Goal: Task Accomplishment & Management: Manage account settings

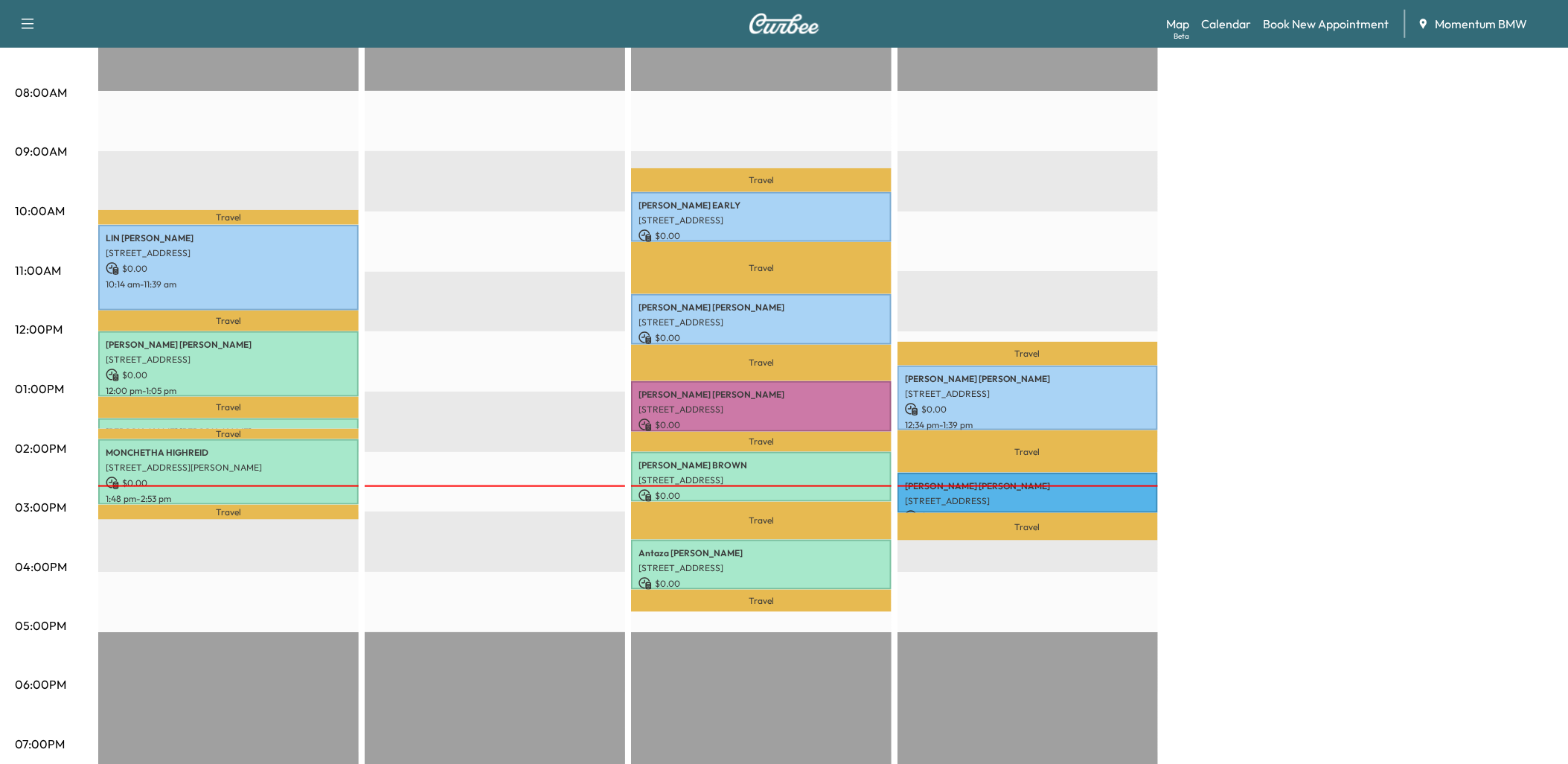
scroll to position [396, 0]
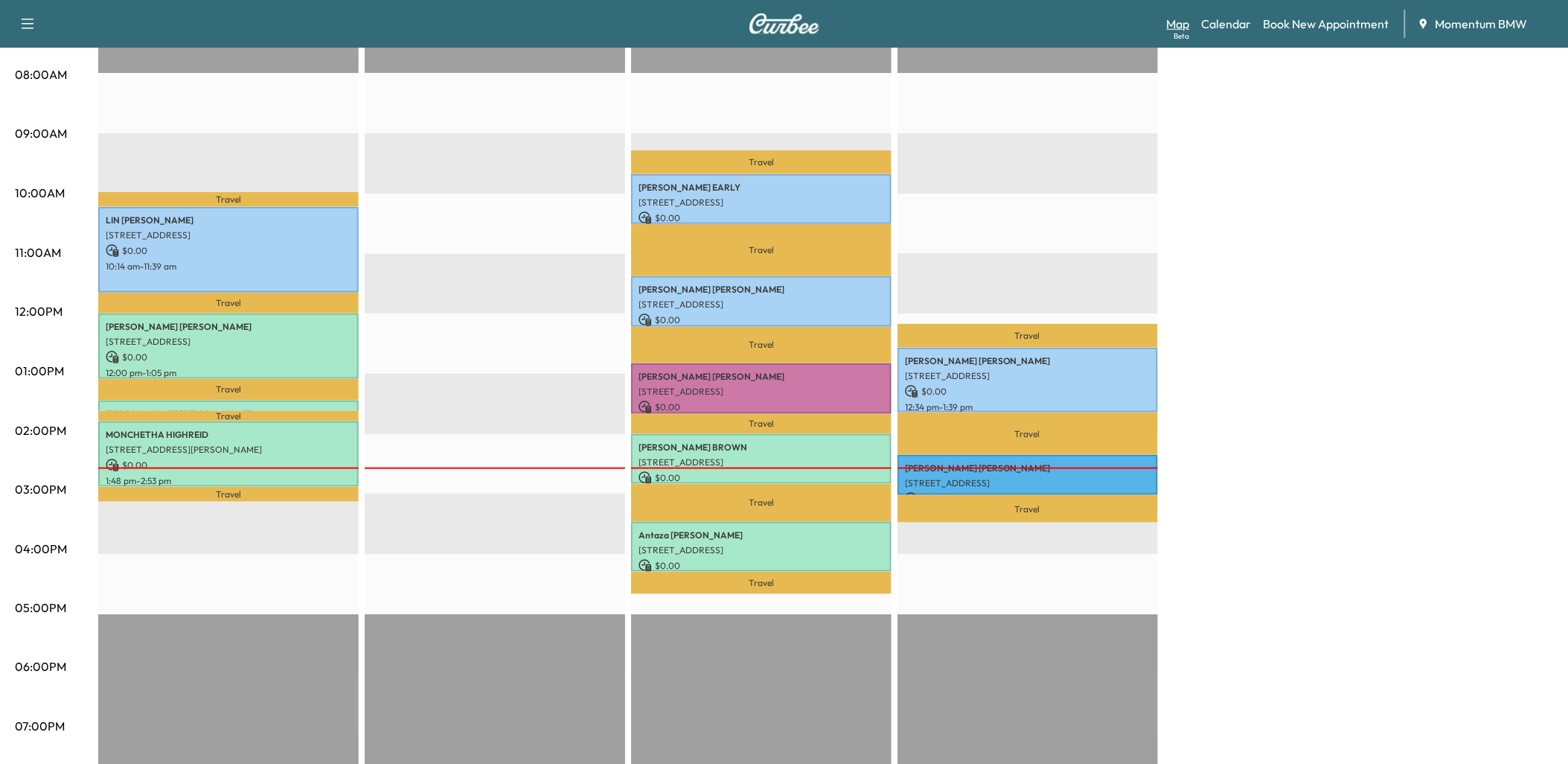
click at [1181, 20] on link "Map Beta" at bounding box center [1178, 23] width 23 height 18
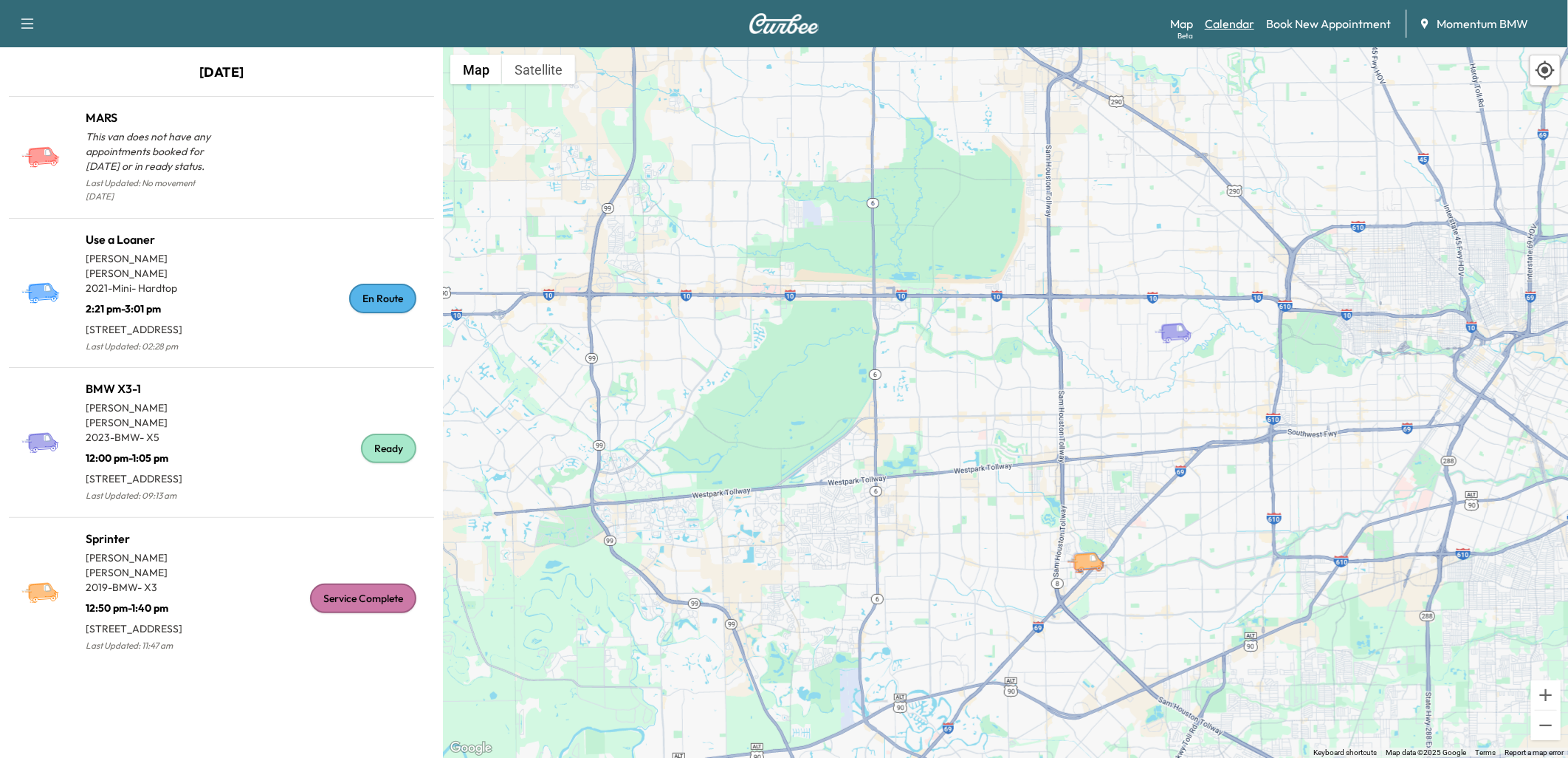
click at [1236, 24] on link "Calendar" at bounding box center [1230, 23] width 50 height 17
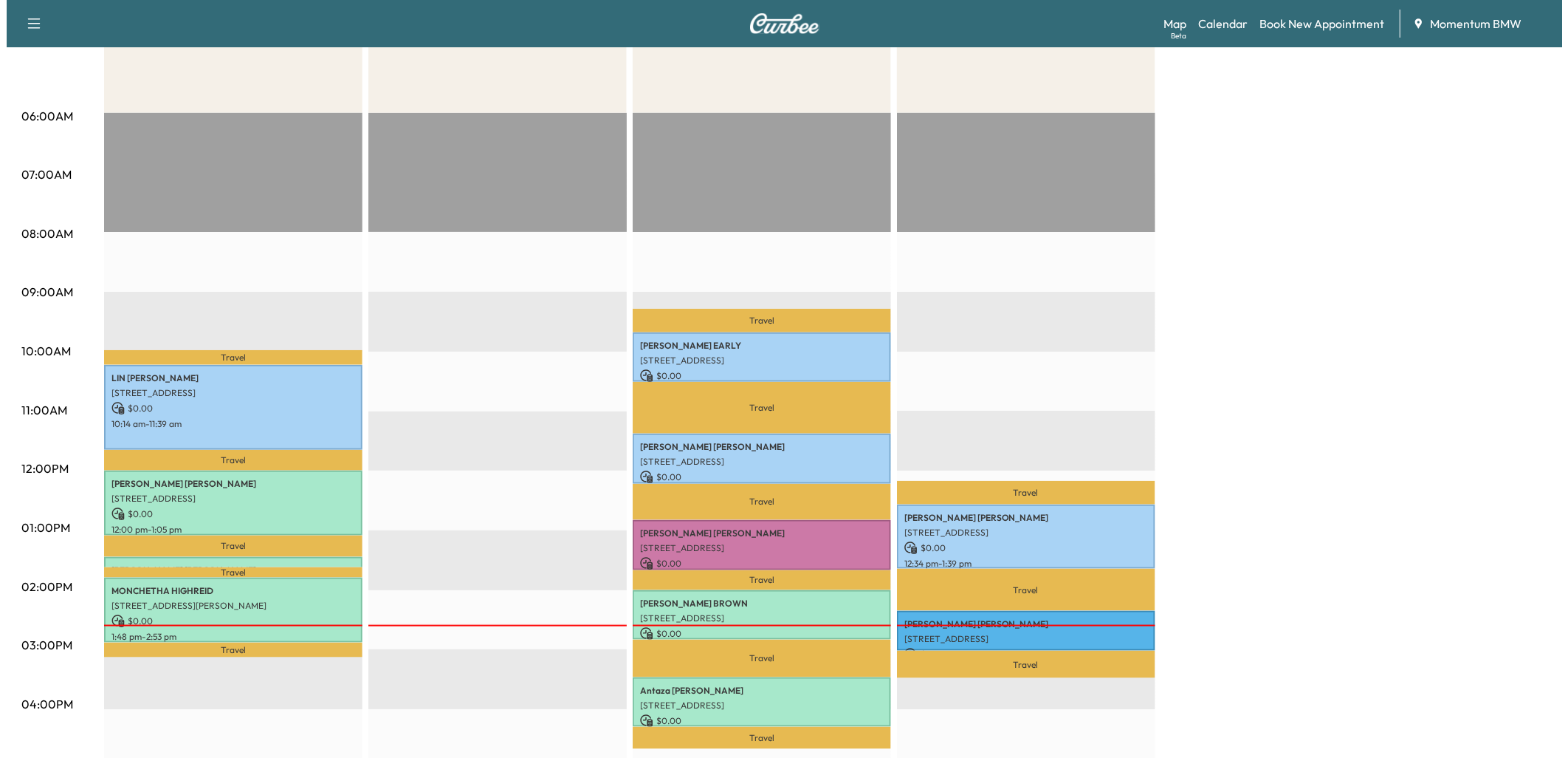
scroll to position [328, 0]
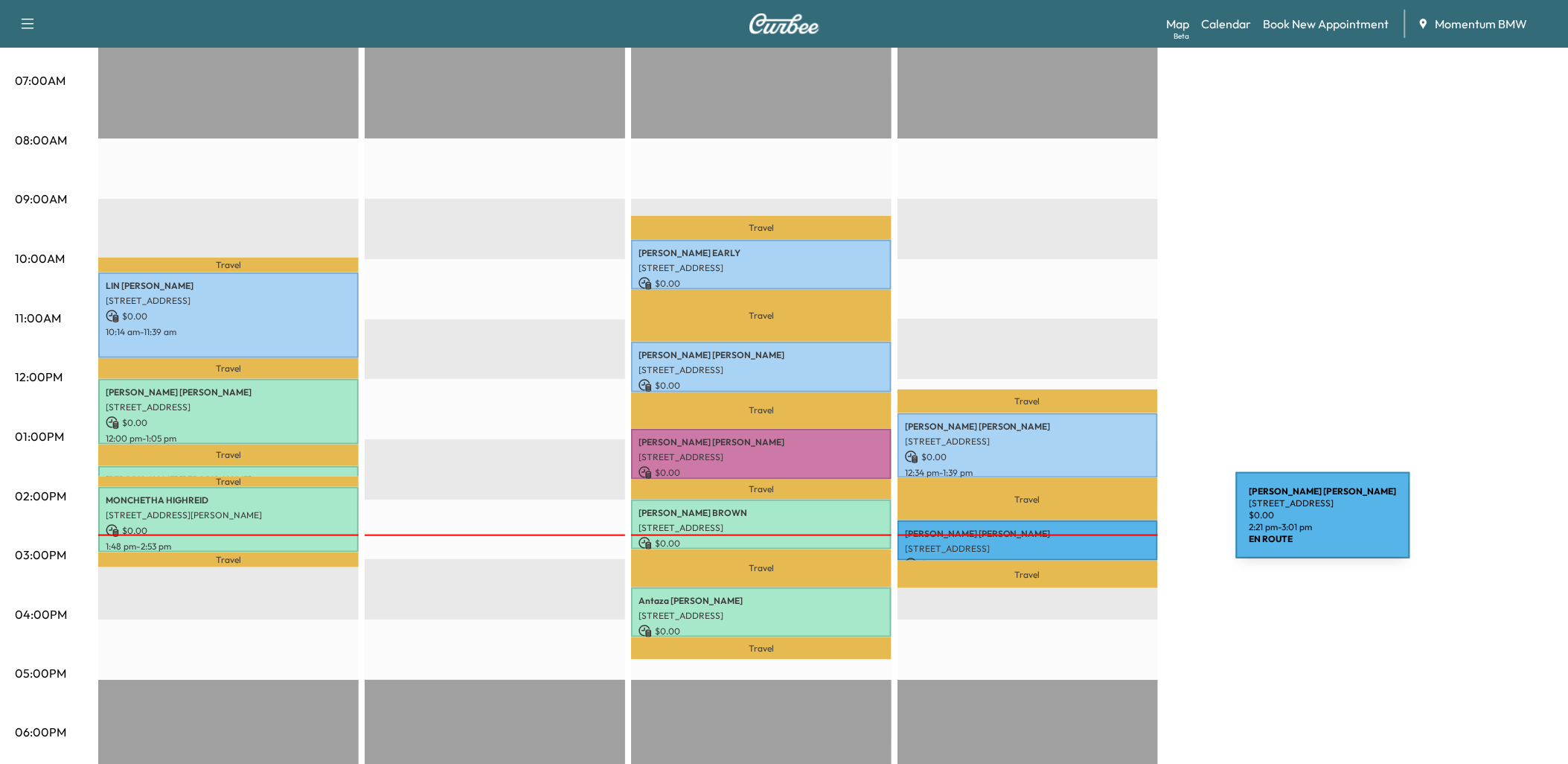
click at [1125, 528] on p "[PERSON_NAME]" at bounding box center [1028, 534] width 246 height 12
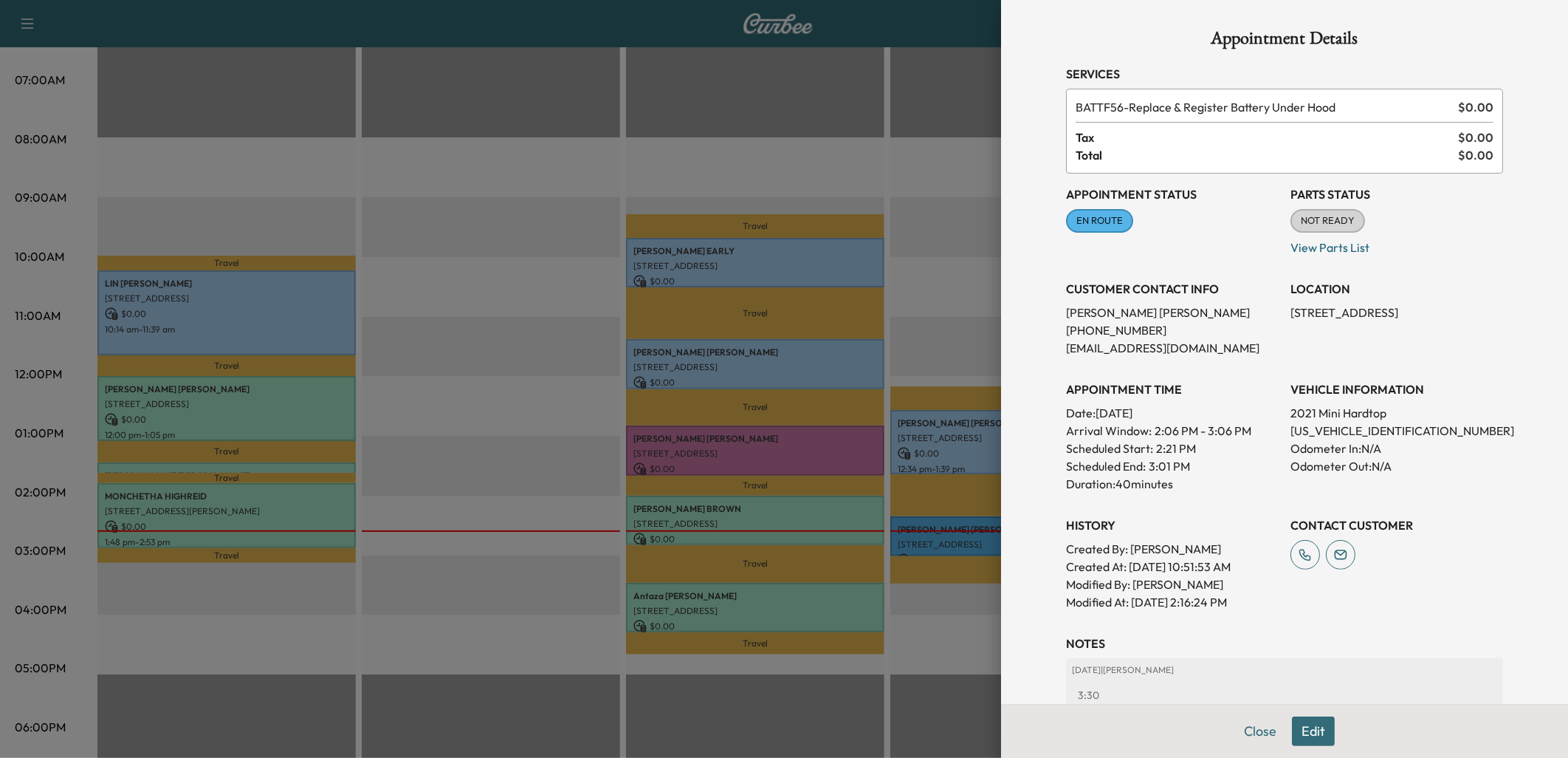
click at [1339, 426] on p "[US_VEHICLE_IDENTIFICATION_NUMBER]" at bounding box center [1397, 430] width 213 height 17
copy p "[US_VEHICLE_IDENTIFICATION_NUMBER]"
click at [1249, 732] on button "Close" at bounding box center [1260, 731] width 52 height 29
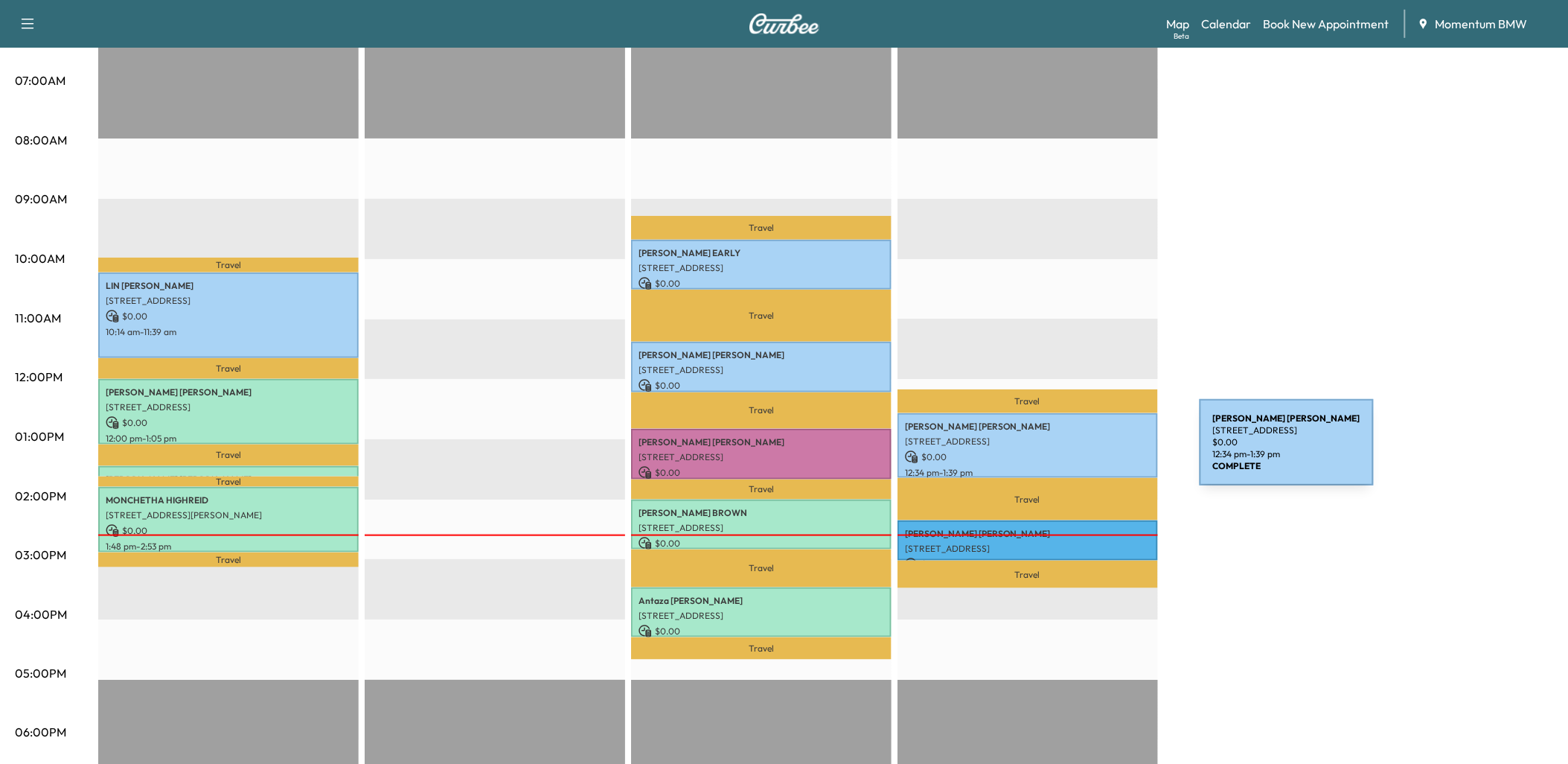
click at [1088, 451] on p "$ 0.00" at bounding box center [1028, 457] width 246 height 13
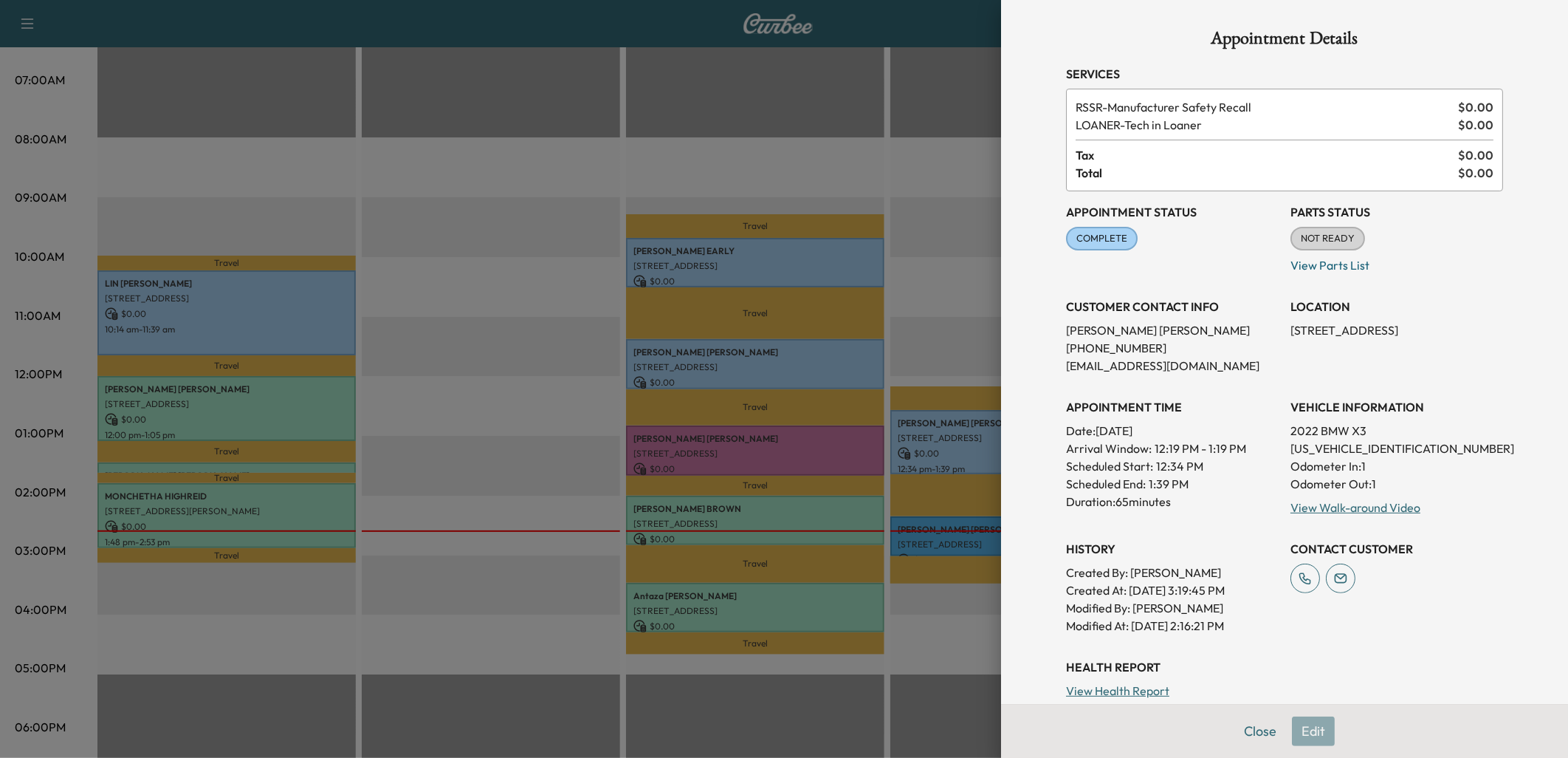
click at [1319, 440] on p "[US_VEHICLE_IDENTIFICATION_NUMBER]" at bounding box center [1397, 448] width 213 height 17
copy p "[US_VEHICLE_IDENTIFICATION_NUMBER]"
drag, startPoint x: 1271, startPoint y: 323, endPoint x: 1318, endPoint y: 326, distance: 47.1
click at [1318, 326] on div "Appointment Status COMPLETE Mark as Not Ready Parts Status NOT READY Mark as Re…" at bounding box center [1284, 413] width 437 height 443
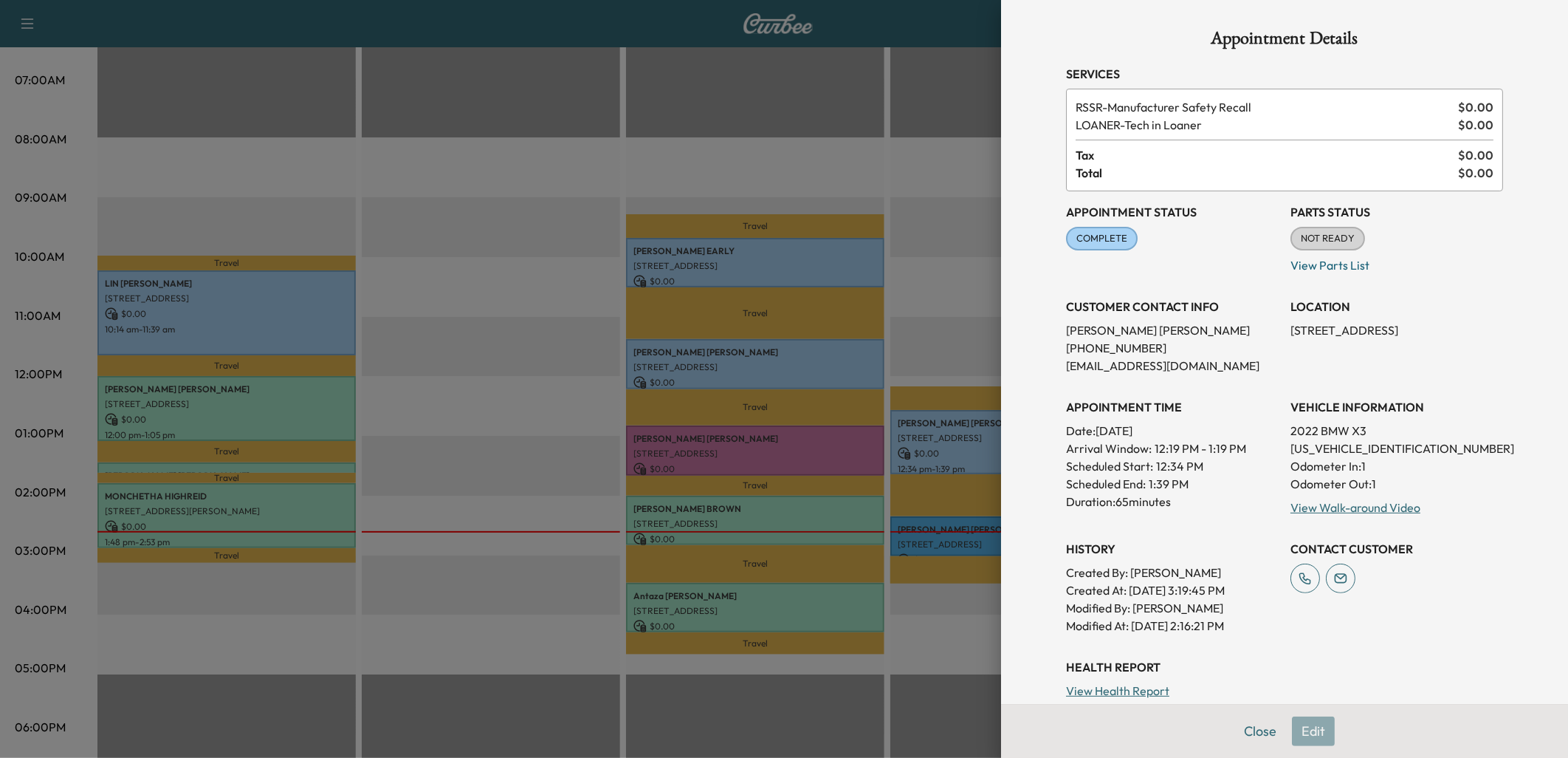
drag, startPoint x: 1318, startPoint y: 326, endPoint x: 1220, endPoint y: 276, distance: 110.0
click at [1218, 277] on div "Appointment Status COMPLETE Mark as Not Ready Parts Status NOT READY Mark as Re…" at bounding box center [1284, 413] width 437 height 443
drag, startPoint x: 1272, startPoint y: 333, endPoint x: 1315, endPoint y: 326, distance: 43.6
click at [1315, 326] on div "Appointment Status COMPLETE Mark as Not Ready Parts Status NOT READY Mark as Re…" at bounding box center [1284, 413] width 437 height 443
drag, startPoint x: 1315, startPoint y: 326, endPoint x: 1246, endPoint y: 274, distance: 86.4
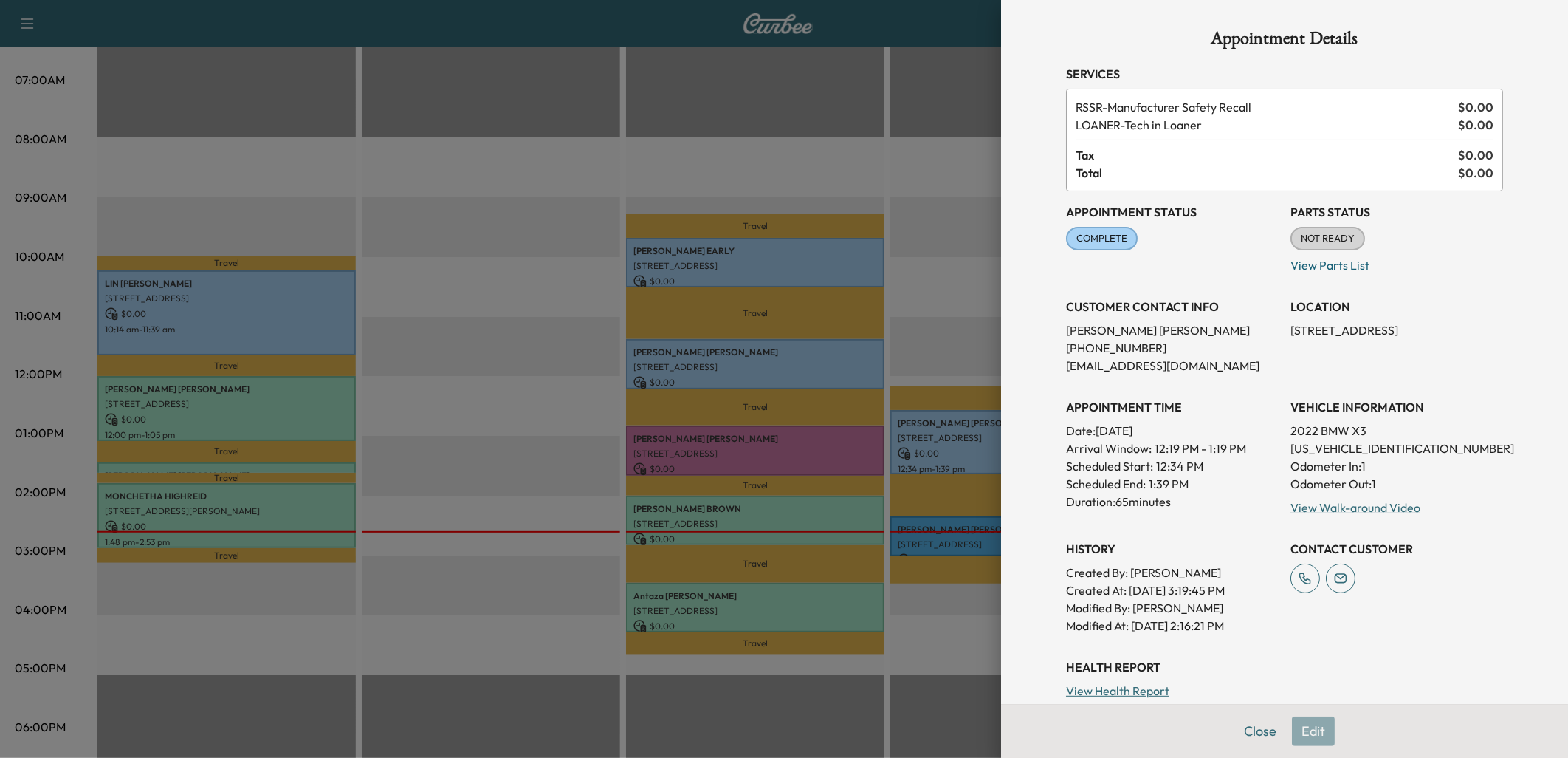
click at [1246, 270] on div "Appointment Status COMPLETE Mark as Not Ready" at bounding box center [1172, 233] width 213 height 83
drag, startPoint x: 1276, startPoint y: 323, endPoint x: 1413, endPoint y: 326, distance: 137.0
click at [1413, 326] on div "Appointment Status COMPLETE Mark as Not Ready Parts Status NOT READY Mark as Re…" at bounding box center [1284, 413] width 437 height 443
copy p "[STREET_ADDRESS]"
drag, startPoint x: 1246, startPoint y: 733, endPoint x: 1227, endPoint y: 710, distance: 29.8
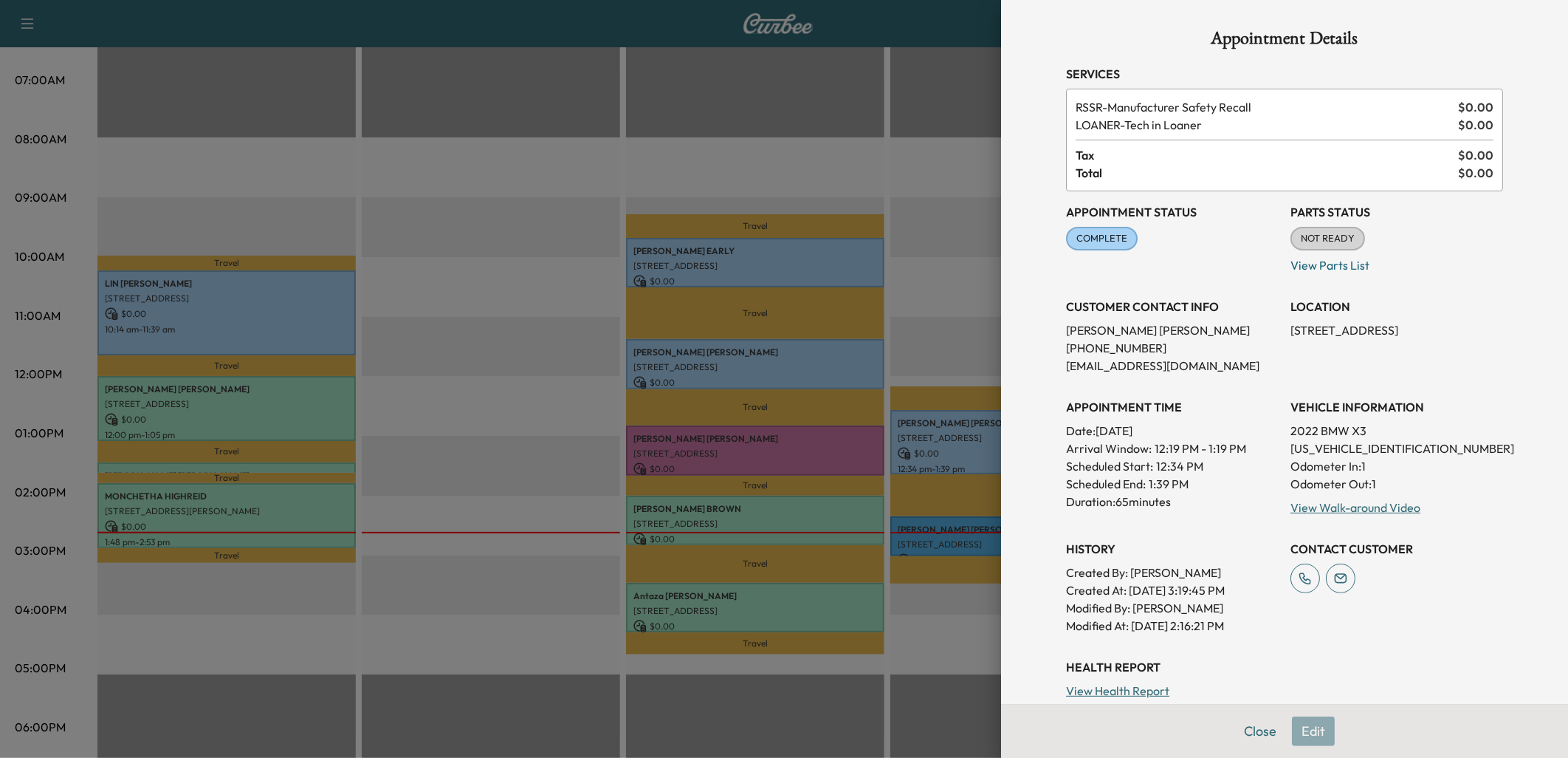
click at [1248, 732] on button "Close" at bounding box center [1260, 731] width 52 height 29
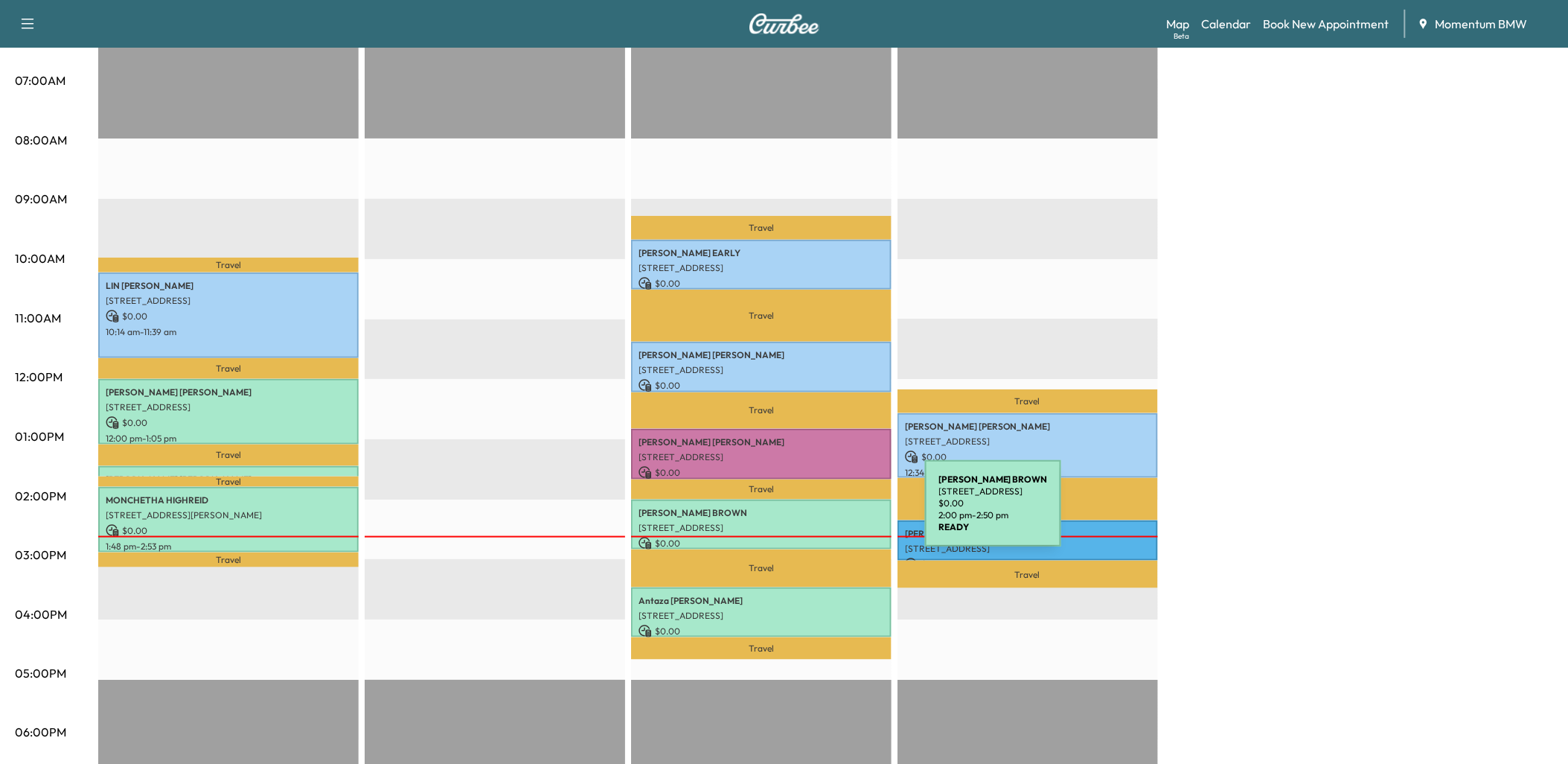
click at [813, 512] on div "[PERSON_NAME] [STREET_ADDRESS] $ 0.00 2:00 pm - 2:50 pm" at bounding box center [761, 524] width 261 height 50
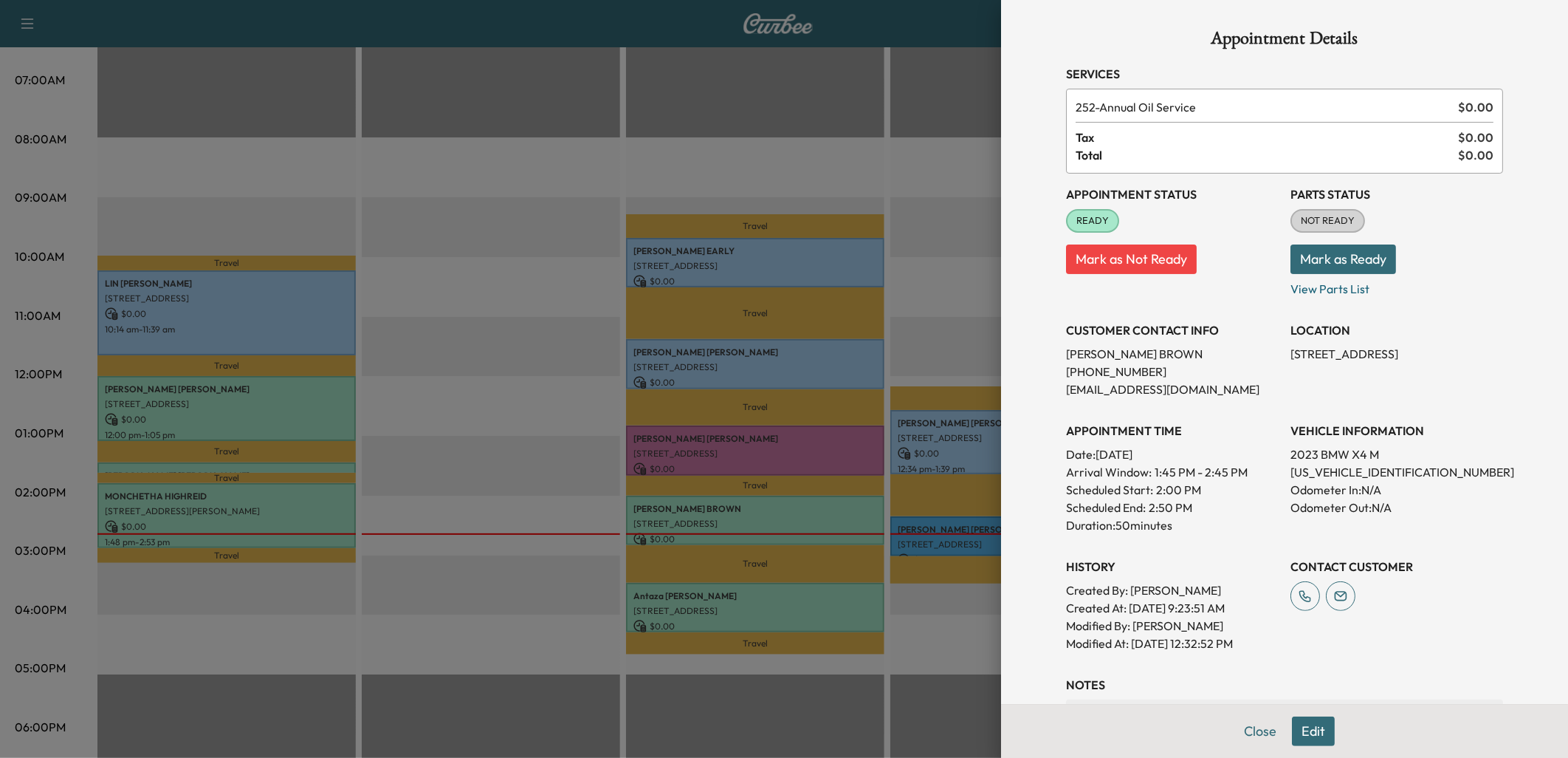
click at [793, 594] on div at bounding box center [784, 379] width 1568 height 758
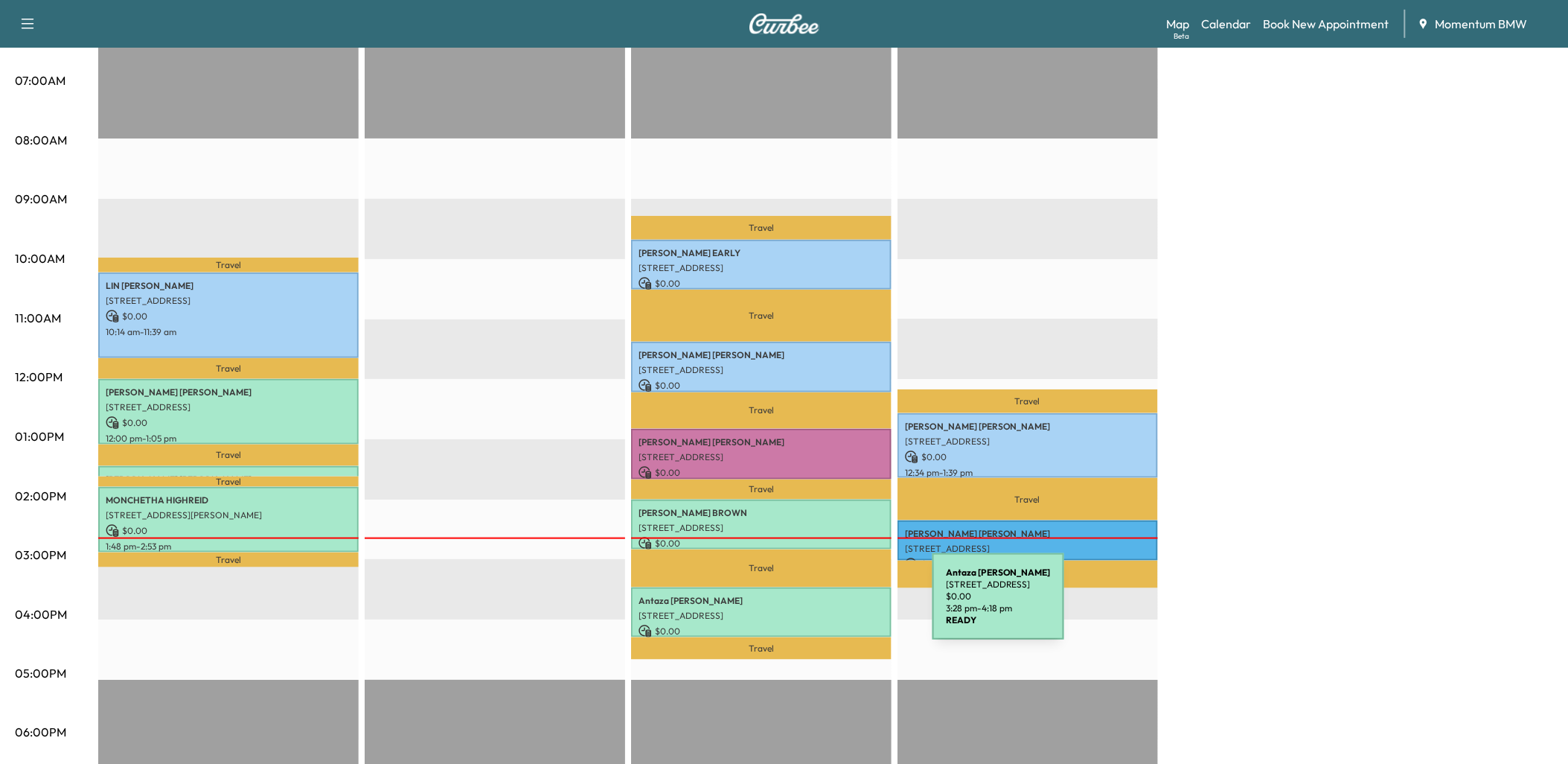
click at [823, 610] on p "[STREET_ADDRESS]" at bounding box center [761, 615] width 246 height 12
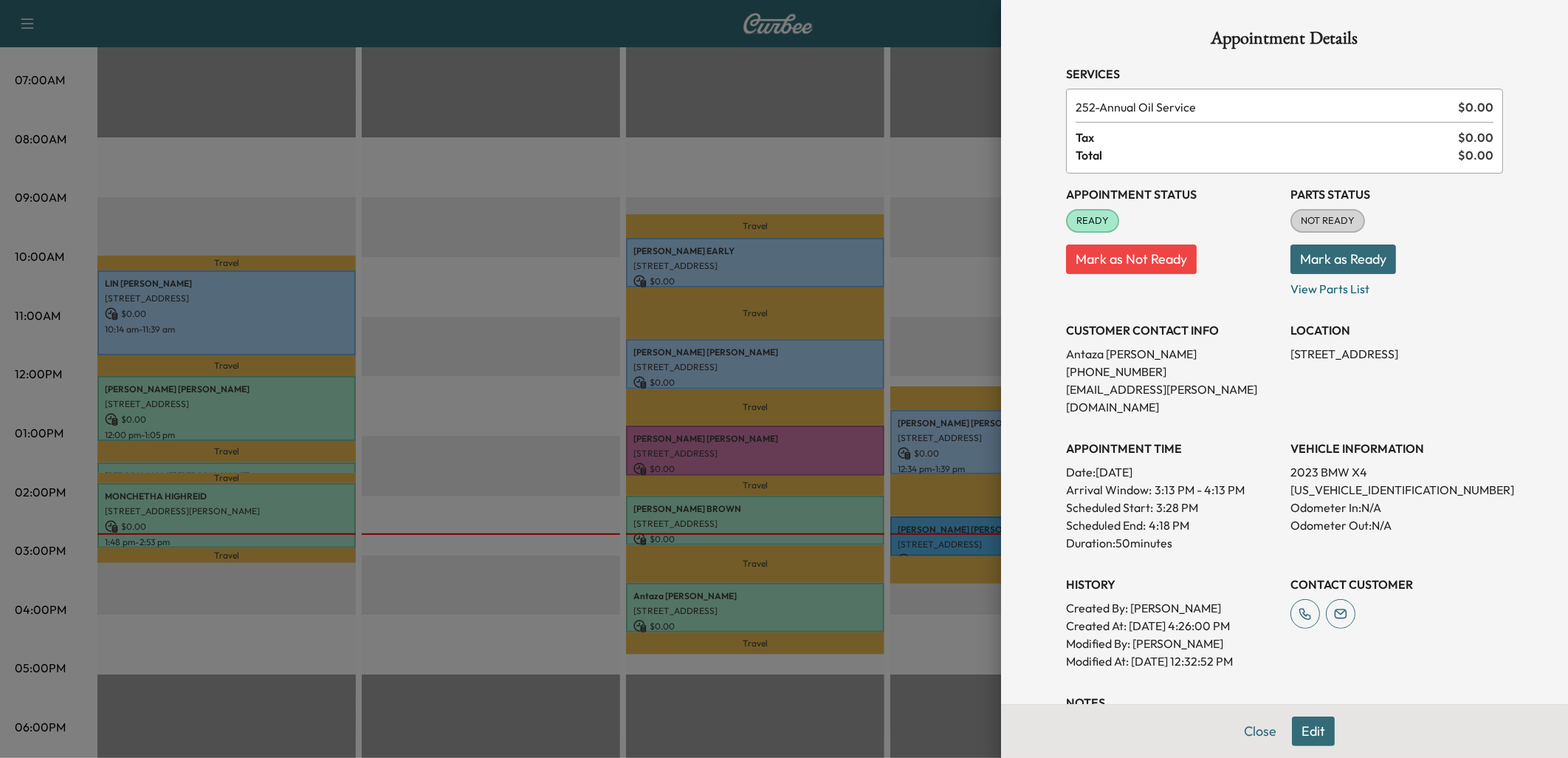
drag, startPoint x: 1257, startPoint y: 733, endPoint x: 1244, endPoint y: 733, distance: 13.0
click at [1249, 733] on button "Close" at bounding box center [1260, 731] width 52 height 29
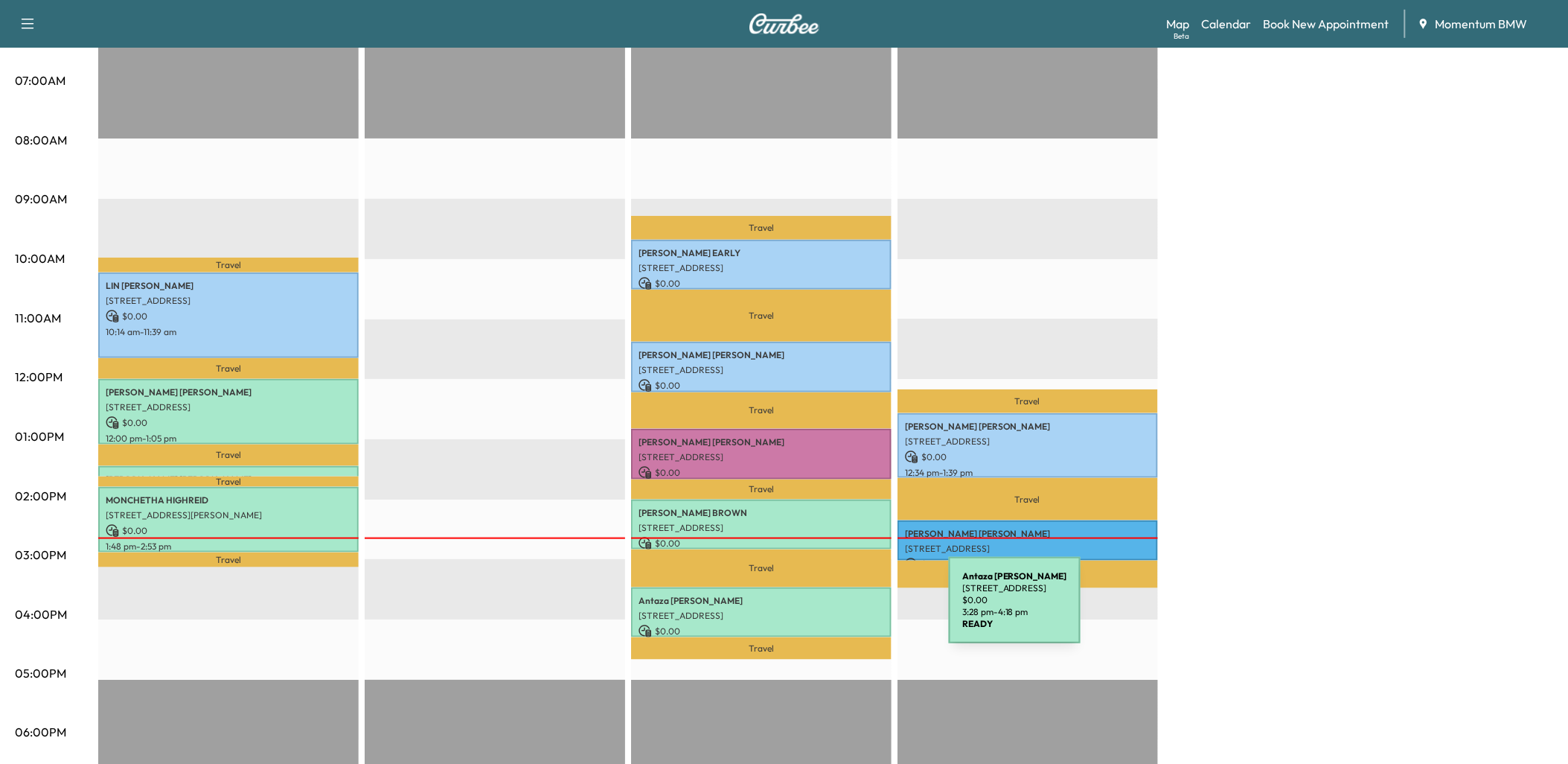
click at [837, 610] on p "[STREET_ADDRESS]" at bounding box center [761, 615] width 246 height 12
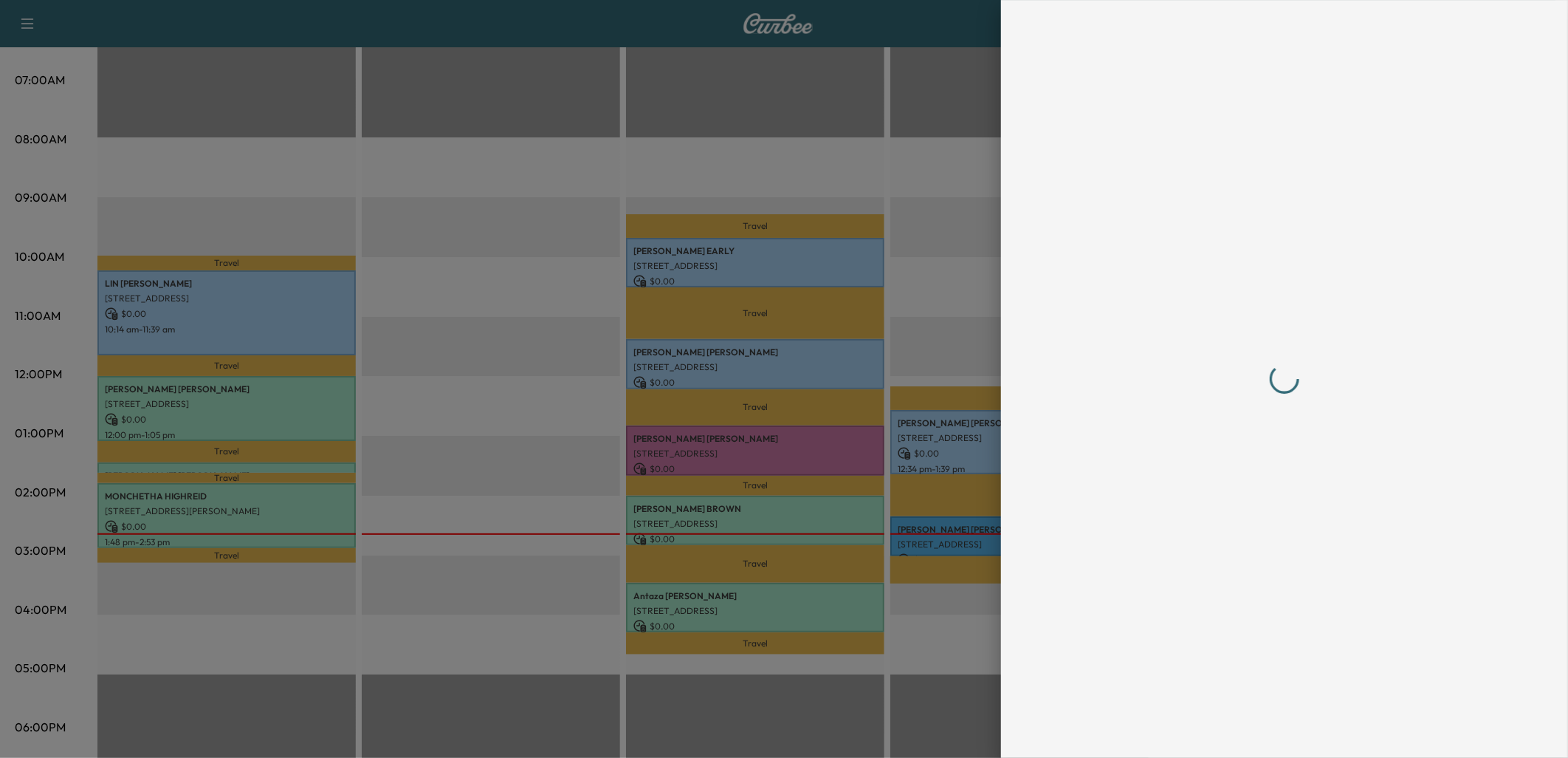
scroll to position [0, 0]
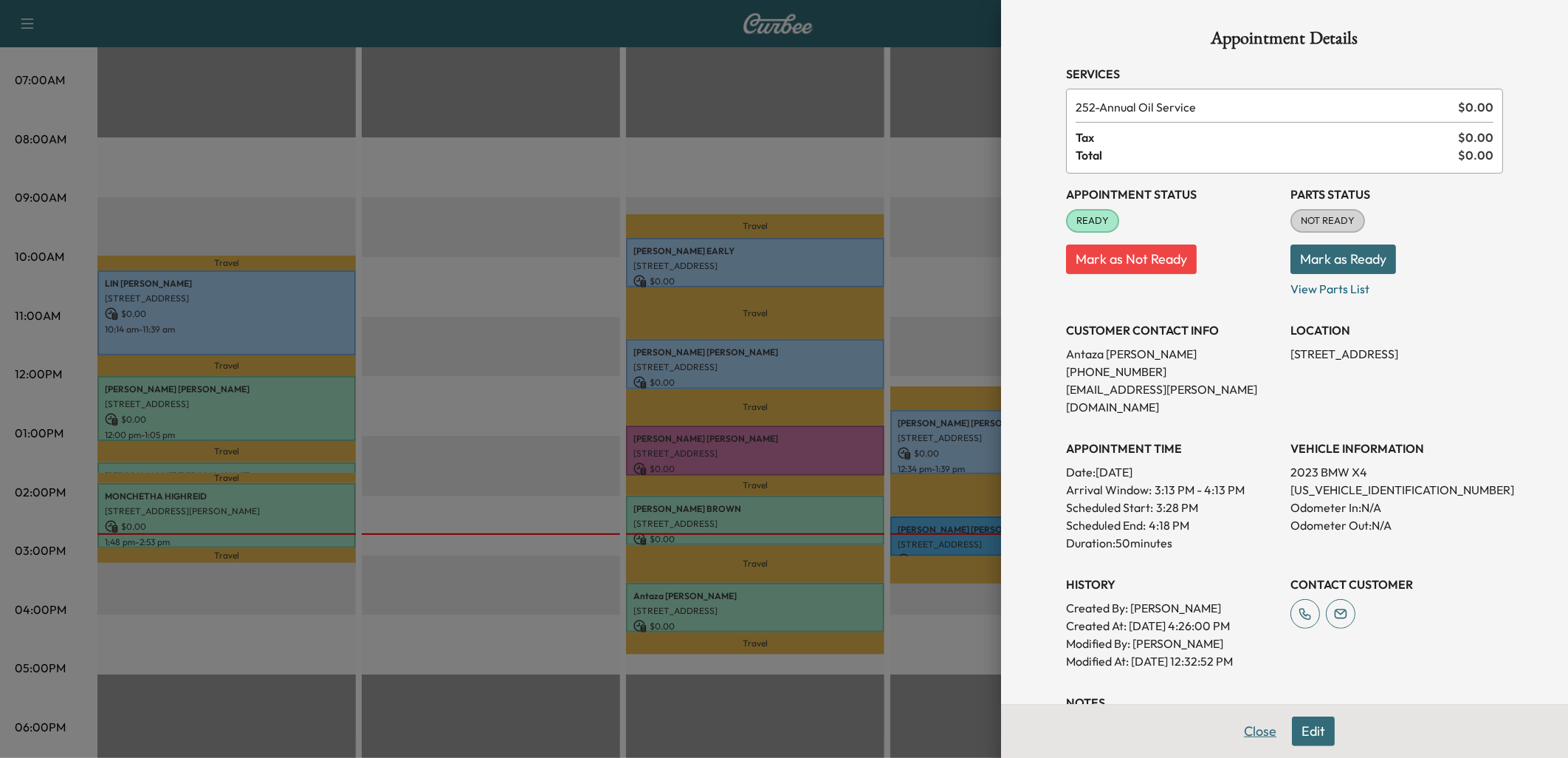
click at [1240, 734] on button "Close" at bounding box center [1260, 731] width 52 height 29
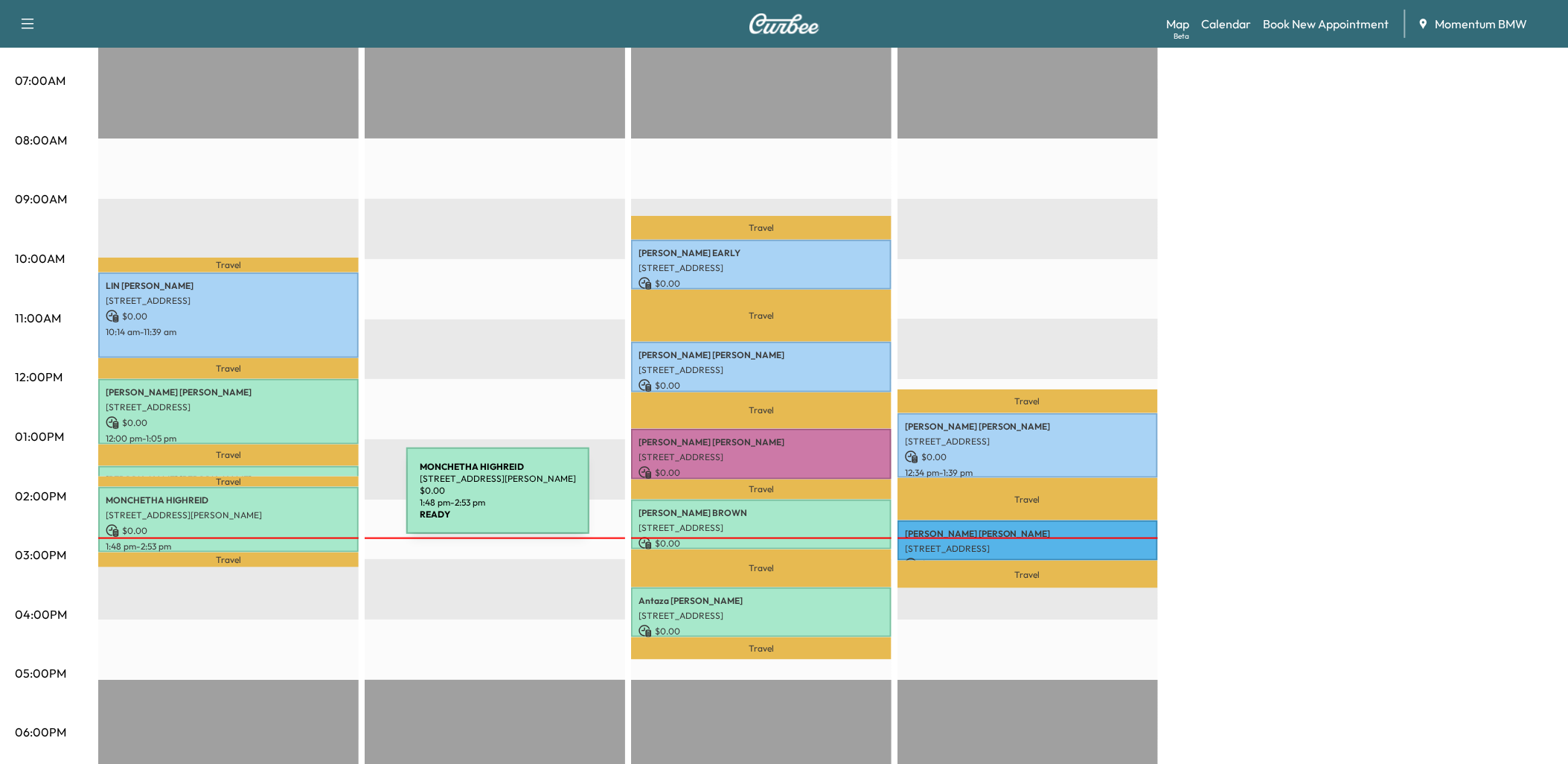
click at [295, 499] on p "MONCHETHA HIGHREID" at bounding box center [228, 499] width 246 height 12
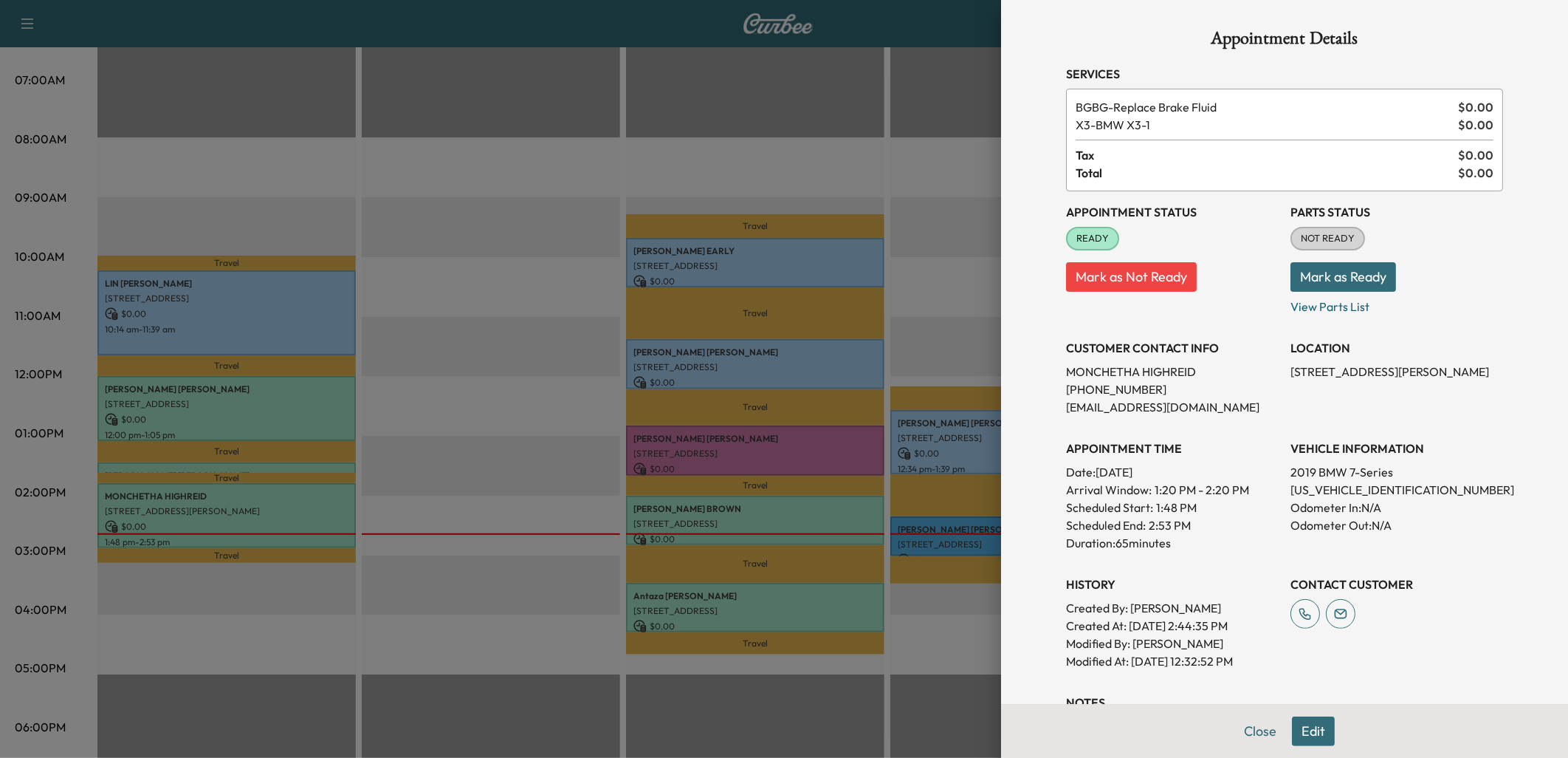
click at [298, 456] on div at bounding box center [784, 379] width 1568 height 758
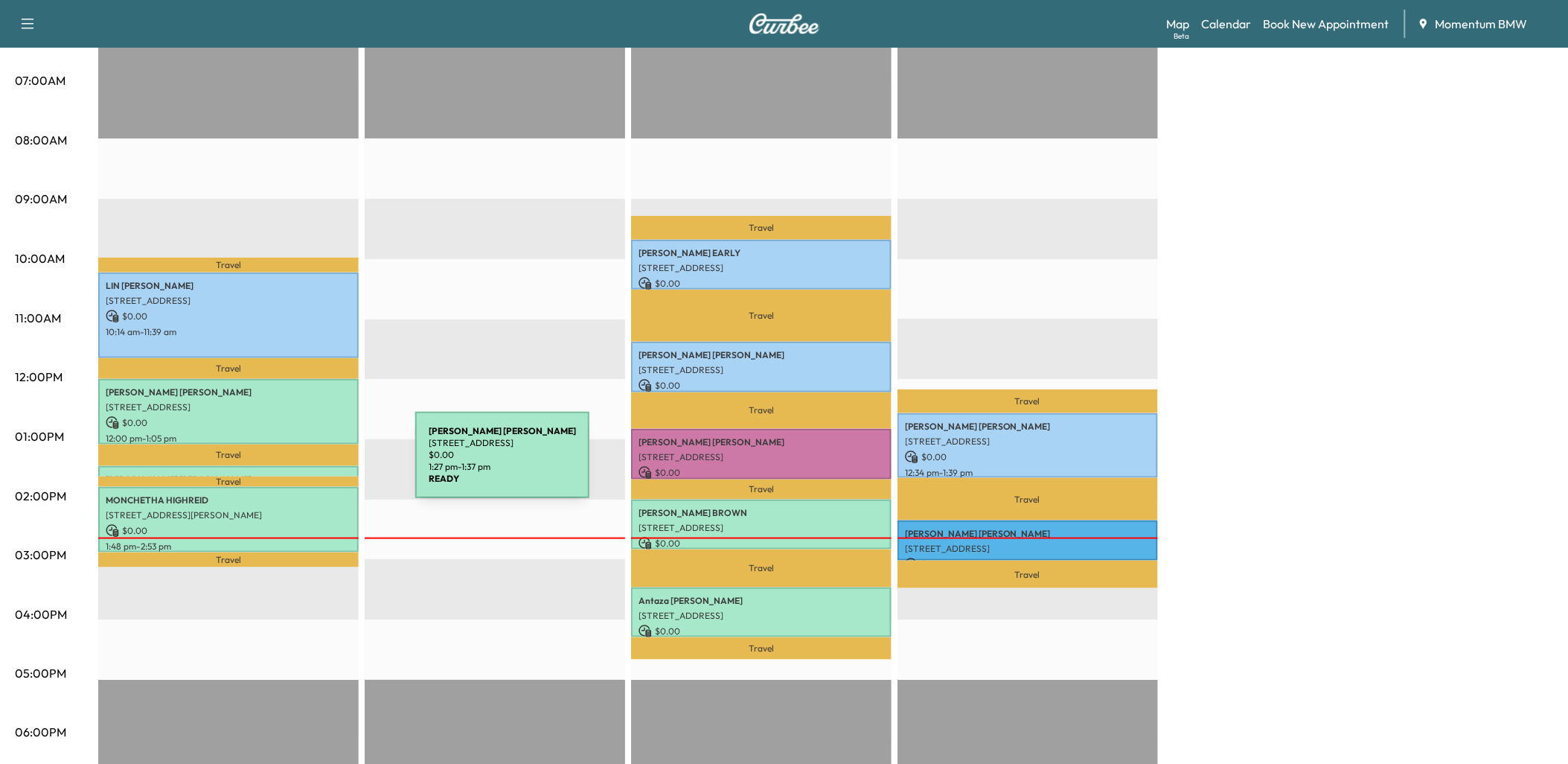
click at [304, 466] on div "[PERSON_NAME] [STREET_ADDRESS] $ 0.00 1:27 pm - 1:37 pm" at bounding box center [228, 473] width 261 height 15
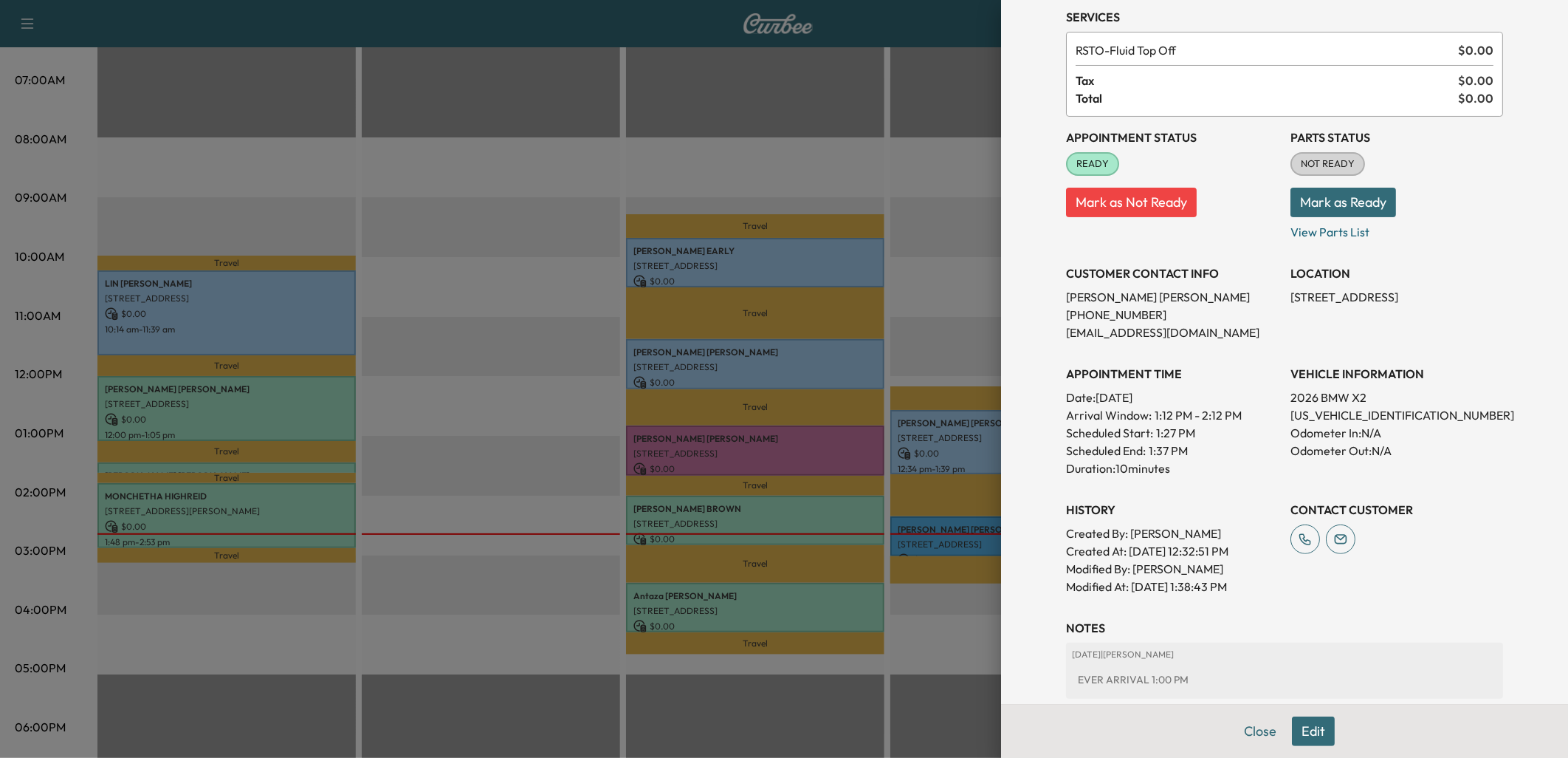
scroll to position [151, 0]
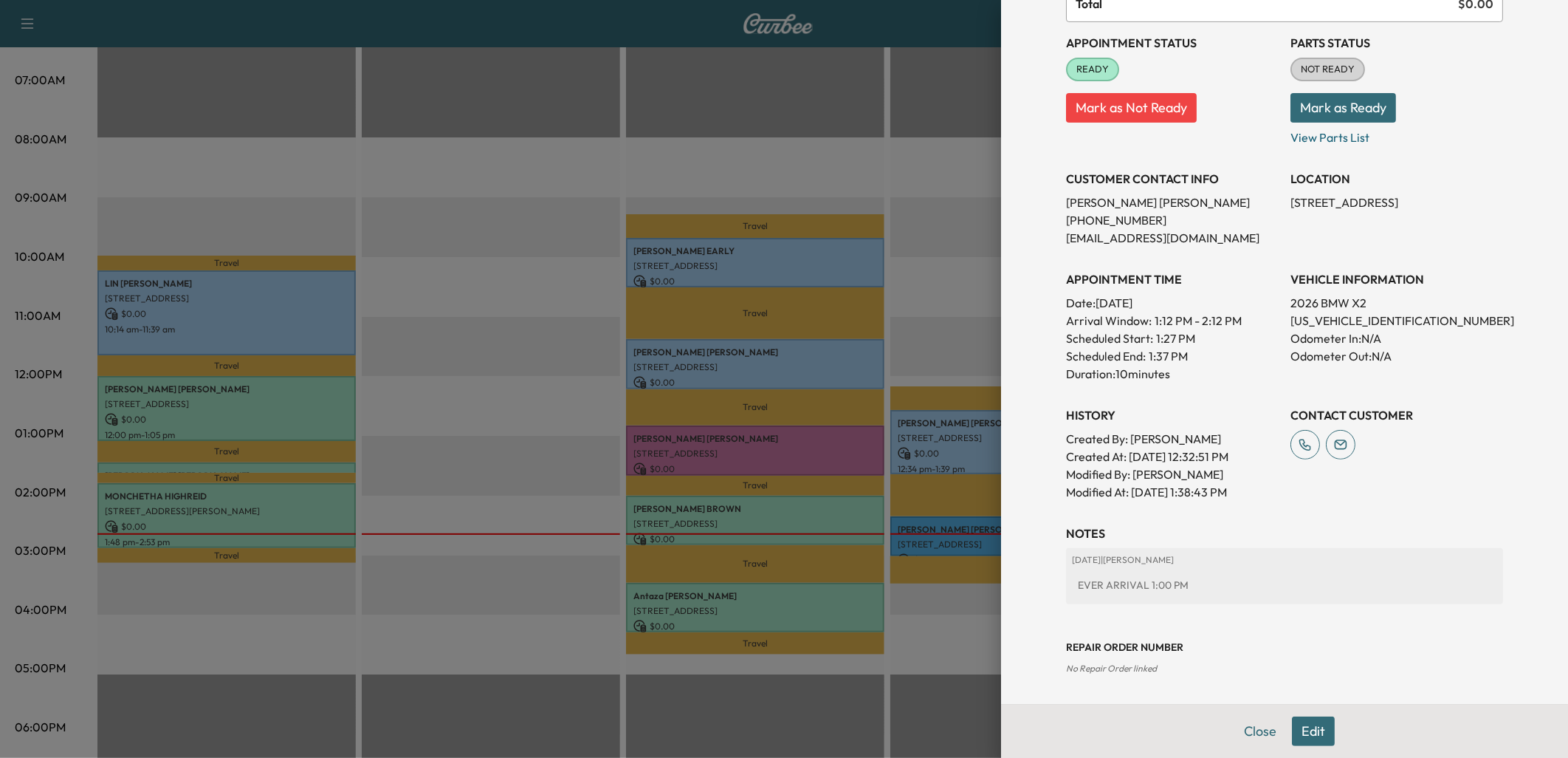
click at [1328, 312] on p "[US_VEHICLE_IDENTIFICATION_NUMBER]" at bounding box center [1397, 320] width 213 height 17
copy p "[US_VEHICLE_IDENTIFICATION_NUMBER]"
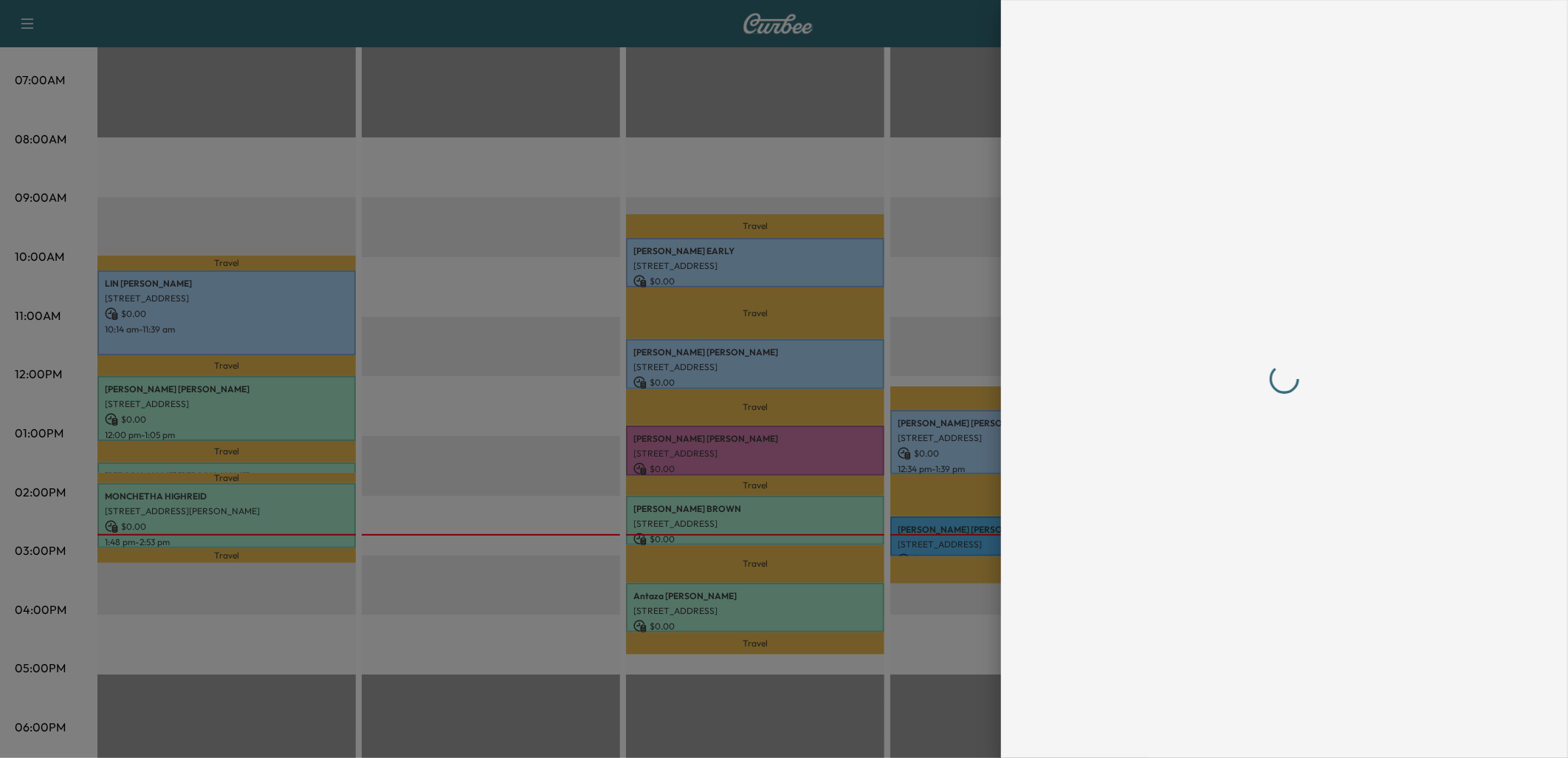
scroll to position [0, 0]
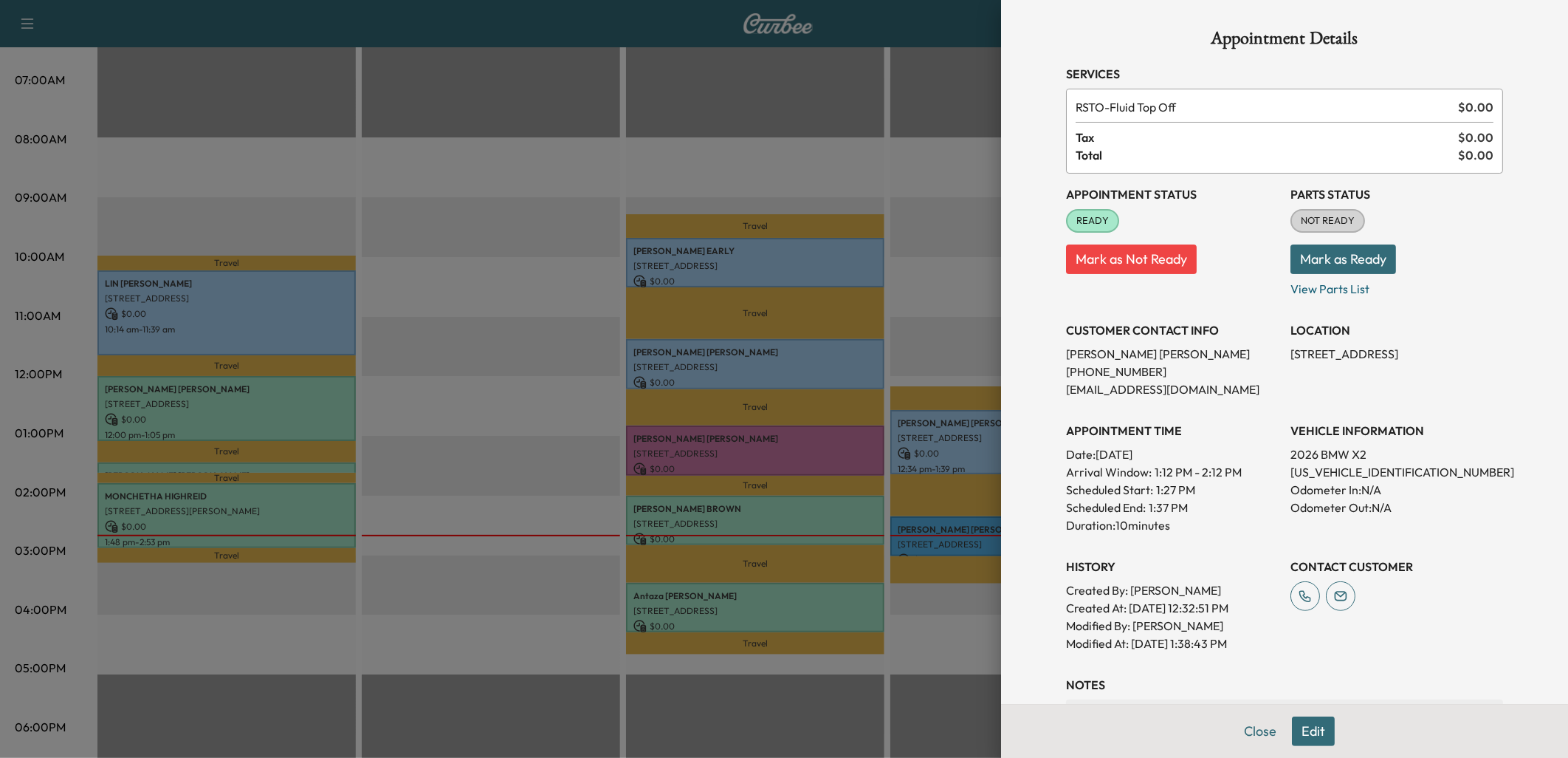
drag, startPoint x: 1274, startPoint y: 353, endPoint x: 1386, endPoint y: 352, distance: 112.0
click at [1386, 352] on div "Appointment Status READY Mark as Not Ready Parts Status NOT READY Mark as Ready…" at bounding box center [1284, 413] width 437 height 479
drag, startPoint x: 1282, startPoint y: 356, endPoint x: 1455, endPoint y: 358, distance: 173.0
click at [1455, 358] on div "Appointment Status READY Mark as Not Ready Parts Status NOT READY Mark as Ready…" at bounding box center [1284, 413] width 437 height 479
drag, startPoint x: 1455, startPoint y: 358, endPoint x: 1418, endPoint y: 348, distance: 38.3
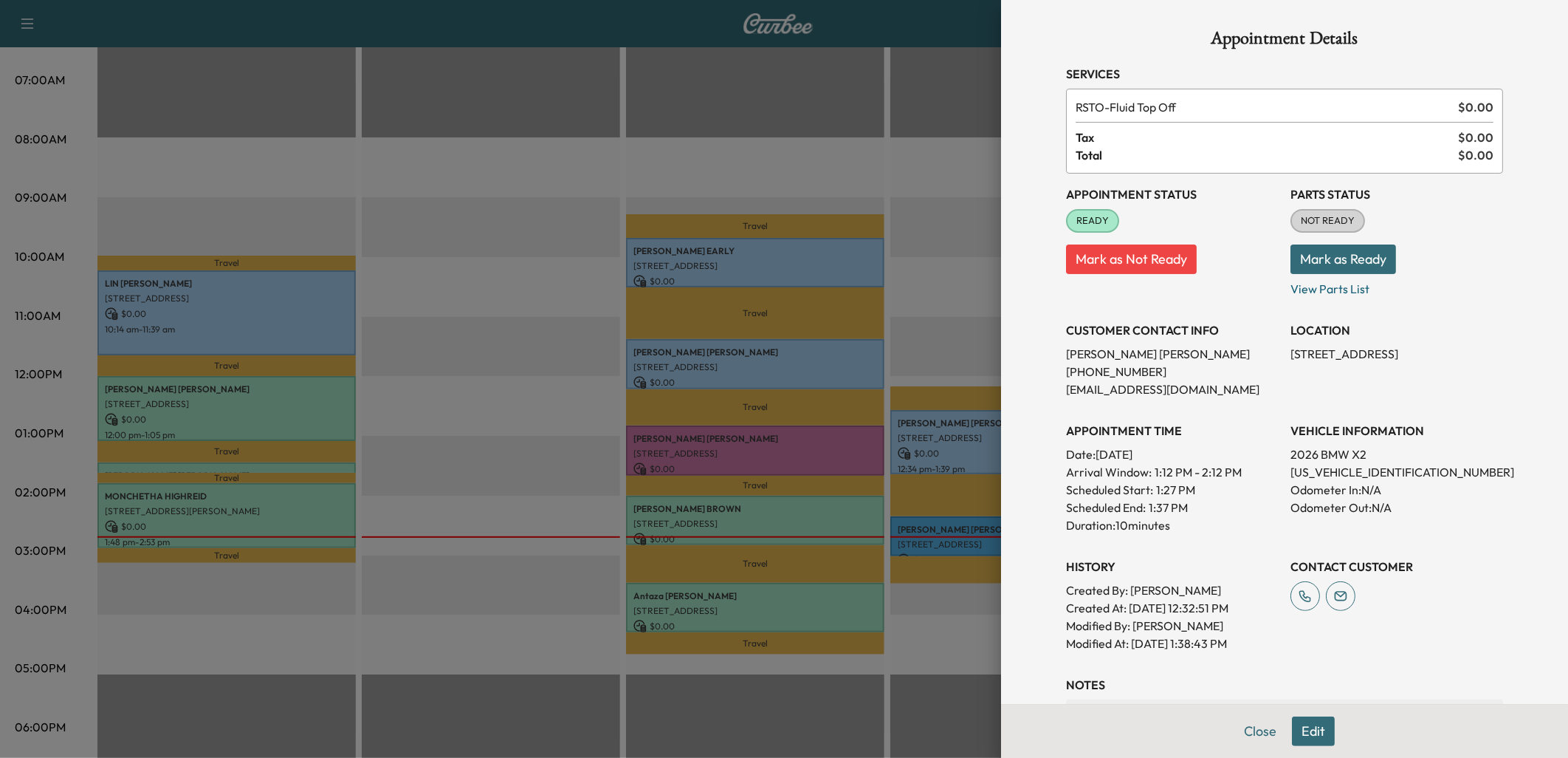
copy p "[STREET_ADDRESS]"
click at [1256, 733] on button "Close" at bounding box center [1260, 731] width 52 height 29
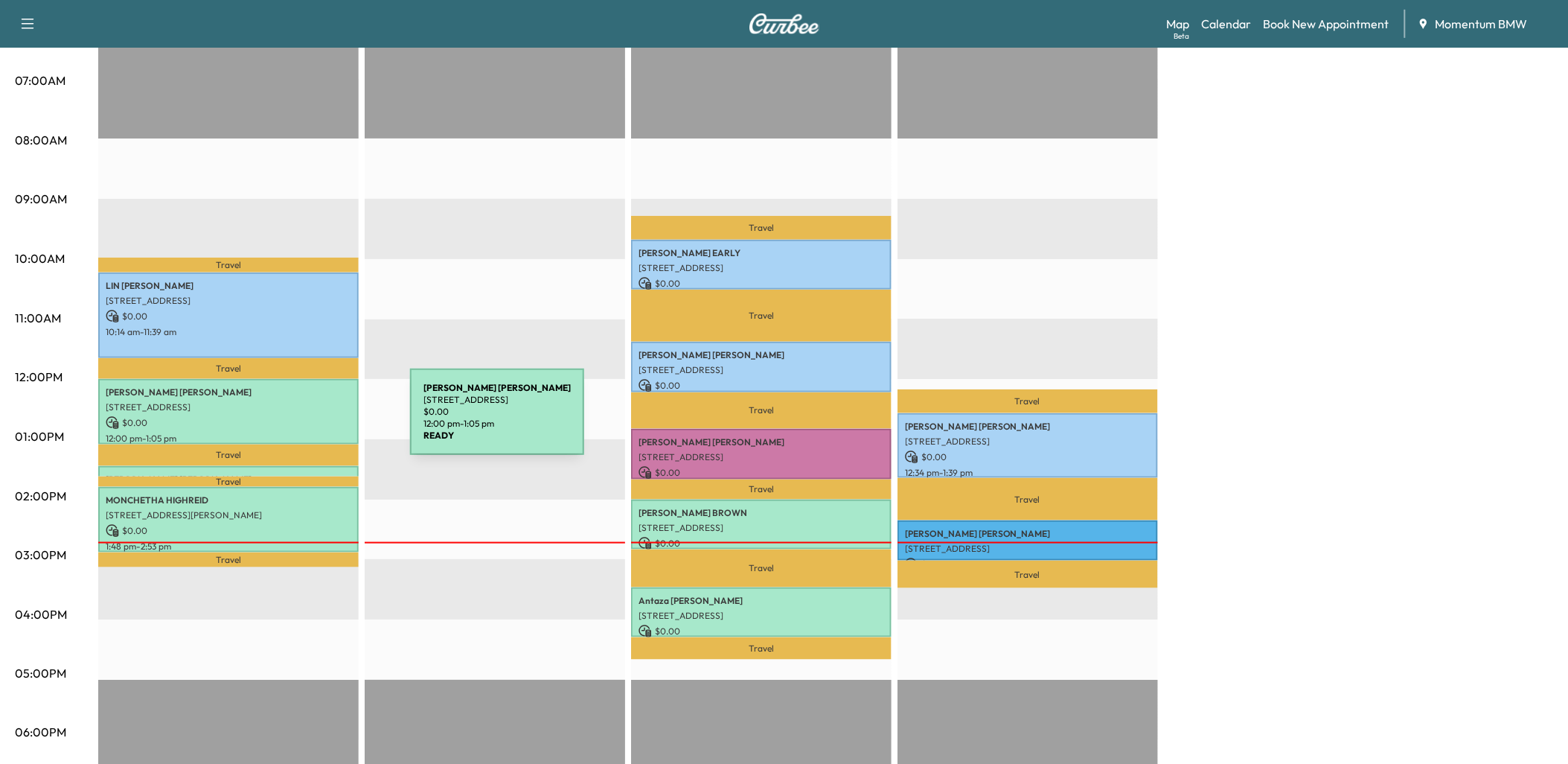
click at [299, 421] on p "$ 0.00" at bounding box center [228, 422] width 246 height 13
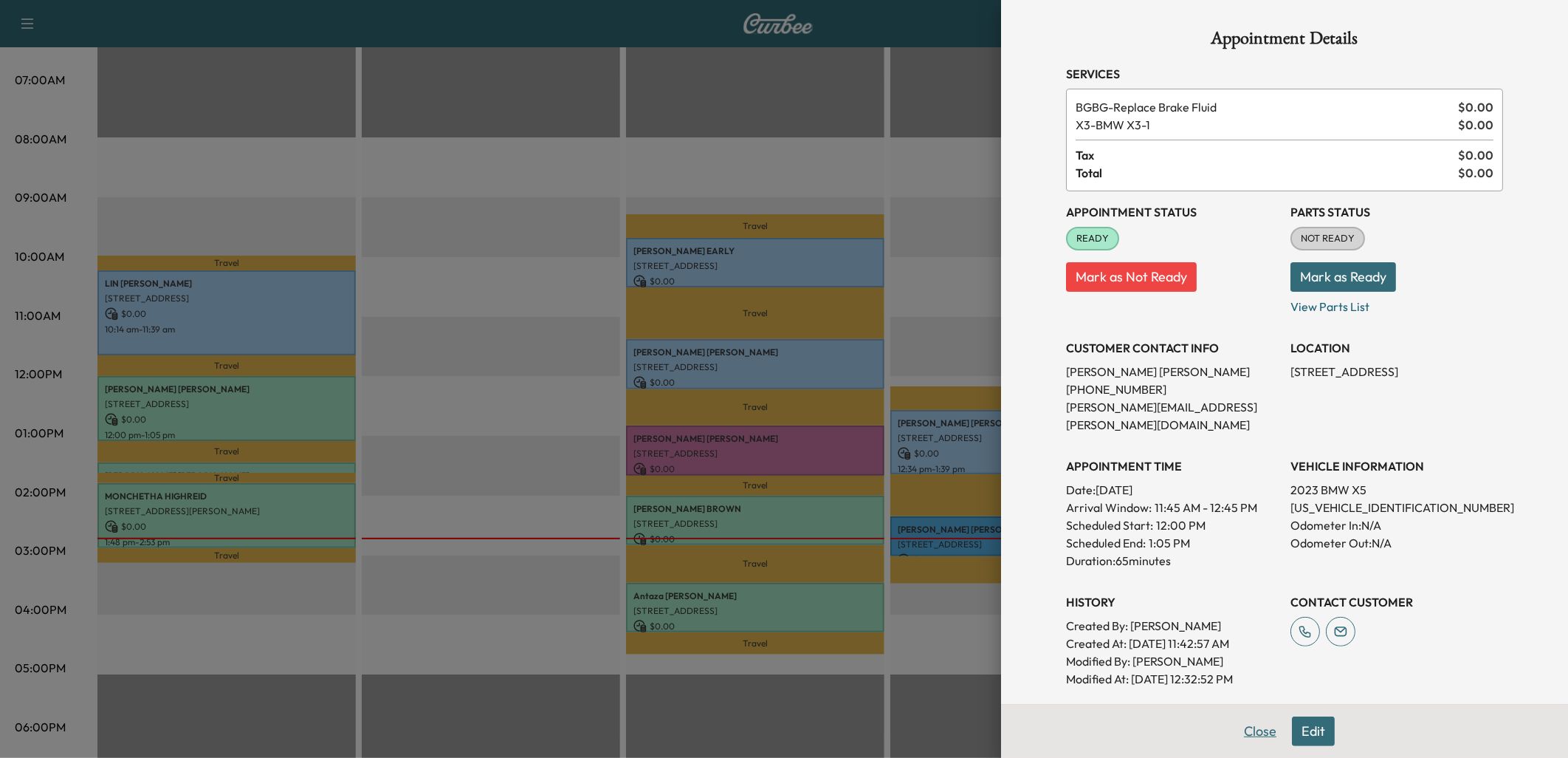
click at [1248, 729] on button "Close" at bounding box center [1260, 731] width 52 height 29
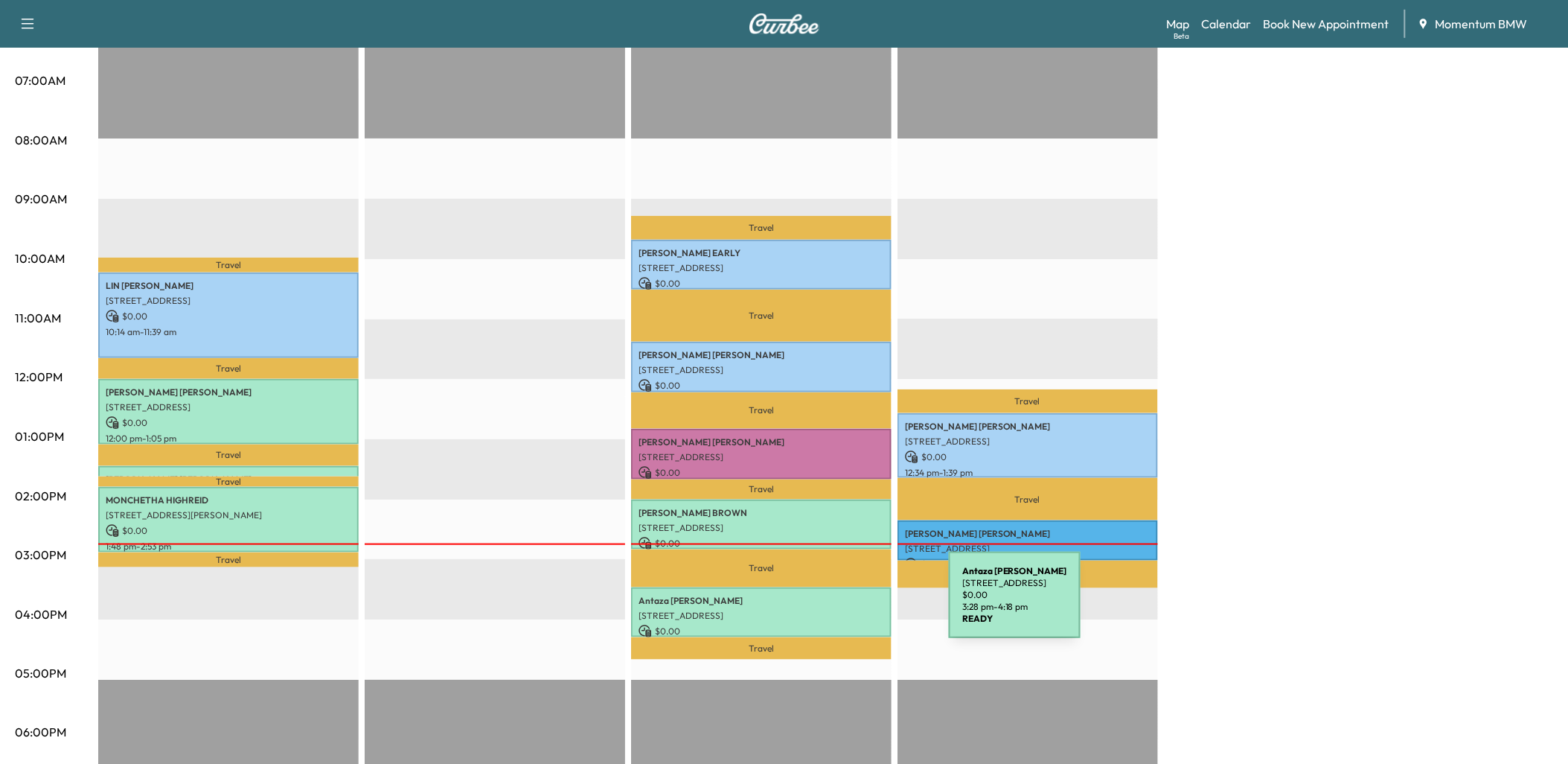
click at [837, 610] on p "[STREET_ADDRESS]" at bounding box center [761, 615] width 246 height 12
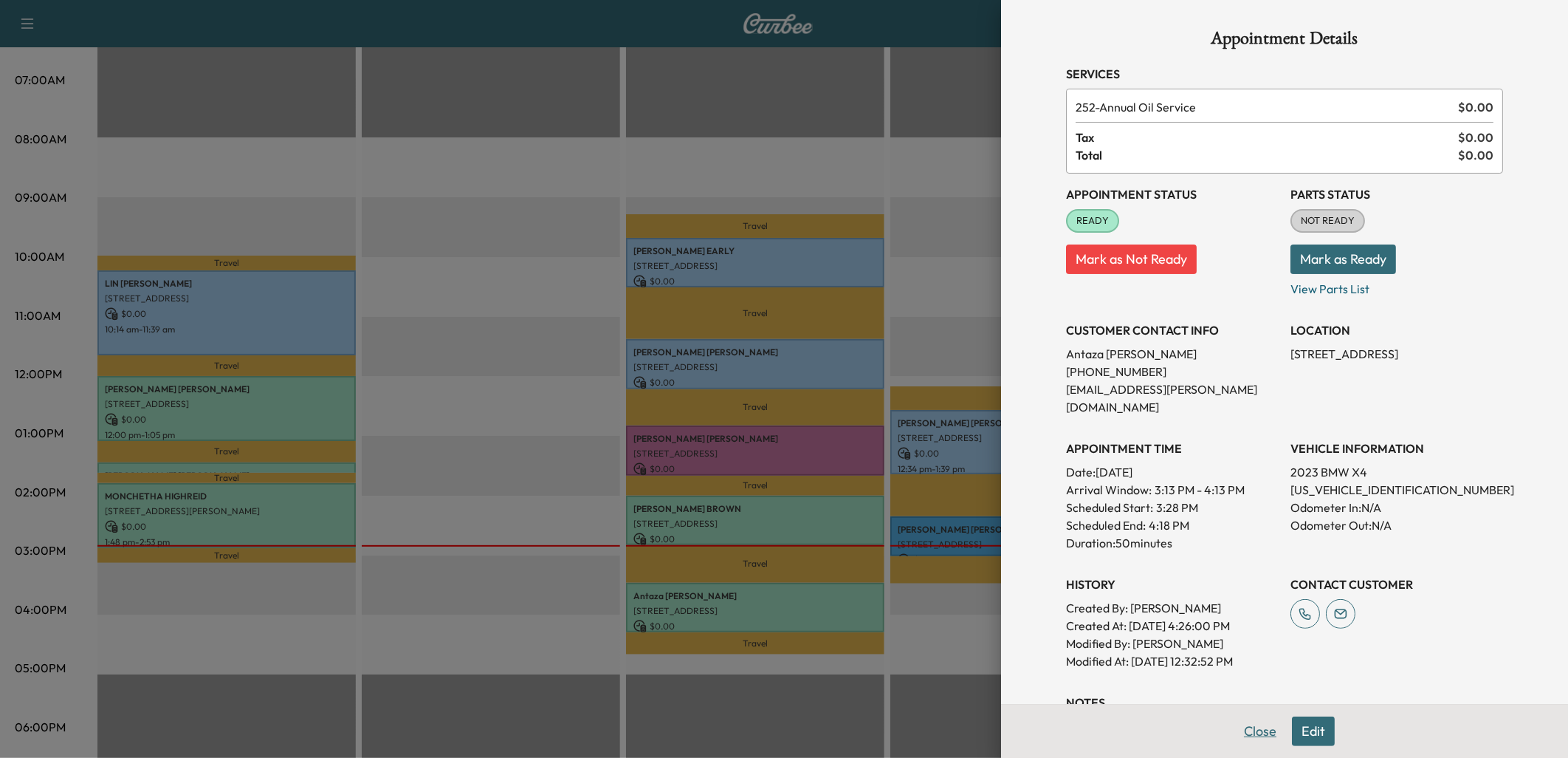
click at [1255, 732] on button "Close" at bounding box center [1260, 731] width 52 height 29
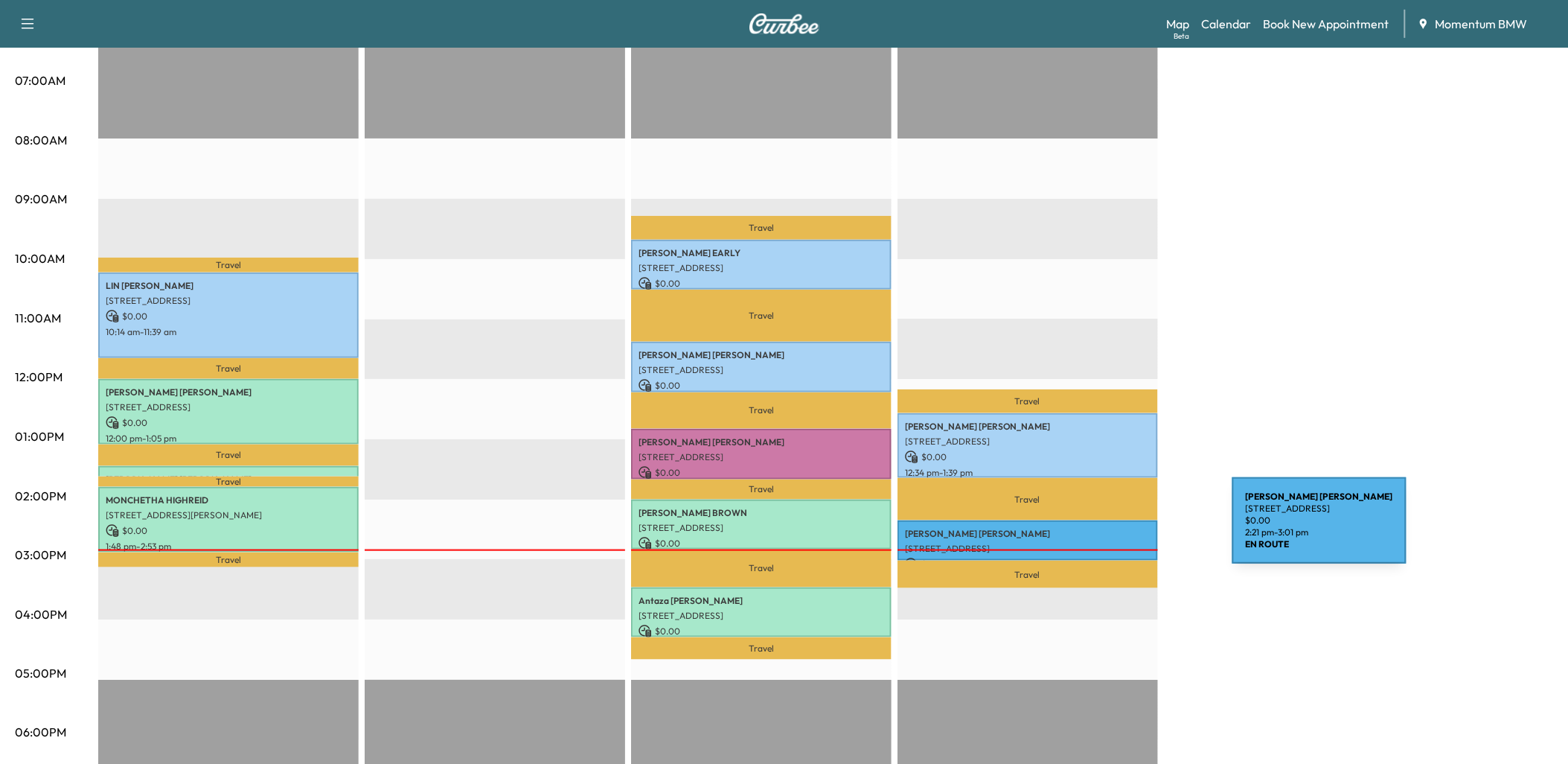
click at [1121, 529] on p "[PERSON_NAME]" at bounding box center [1028, 534] width 246 height 12
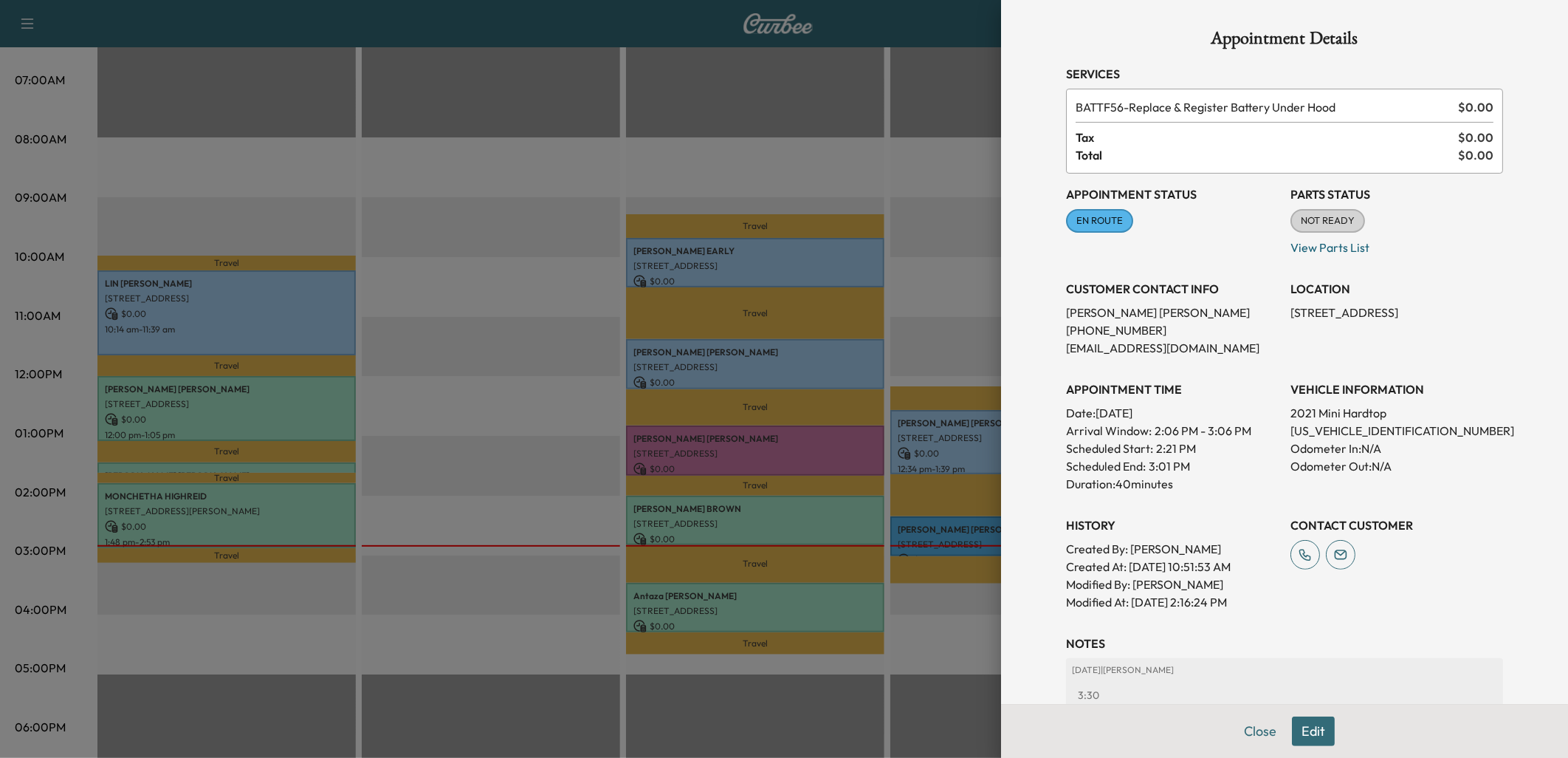
click at [1305, 727] on button "Edit" at bounding box center [1313, 731] width 43 height 29
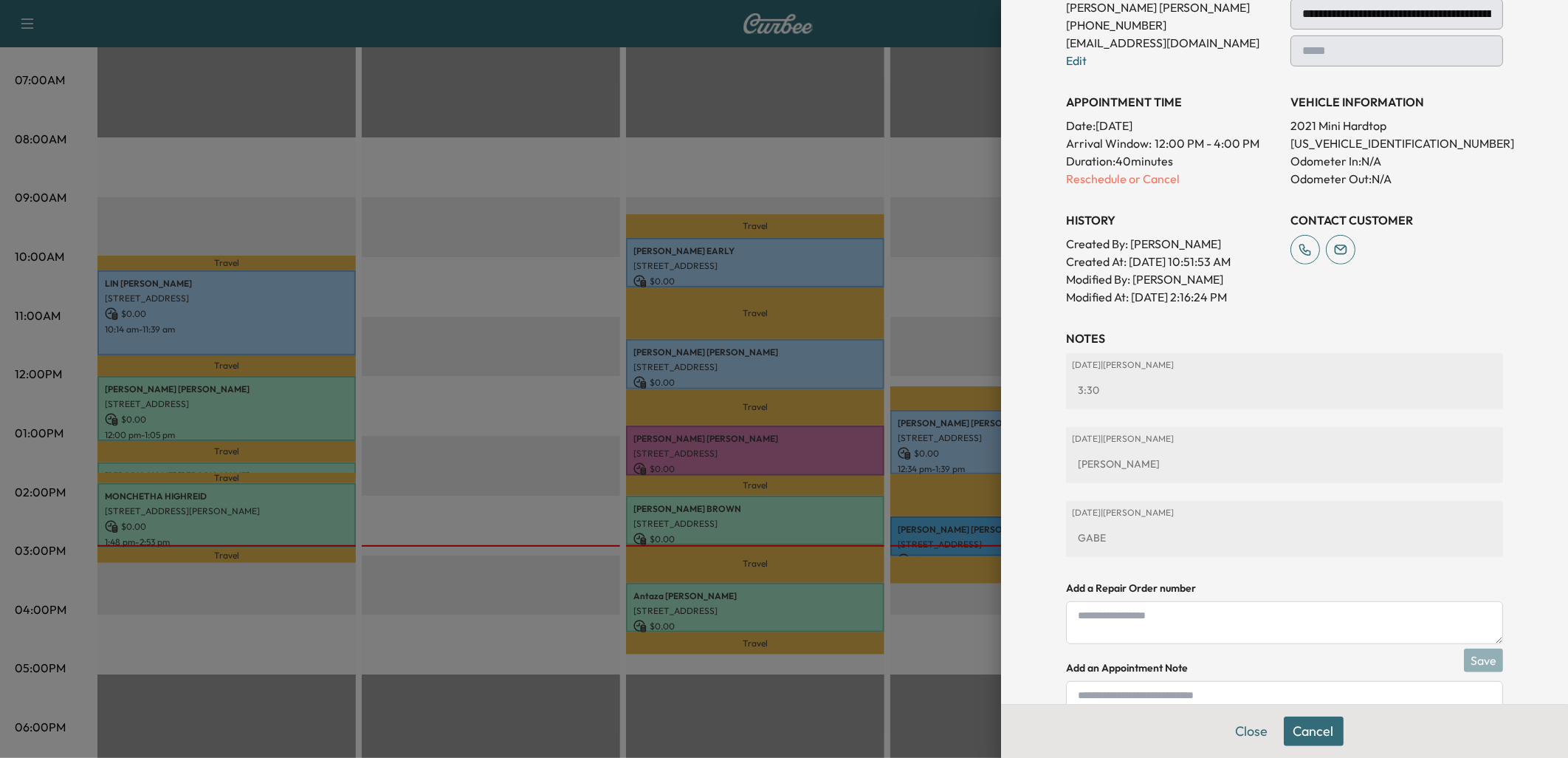
scroll to position [384, 0]
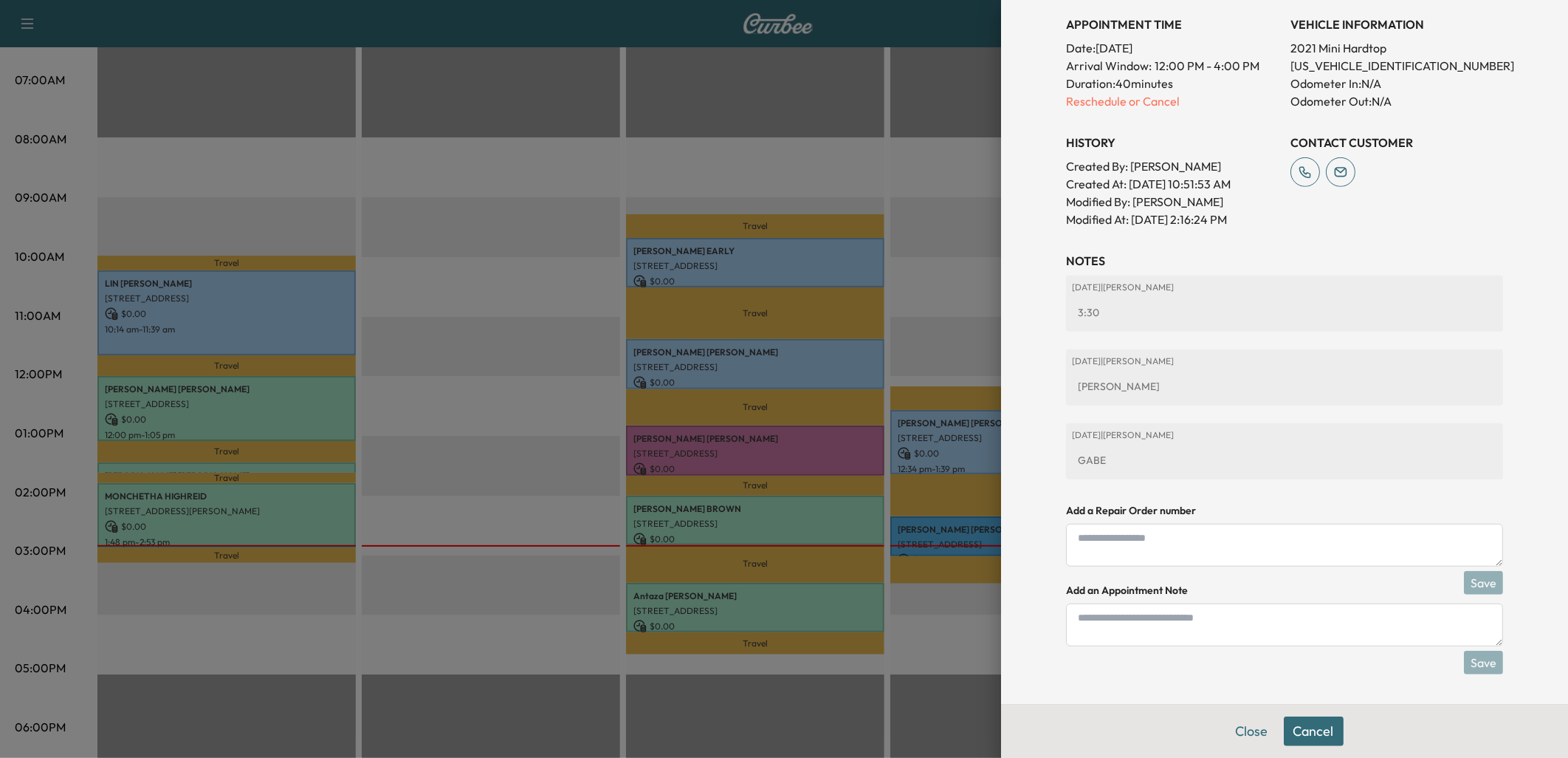
click at [1086, 625] on textarea at bounding box center [1284, 624] width 437 height 43
type textarea "*"
type textarea "**********"
click at [1477, 658] on button "Save" at bounding box center [1483, 662] width 39 height 24
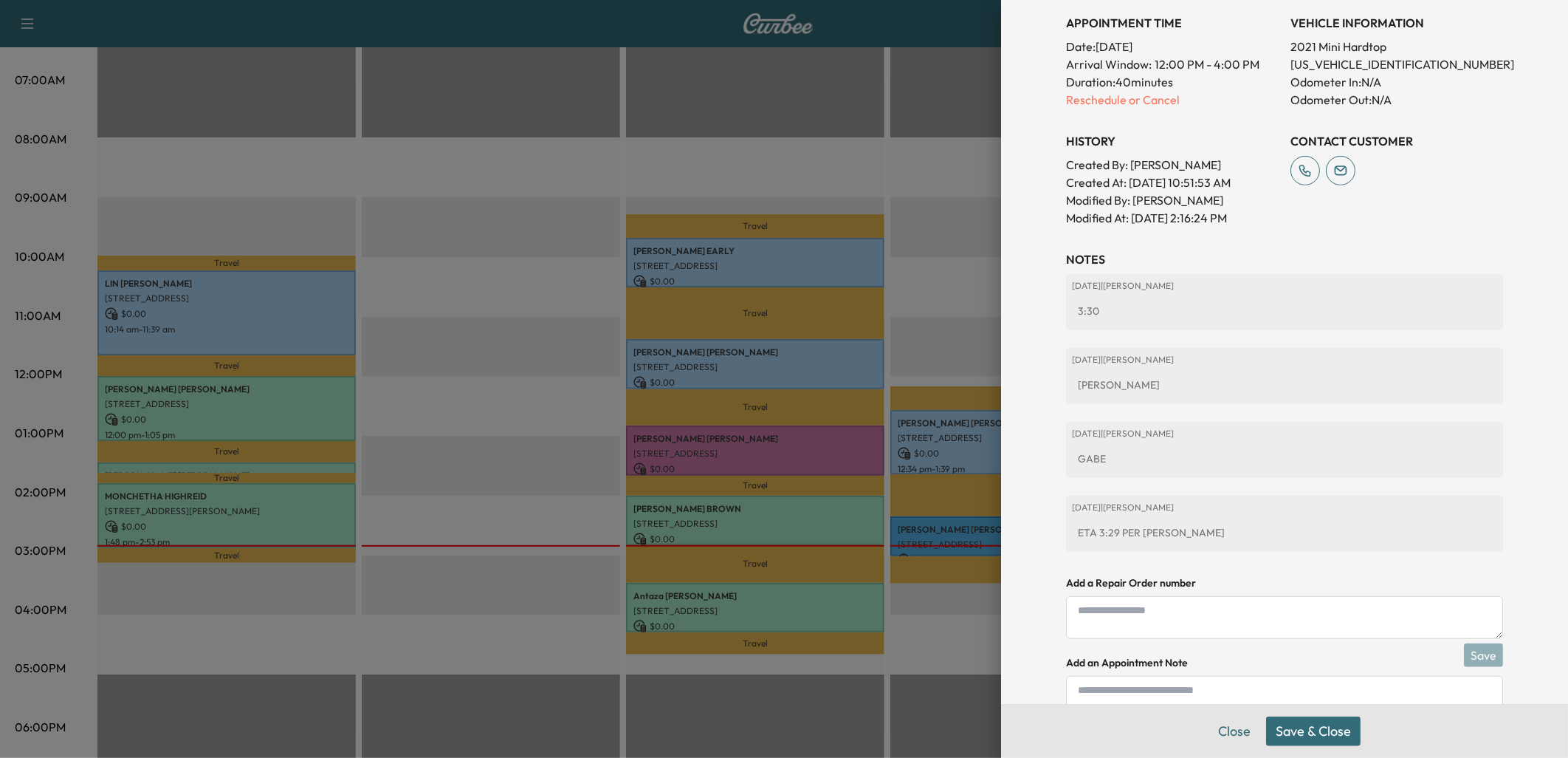
click at [1307, 734] on button "Save & Close" at bounding box center [1313, 731] width 95 height 29
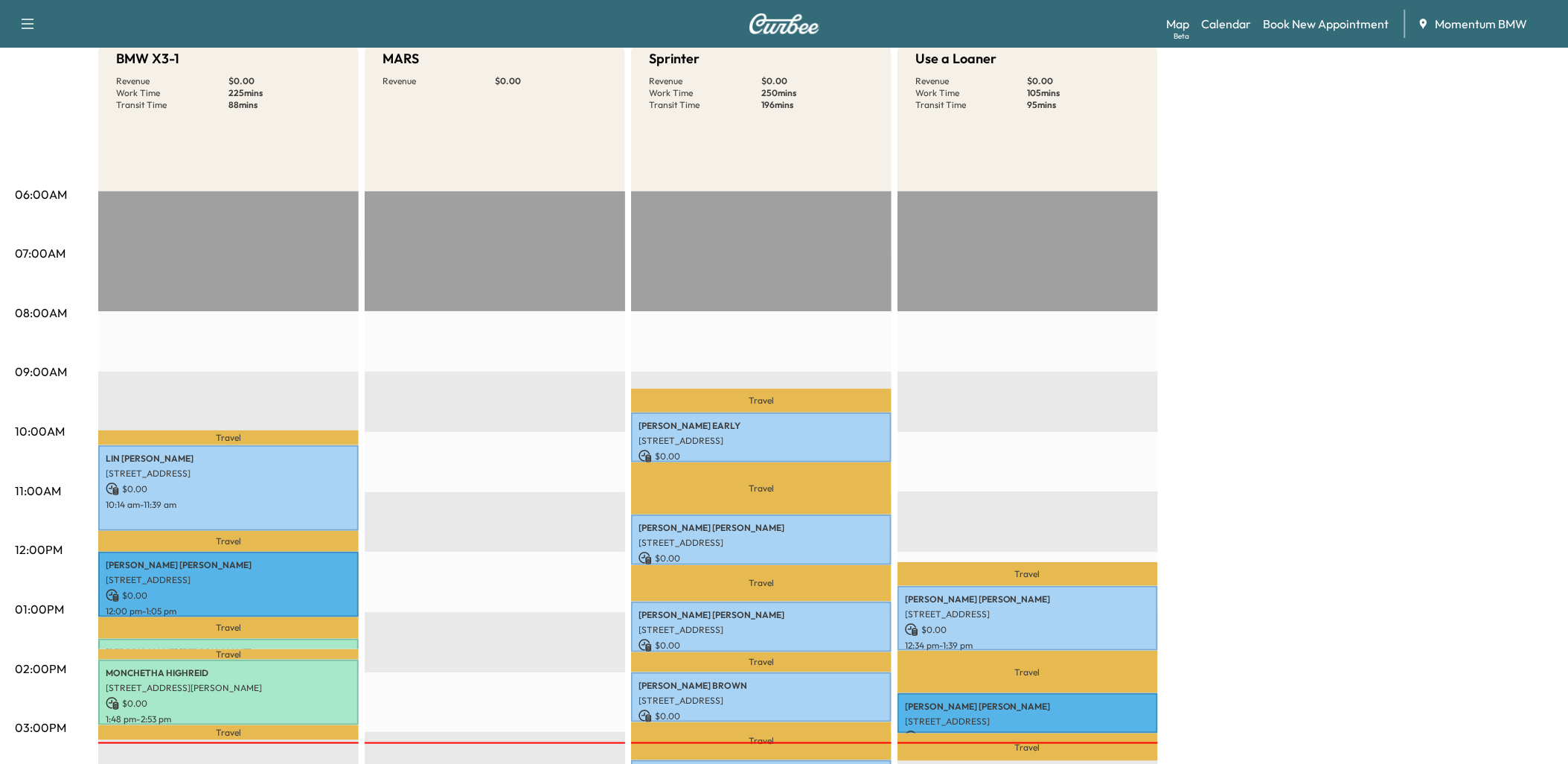
scroll to position [0, 0]
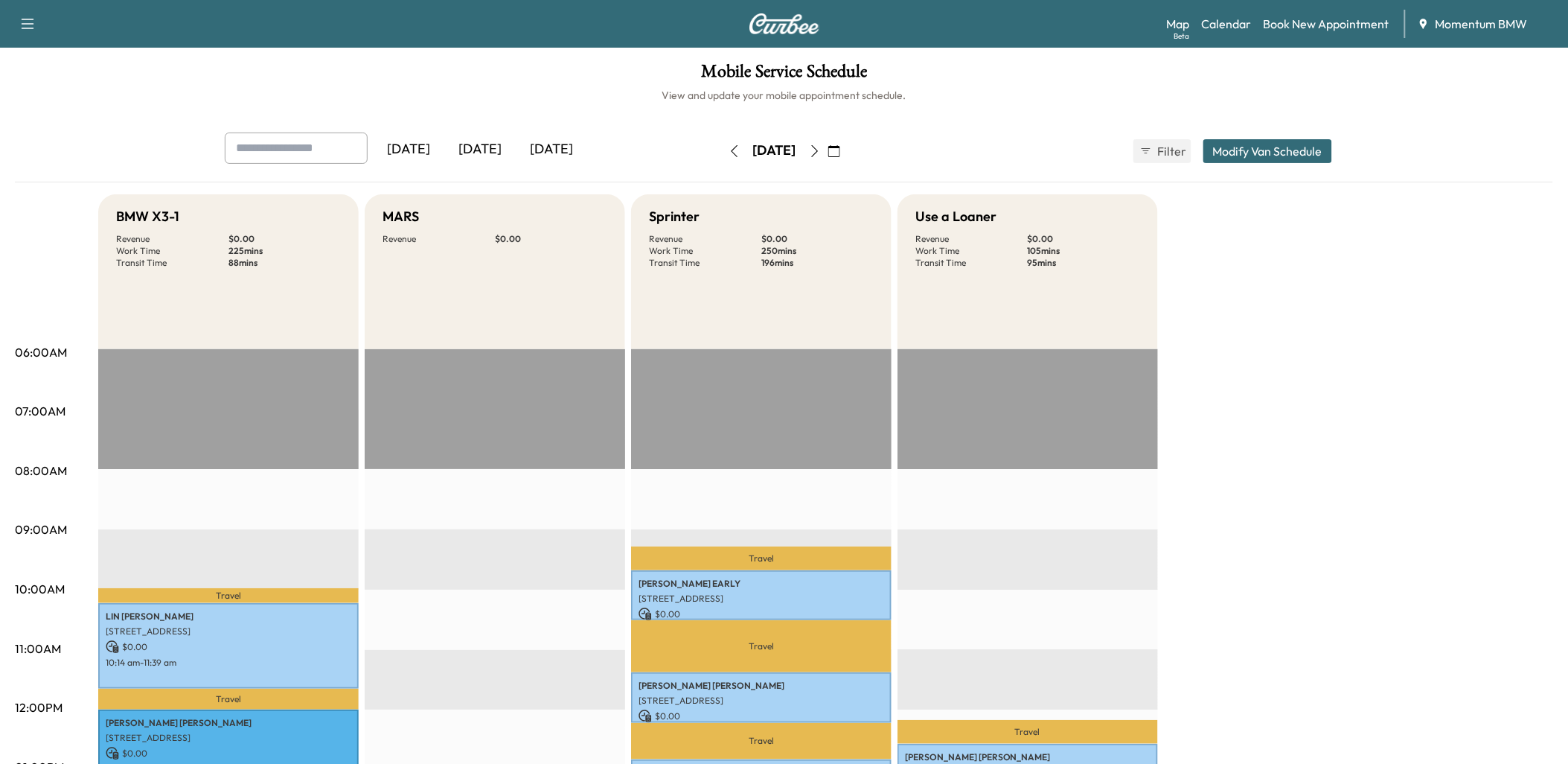
click at [840, 145] on icon "button" at bounding box center [834, 150] width 12 height 12
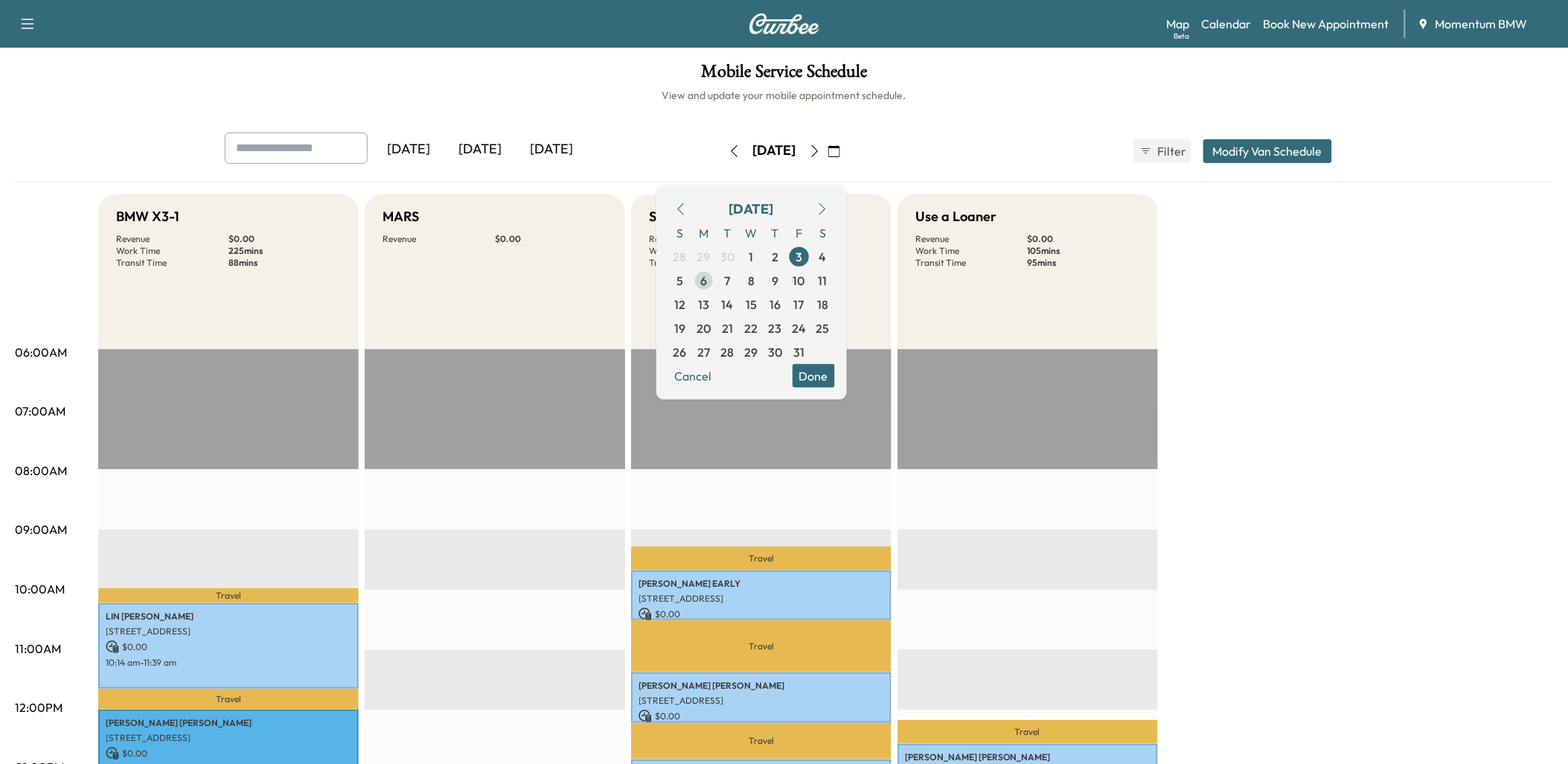
click at [740, 279] on span "7" at bounding box center [728, 280] width 24 height 24
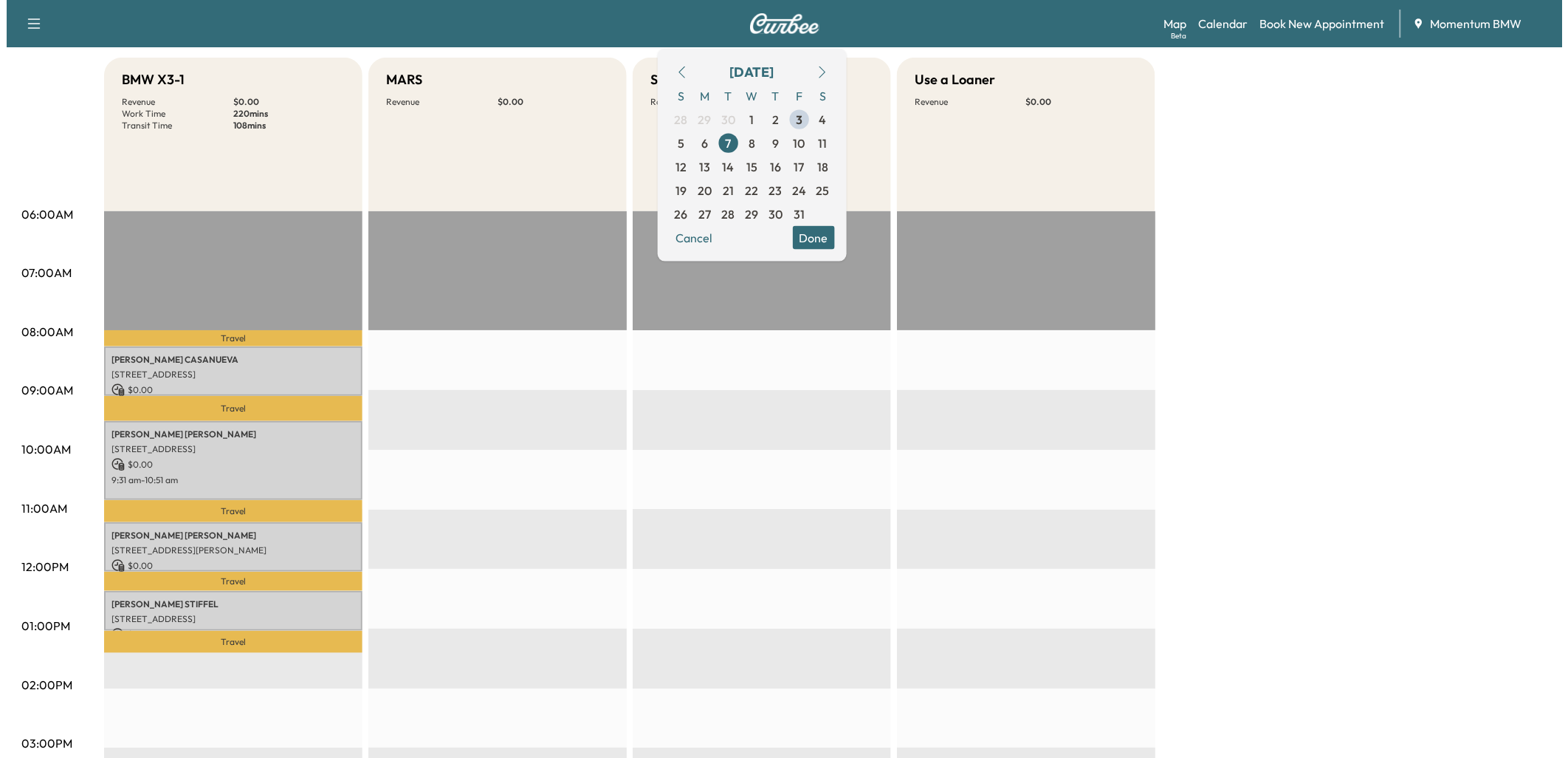
scroll to position [164, 0]
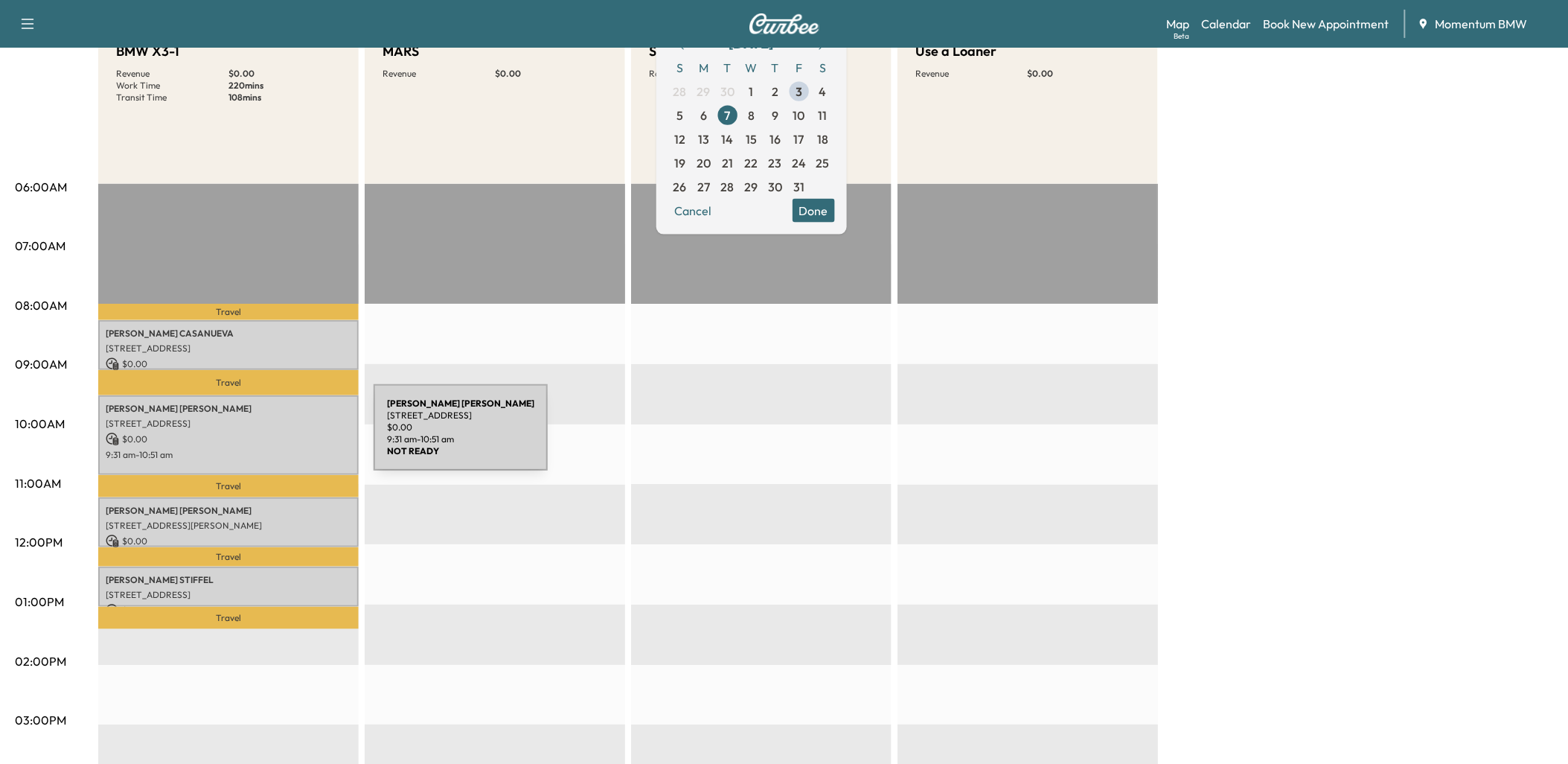
click at [262, 436] on p "$ 0.00" at bounding box center [228, 439] width 246 height 13
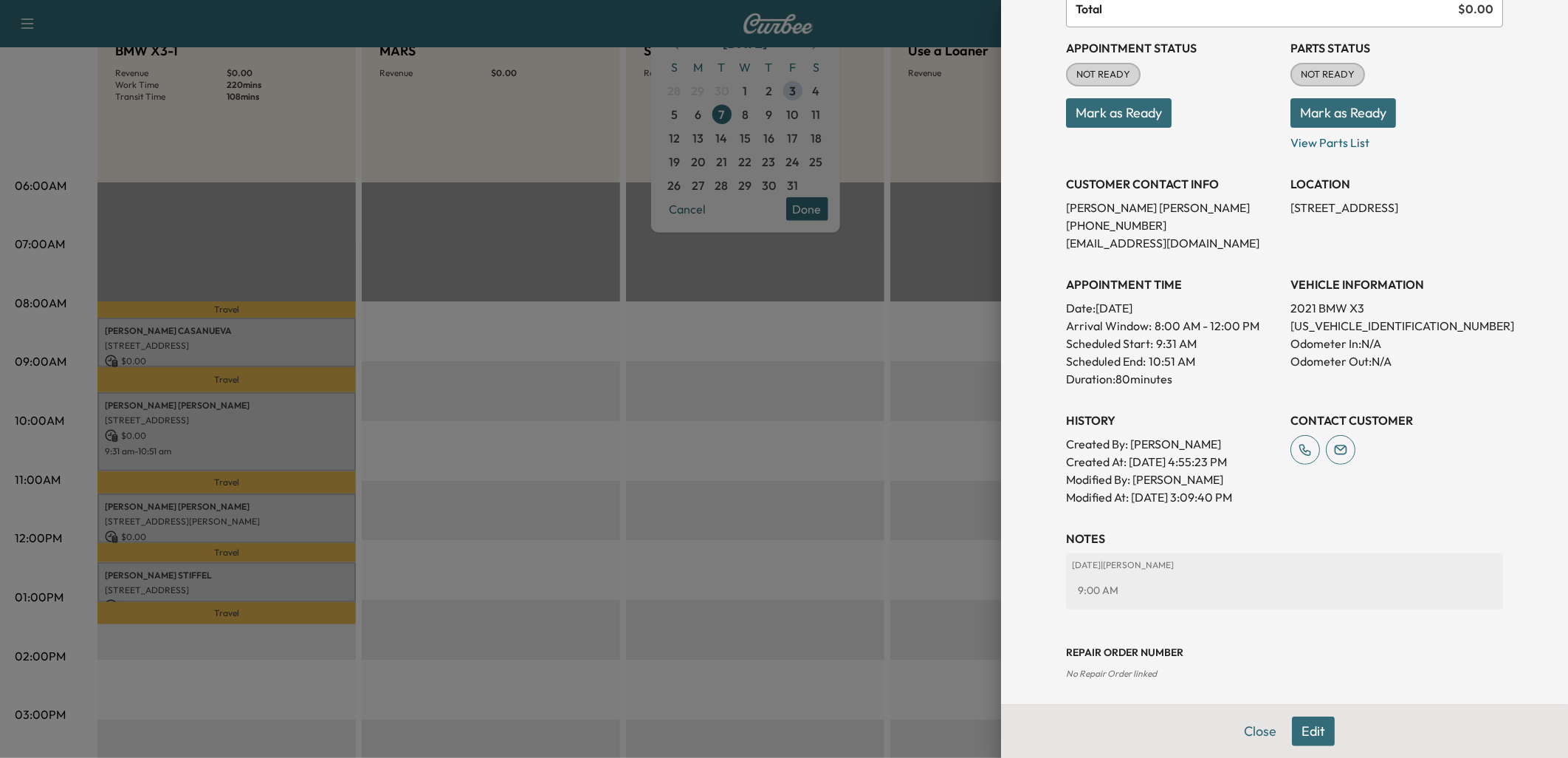
click at [1246, 728] on button "Close" at bounding box center [1260, 731] width 52 height 29
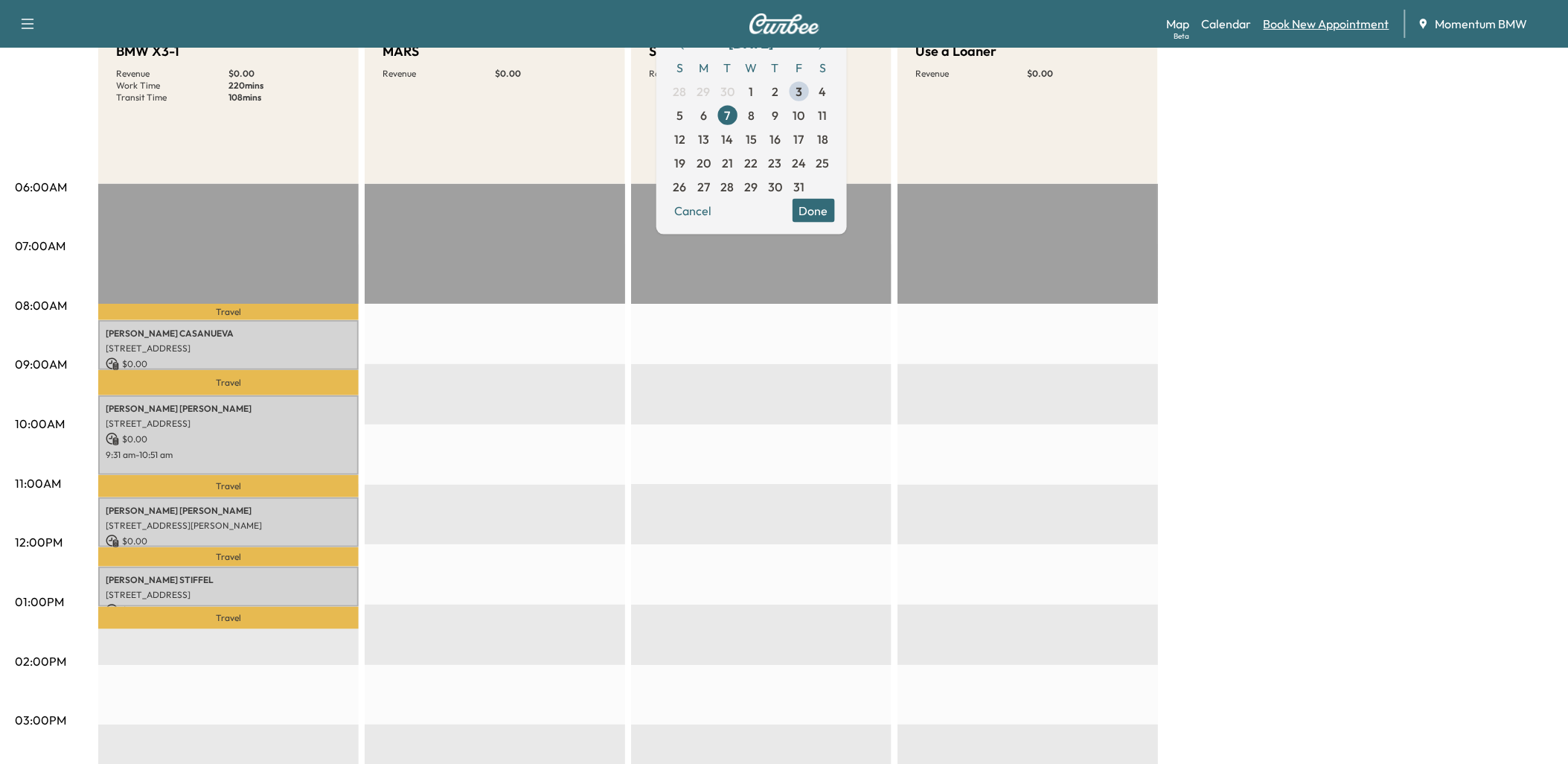
click at [1302, 22] on link "Book New Appointment" at bounding box center [1328, 23] width 126 height 18
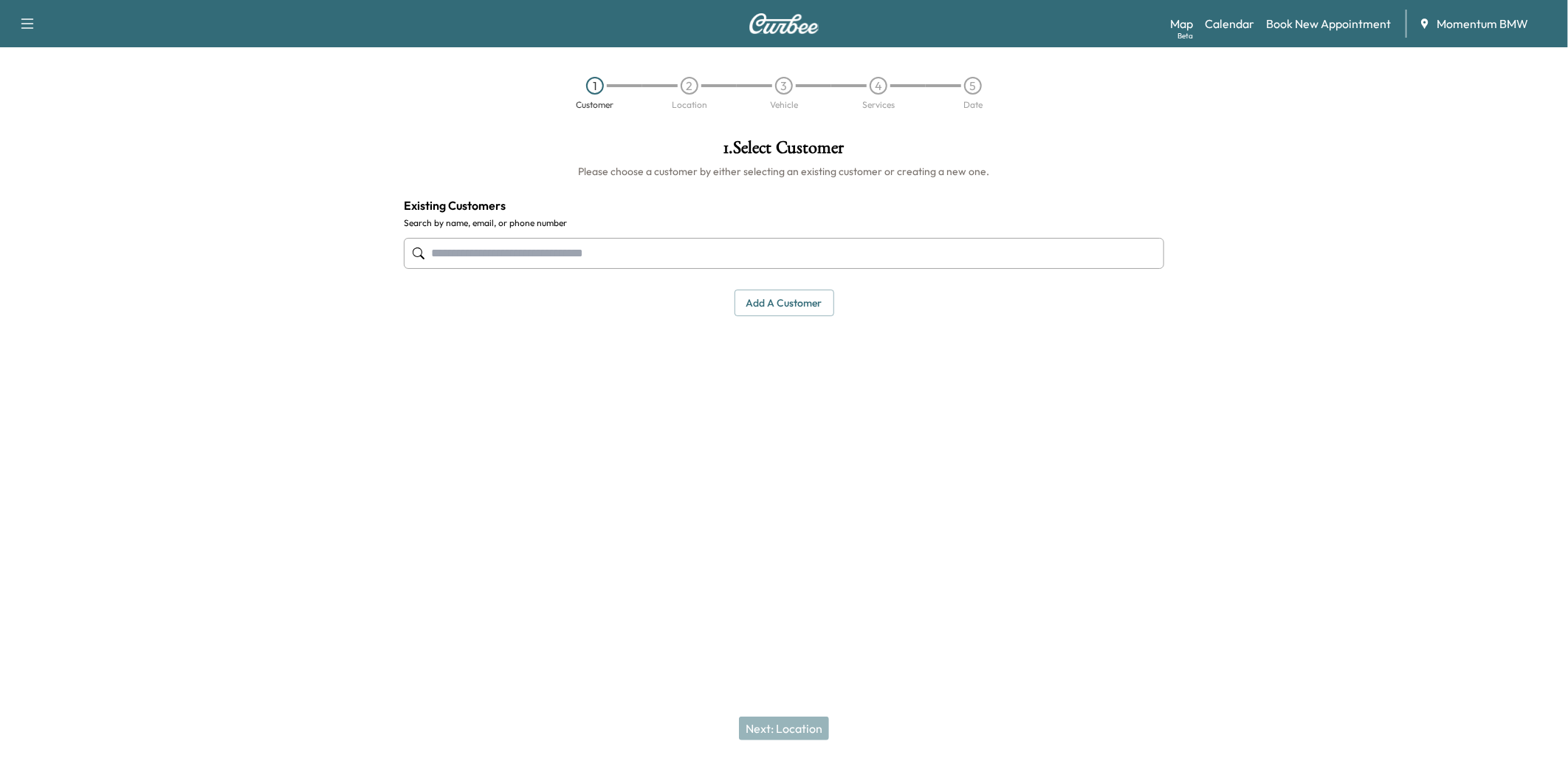
click at [788, 308] on button "Add a customer" at bounding box center [784, 303] width 99 height 28
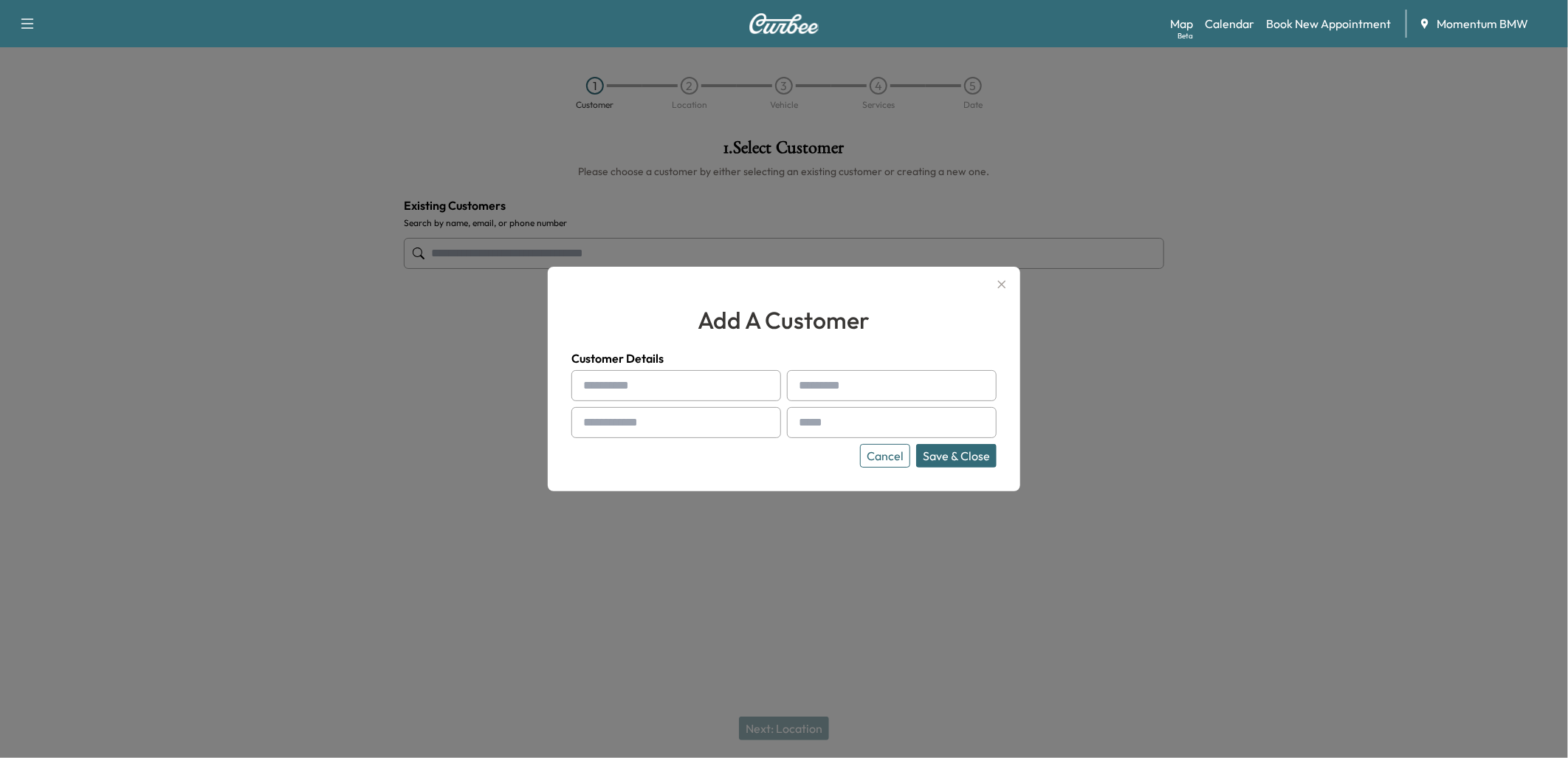
click at [601, 386] on input "text" at bounding box center [677, 386] width 210 height 31
paste input "****"
type input "****"
type input "**********"
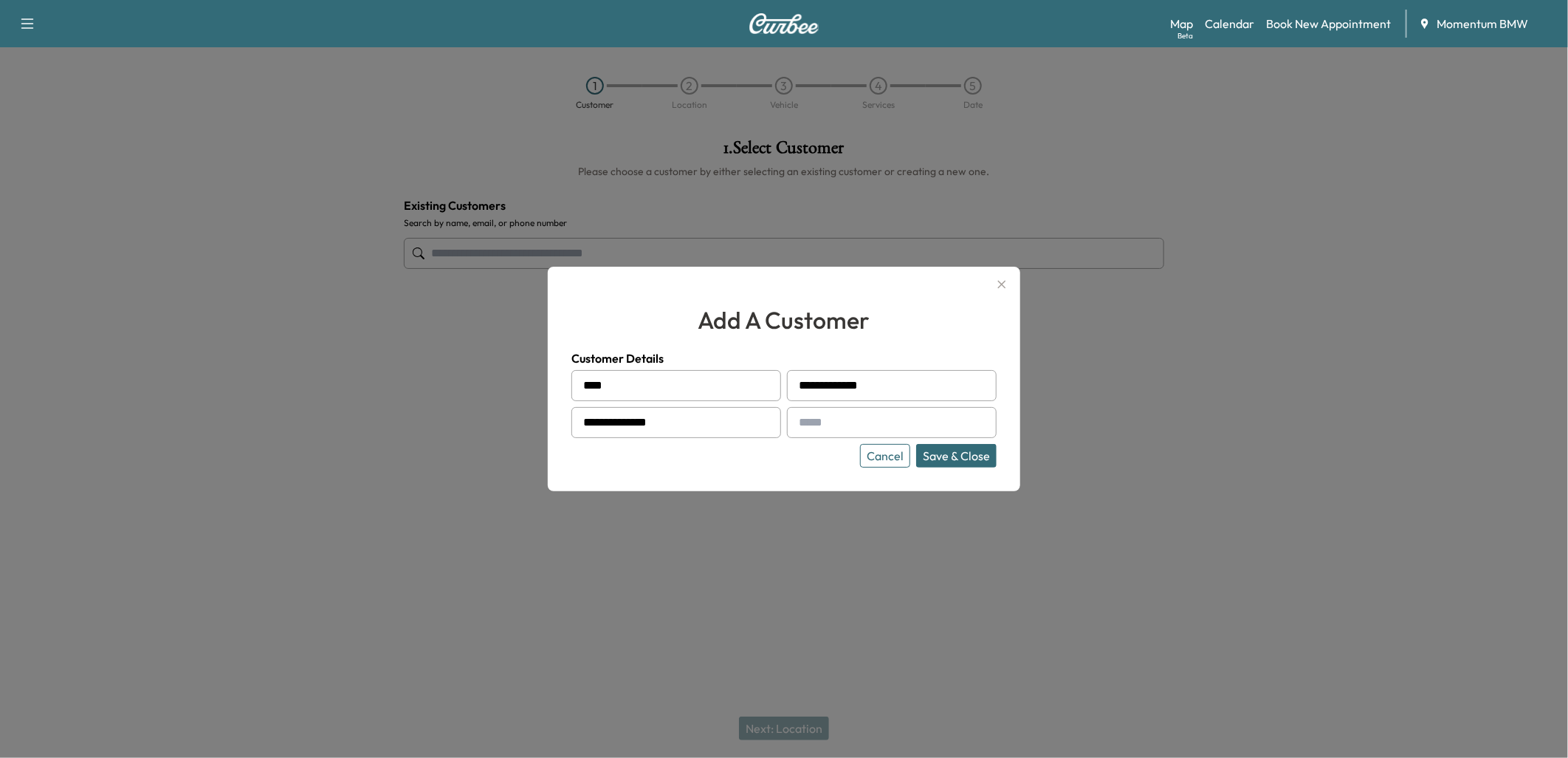
type input "**********"
click at [947, 453] on button "Save & Close" at bounding box center [956, 456] width 80 height 24
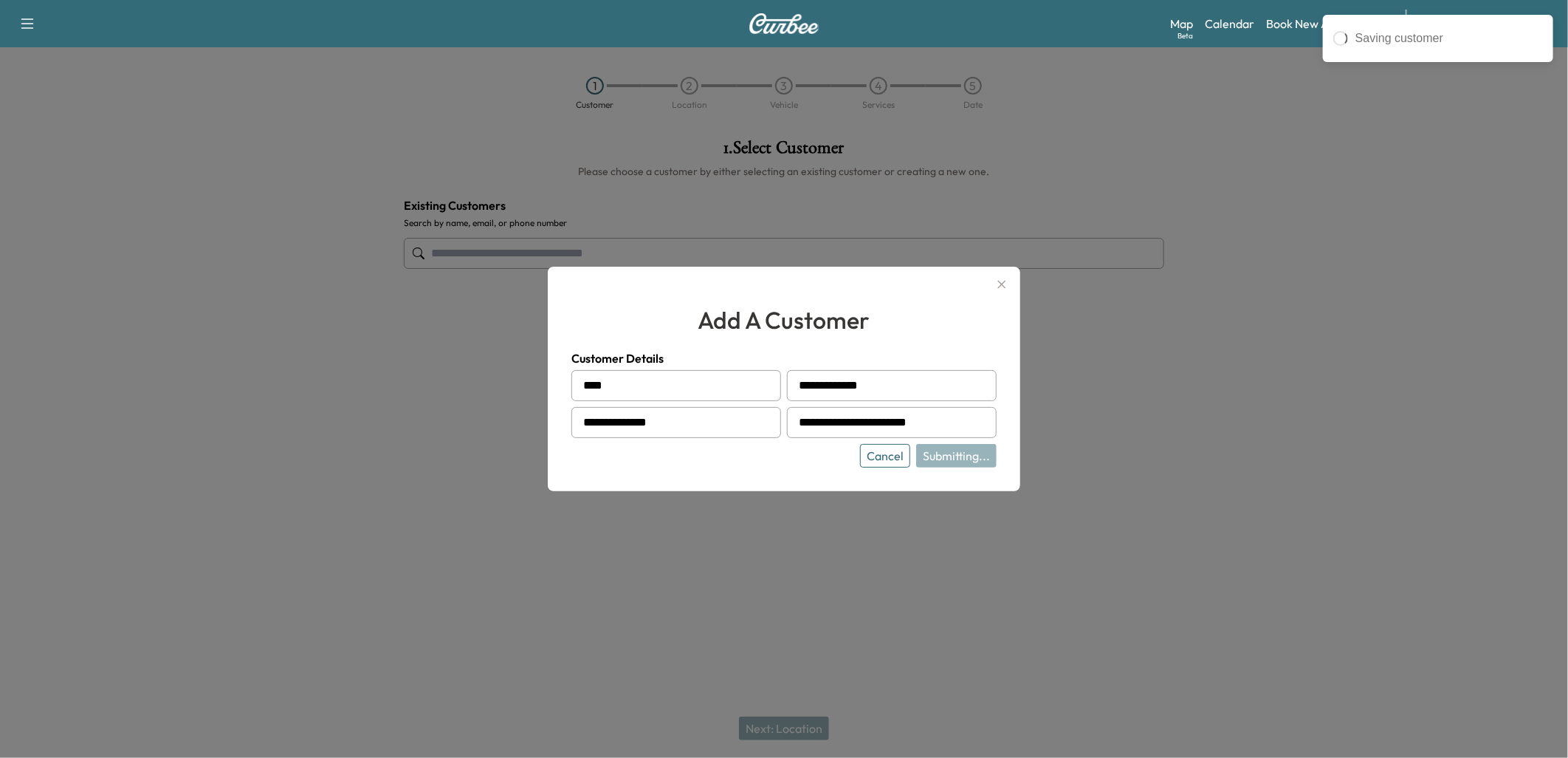
type input "**********"
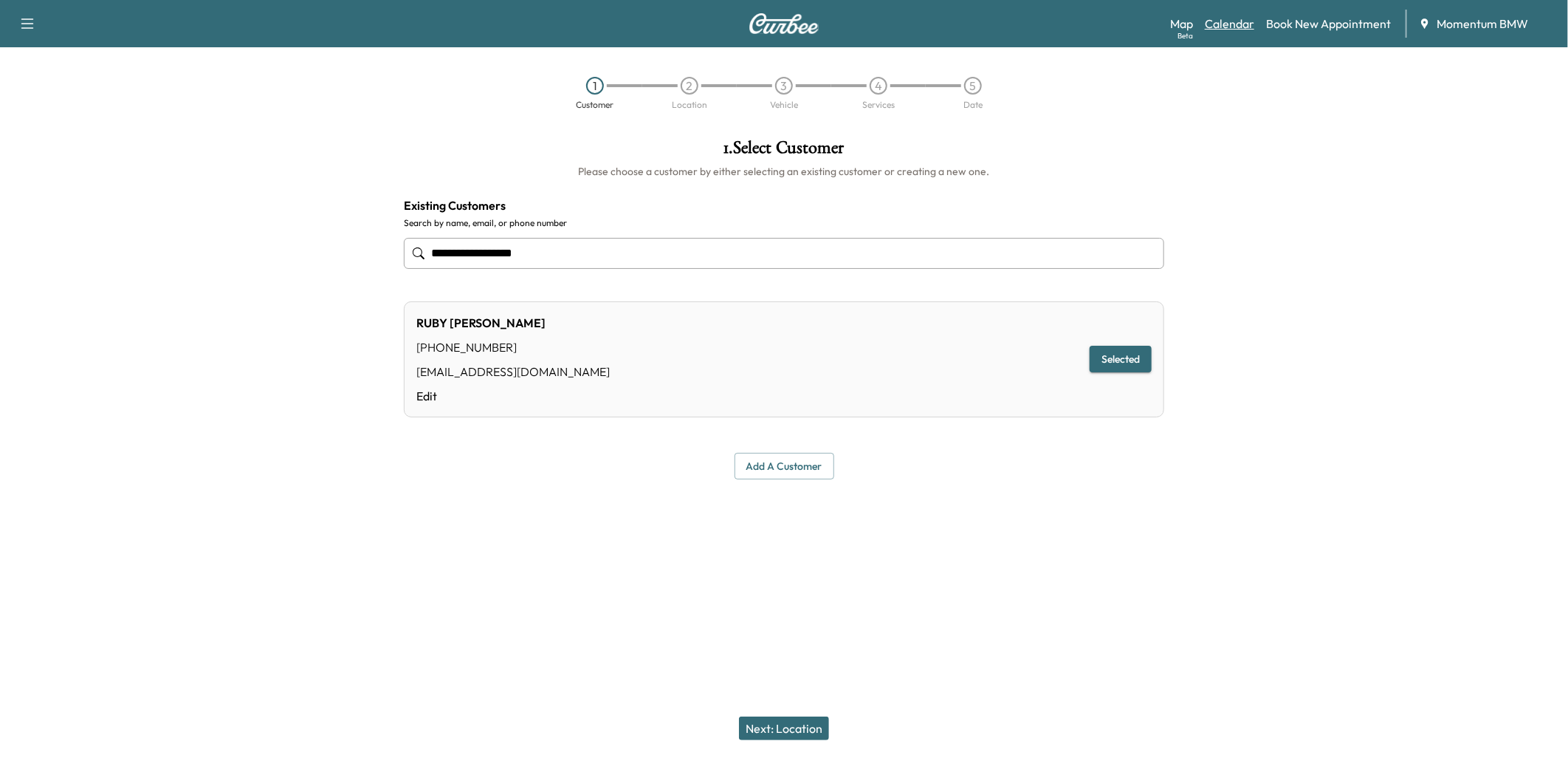
click at [1231, 24] on link "Calendar" at bounding box center [1230, 23] width 50 height 17
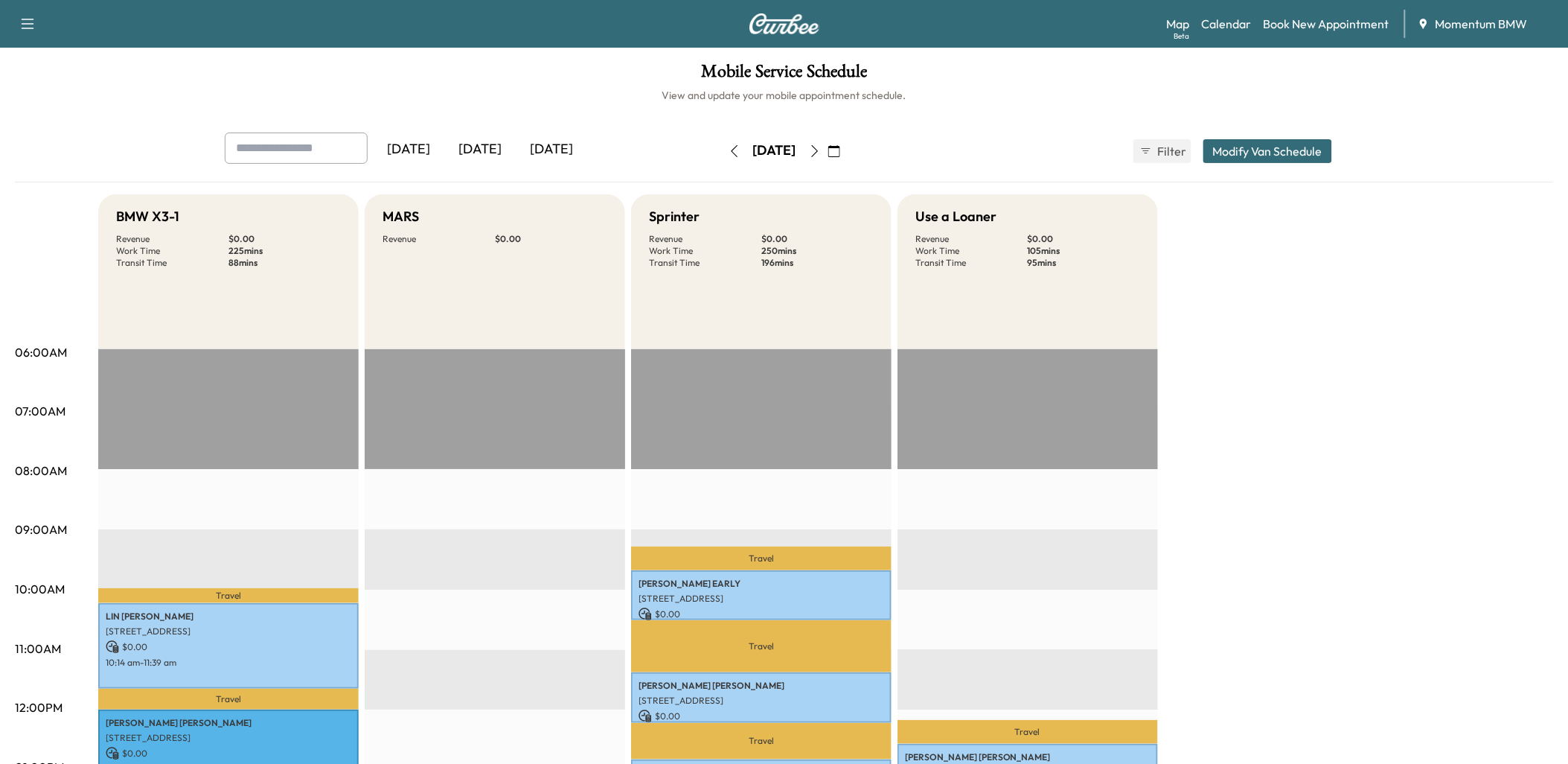
click at [840, 151] on icon "button" at bounding box center [834, 150] width 12 height 12
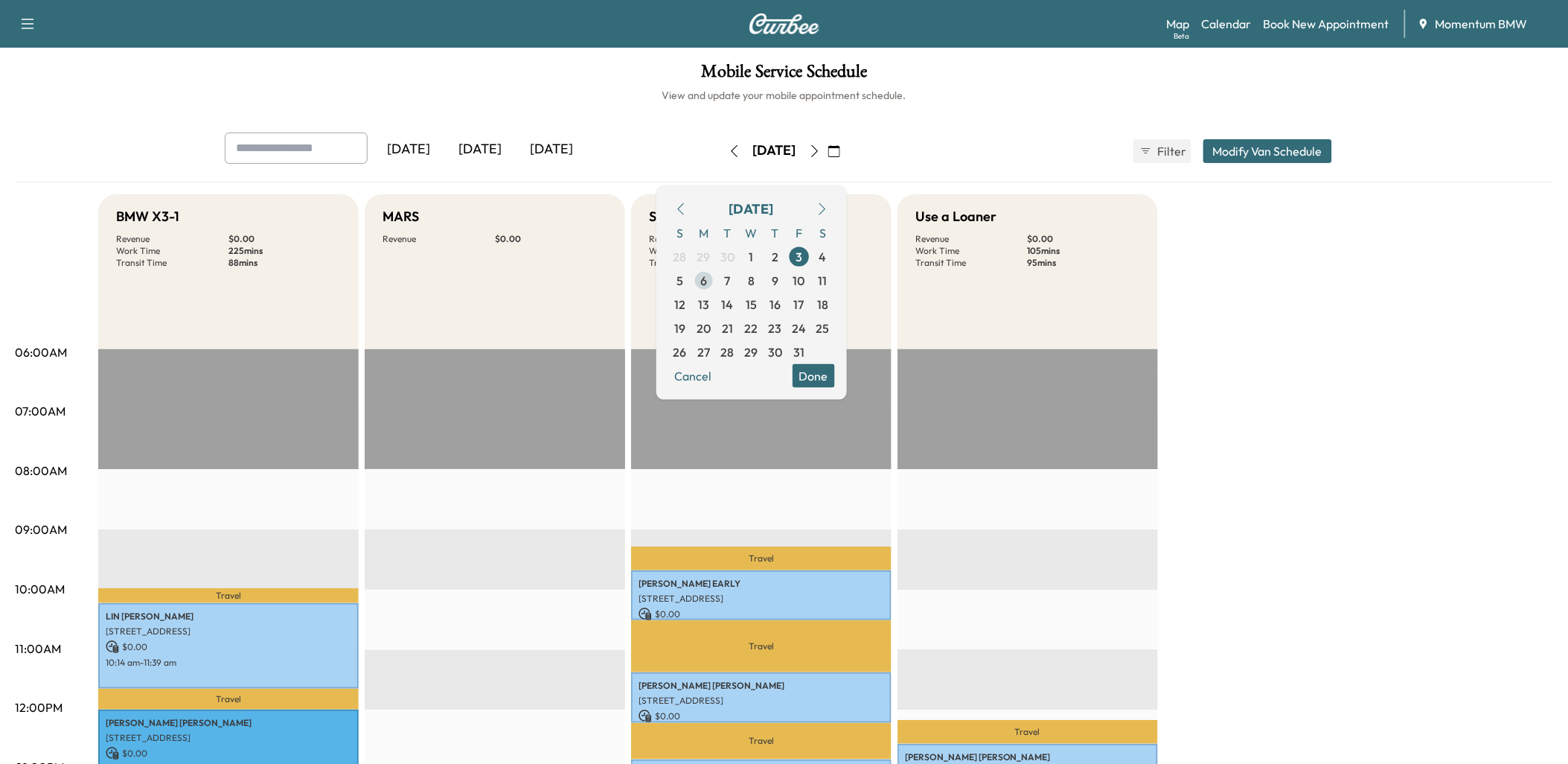
click at [707, 278] on span "6" at bounding box center [704, 279] width 6 height 18
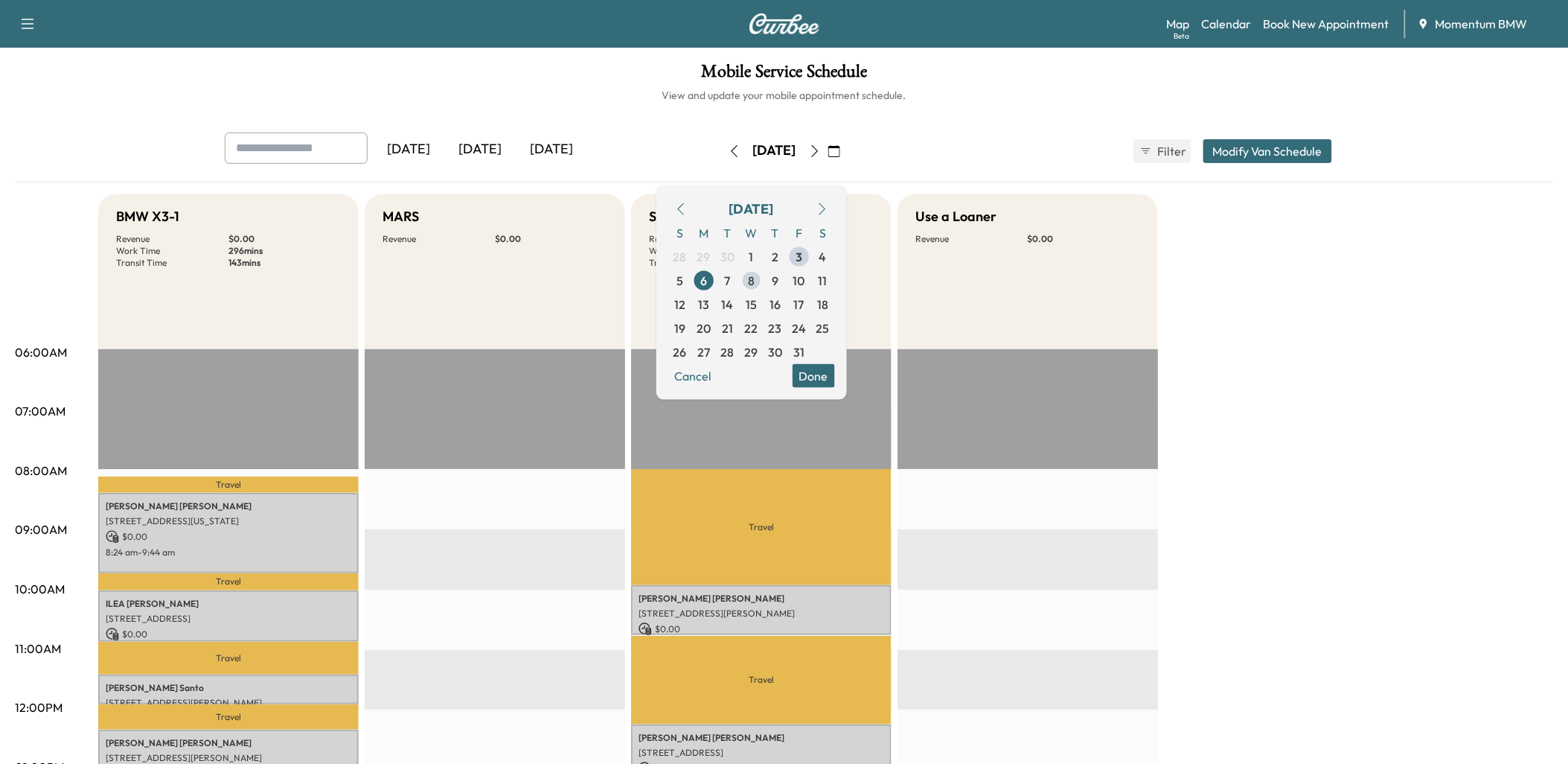
click at [755, 279] on span "8" at bounding box center [751, 279] width 6 height 18
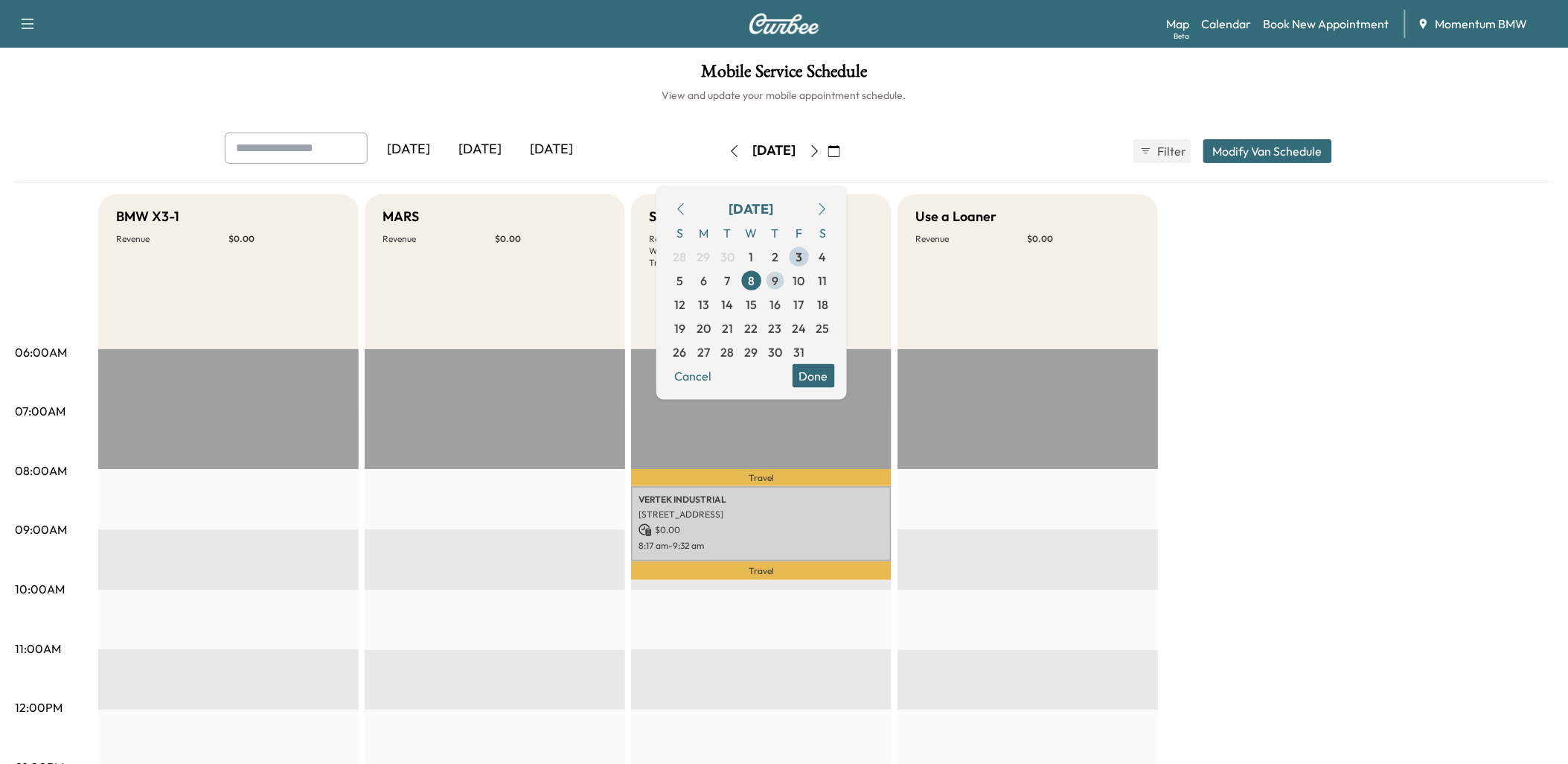
click at [787, 278] on span "9" at bounding box center [776, 280] width 24 height 24
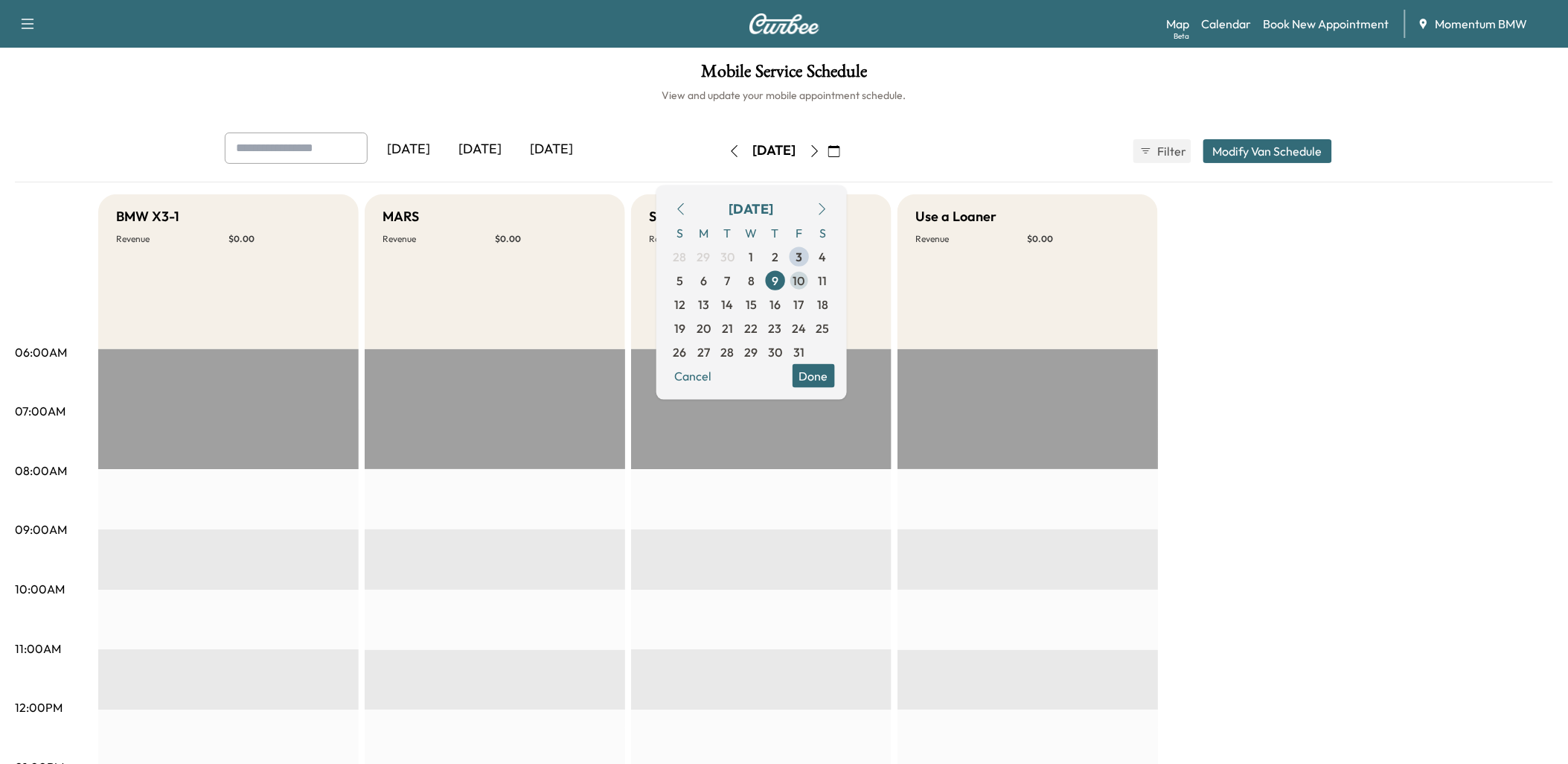
click at [806, 278] on span "10" at bounding box center [799, 279] width 12 height 18
click at [731, 276] on span "7" at bounding box center [728, 279] width 6 height 18
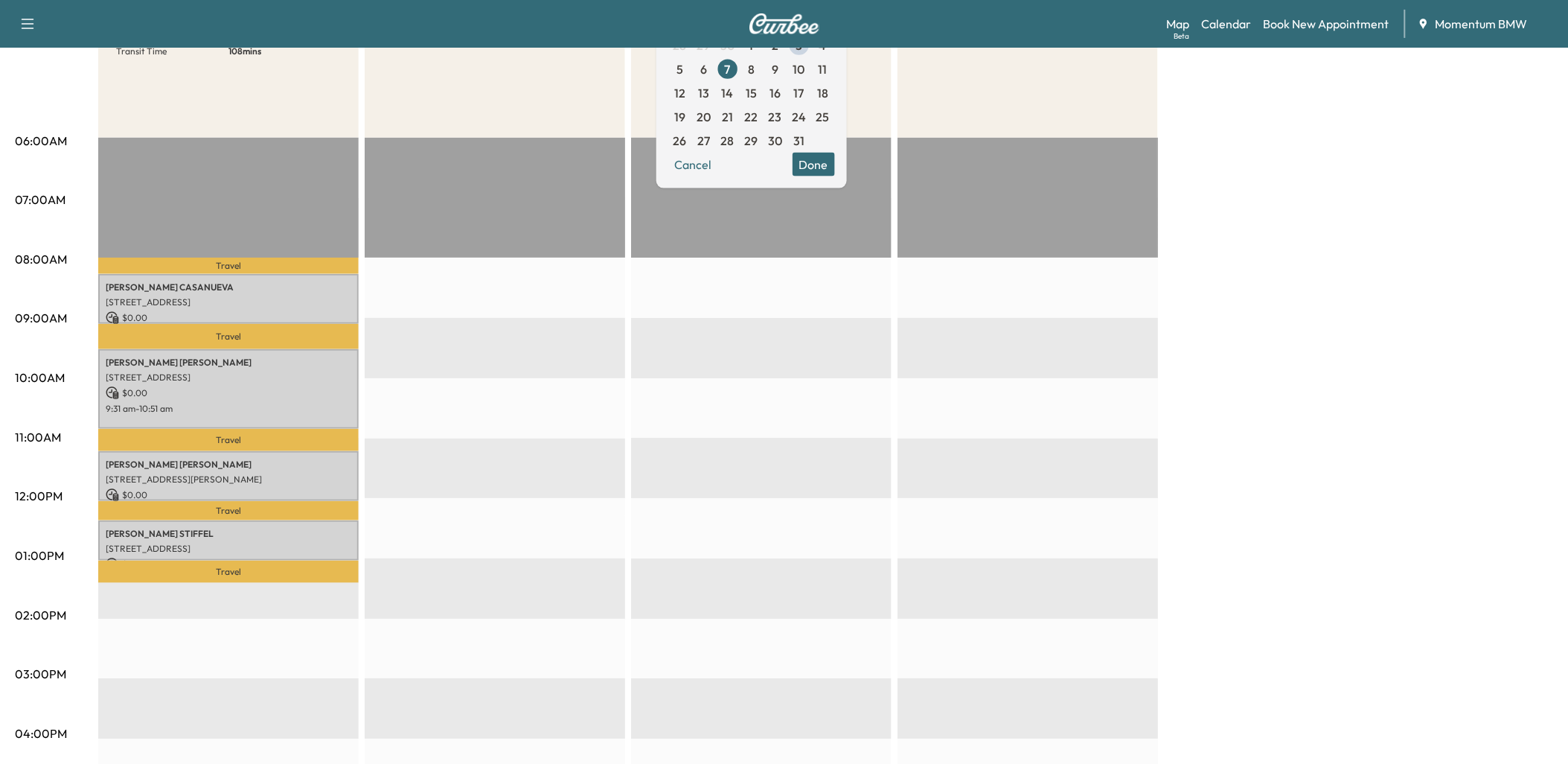
scroll to position [165, 0]
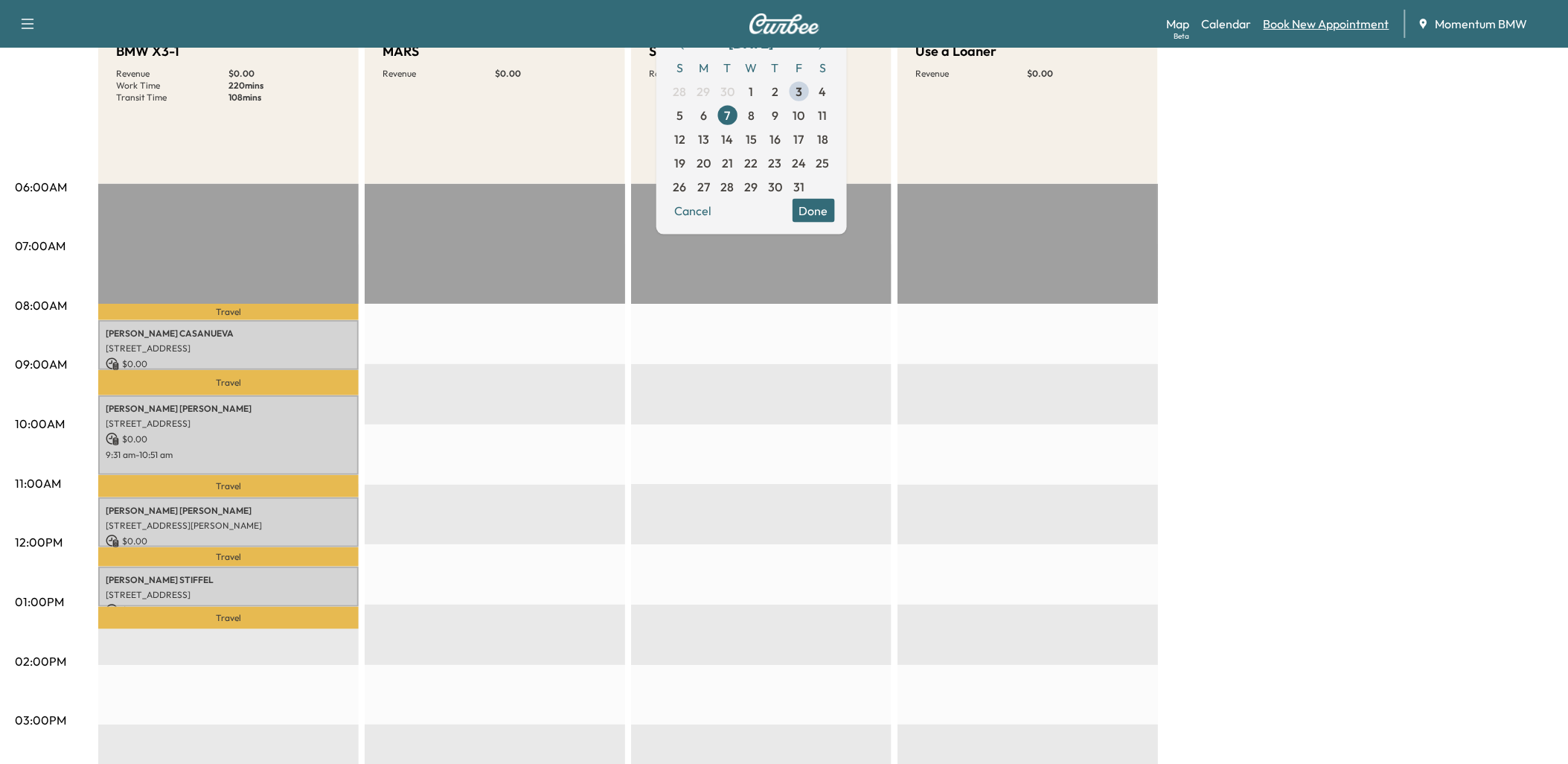
click at [1304, 19] on link "Book New Appointment" at bounding box center [1328, 23] width 126 height 18
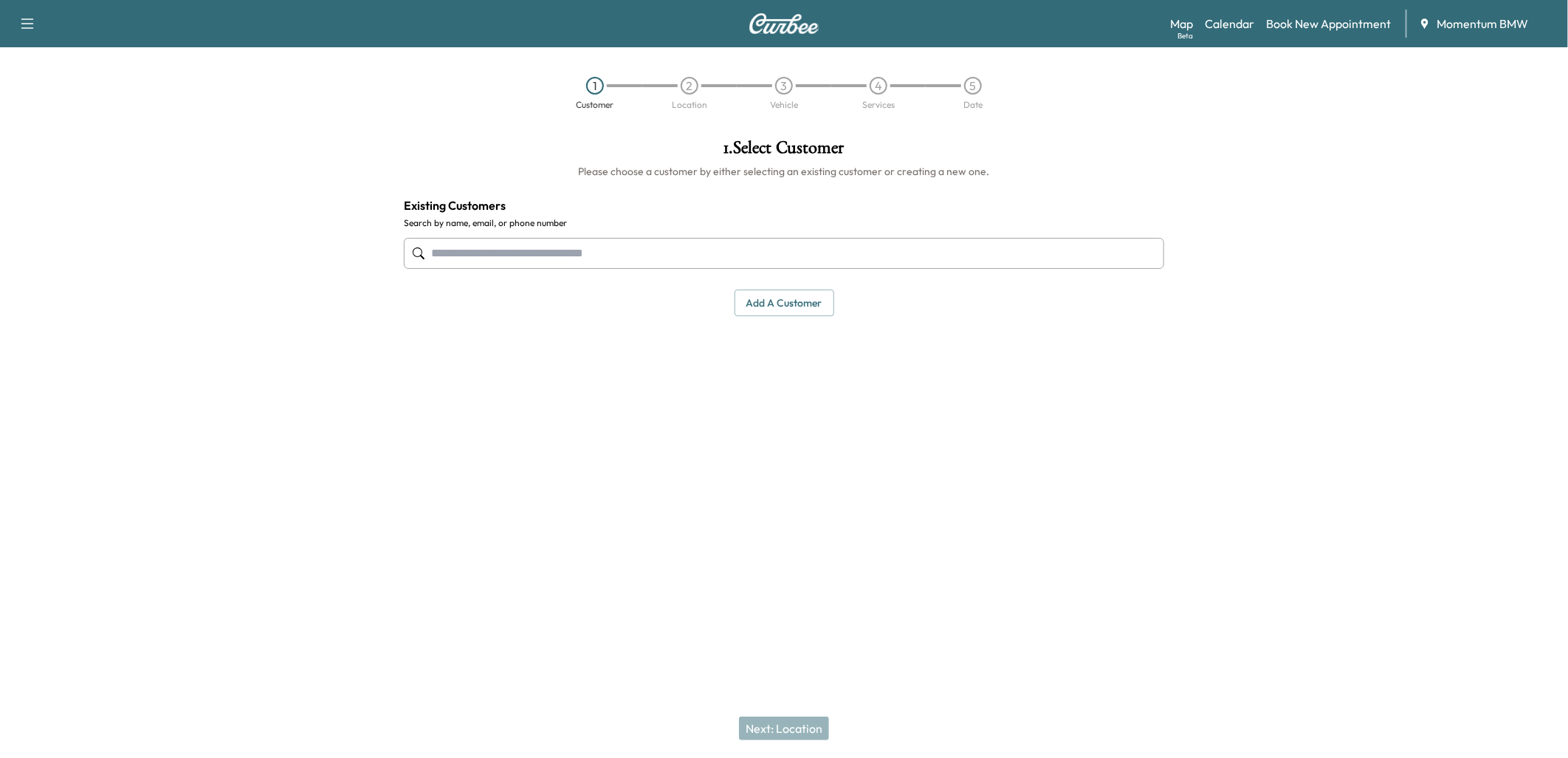
click at [785, 305] on button "Add a customer" at bounding box center [784, 303] width 99 height 28
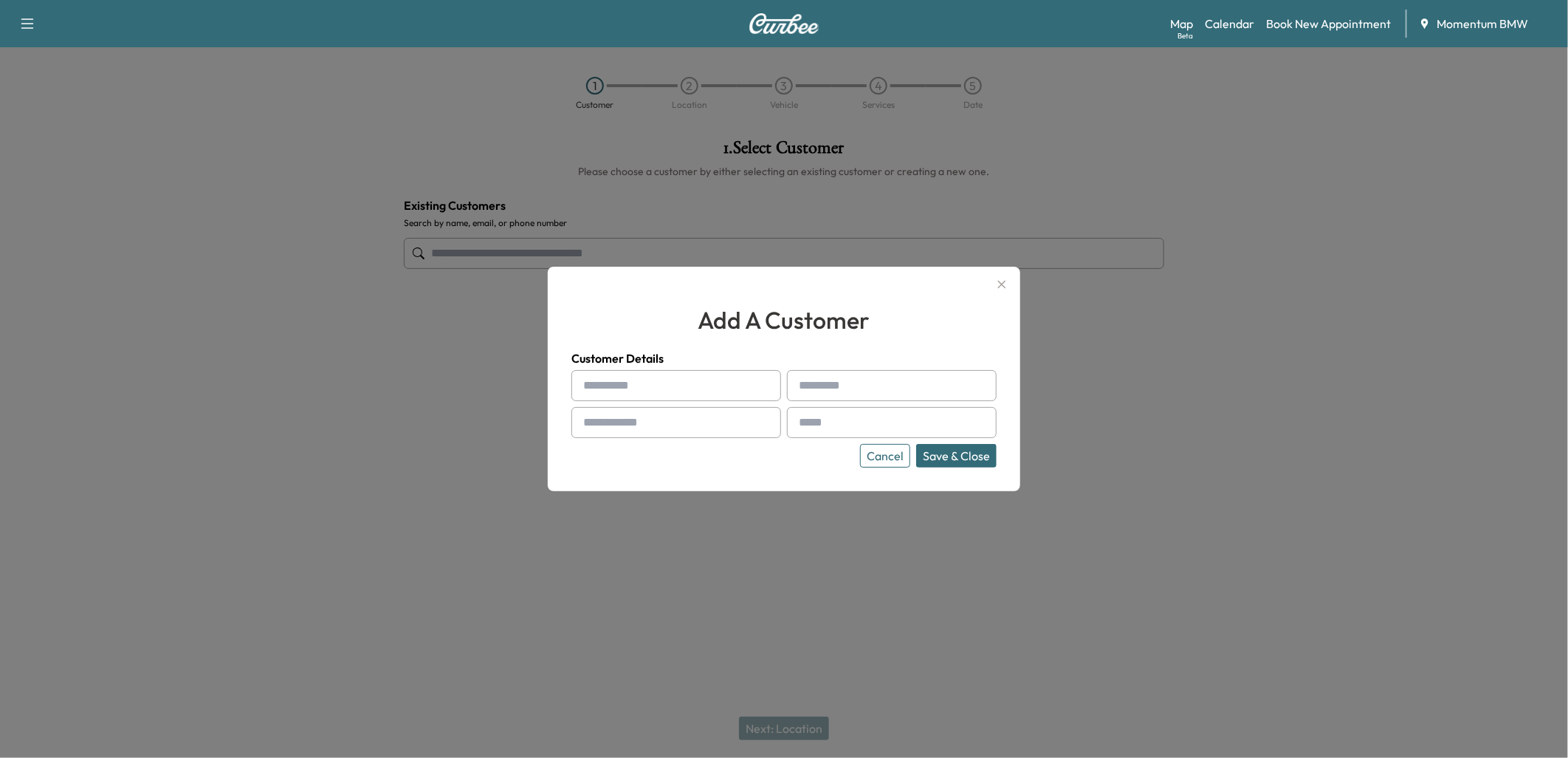
click at [616, 382] on input "text" at bounding box center [677, 386] width 210 height 31
type input "****"
type input "**********"
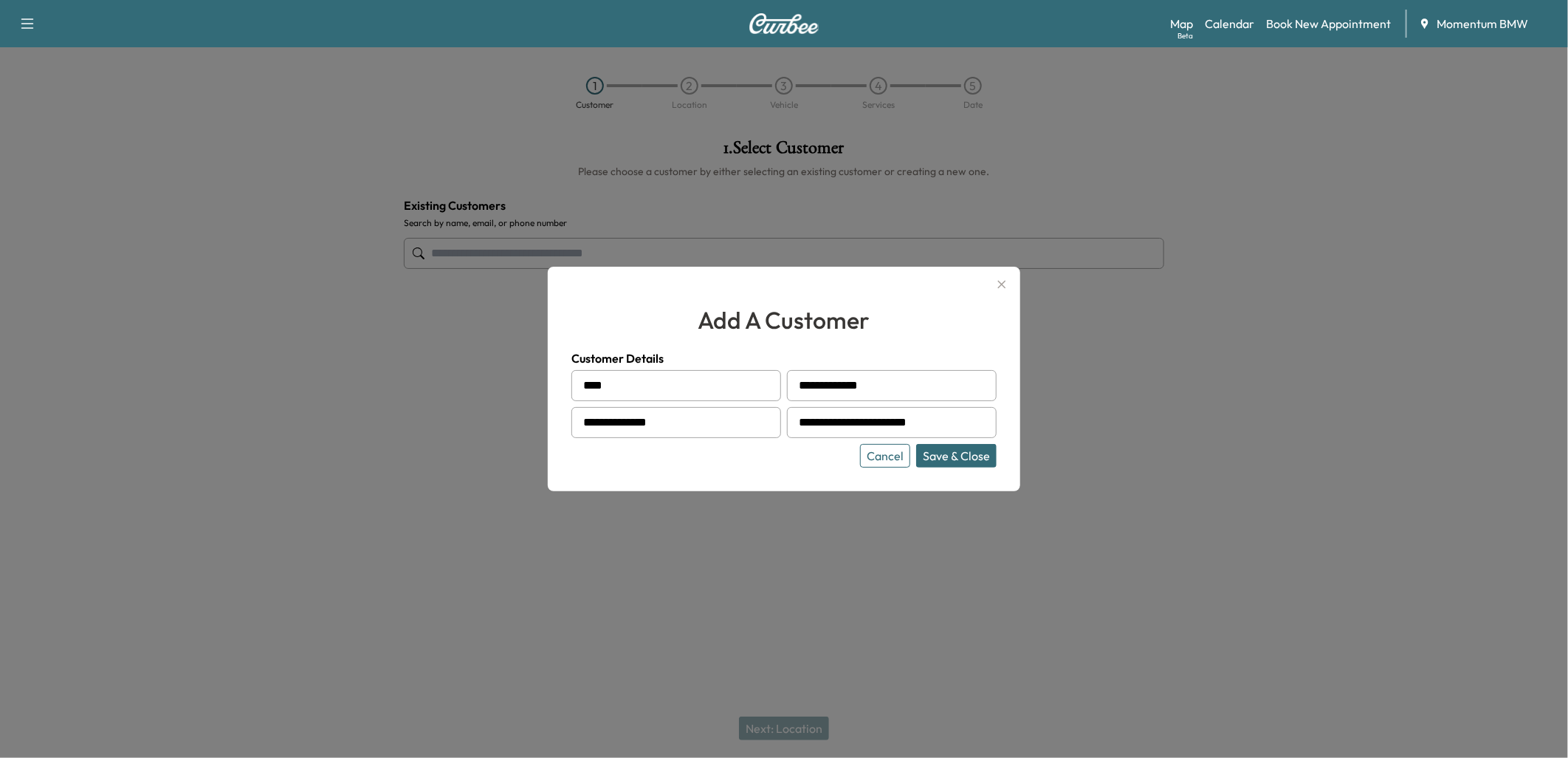
click at [956, 449] on button "Save & Close" at bounding box center [956, 456] width 80 height 24
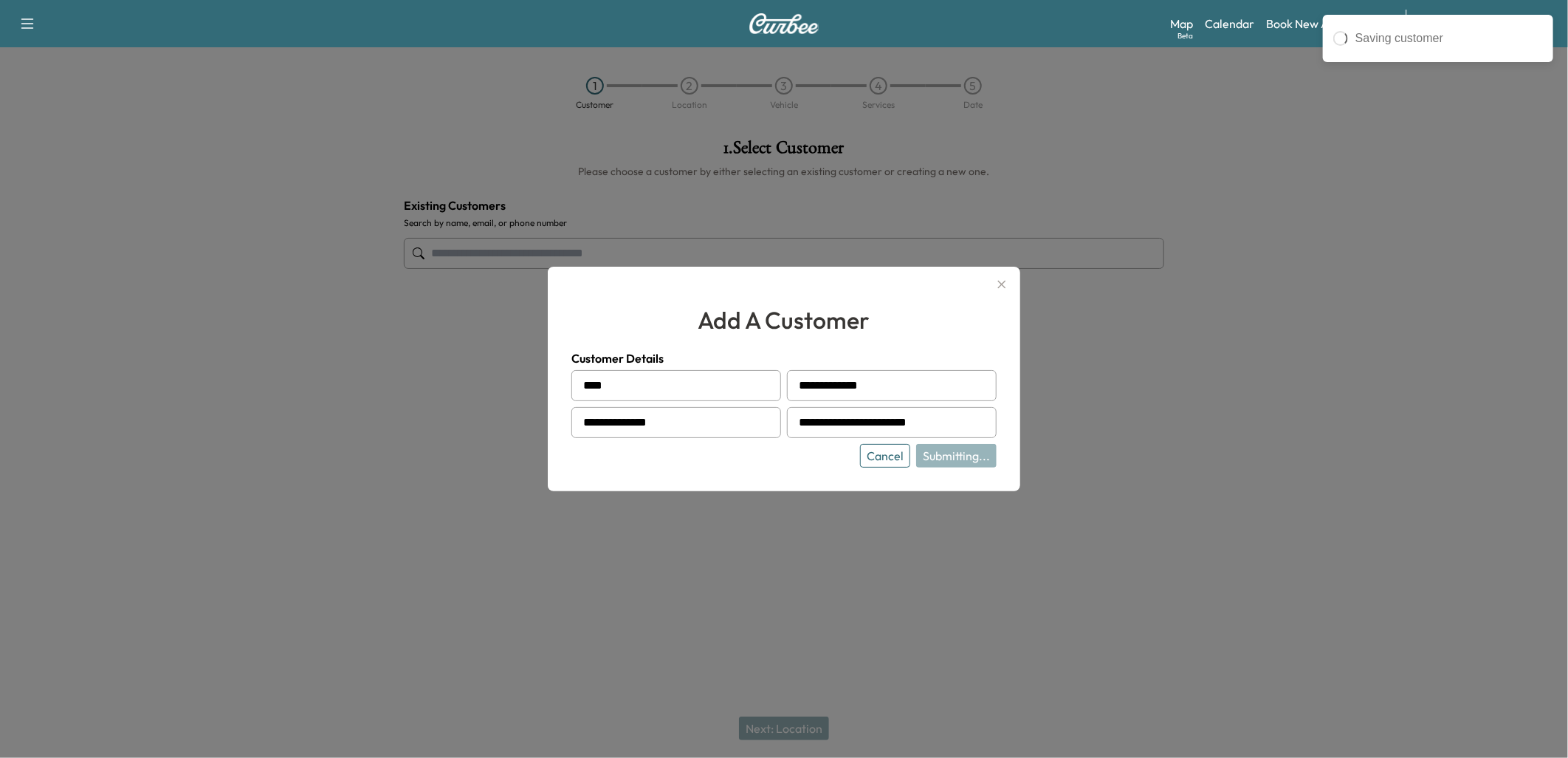
type input "**********"
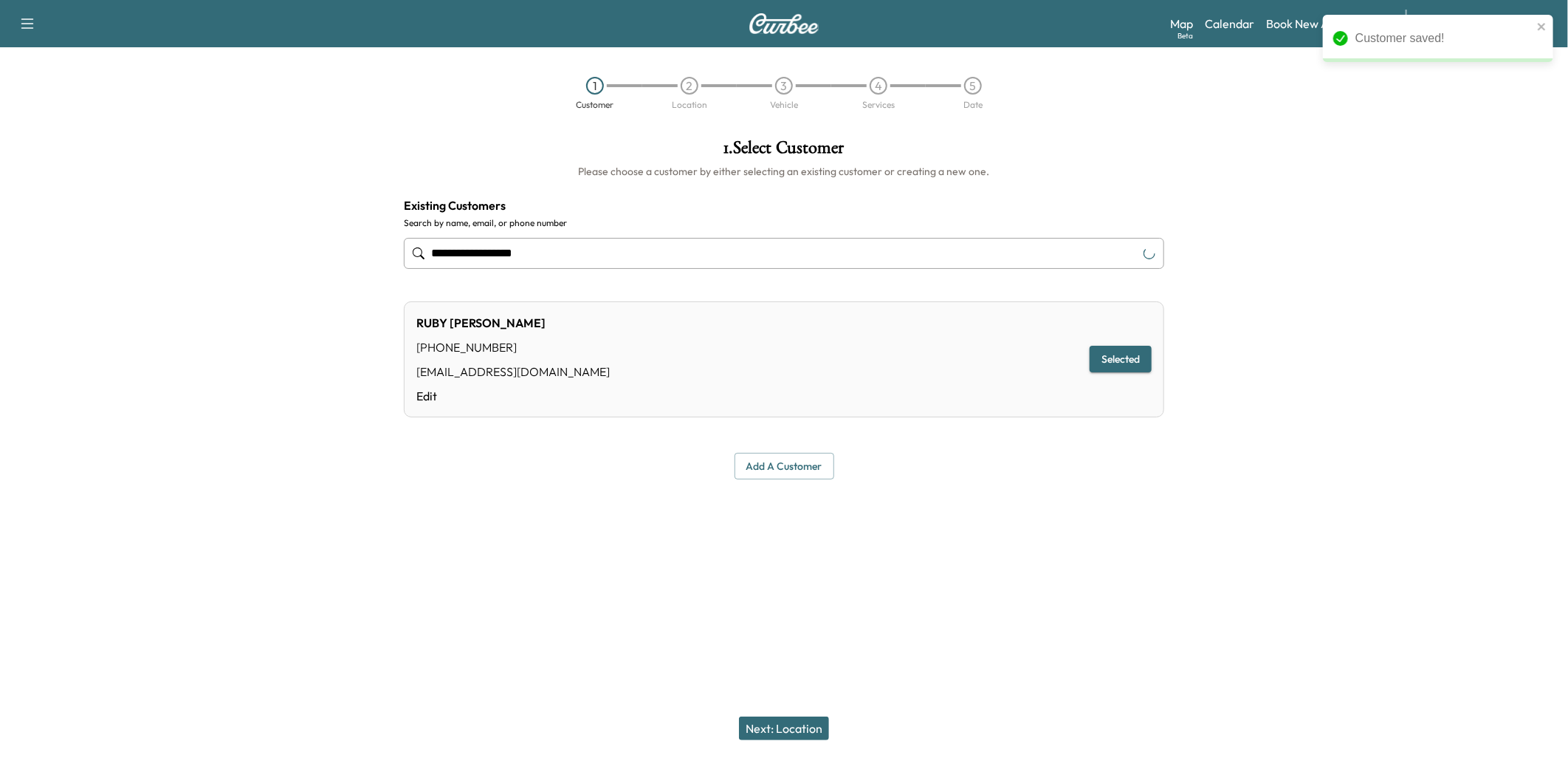
click at [783, 724] on button "Next: Location" at bounding box center [784, 729] width 90 height 24
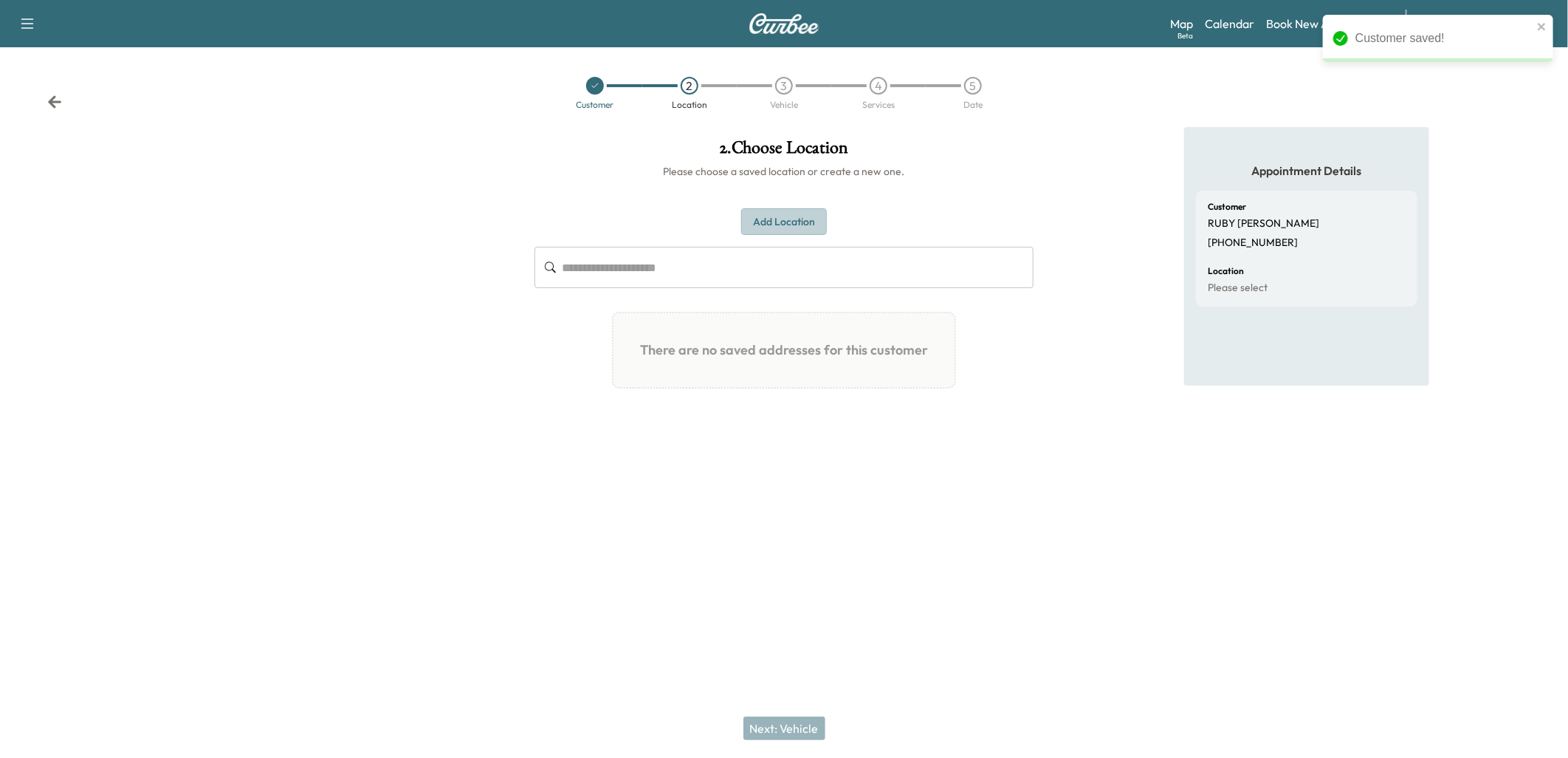
click at [793, 218] on button "Add Location" at bounding box center [784, 222] width 86 height 28
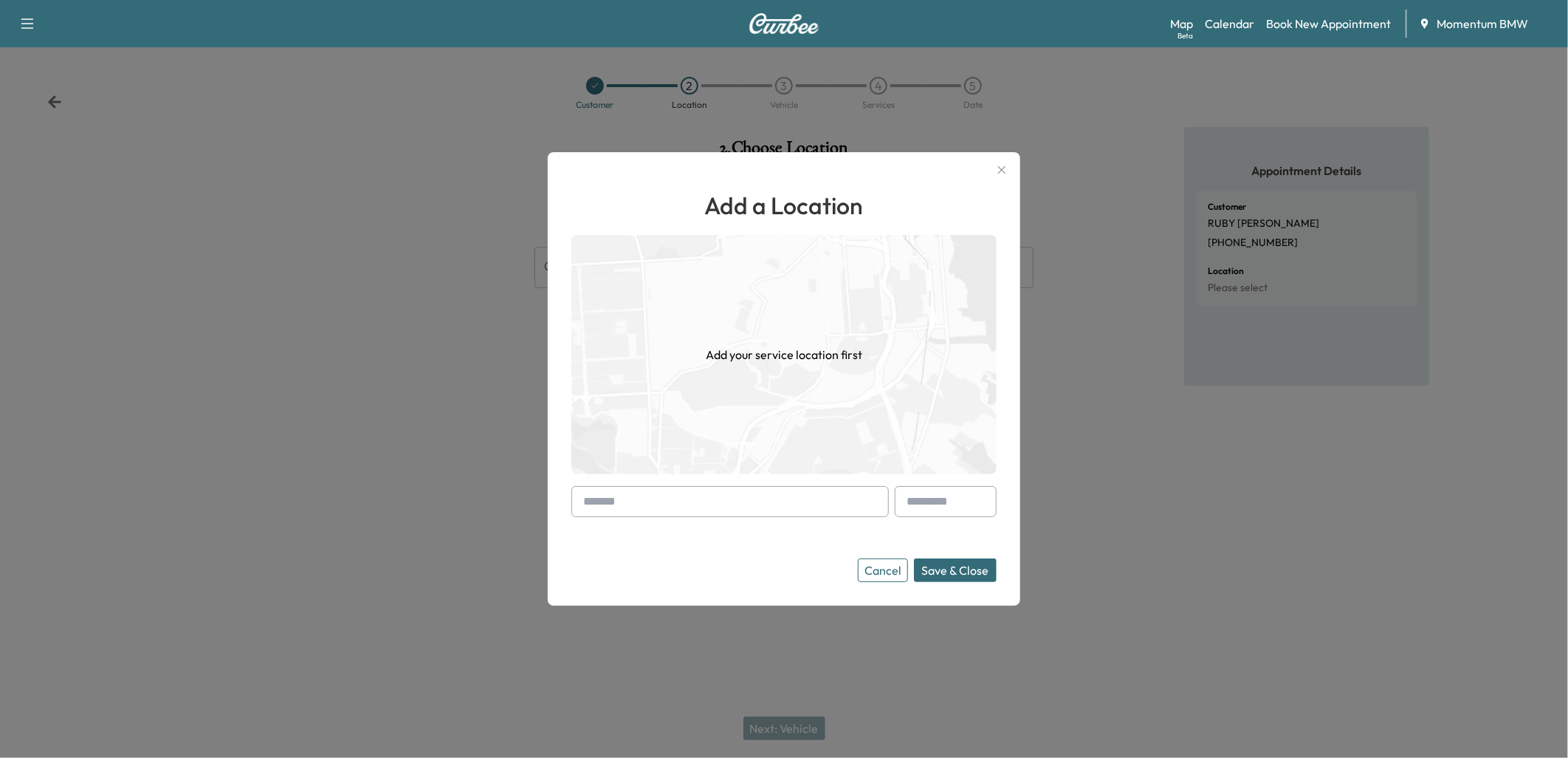
paste input "**********"
click at [663, 526] on li "[STREET_ADDRESS]" at bounding box center [729, 532] width 316 height 29
type input "**********"
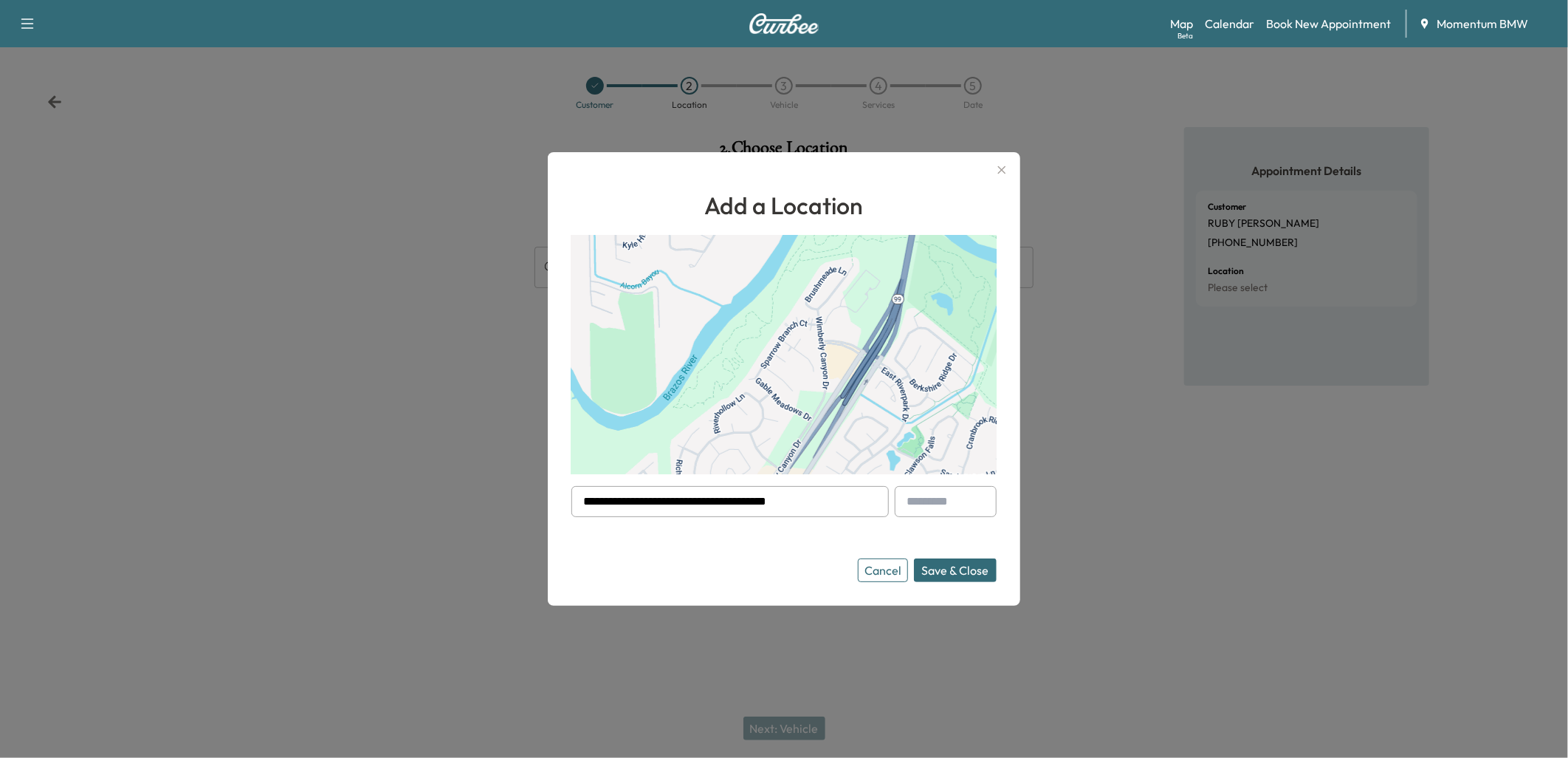
click at [943, 571] on button "Save & Close" at bounding box center [956, 570] width 83 height 24
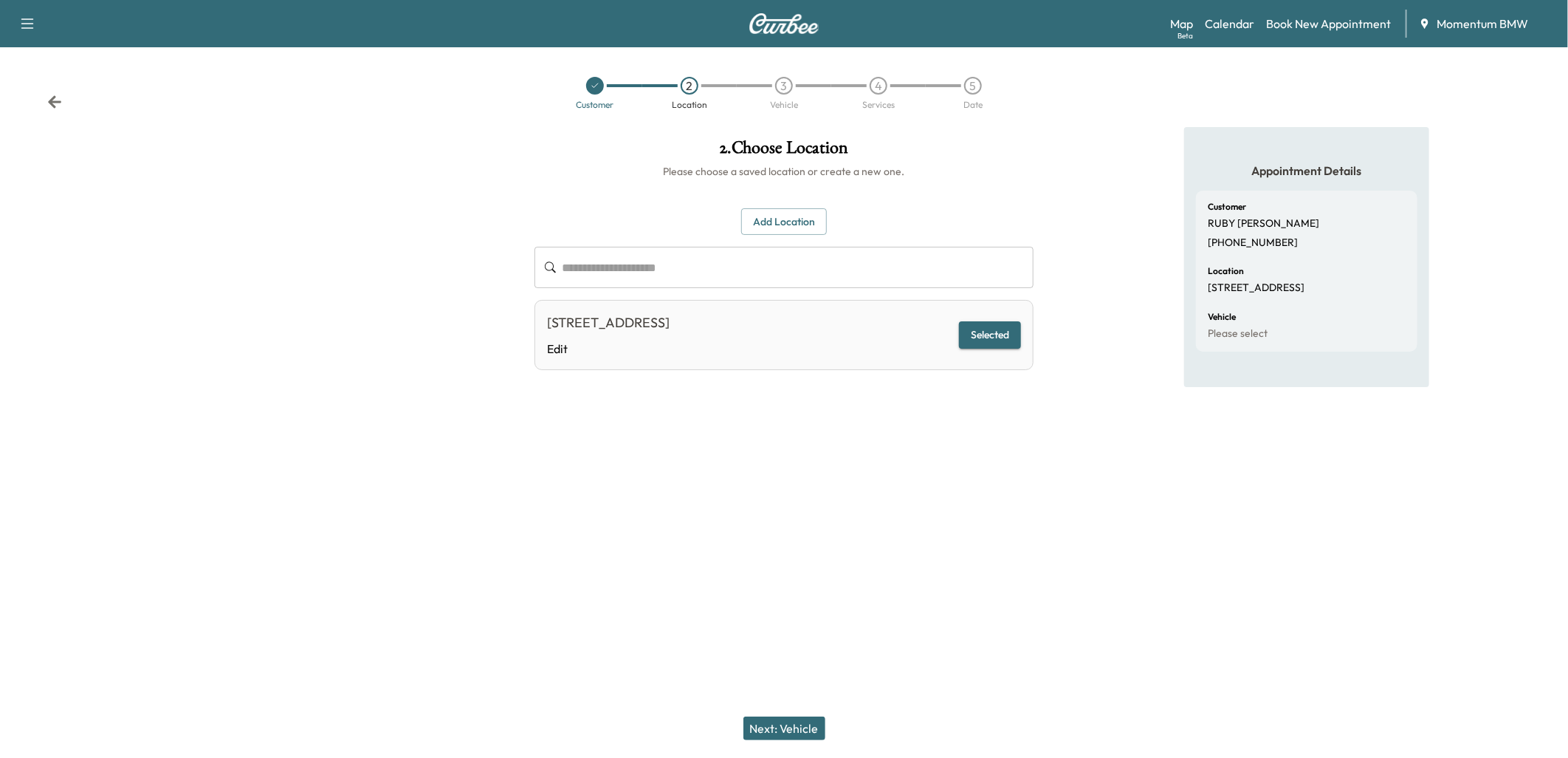
click at [786, 732] on button "Next: Vehicle" at bounding box center [784, 729] width 82 height 24
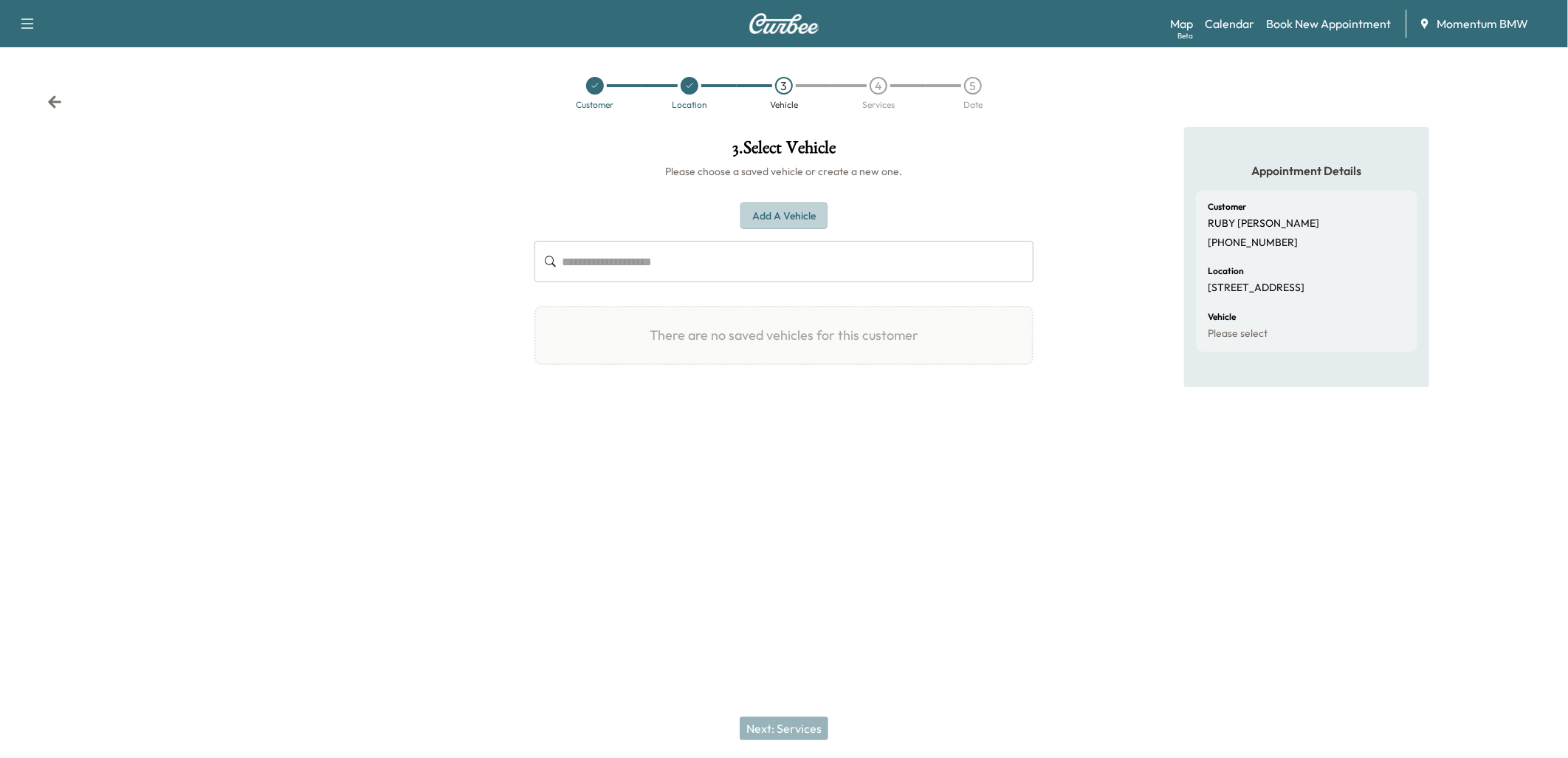
click at [784, 218] on button "Add a Vehicle" at bounding box center [784, 216] width 87 height 28
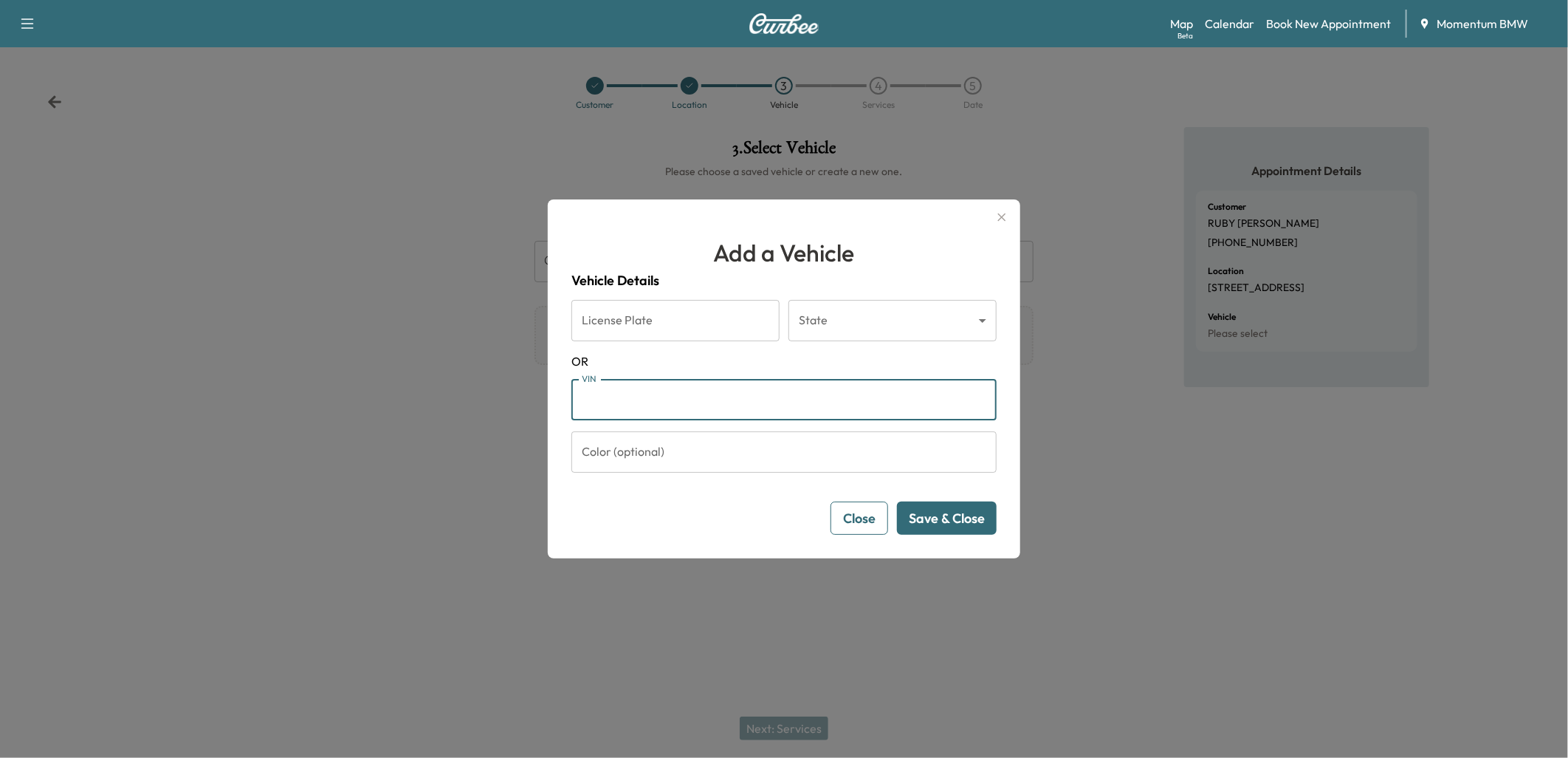
click at [681, 397] on input "VIN" at bounding box center [784, 399] width 425 height 41
paste input "**********"
type input "**********"
click at [962, 519] on button "Save & Close" at bounding box center [947, 518] width 99 height 33
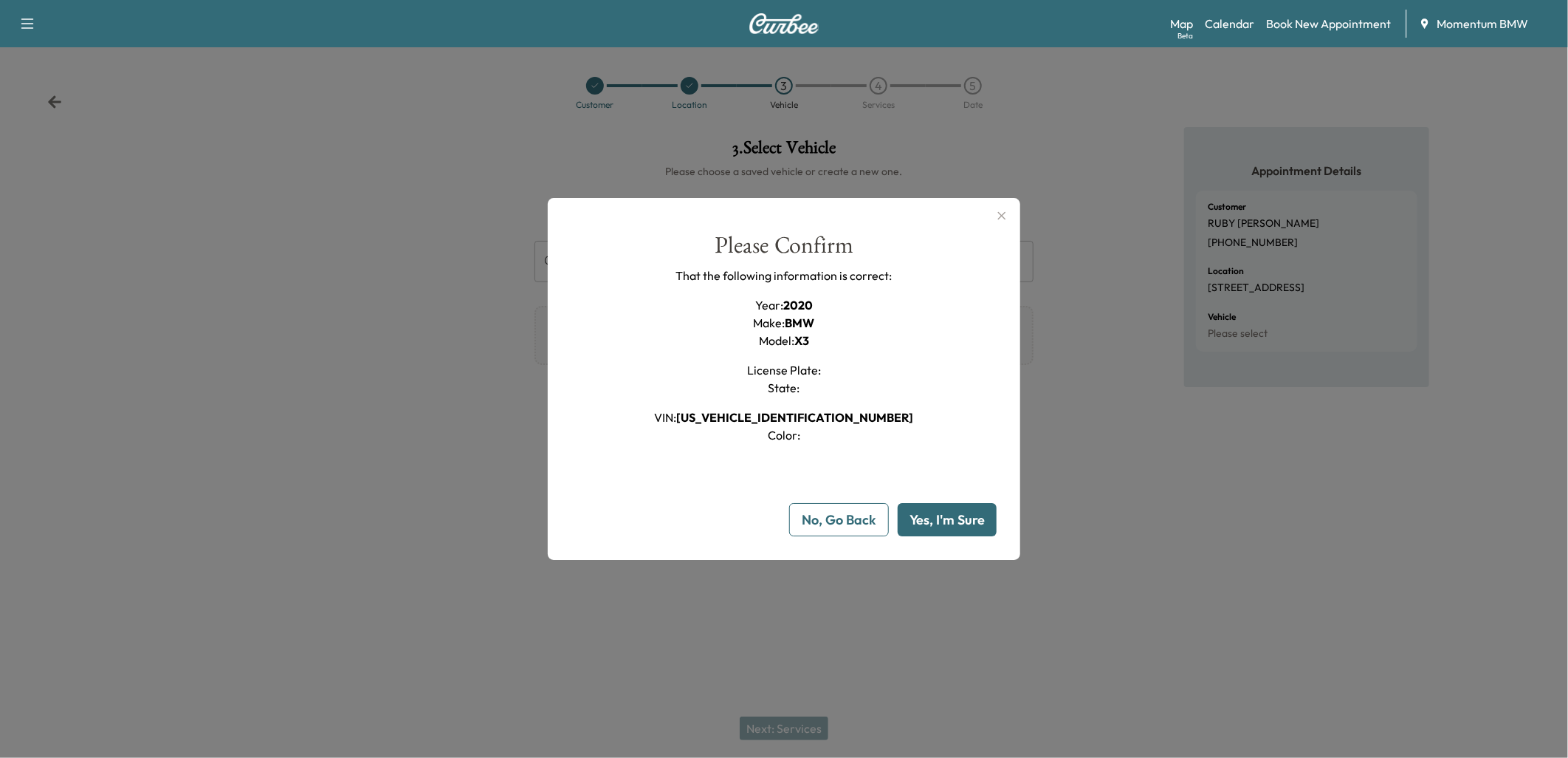
click at [953, 527] on button "Yes, I'm Sure" at bounding box center [947, 519] width 99 height 33
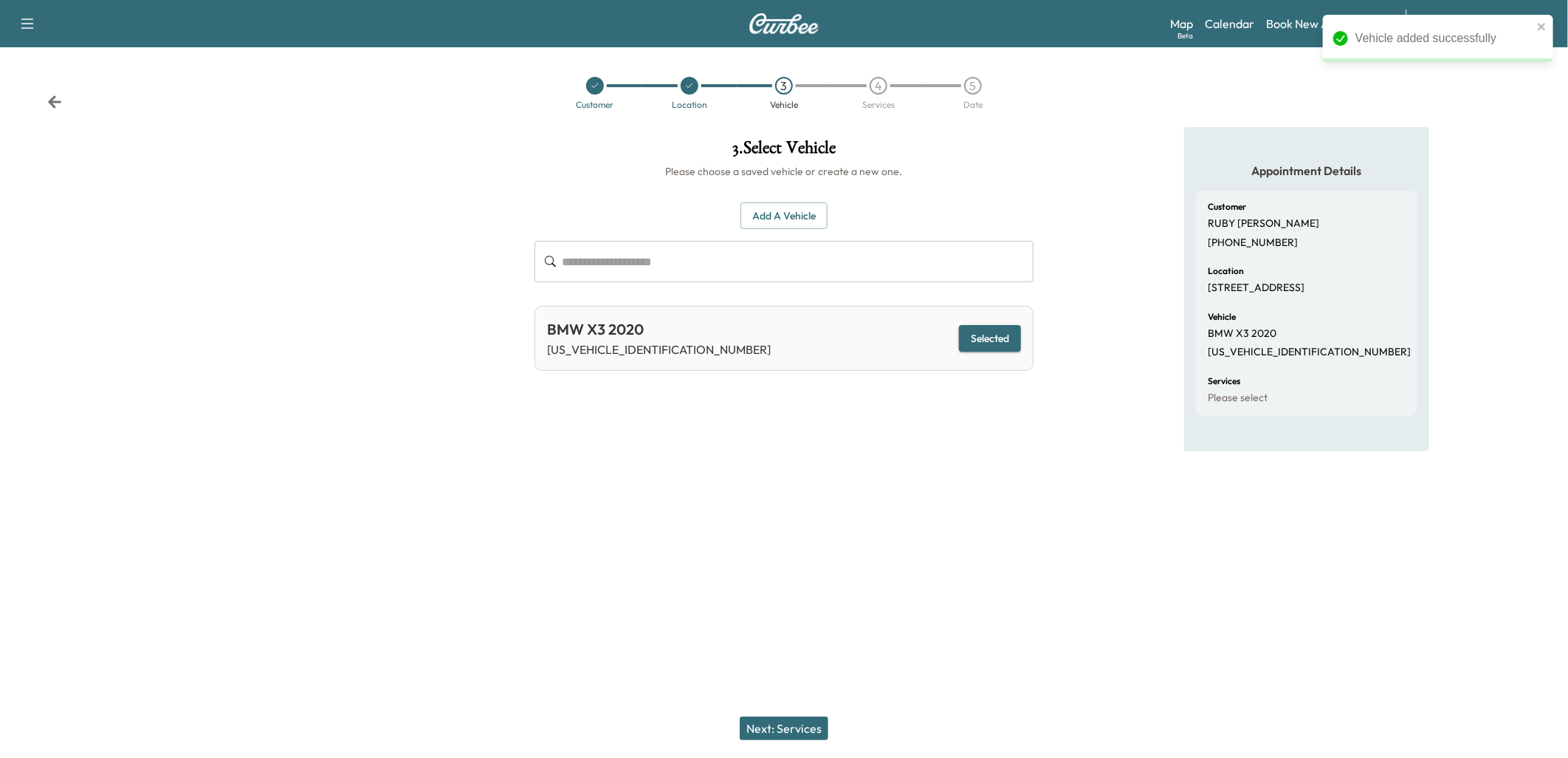
click at [803, 726] on button "Next: Services" at bounding box center [784, 729] width 88 height 24
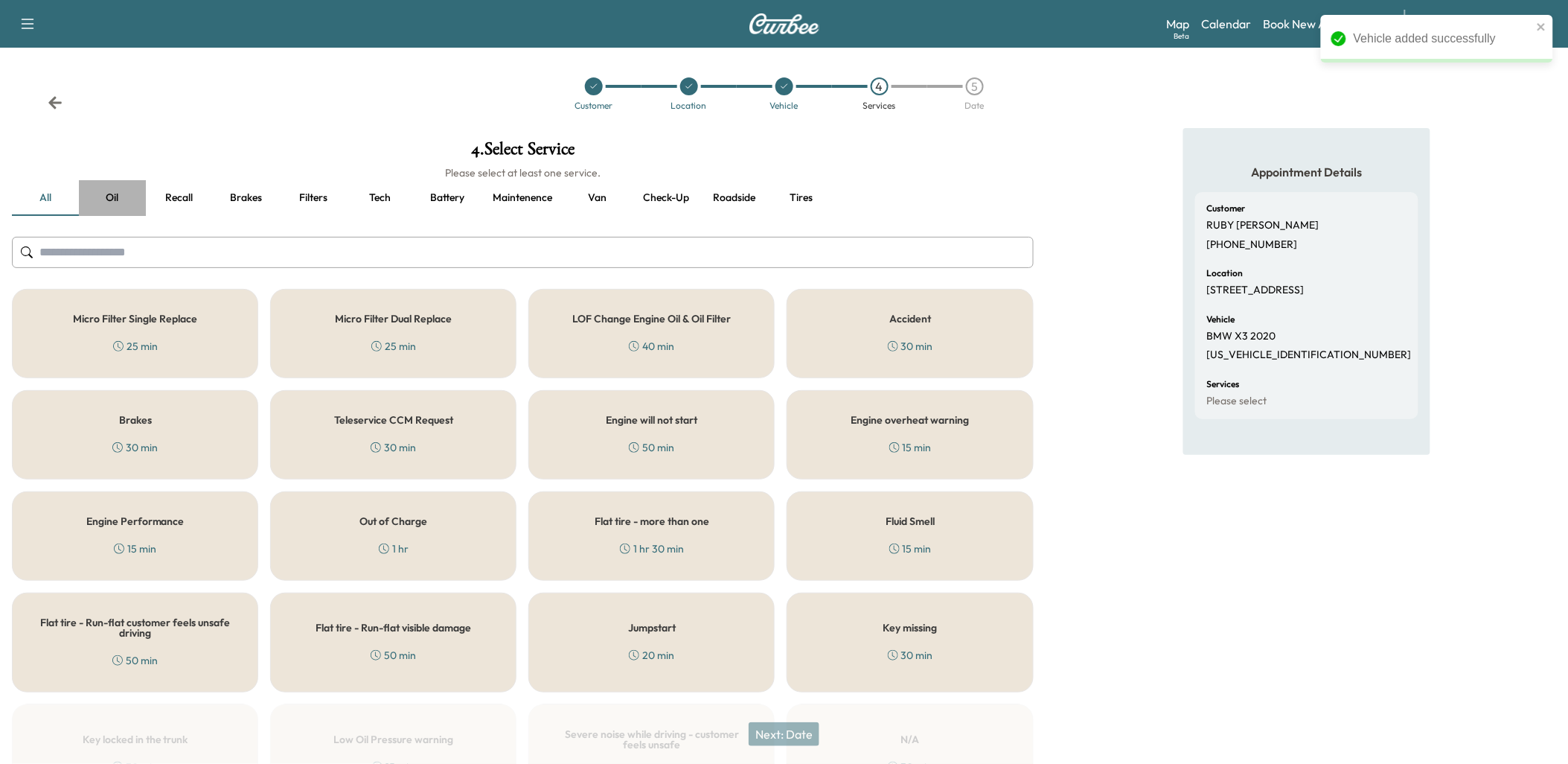
click at [110, 197] on button "Oil" at bounding box center [112, 198] width 67 height 35
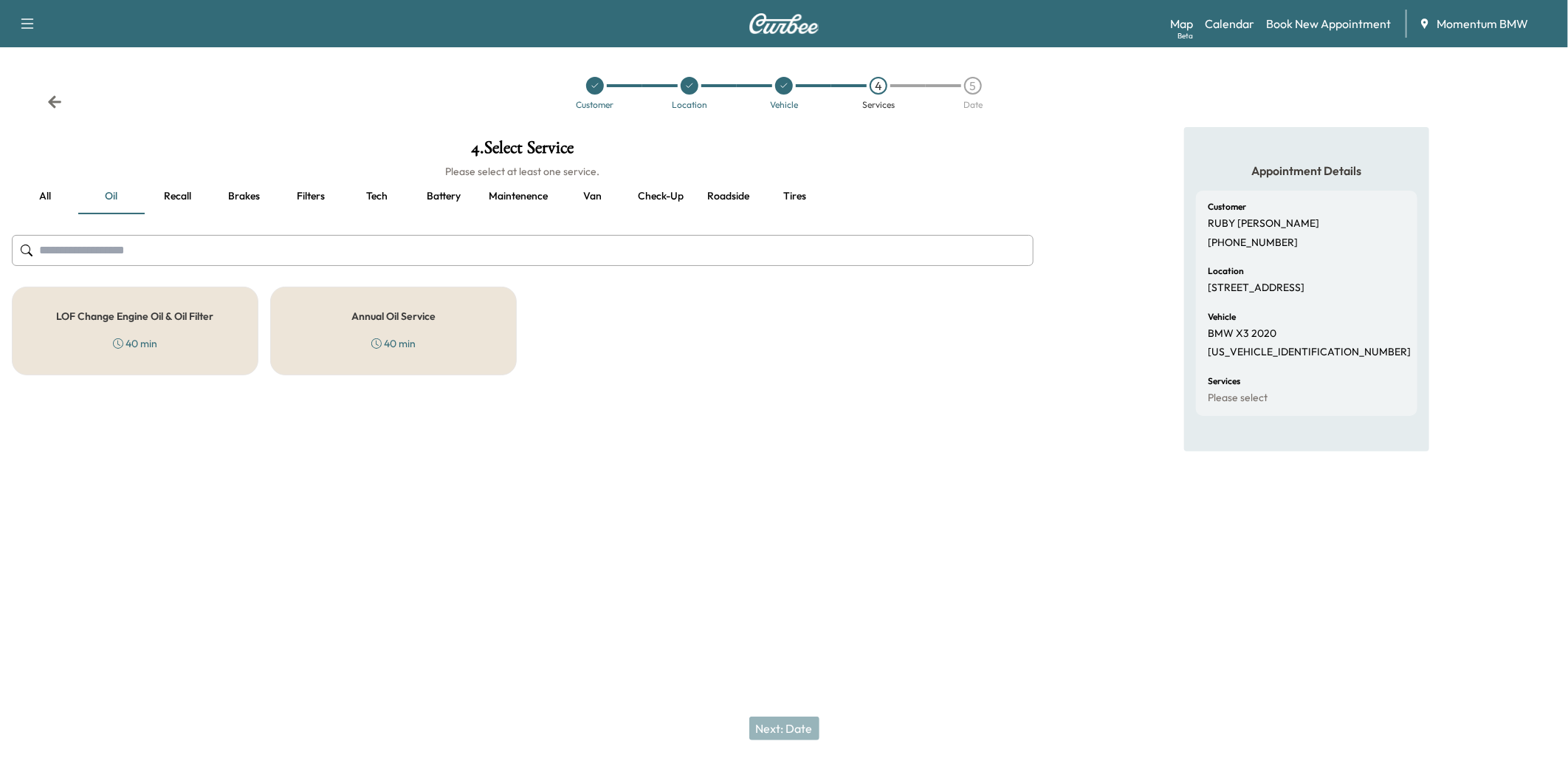
click at [145, 321] on h5 "LOF Change Engine Oil & Oil Filter" at bounding box center [135, 316] width 157 height 10
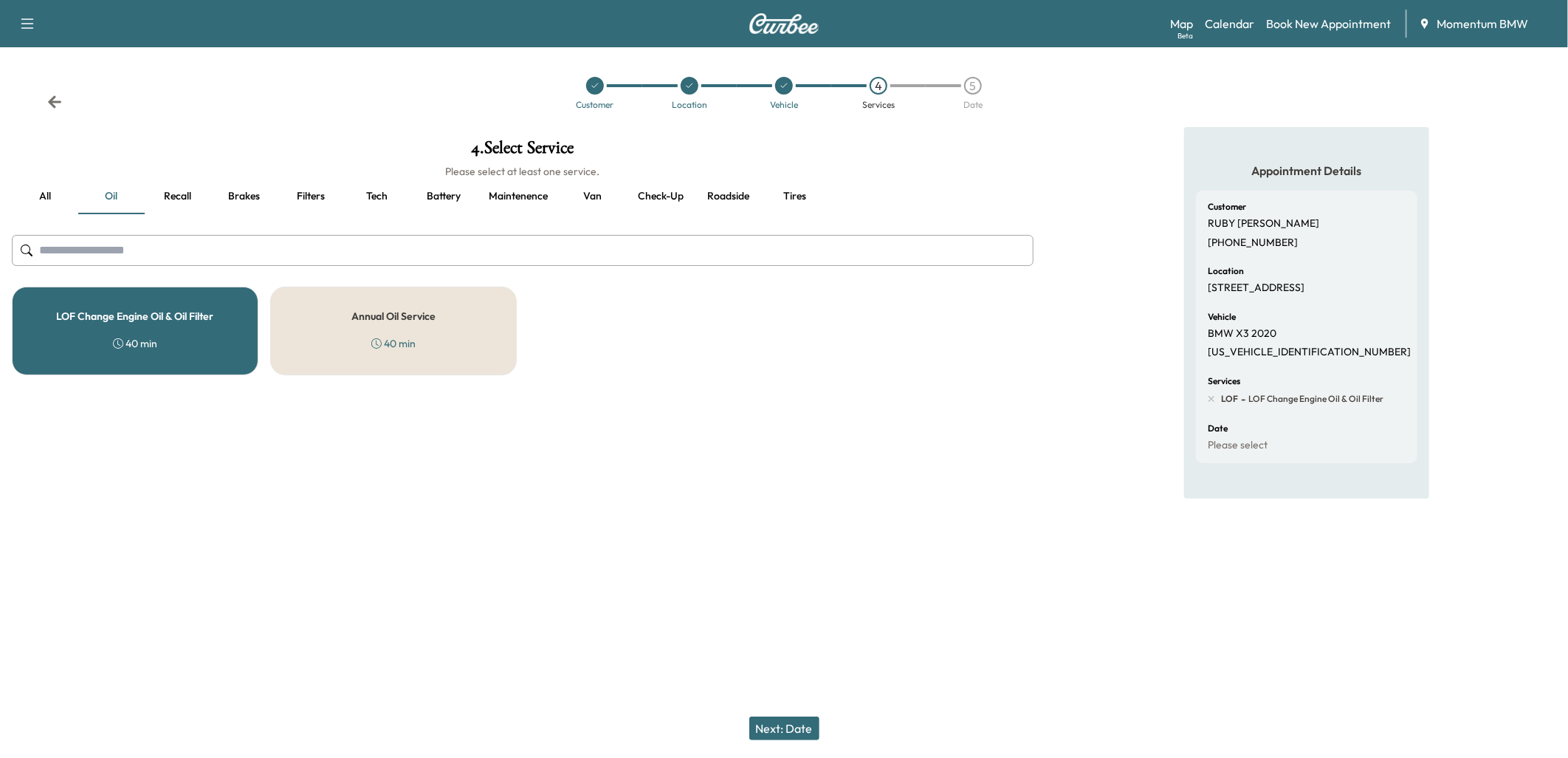
click at [519, 194] on button "Maintenence" at bounding box center [518, 196] width 83 height 35
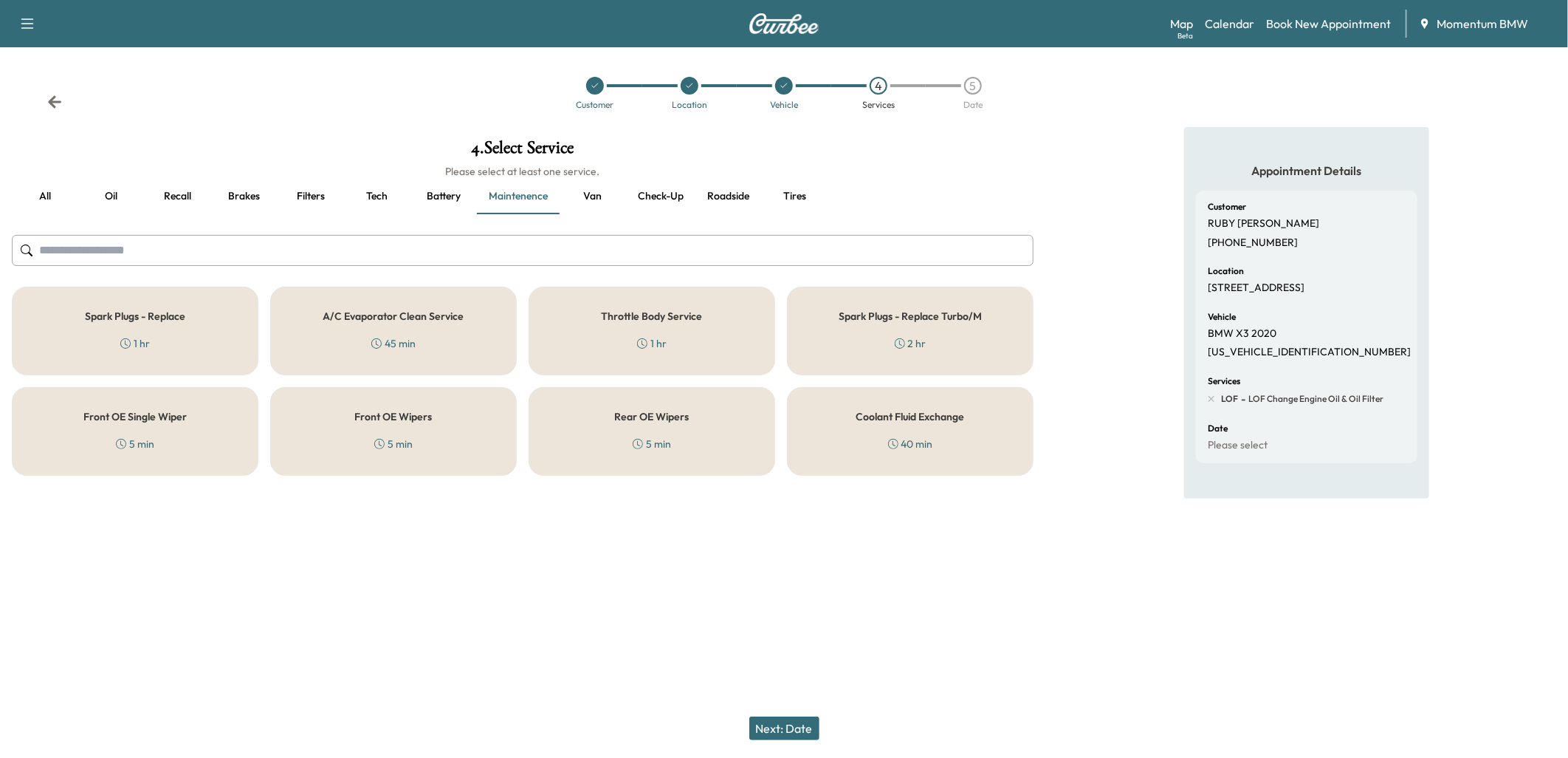
click at [203, 322] on div "Spark Plugs - Replace 1 hr" at bounding box center [135, 331] width 247 height 88
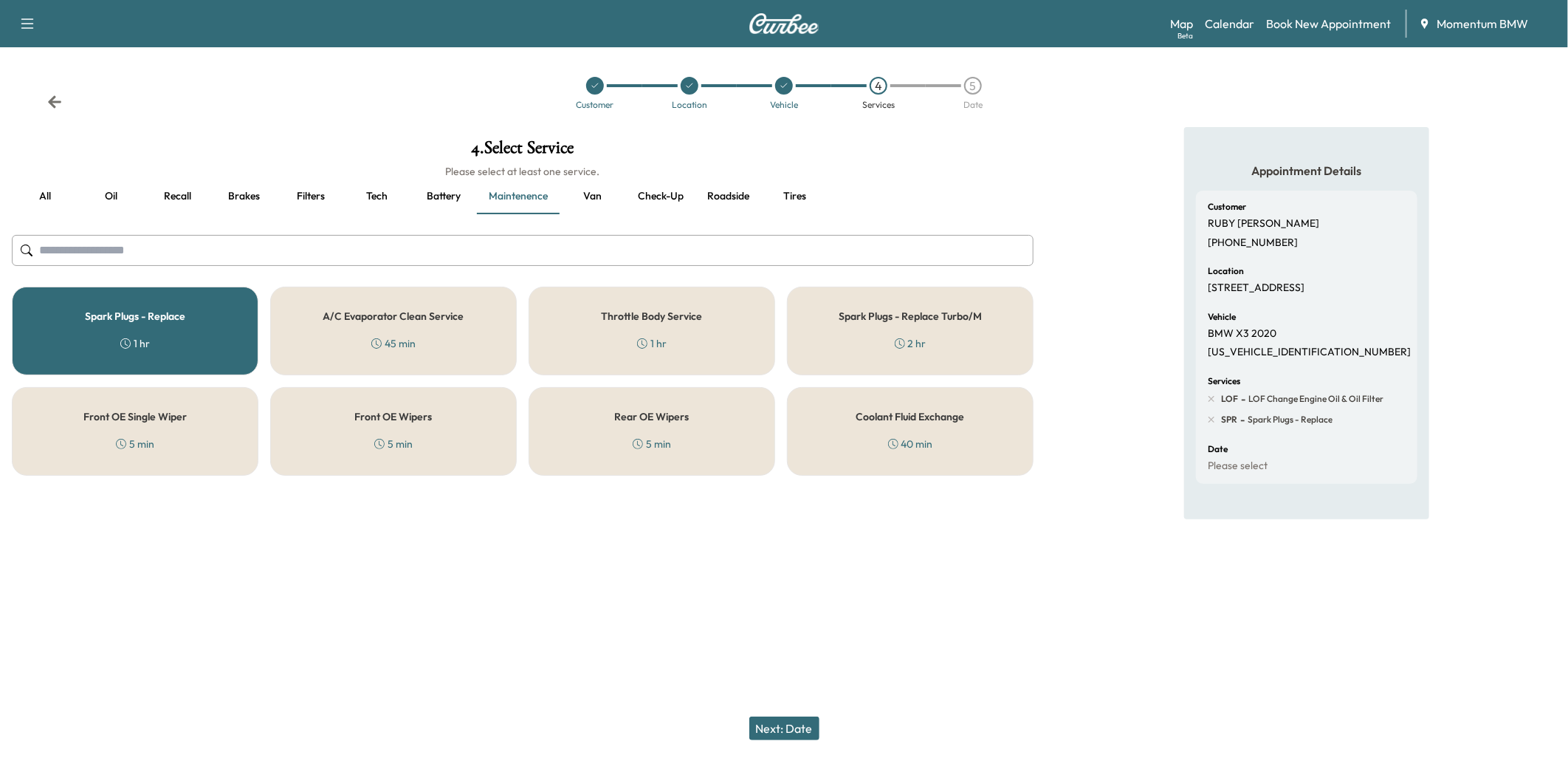
click at [786, 725] on button "Next: Date" at bounding box center [784, 729] width 70 height 24
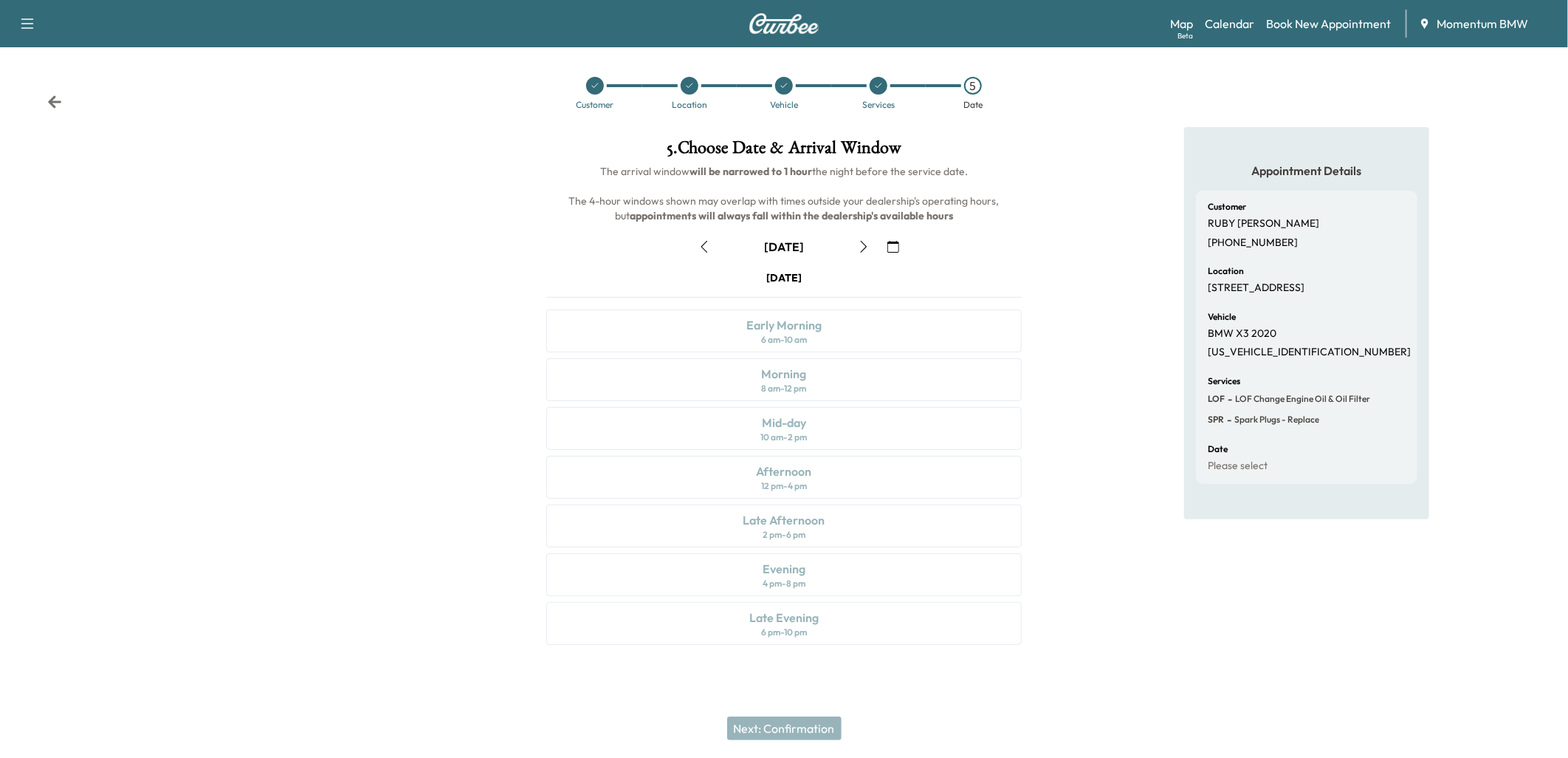
click at [891, 248] on icon "button" at bounding box center [893, 246] width 12 height 12
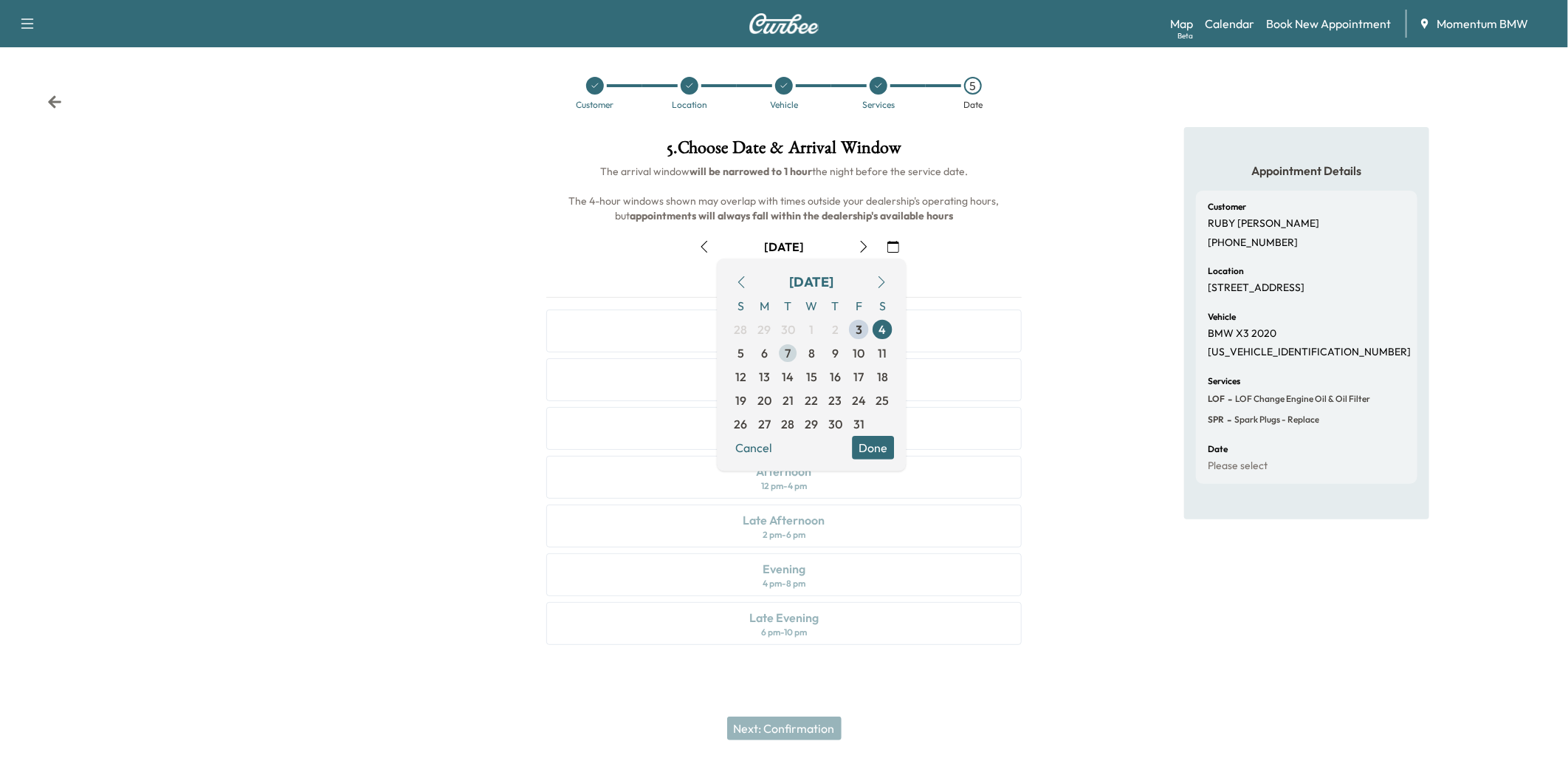
click at [787, 350] on span "7" at bounding box center [787, 353] width 6 height 17
click at [872, 446] on button "Done" at bounding box center [873, 448] width 42 height 24
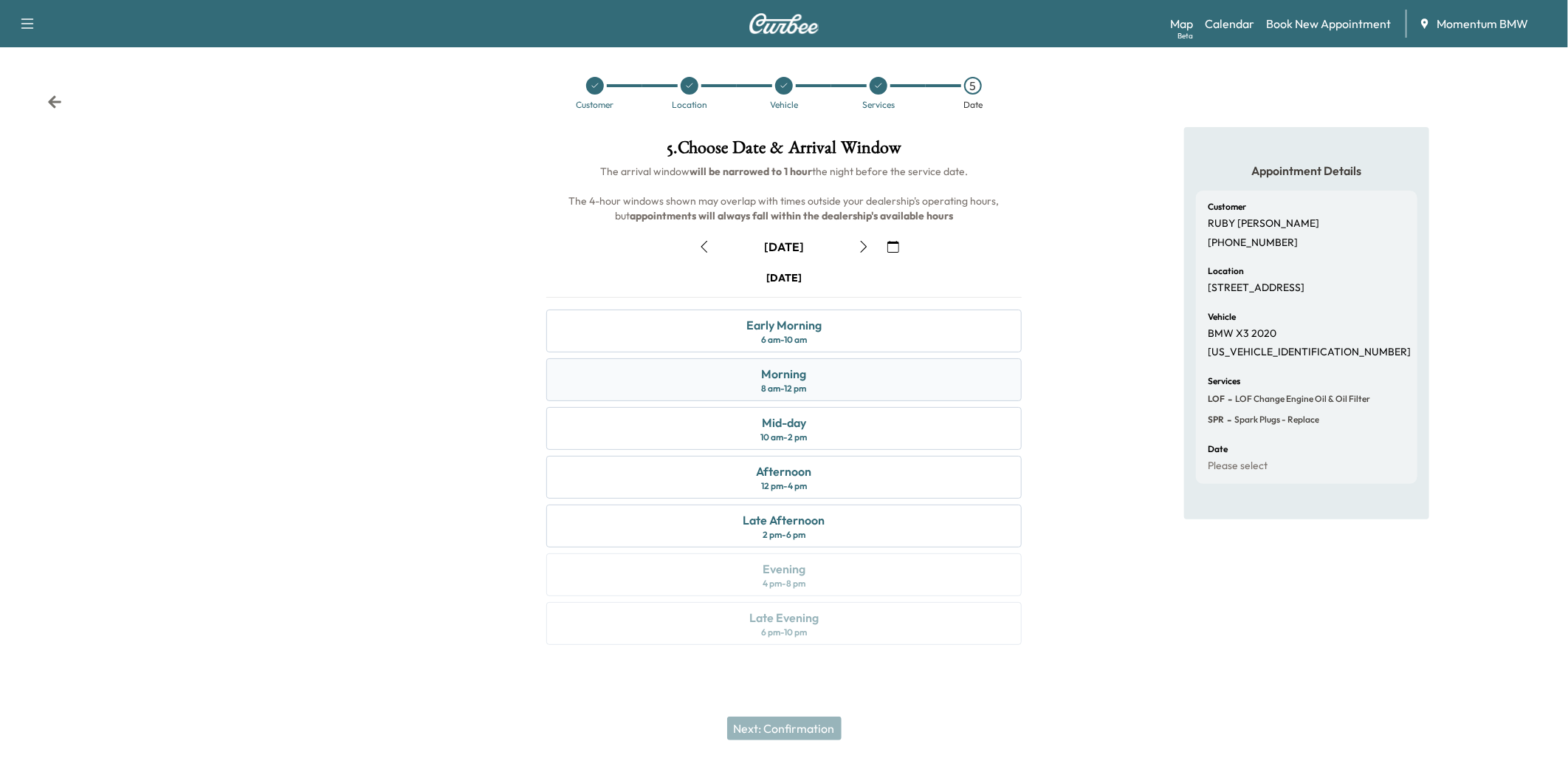
click at [816, 373] on div "Morning 8 am - 12 pm" at bounding box center [784, 379] width 475 height 43
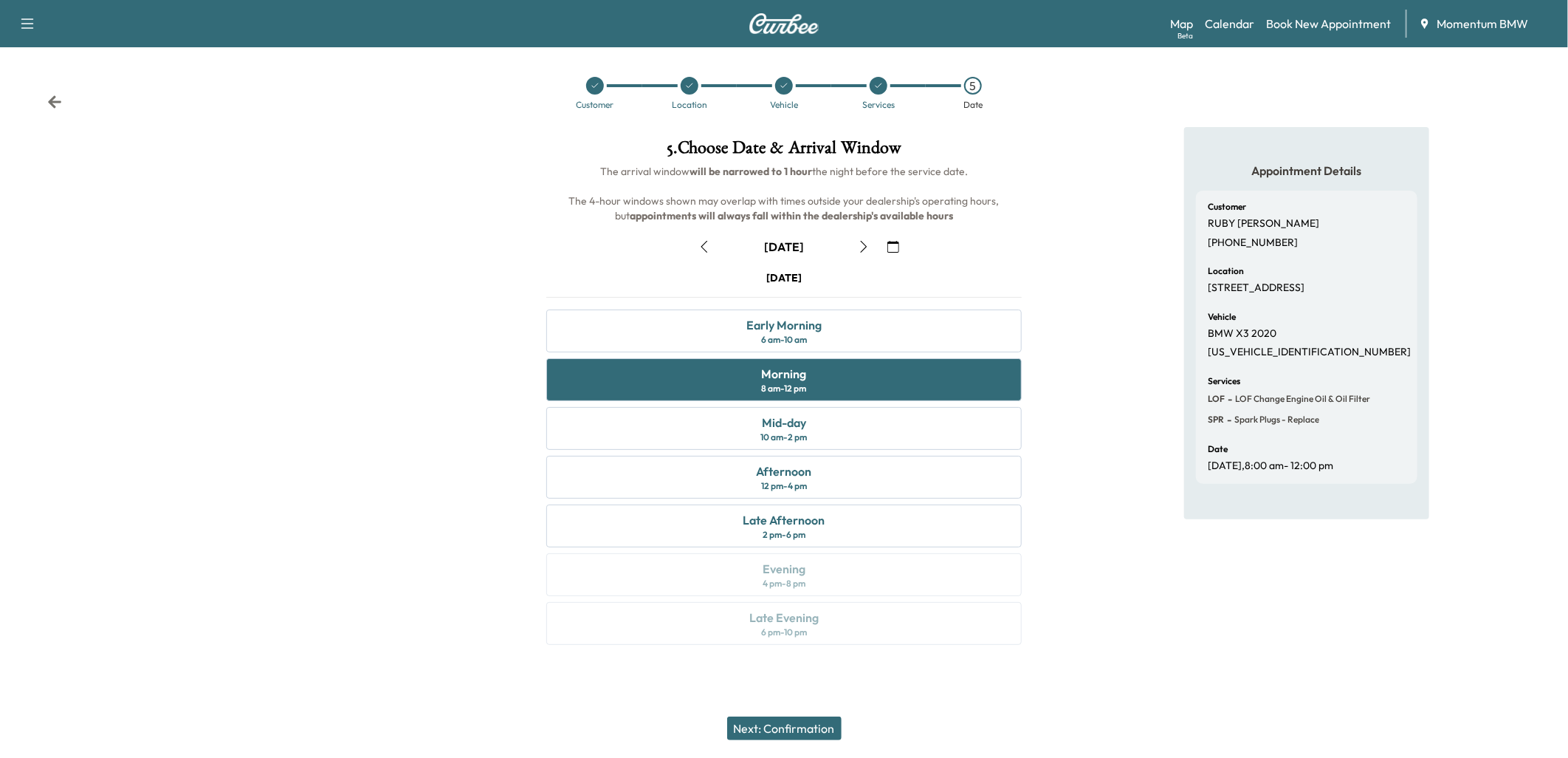
click at [807, 726] on button "Next: Confirmation" at bounding box center [784, 729] width 114 height 24
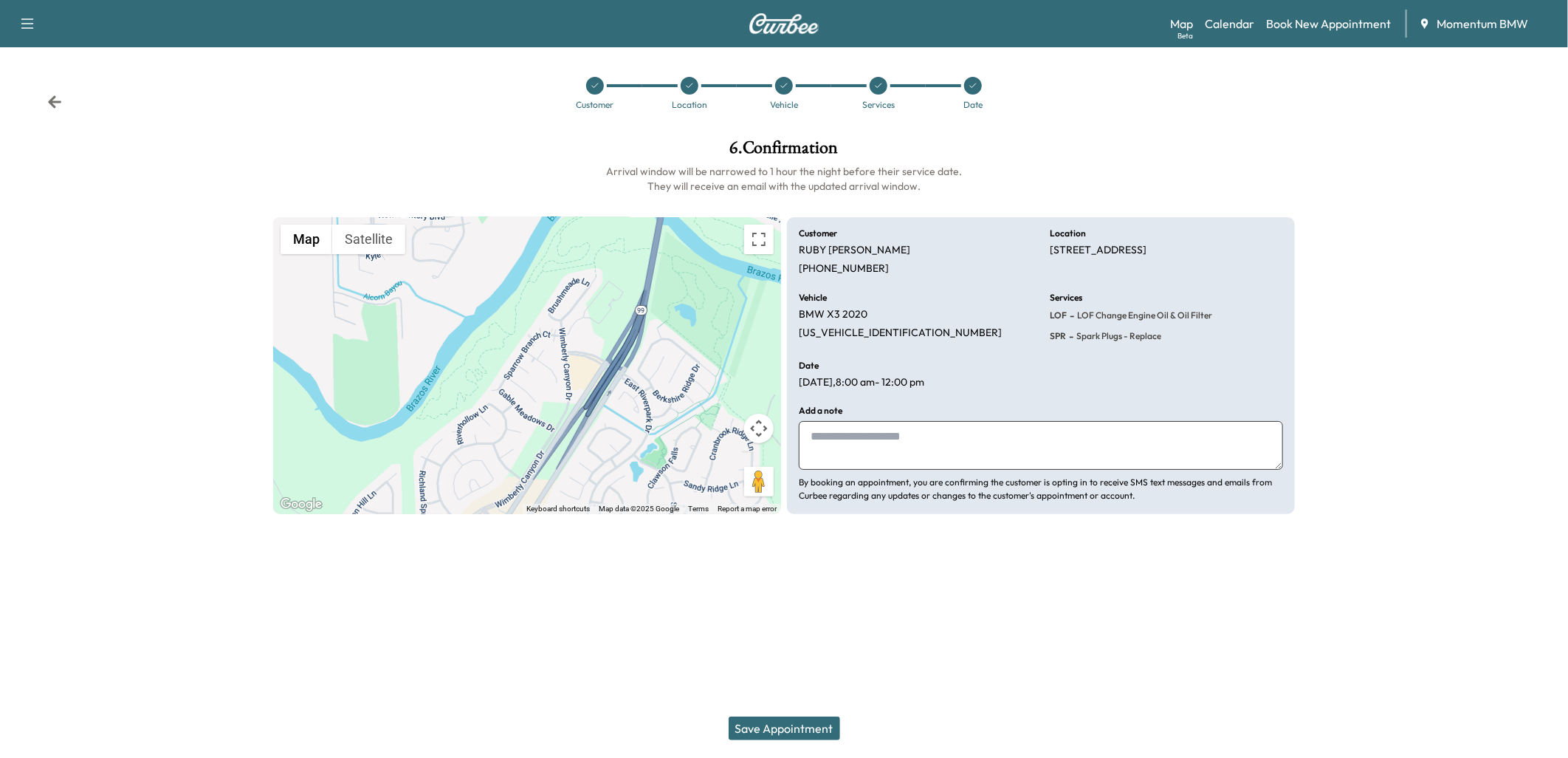
click at [831, 447] on textarea at bounding box center [1041, 445] width 484 height 49
type textarea "*****"
click at [772, 726] on button "Save Appointment" at bounding box center [784, 729] width 111 height 24
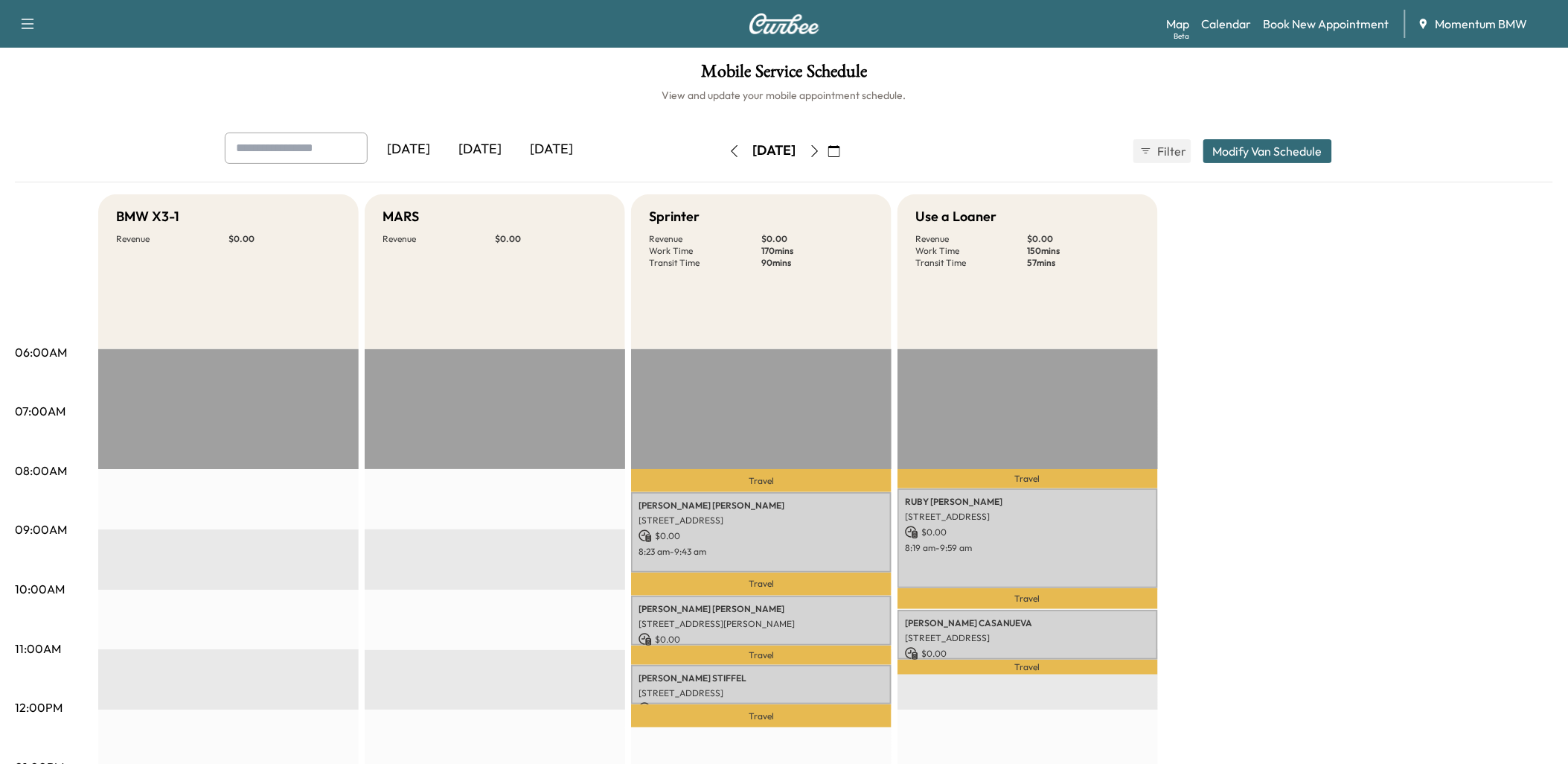
click at [729, 145] on icon "button" at bounding box center [734, 150] width 12 height 12
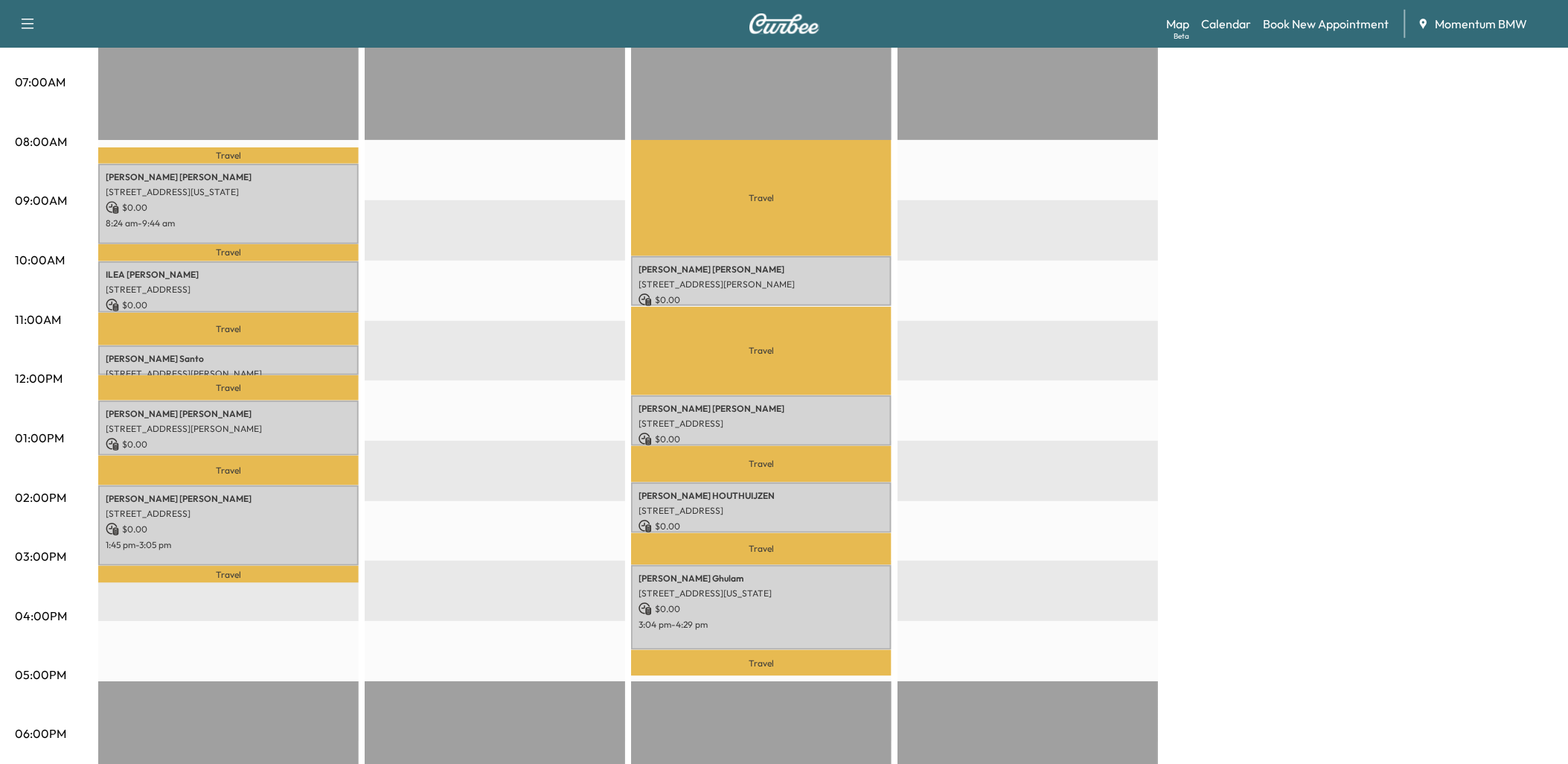
scroll to position [330, 0]
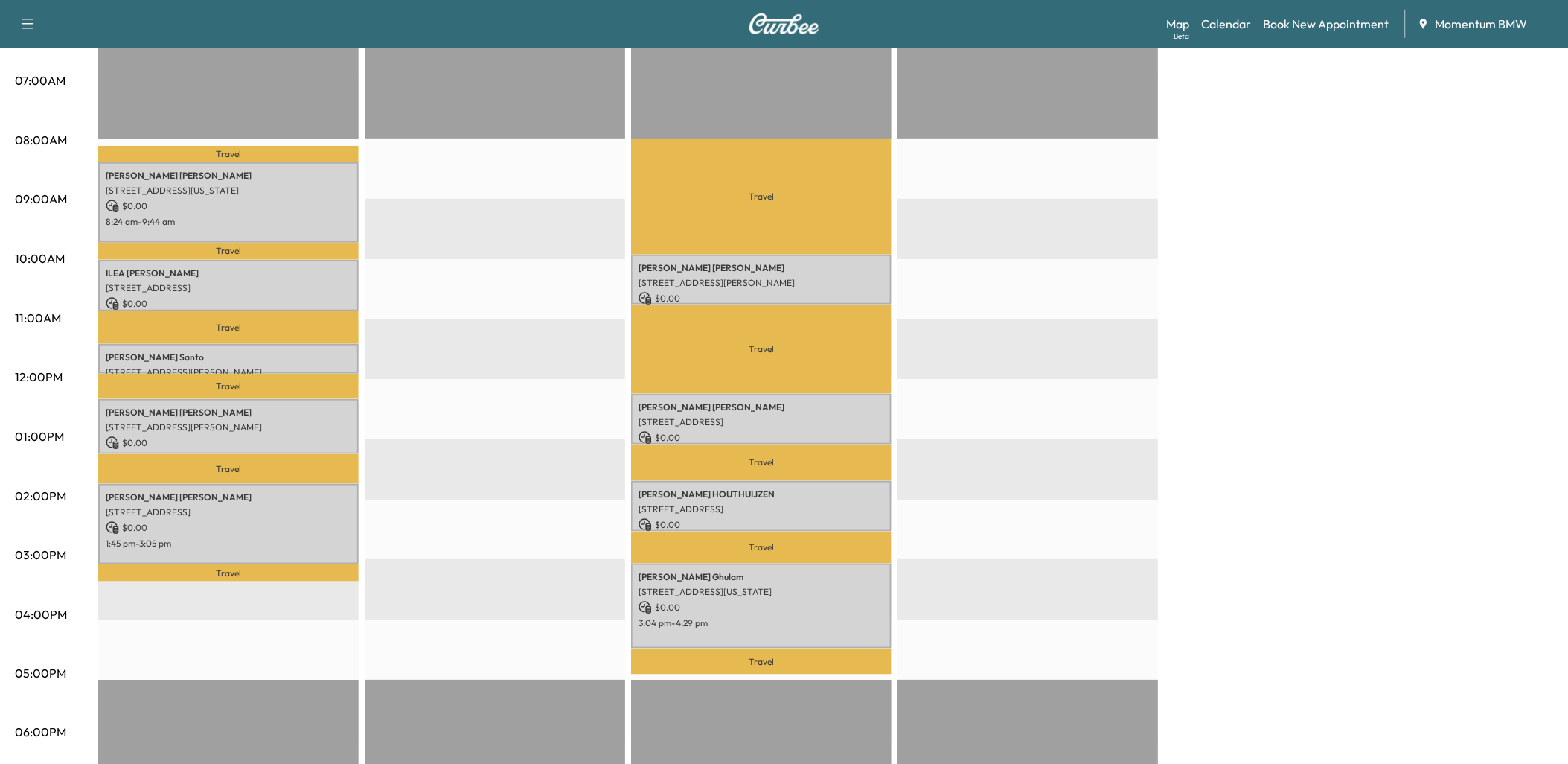
click at [336, 591] on div "Travel [PERSON_NAME] [STREET_ADDRESS][US_STATE] $ 0.00 8:24 am - 9:44 am Travel…" at bounding box center [228, 499] width 261 height 962
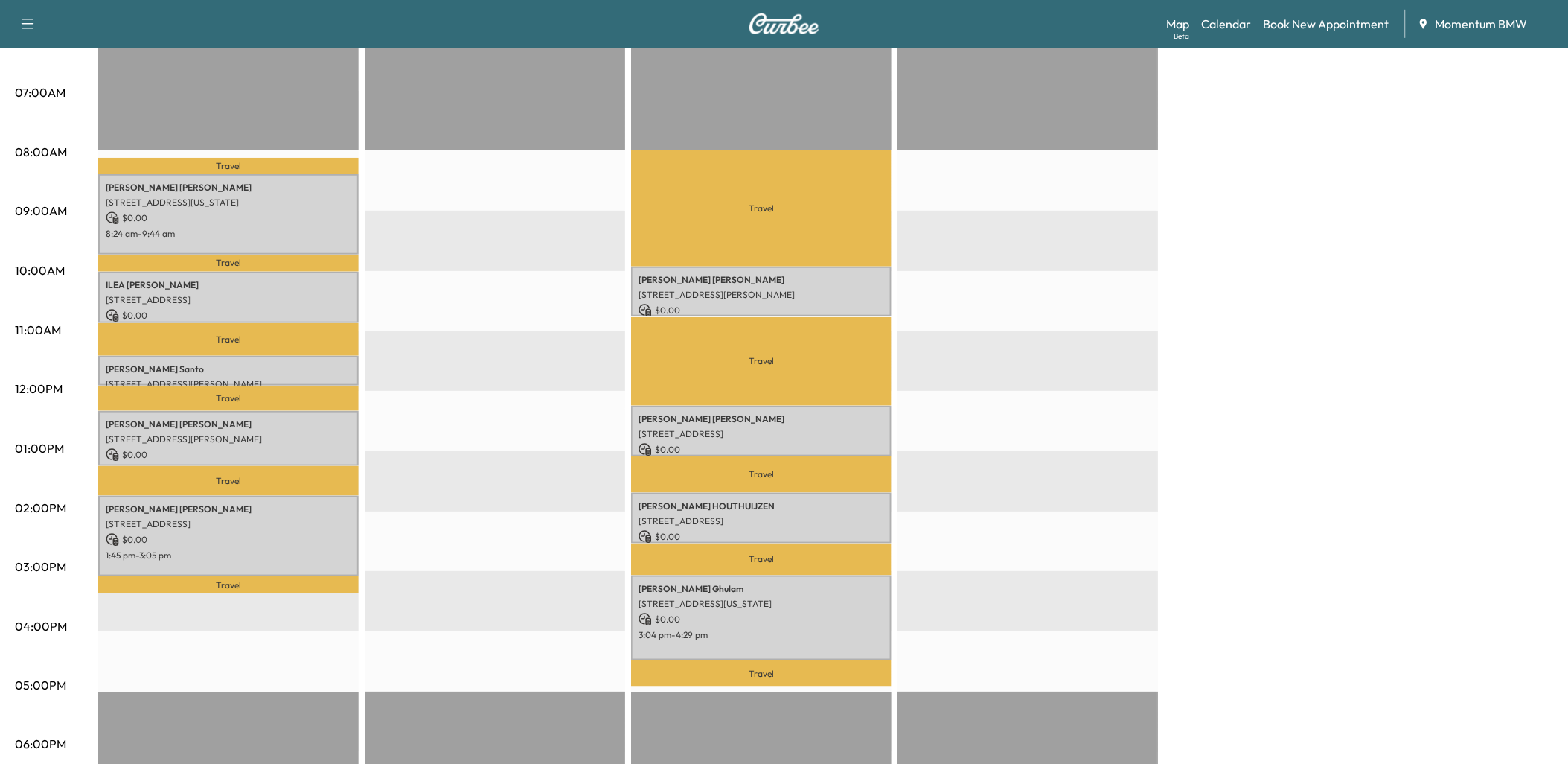
scroll to position [314, 0]
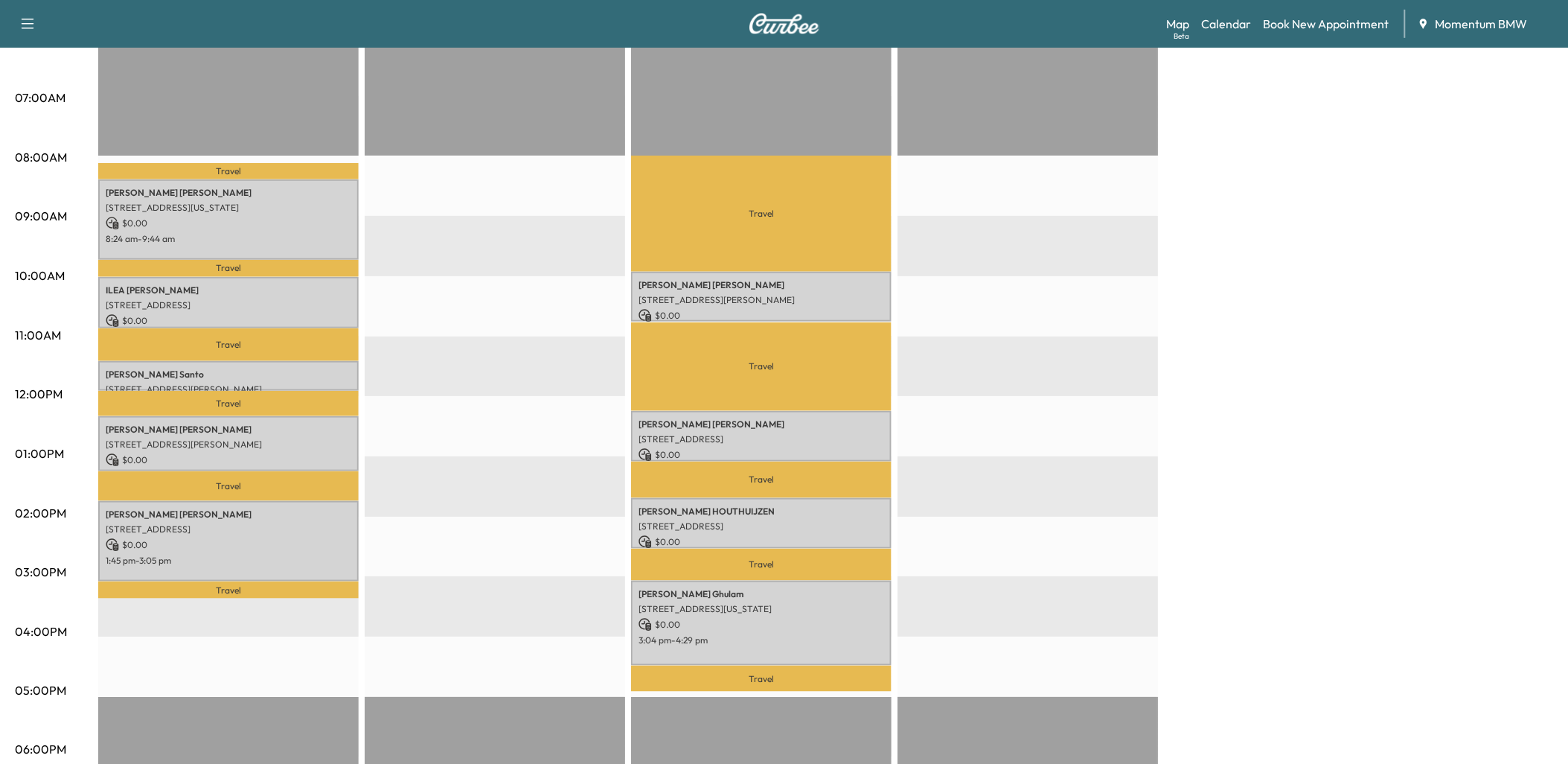
click at [1413, 450] on div "BMW X3-1 Revenue $ 0.00 Work Time 296 mins Transit Time 143 mins Travel [PERSON…" at bounding box center [826, 439] width 1456 height 1117
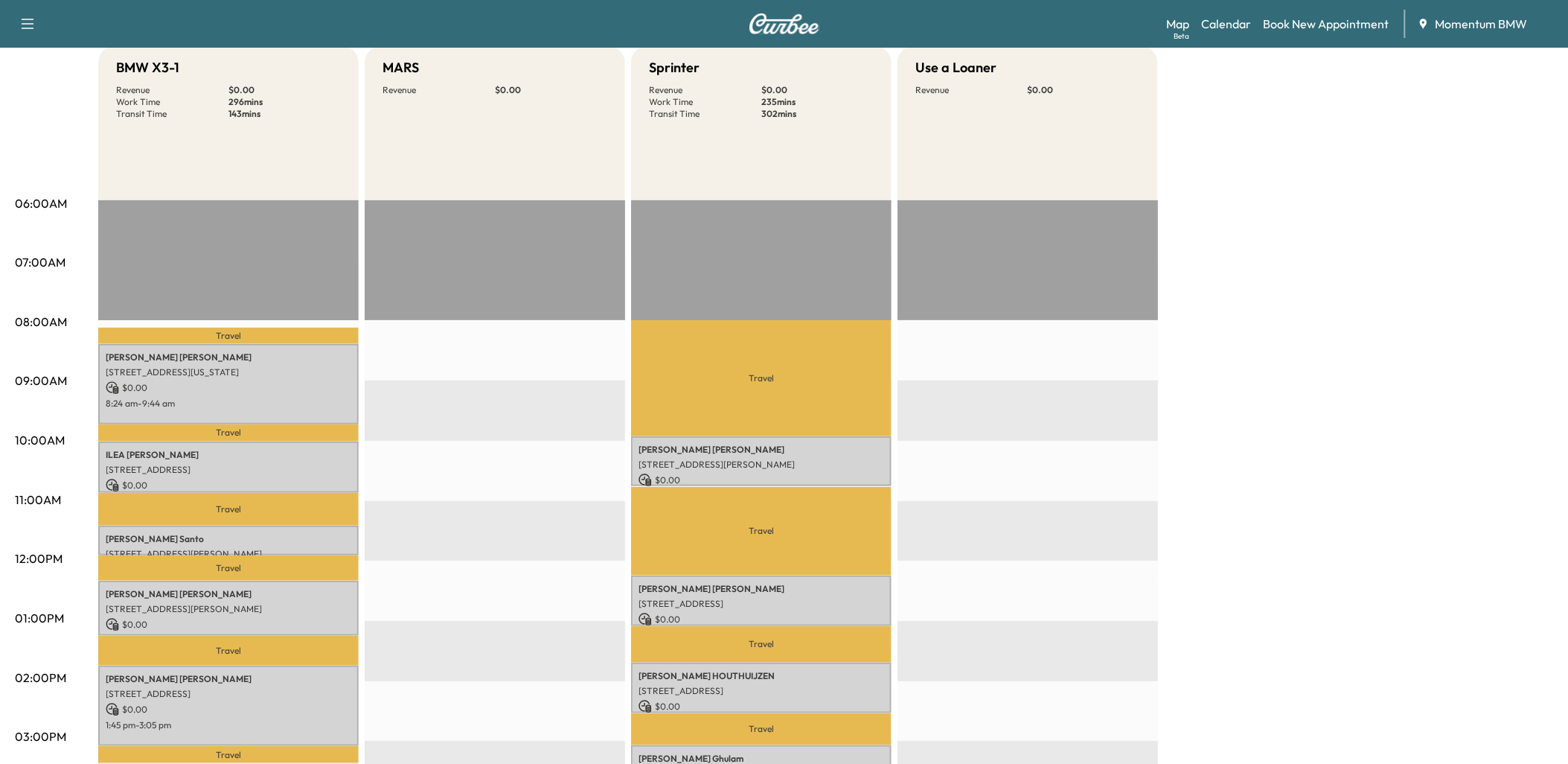
scroll to position [0, 0]
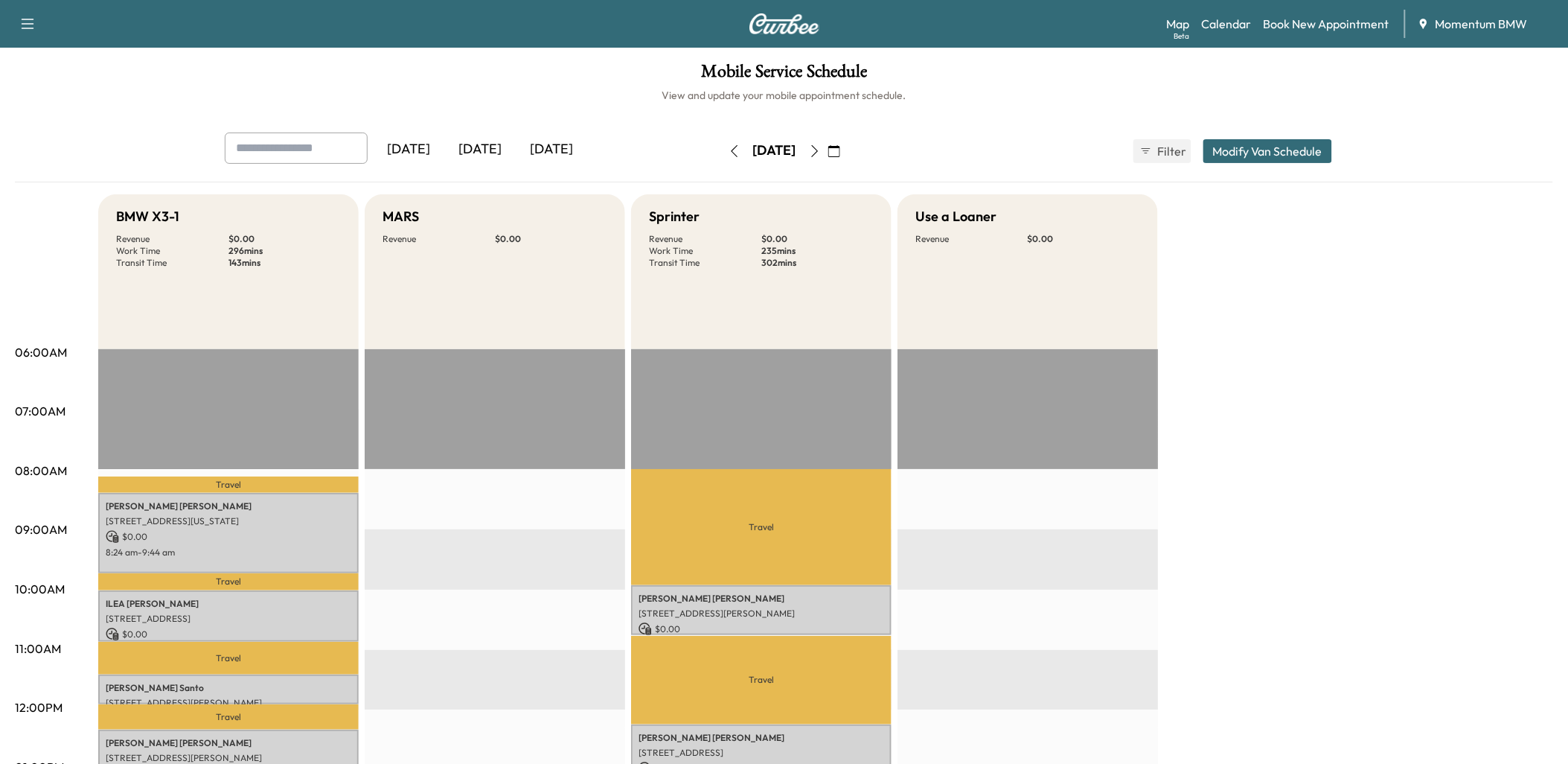
click at [729, 146] on icon "button" at bounding box center [734, 150] width 12 height 12
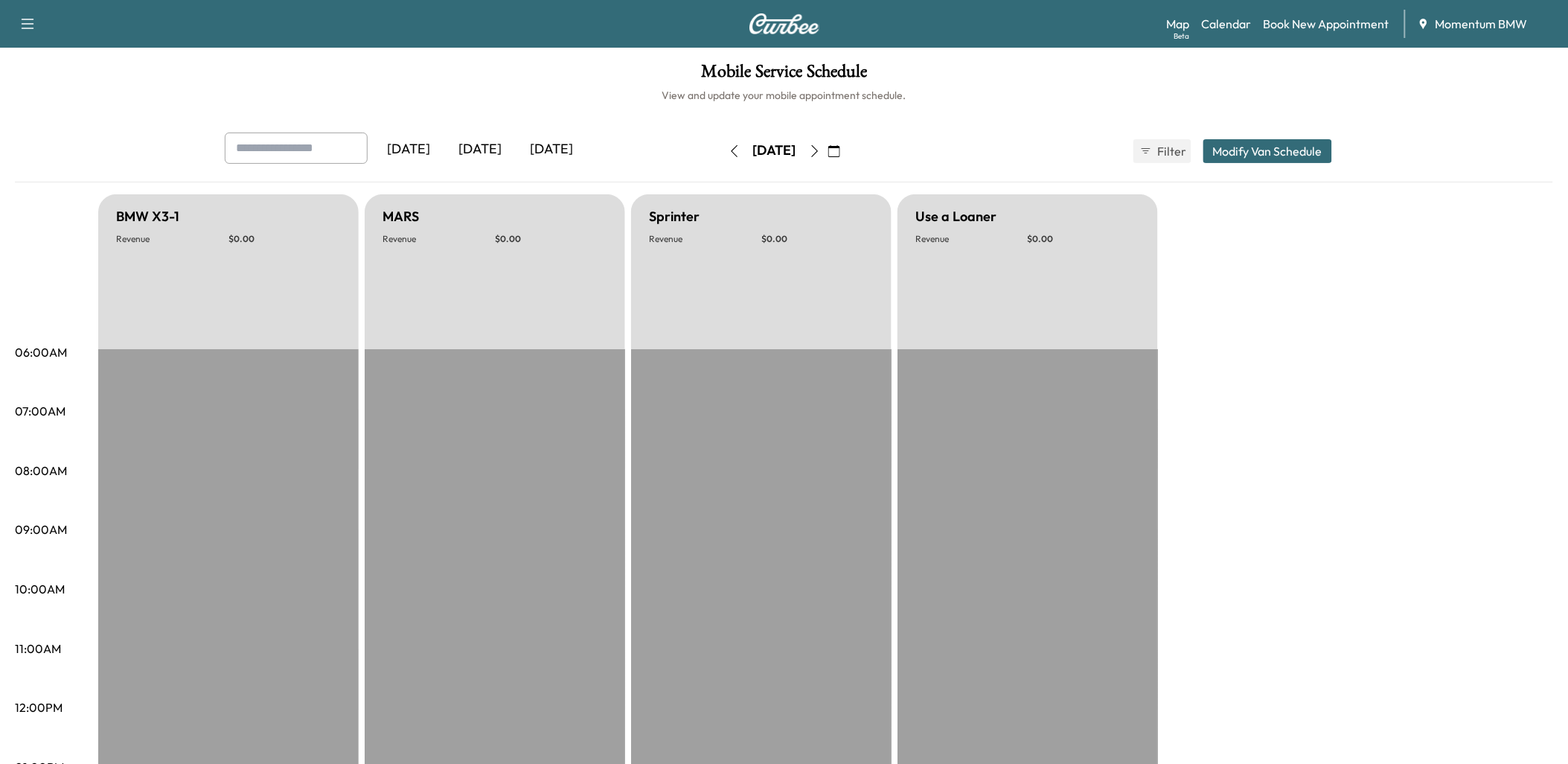
click at [729, 147] on icon "button" at bounding box center [734, 150] width 12 height 12
click at [722, 149] on button "button" at bounding box center [734, 151] width 25 height 24
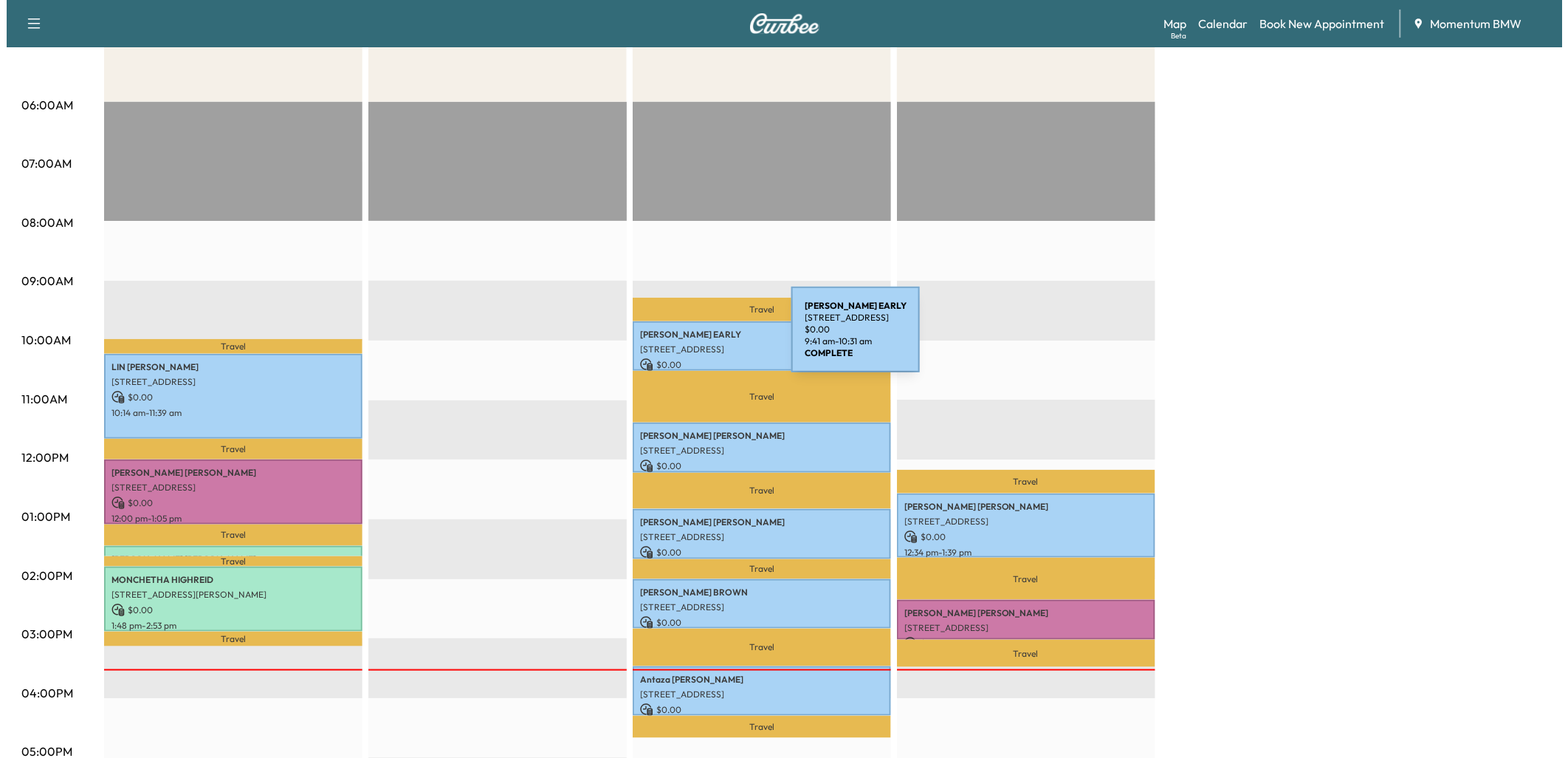
scroll to position [246, 0]
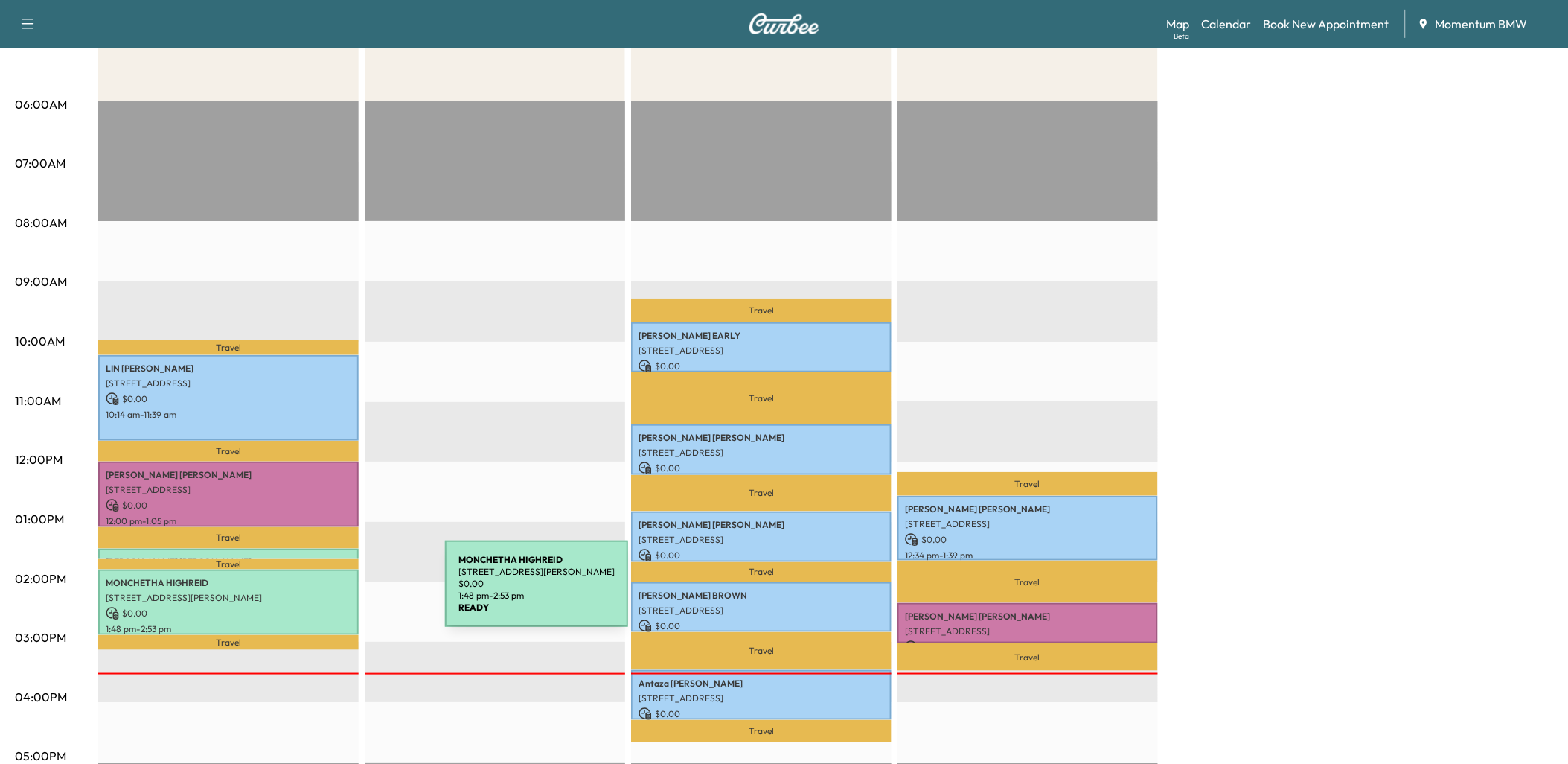
click at [333, 592] on p "[STREET_ADDRESS][PERSON_NAME]" at bounding box center [228, 597] width 246 height 12
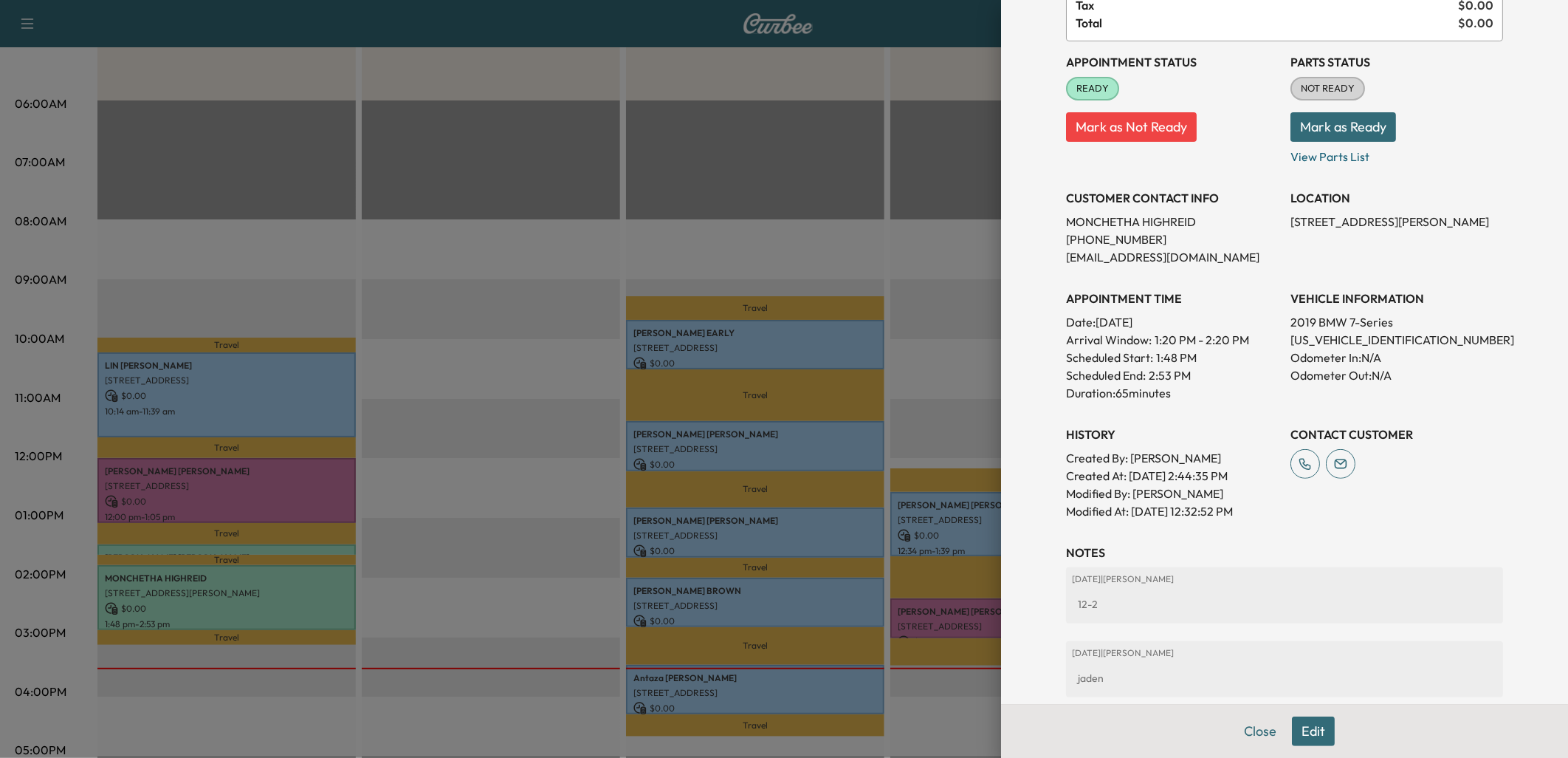
scroll to position [164, 0]
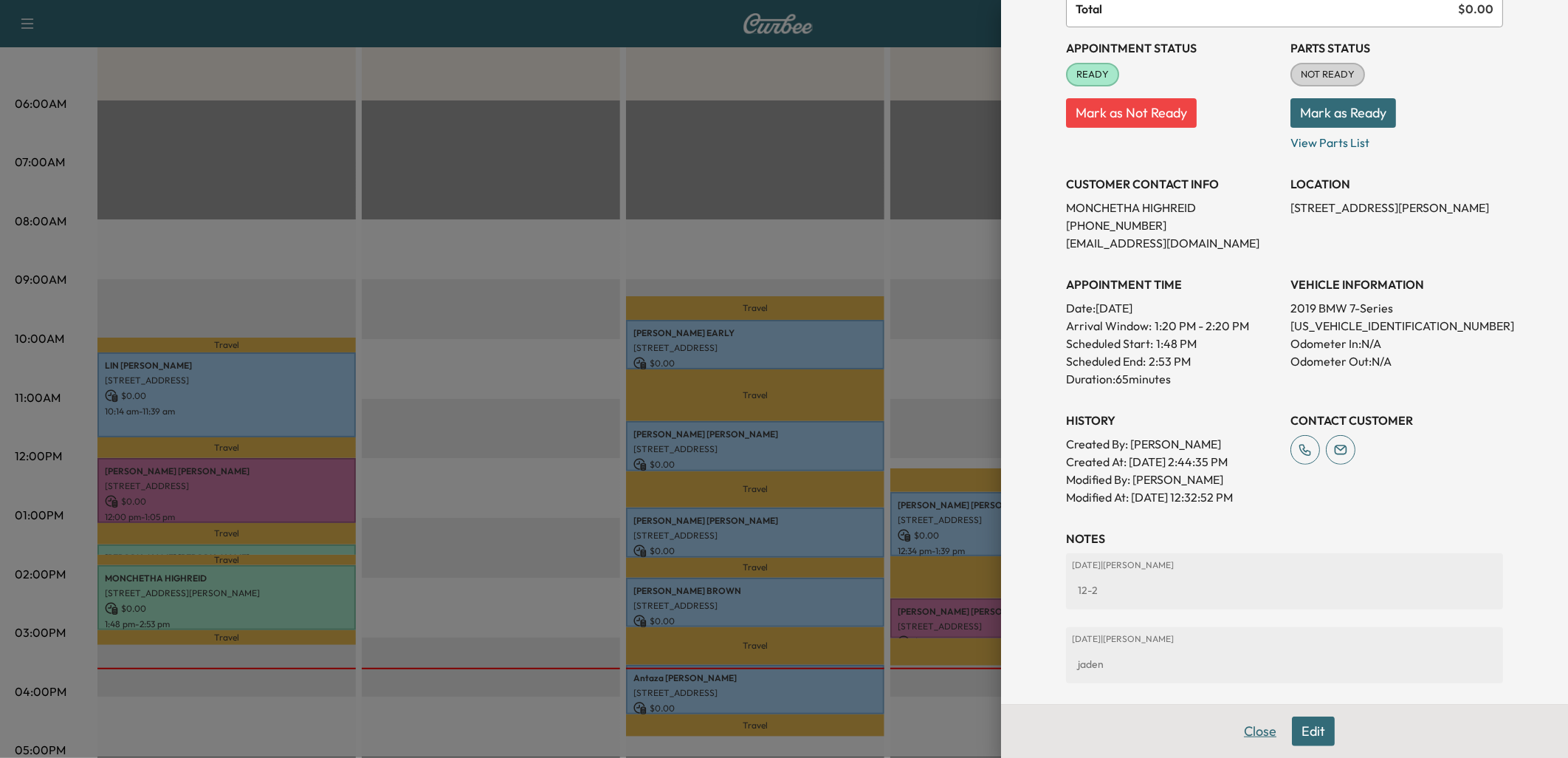
click at [1251, 720] on button "Close" at bounding box center [1260, 731] width 52 height 29
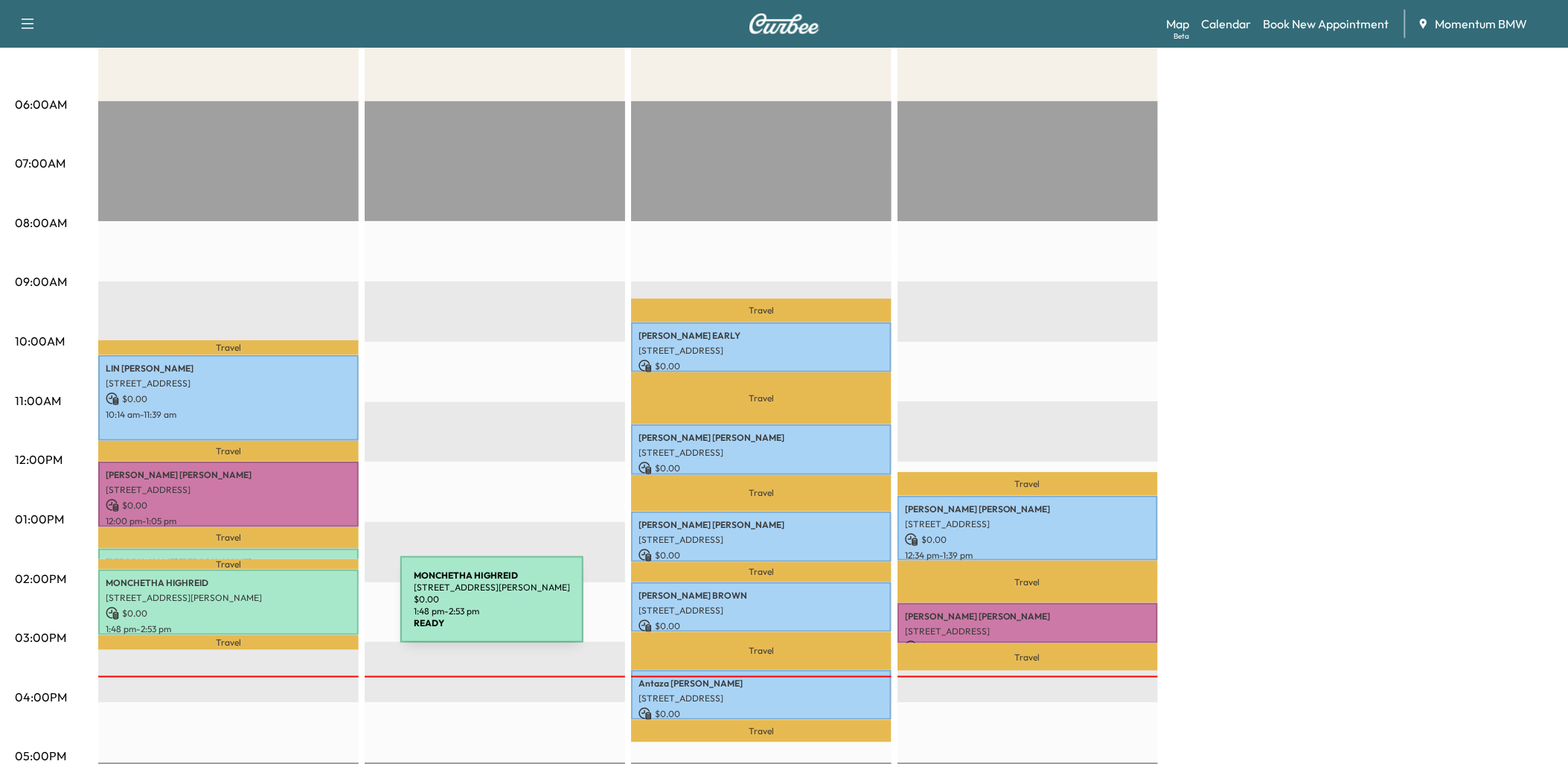
click at [289, 608] on p "$ 0.00" at bounding box center [228, 613] width 246 height 13
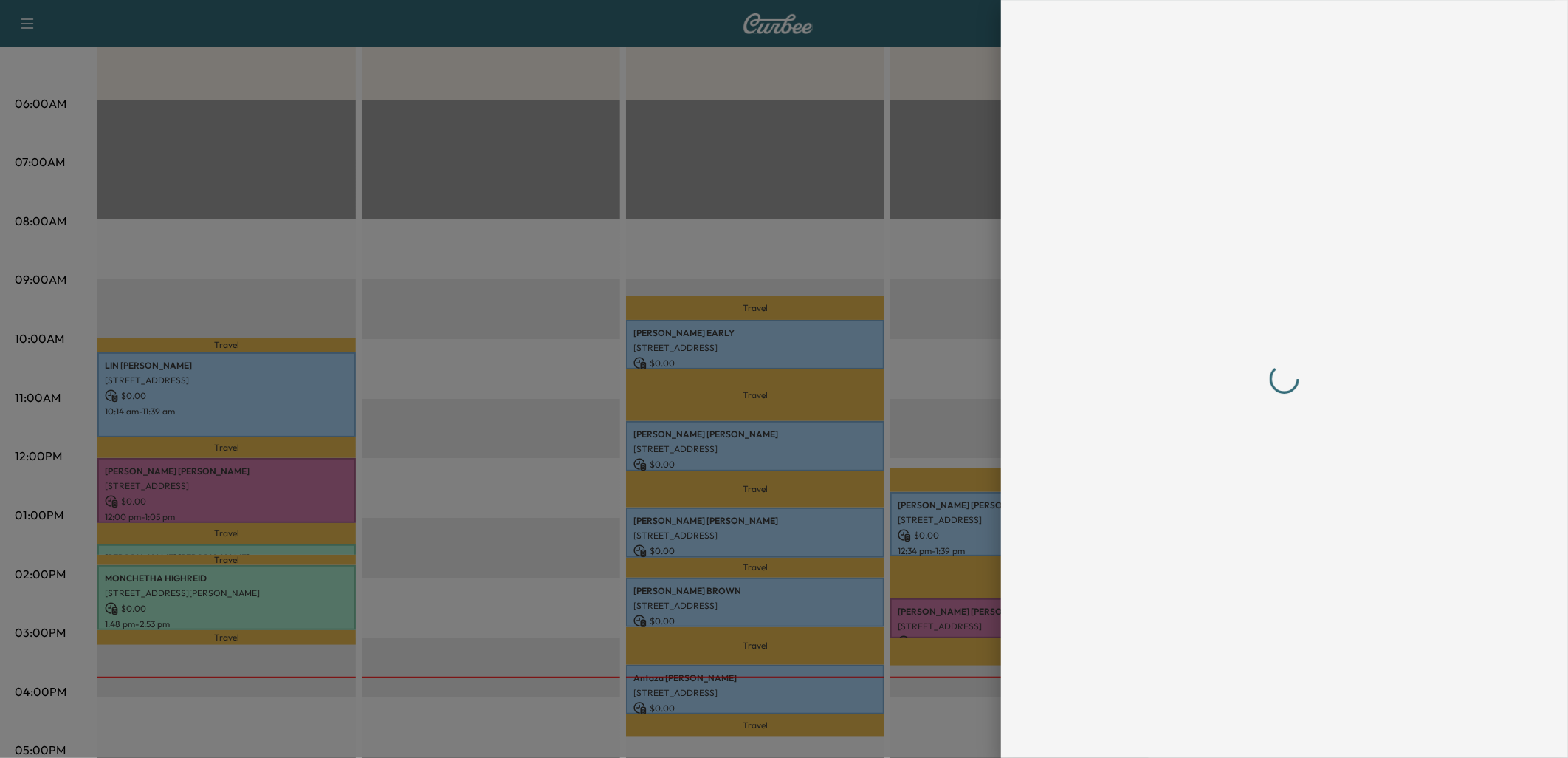
scroll to position [0, 0]
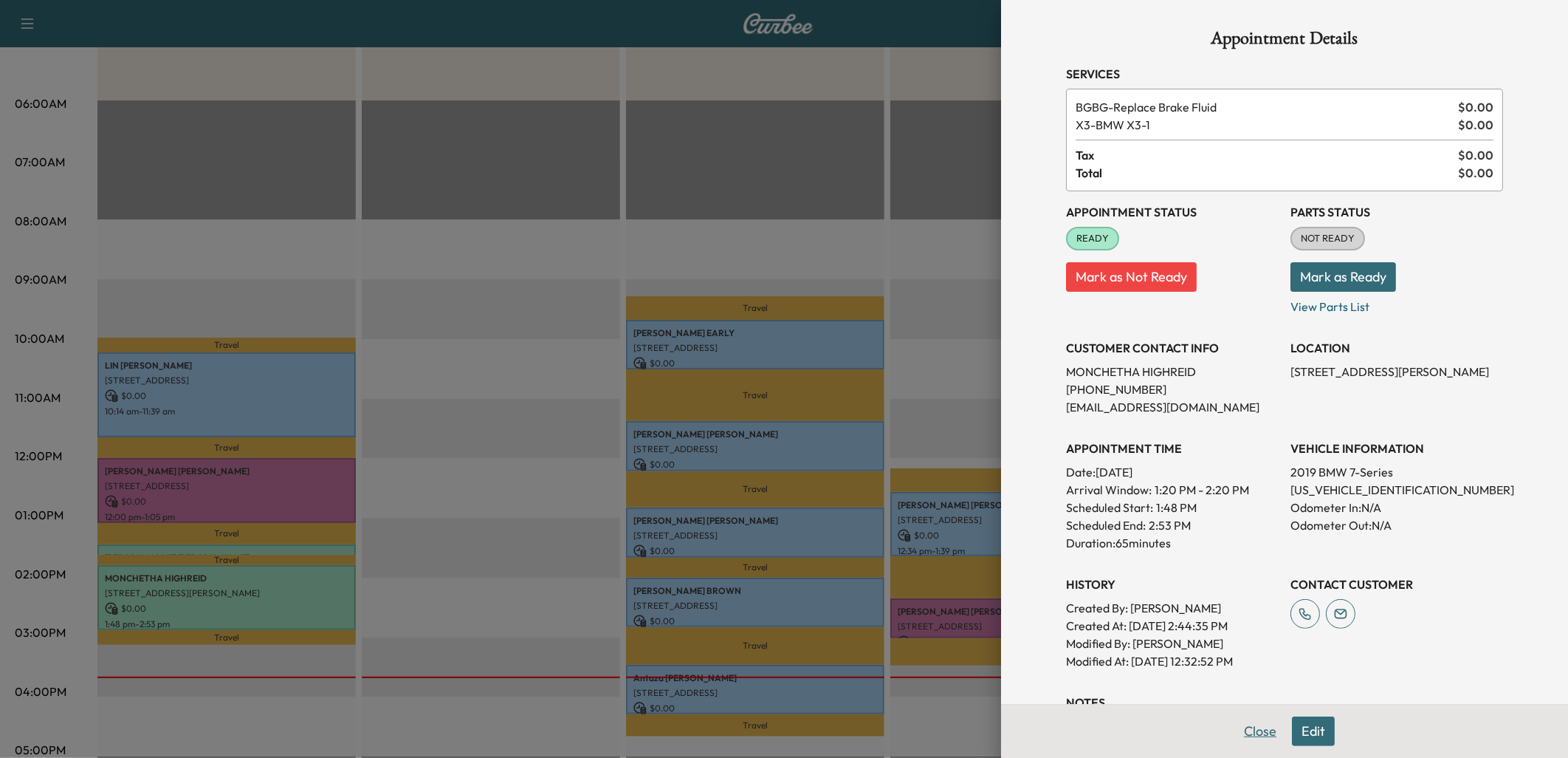
click at [1249, 732] on button "Close" at bounding box center [1260, 731] width 52 height 29
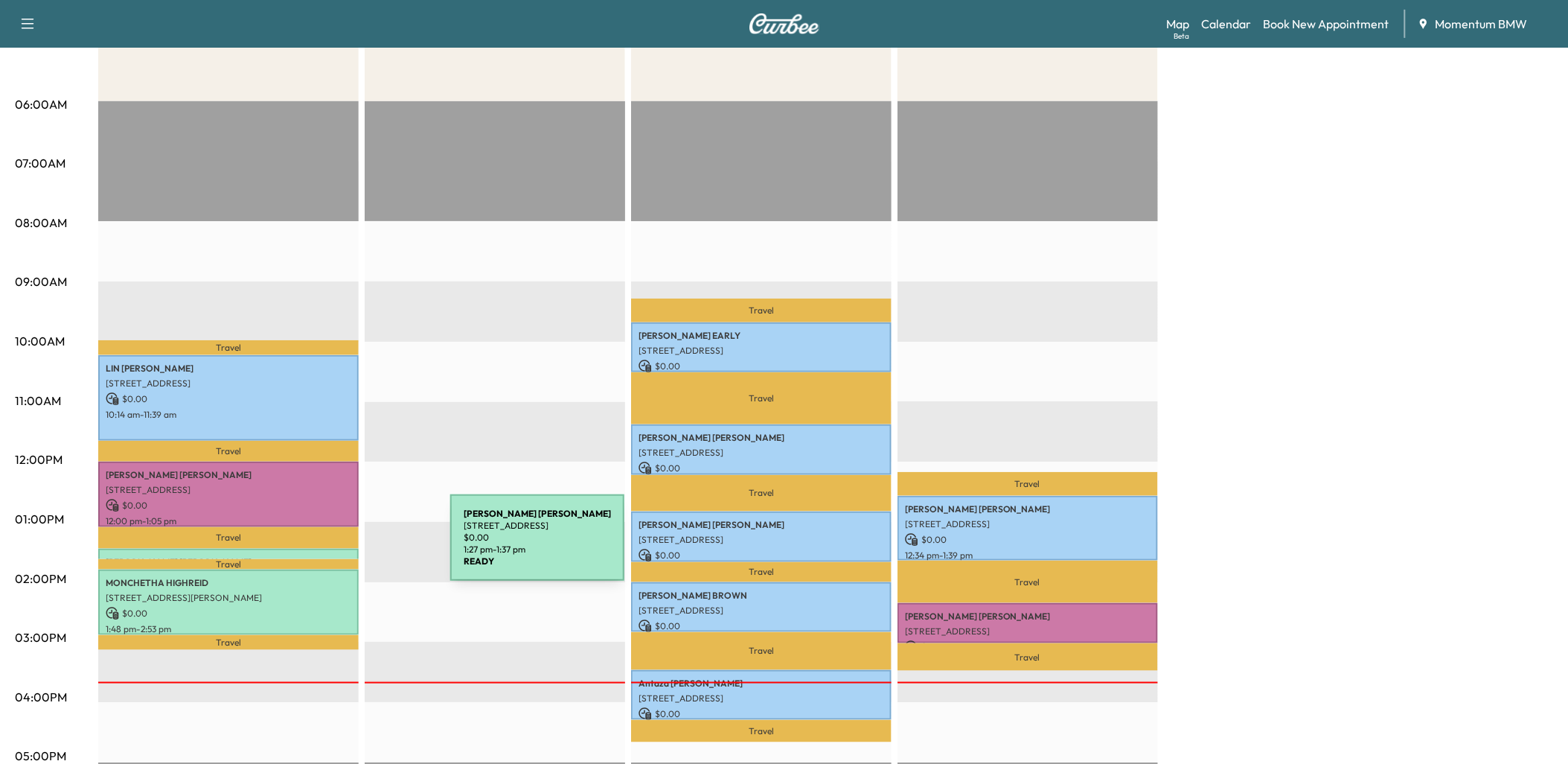
click at [339, 549] on div "[PERSON_NAME] [STREET_ADDRESS] $ 0.00 1:27 pm - 1:37 pm" at bounding box center [228, 556] width 261 height 15
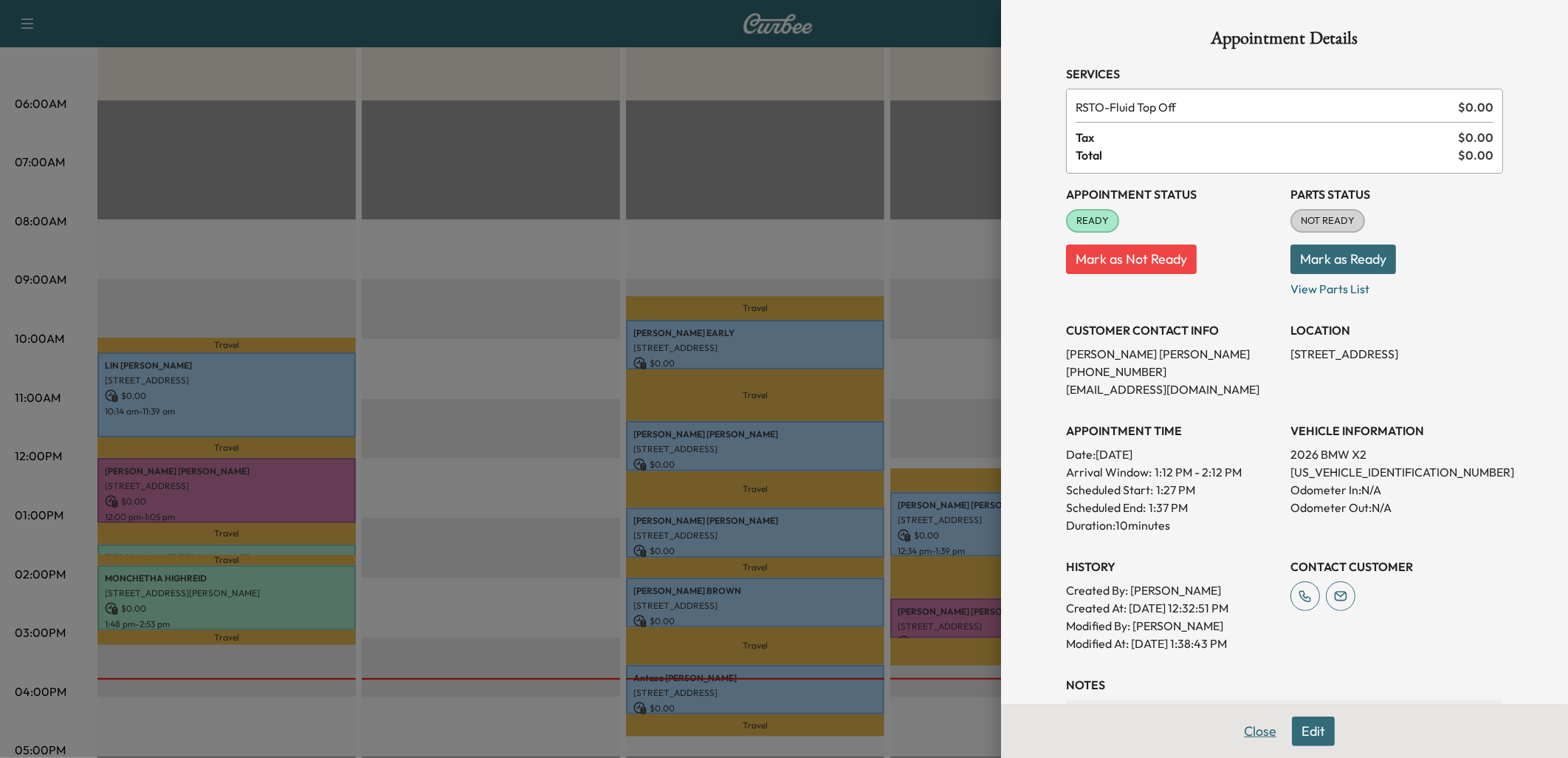
click at [1251, 726] on button "Close" at bounding box center [1260, 731] width 52 height 29
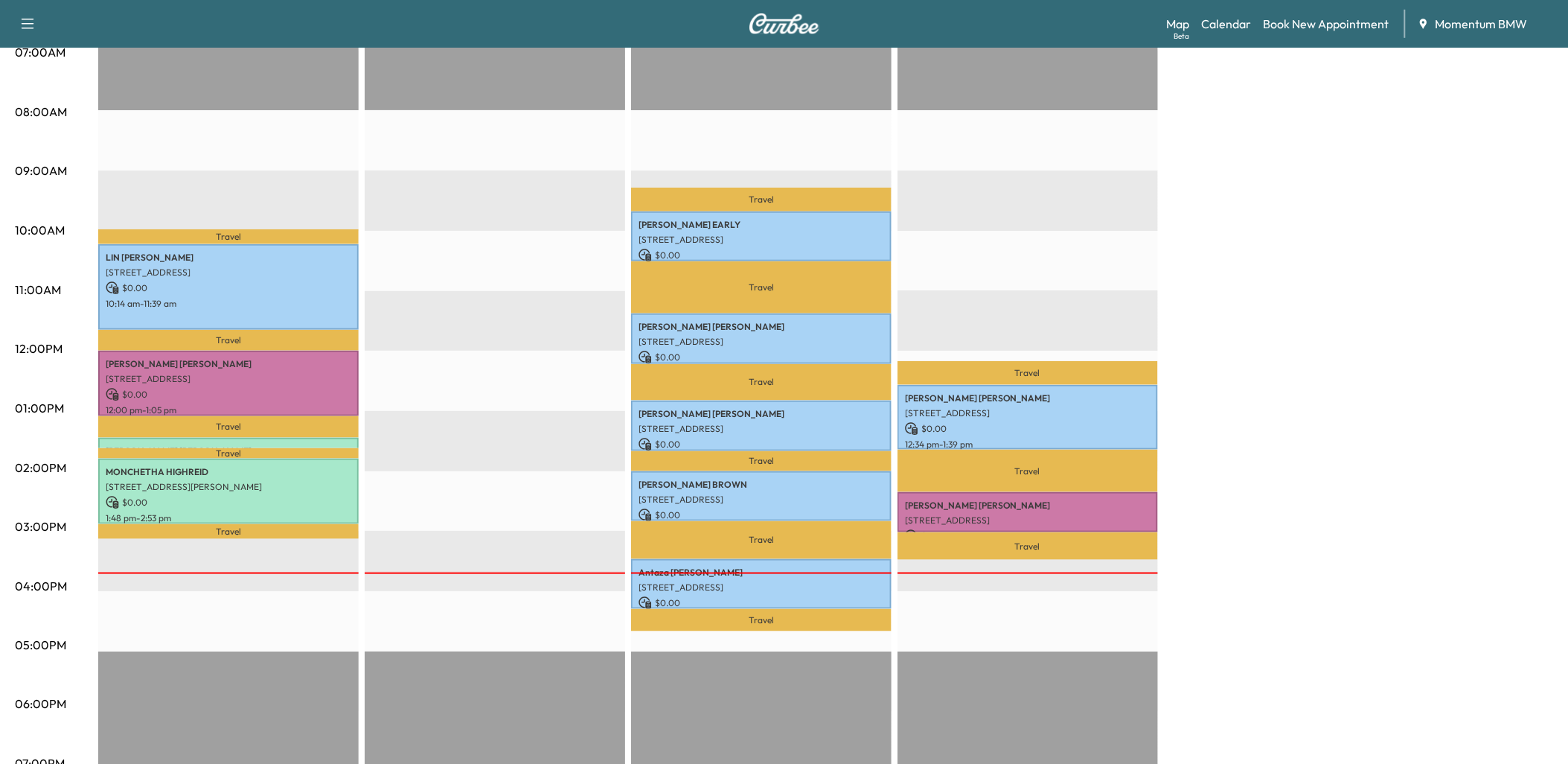
scroll to position [165, 0]
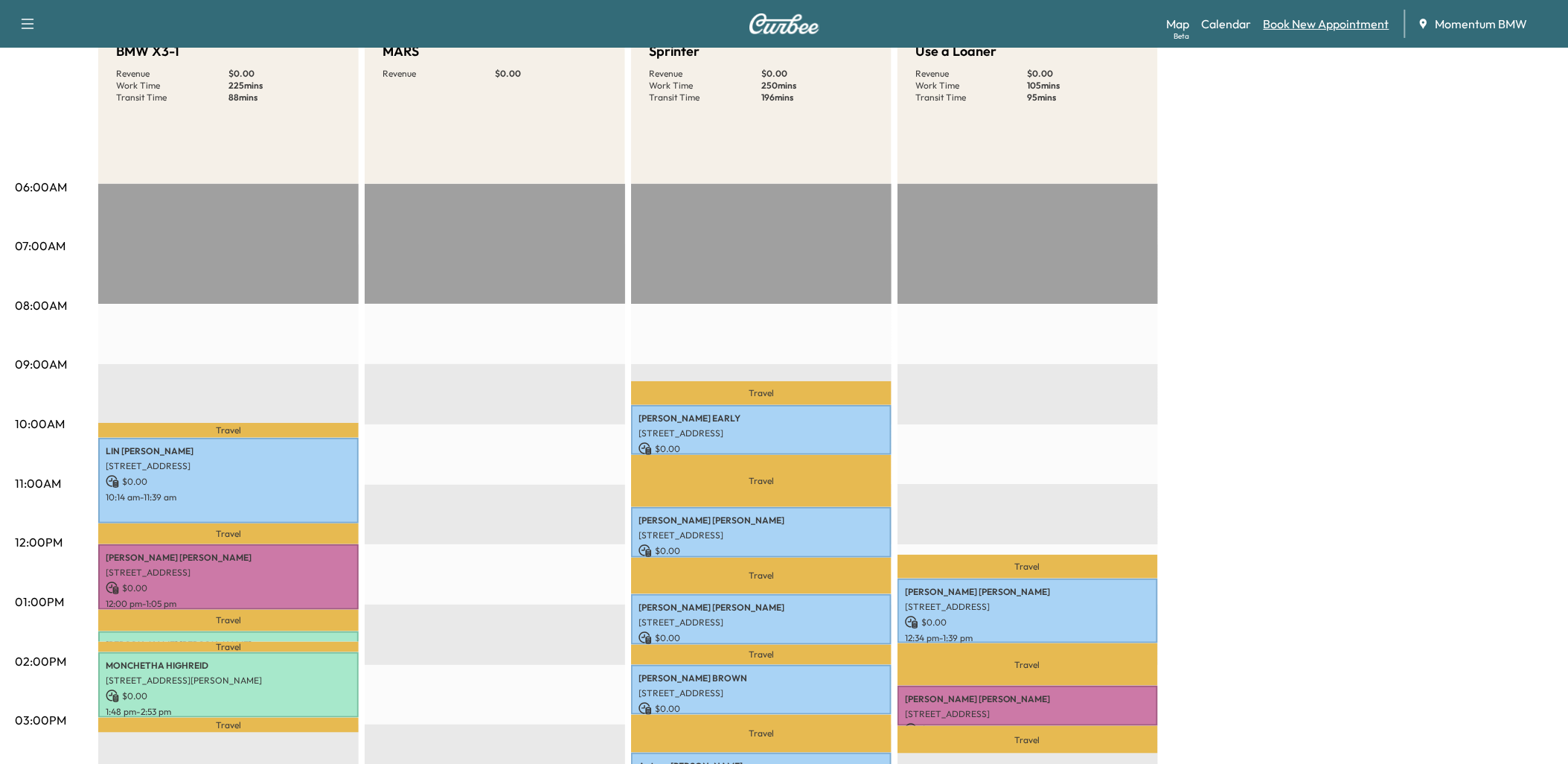
click at [1354, 23] on link "Book New Appointment" at bounding box center [1328, 23] width 126 height 18
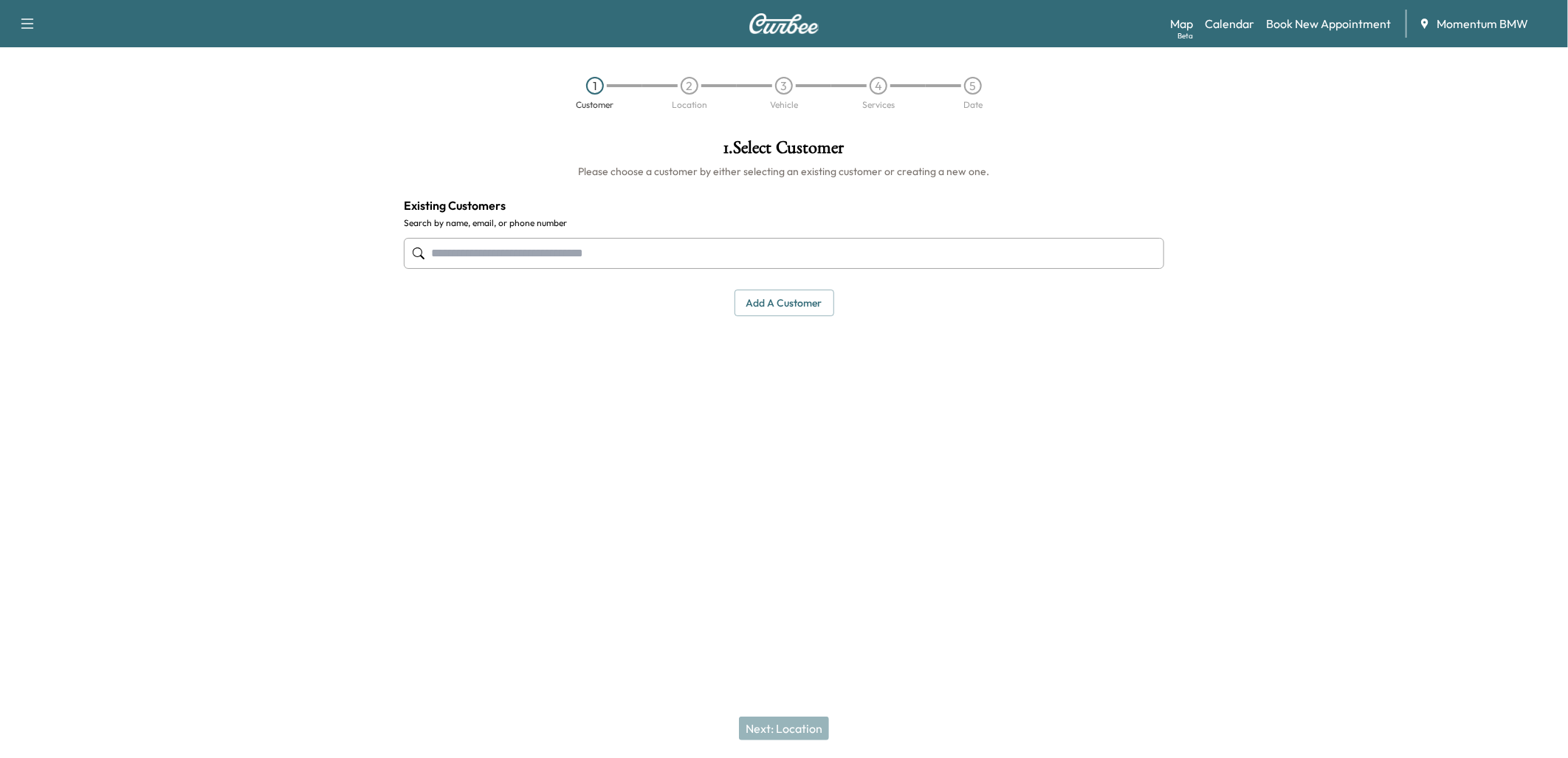
click at [792, 305] on button "Add a customer" at bounding box center [784, 303] width 99 height 28
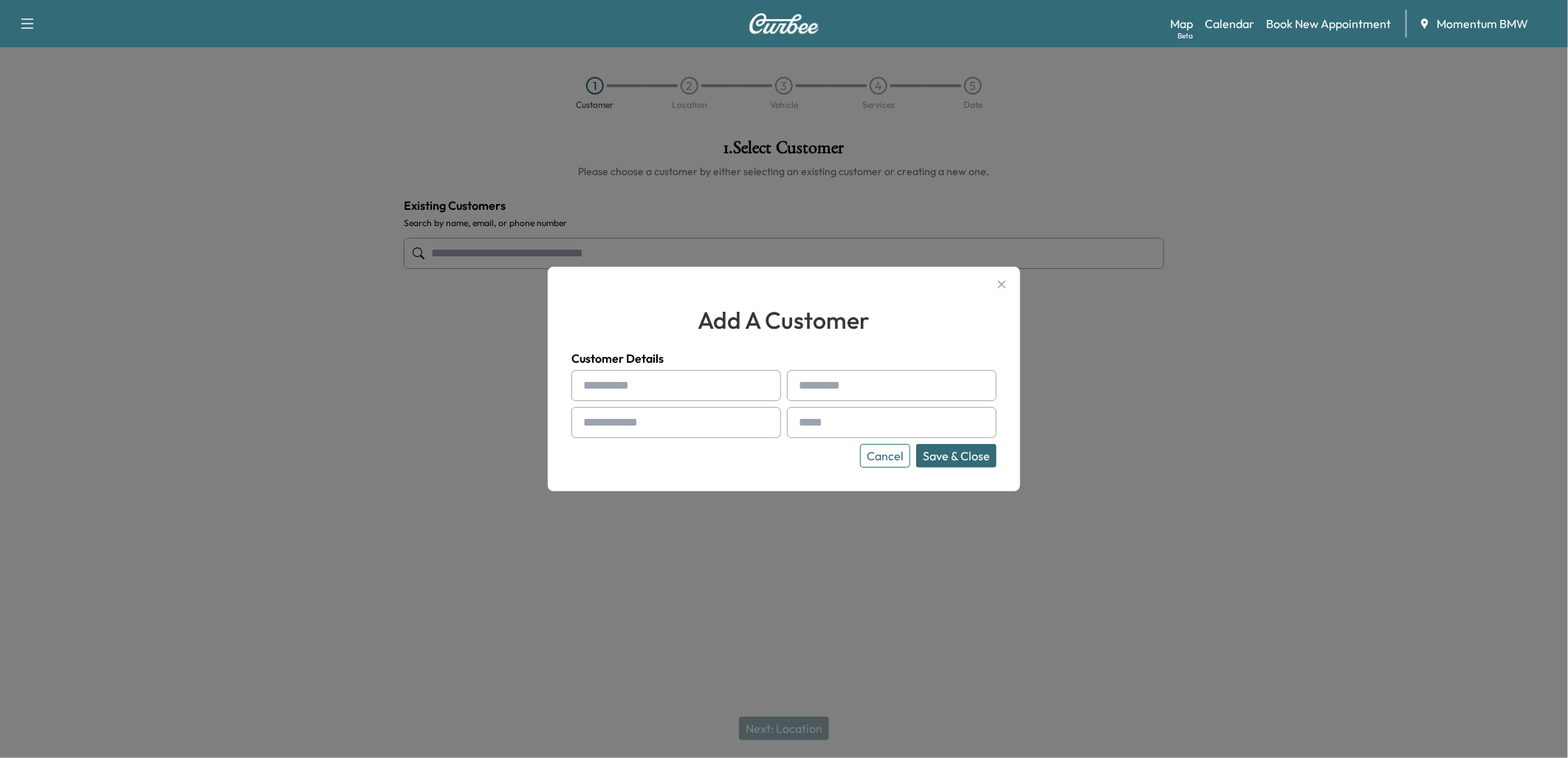
click at [665, 384] on input "text" at bounding box center [677, 386] width 210 height 31
paste input "***"
type input "***"
click at [829, 386] on input "text" at bounding box center [892, 386] width 210 height 31
paste input "*******"
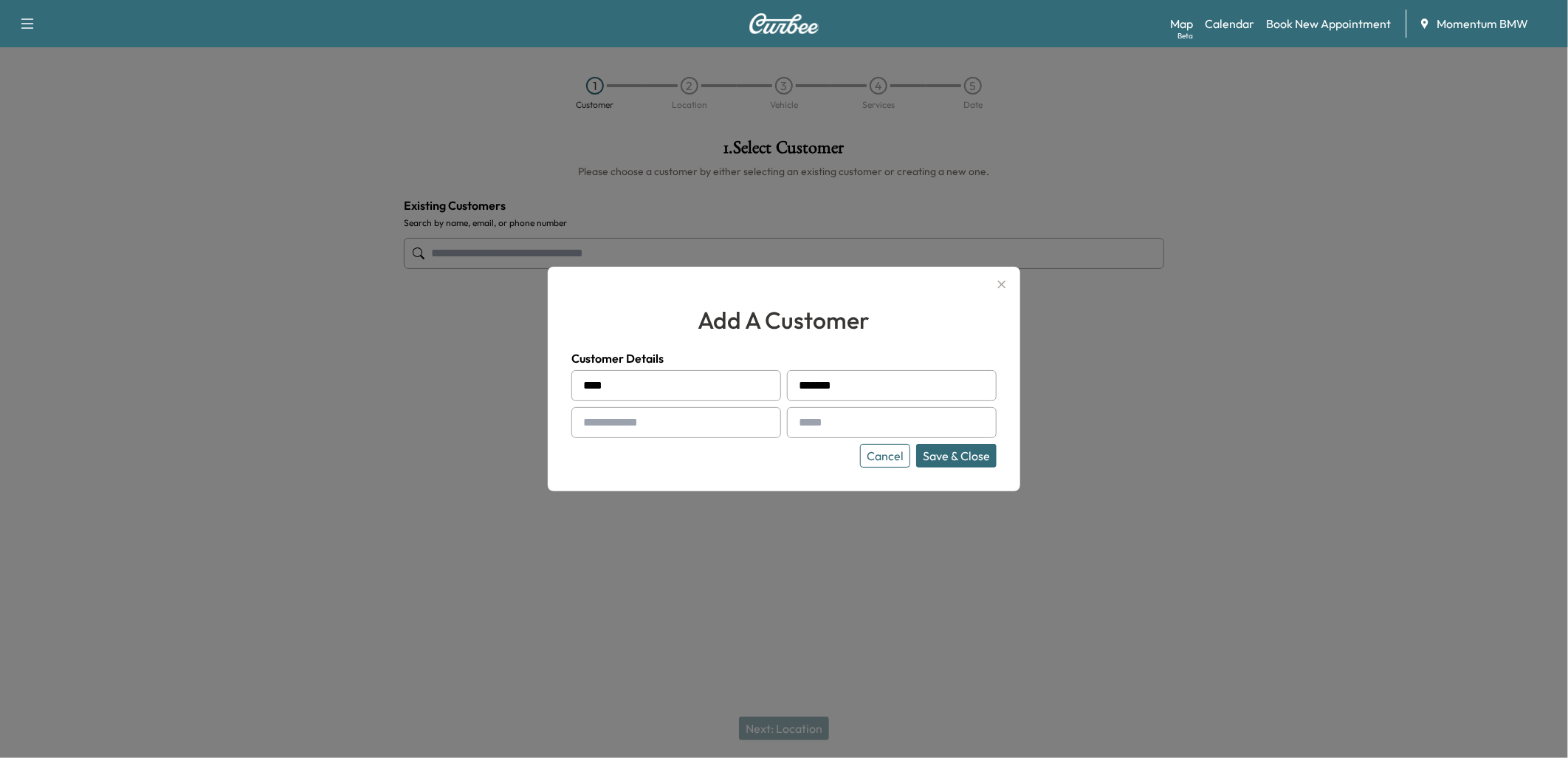
type input "*******"
click at [661, 422] on input "text" at bounding box center [677, 423] width 210 height 31
paste input "**********"
type input "**********"
click at [849, 426] on input "text" at bounding box center [892, 423] width 210 height 31
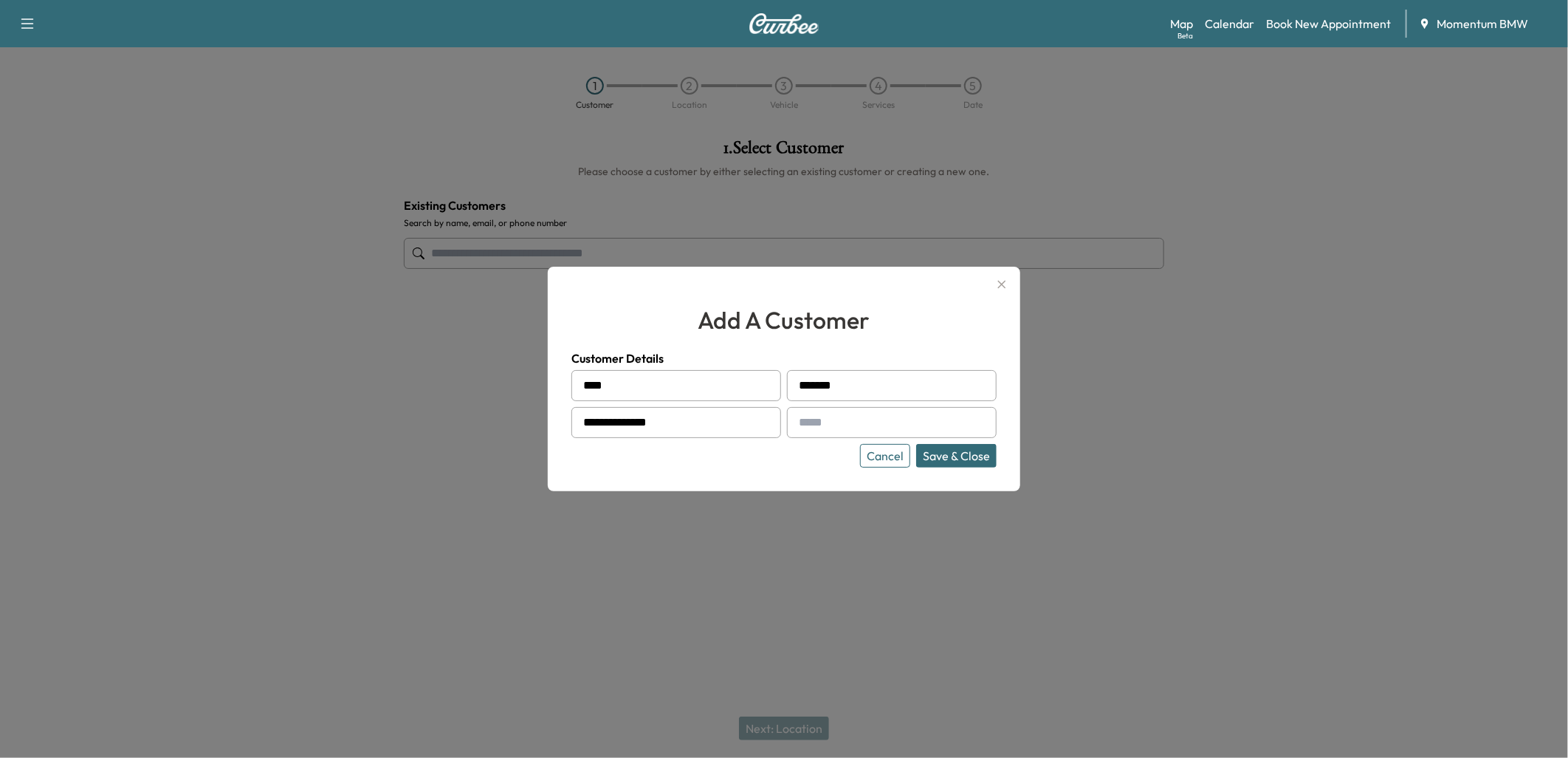
paste input "**********"
type input "**********"
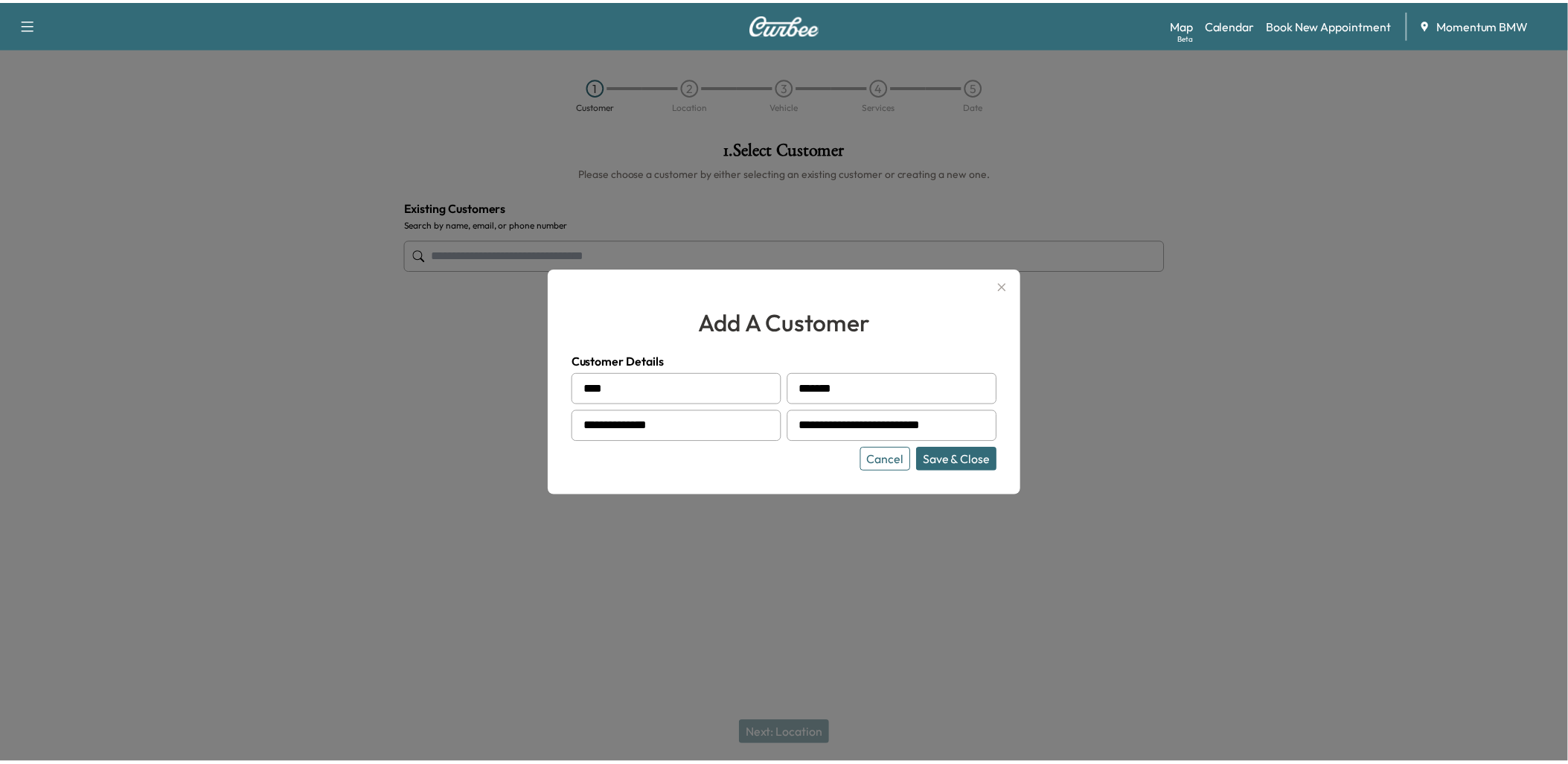
scroll to position [0, 0]
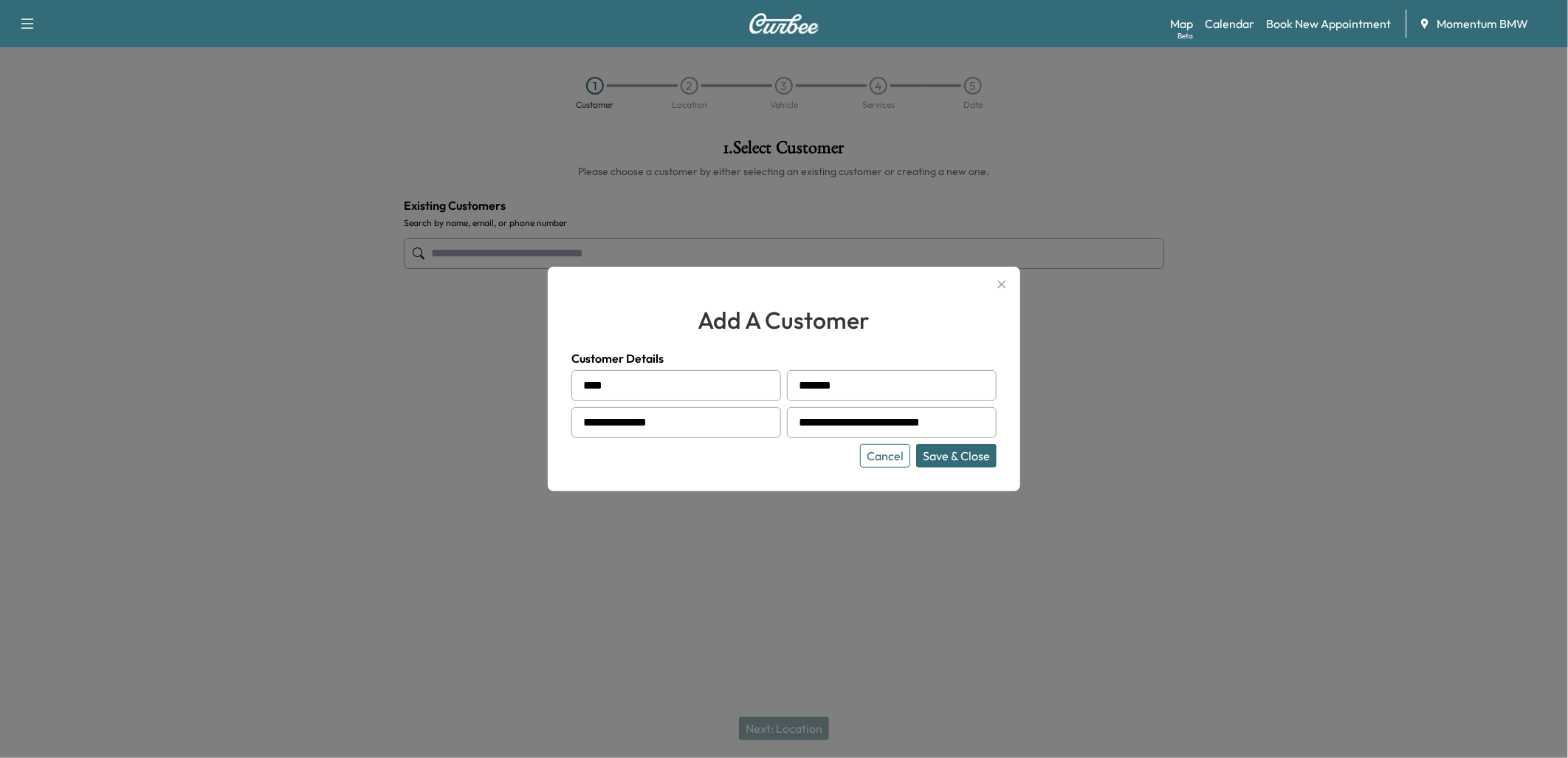
click at [948, 458] on button "Save & Close" at bounding box center [956, 456] width 80 height 24
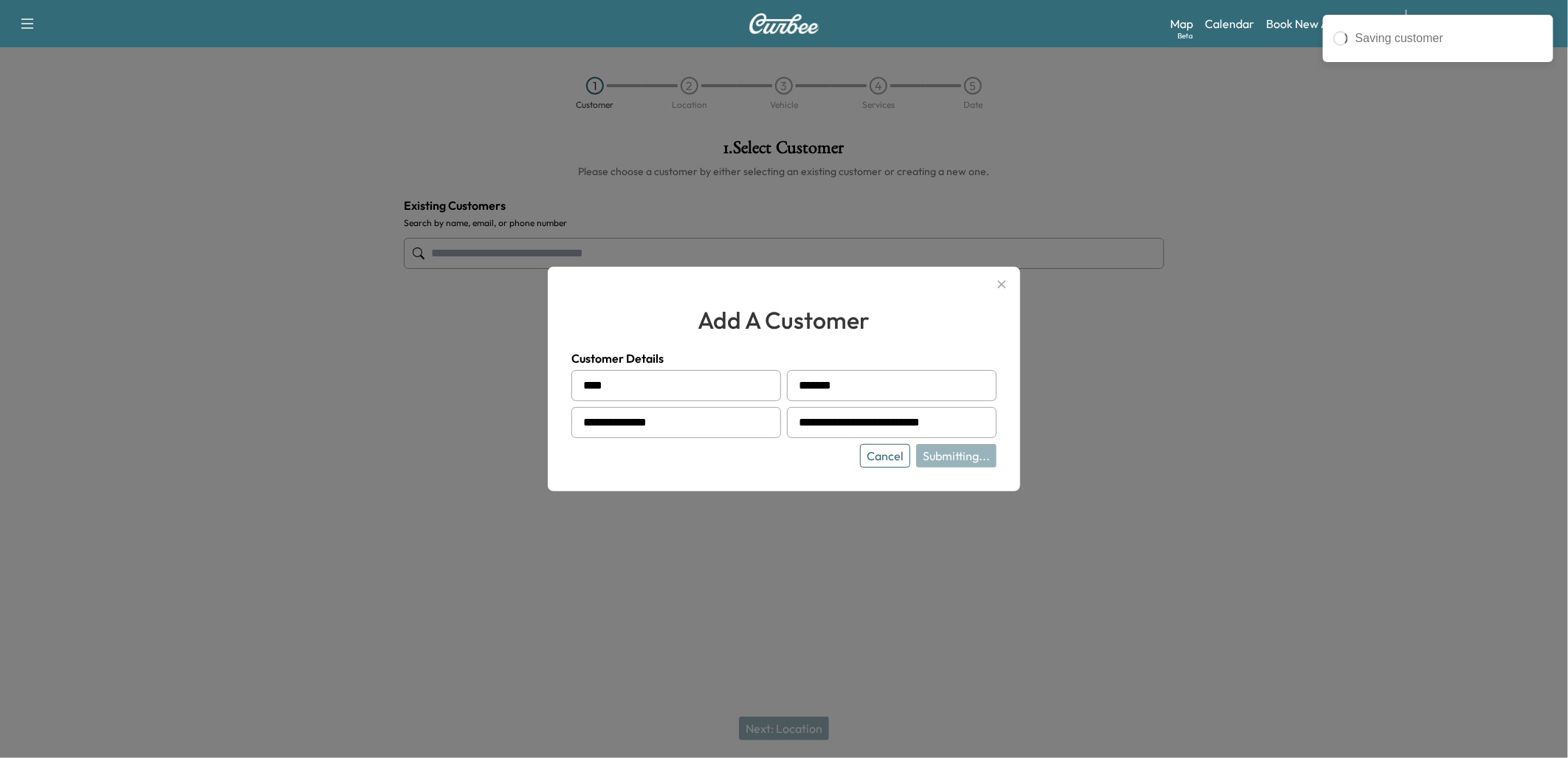
type input "**********"
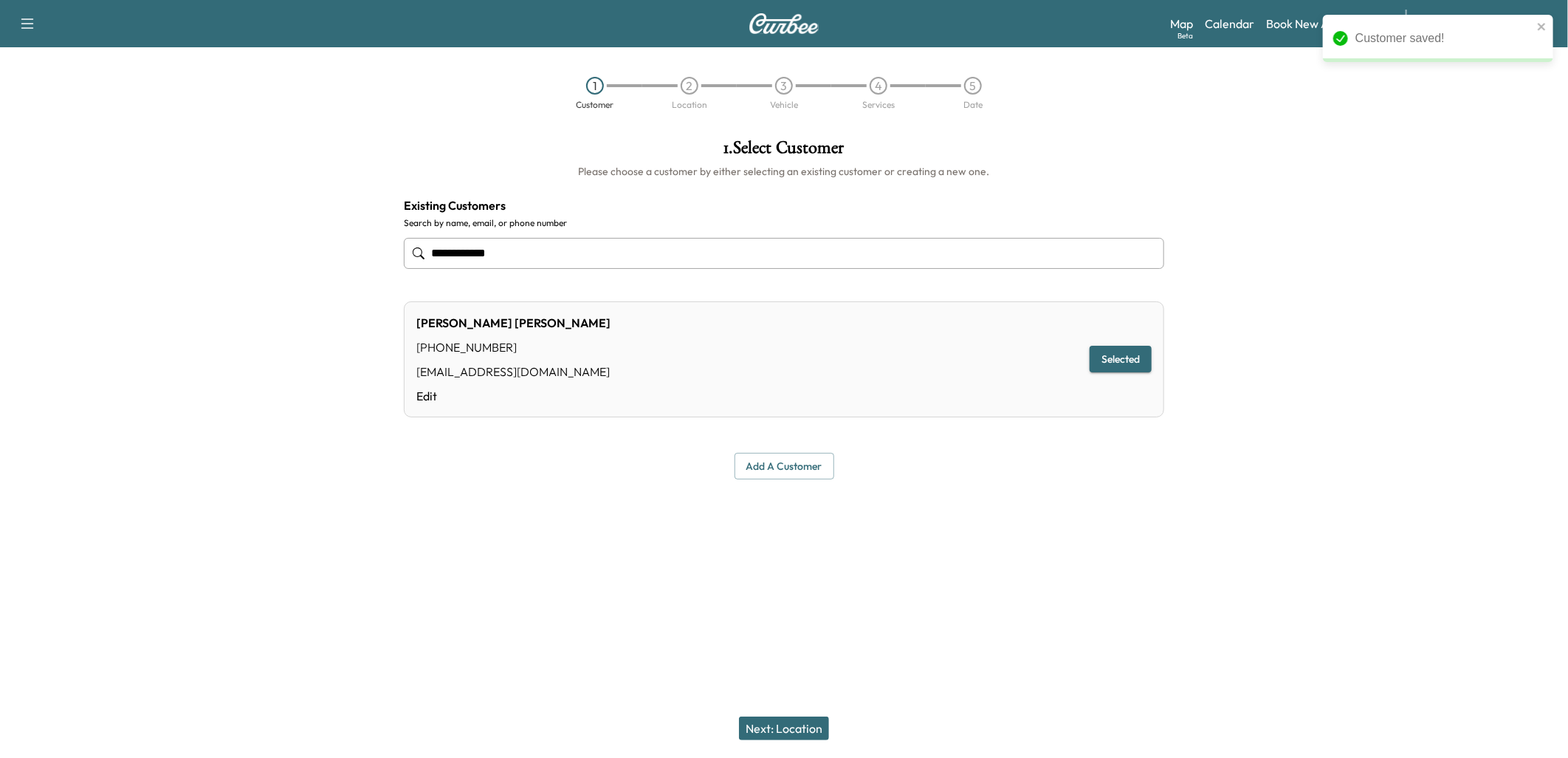
click at [777, 727] on button "Next: Location" at bounding box center [784, 729] width 90 height 24
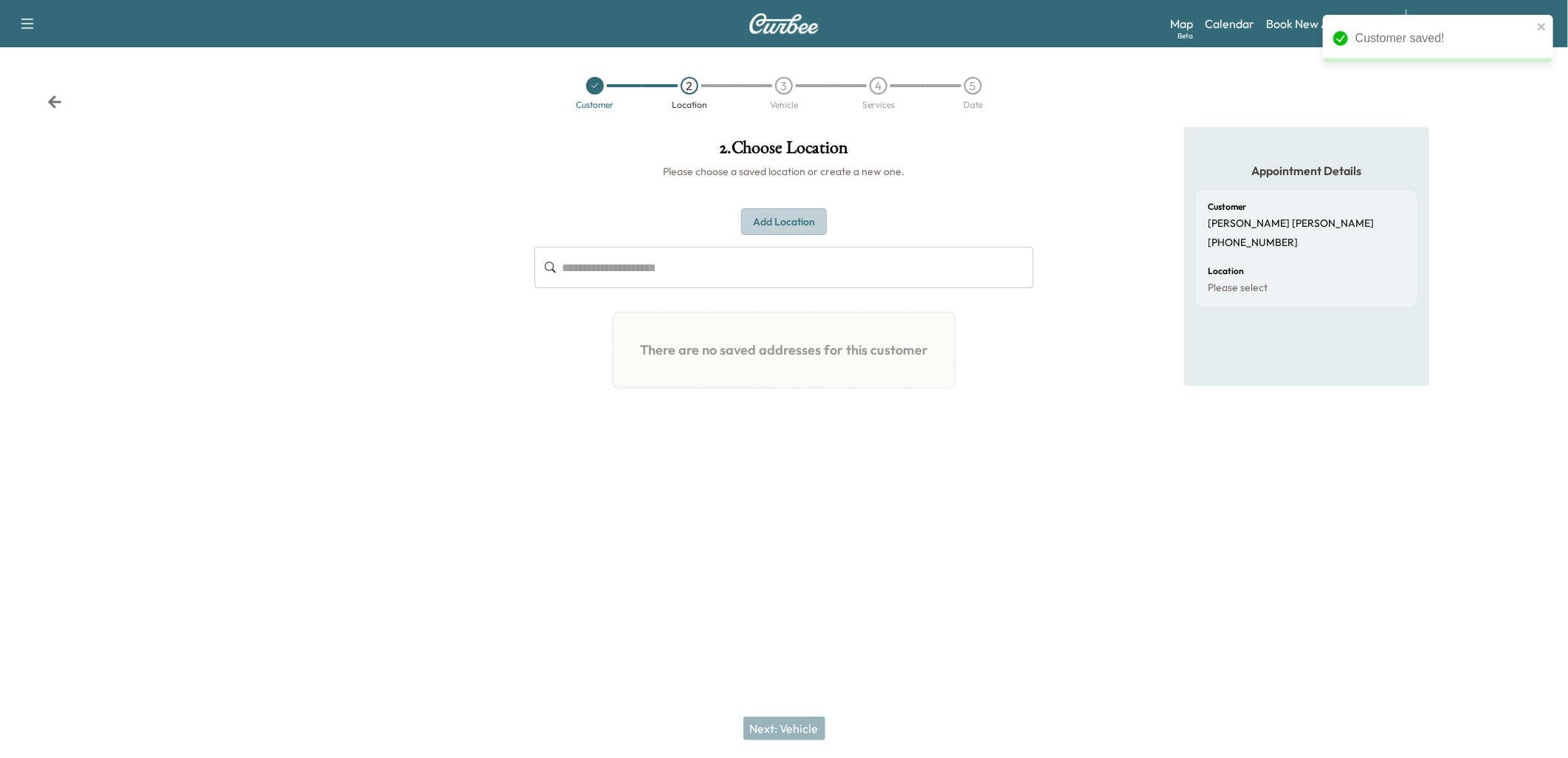
click at [794, 213] on button "Add Location" at bounding box center [784, 222] width 86 height 28
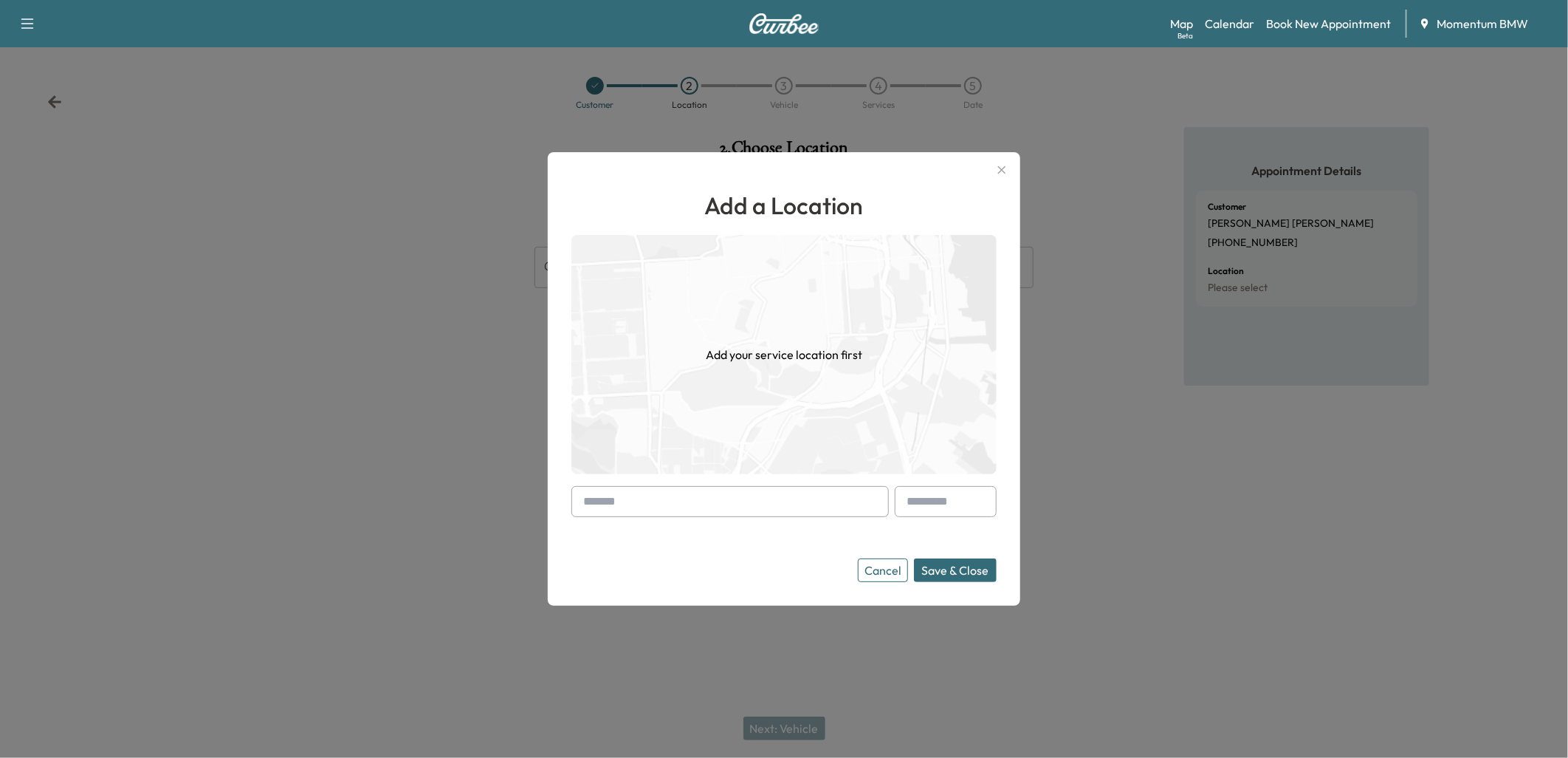
paste input "**********"
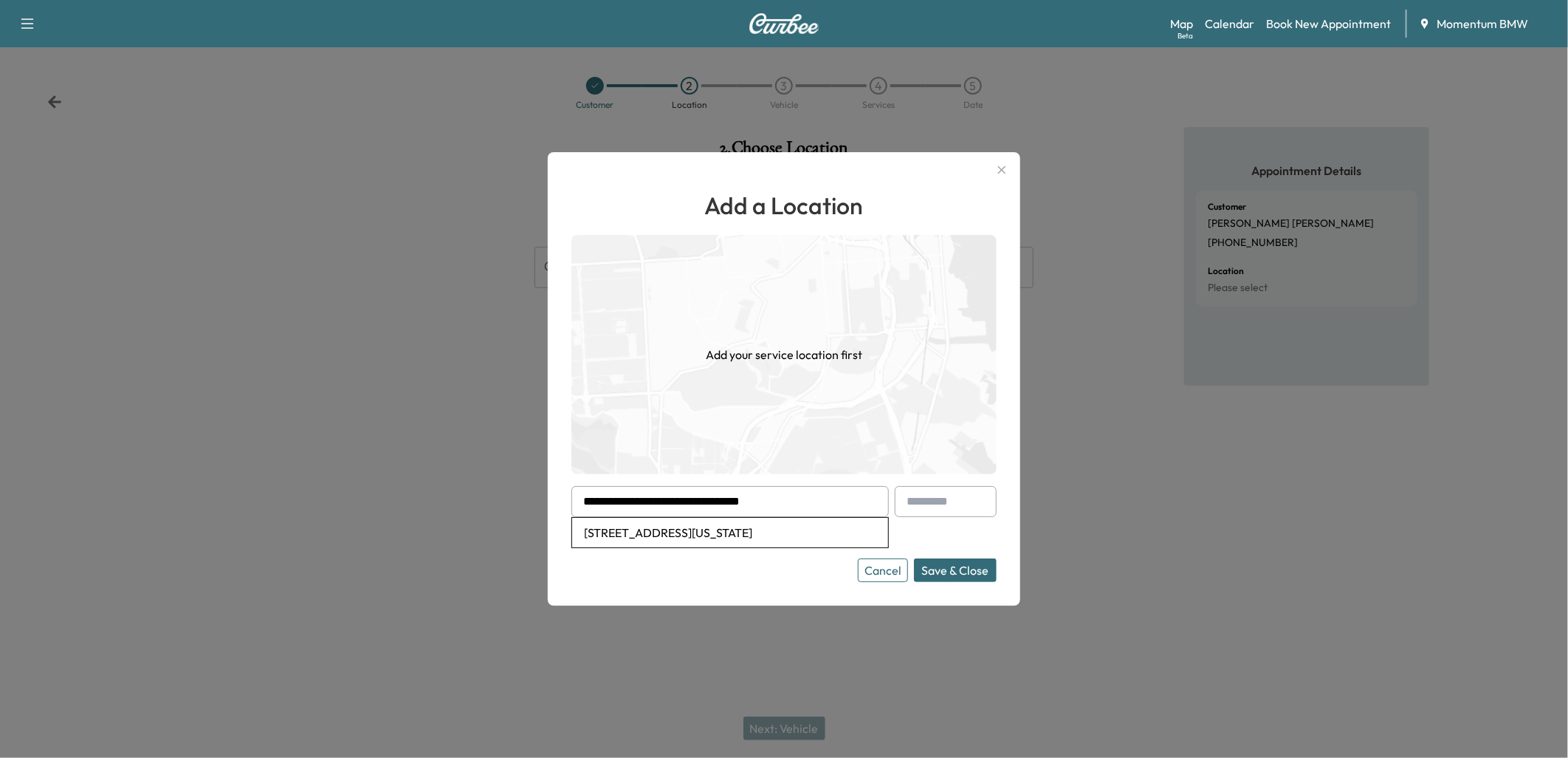
click at [731, 526] on li "[STREET_ADDRESS][US_STATE]" at bounding box center [729, 532] width 316 height 29
type input "**********"
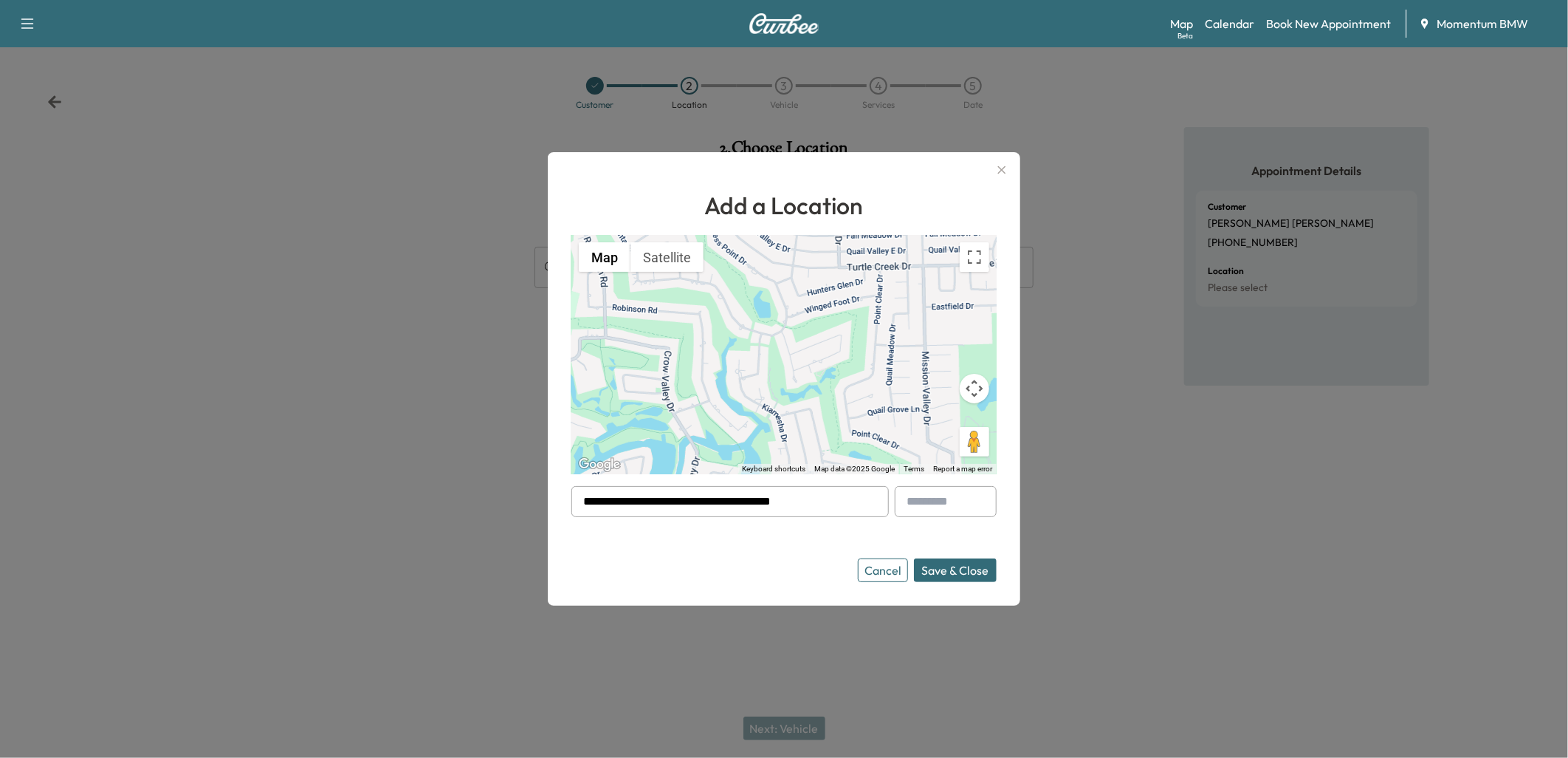
click at [970, 568] on button "Save & Close" at bounding box center [956, 570] width 83 height 24
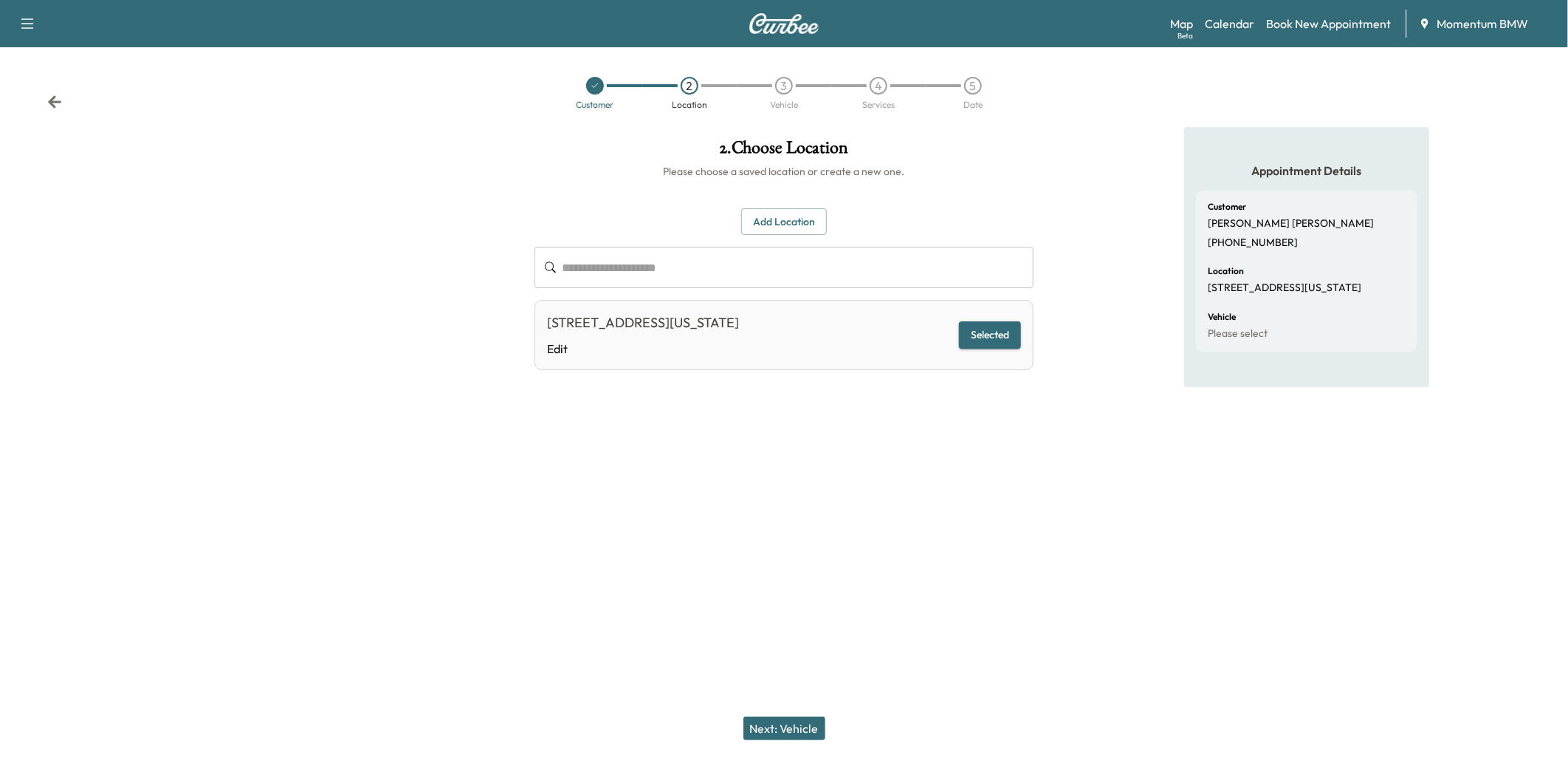
click at [800, 724] on button "Next: Vehicle" at bounding box center [784, 729] width 82 height 24
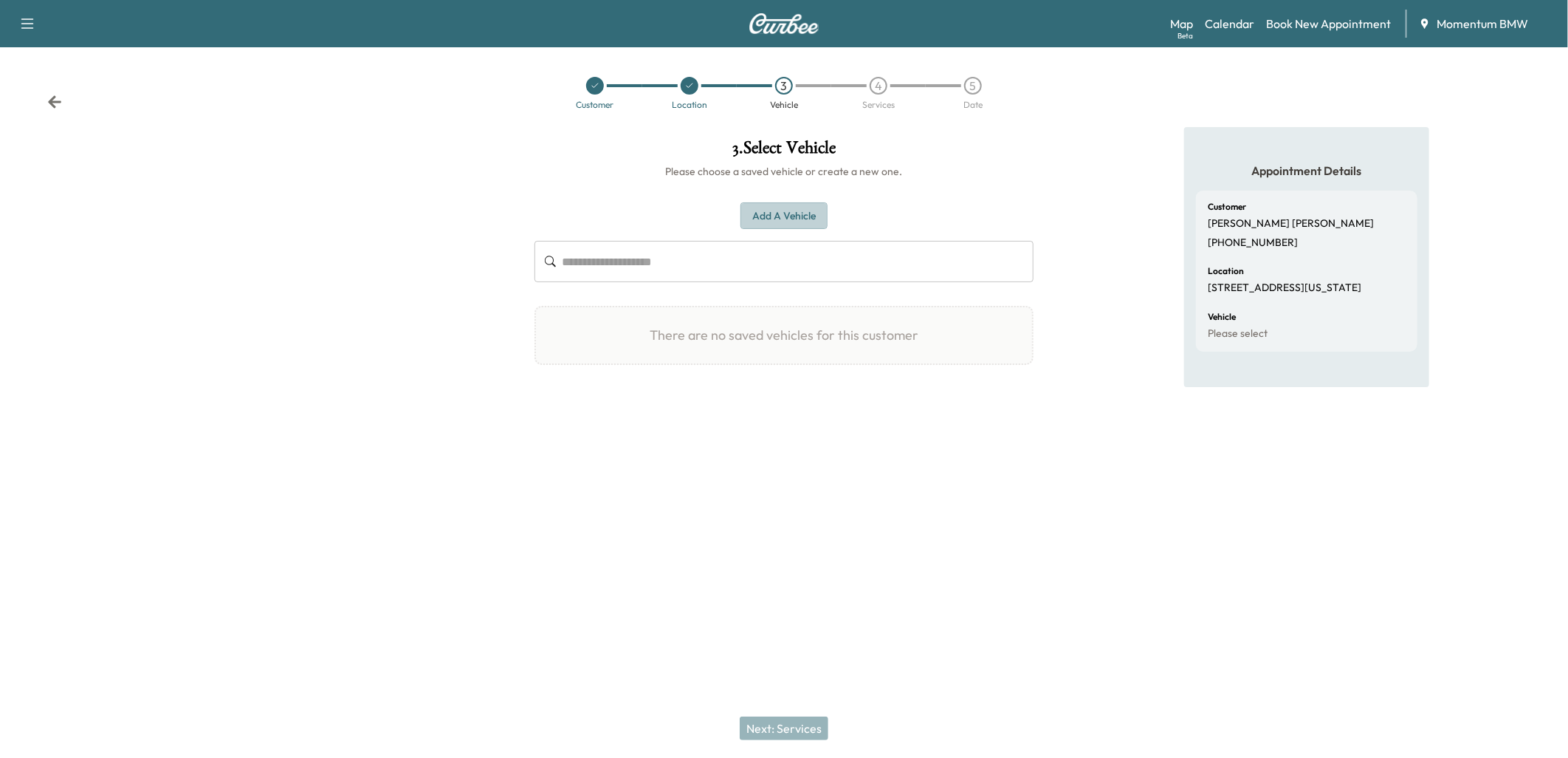
click at [795, 216] on button "Add a Vehicle" at bounding box center [784, 216] width 87 height 28
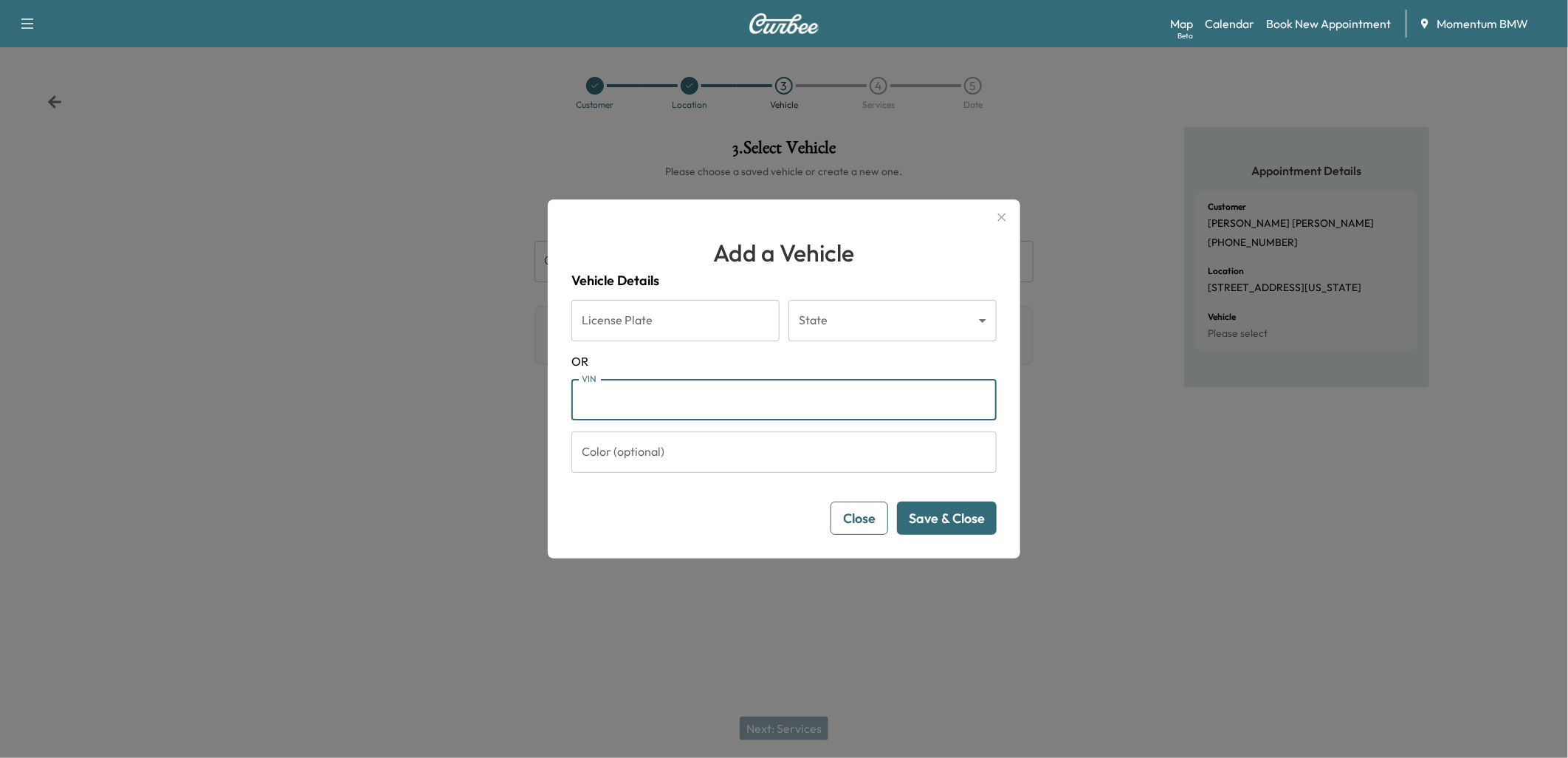
paste input "**********"
type input "**********"
click at [950, 523] on button "Save & Close" at bounding box center [947, 518] width 99 height 33
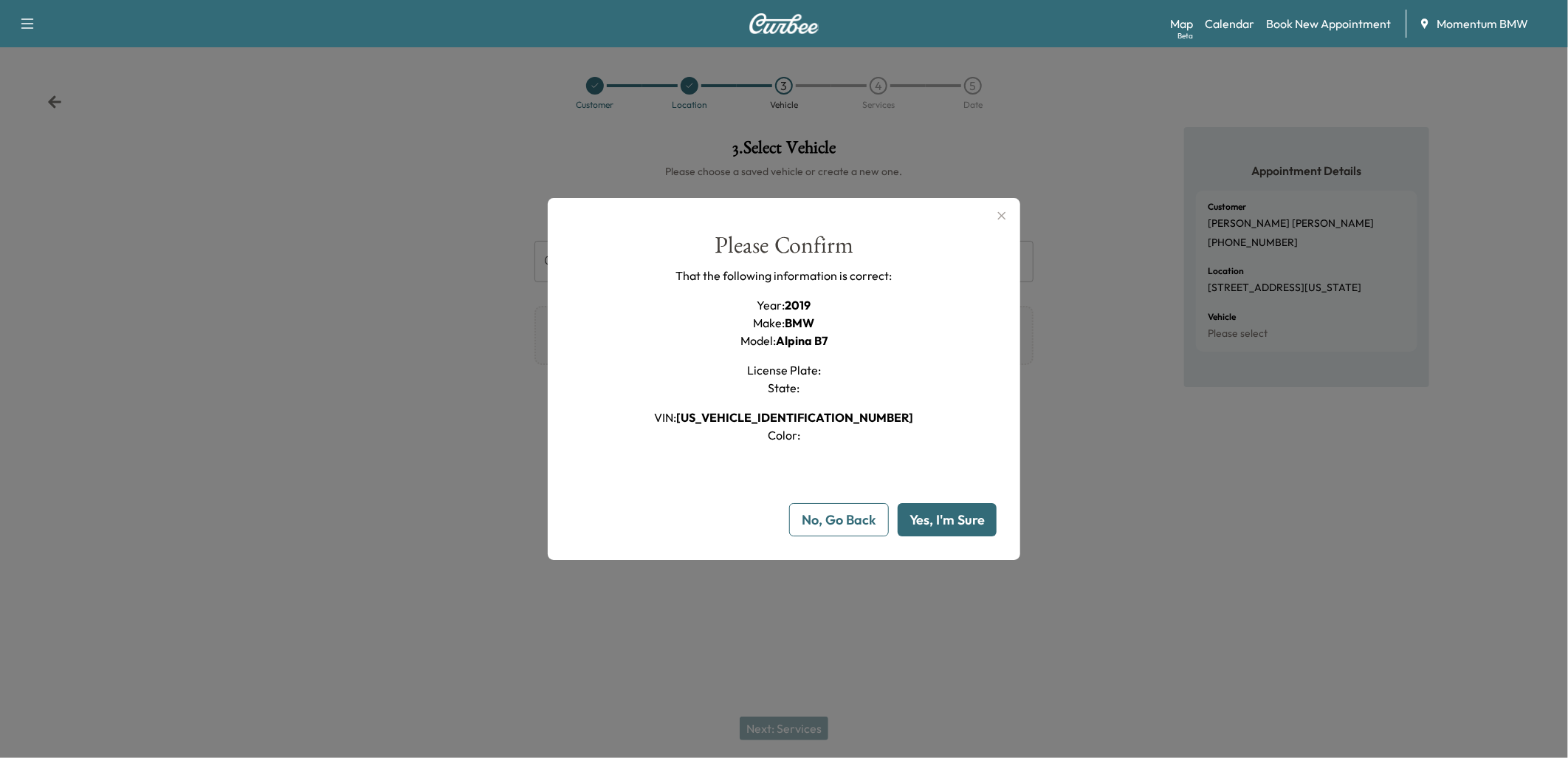
click at [951, 521] on button "Yes, I'm Sure" at bounding box center [947, 519] width 99 height 33
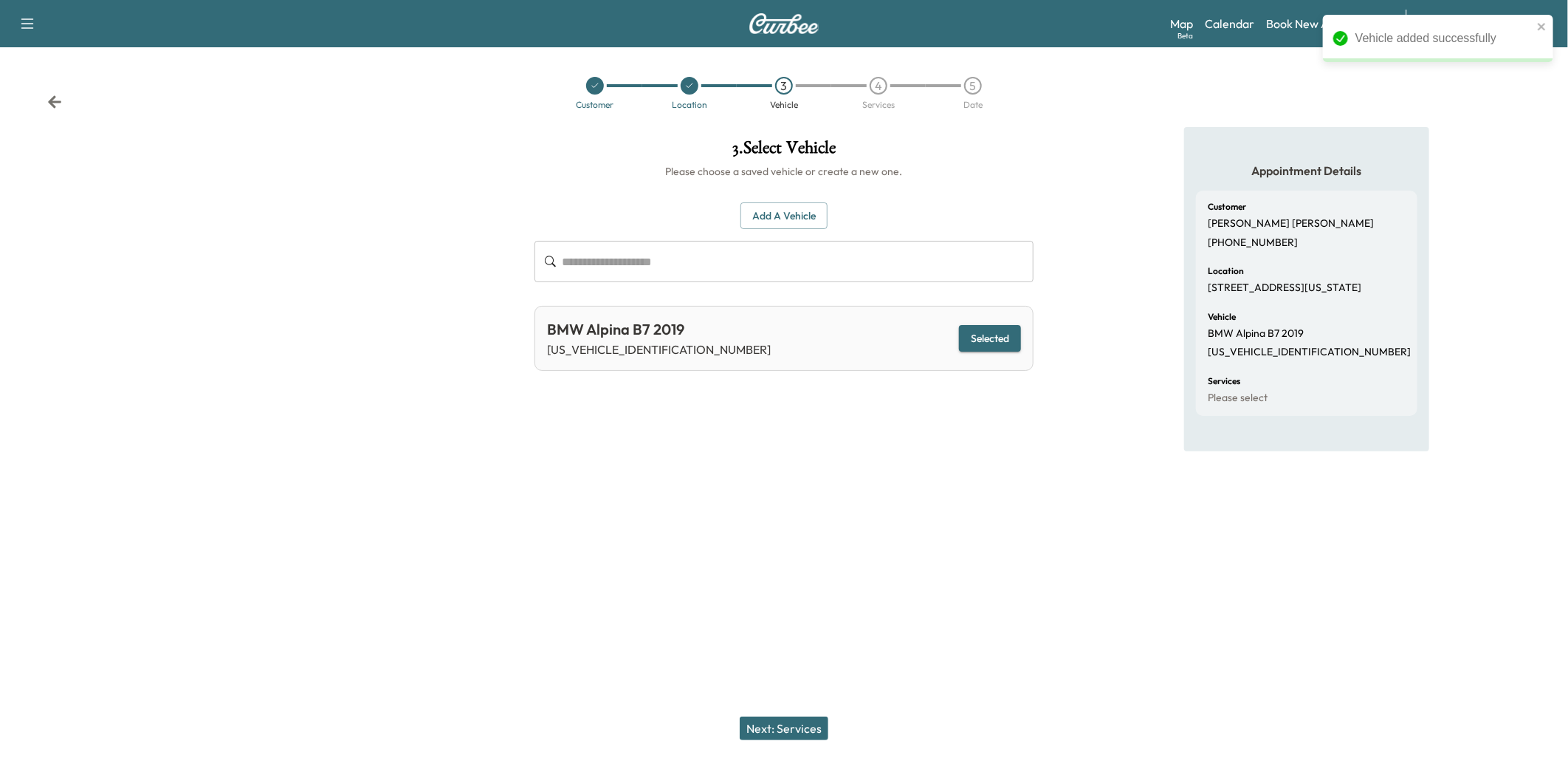
click at [788, 722] on button "Next: Services" at bounding box center [784, 729] width 88 height 24
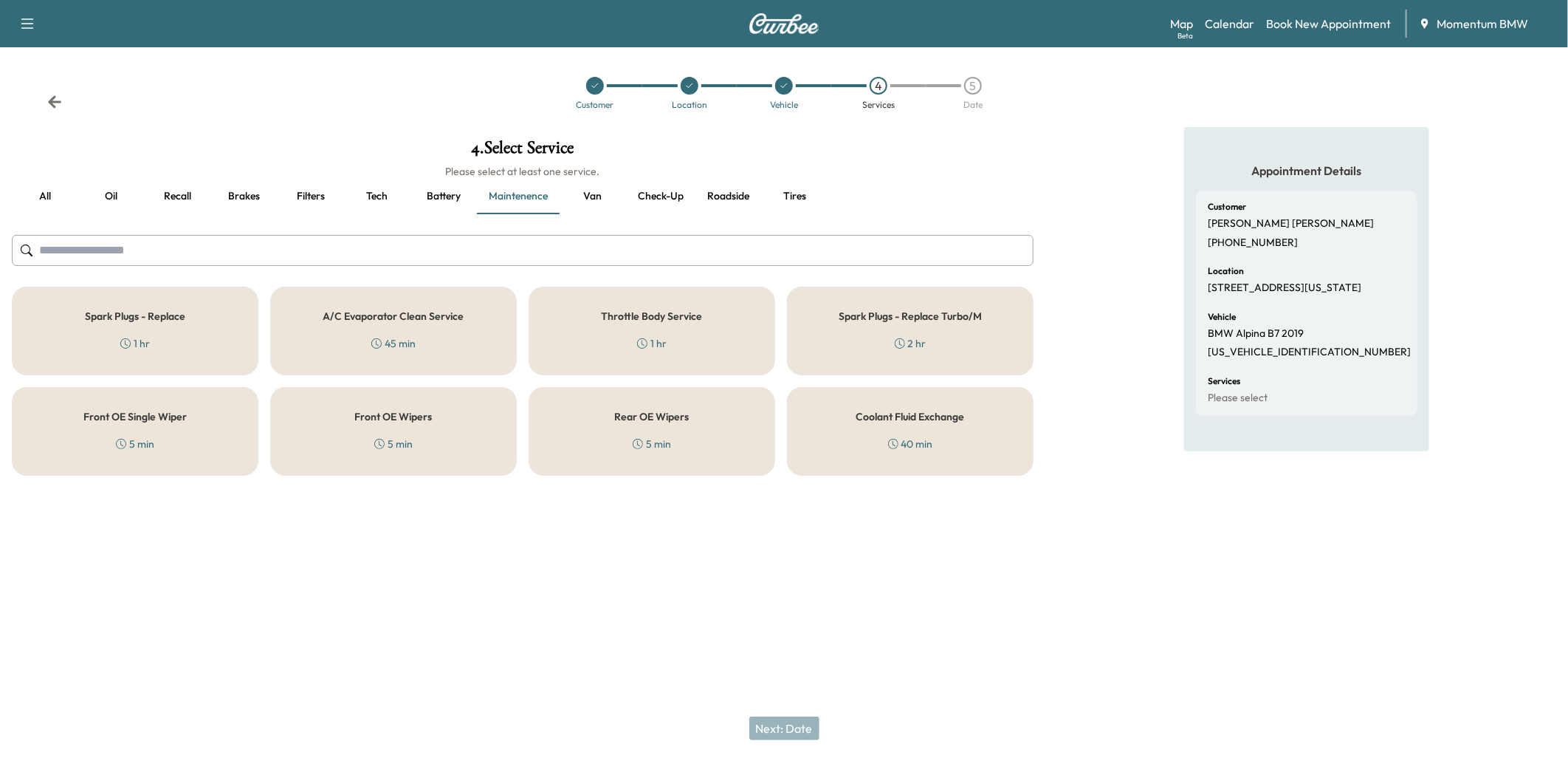
click at [242, 193] on button "Brakes" at bounding box center [244, 196] width 66 height 35
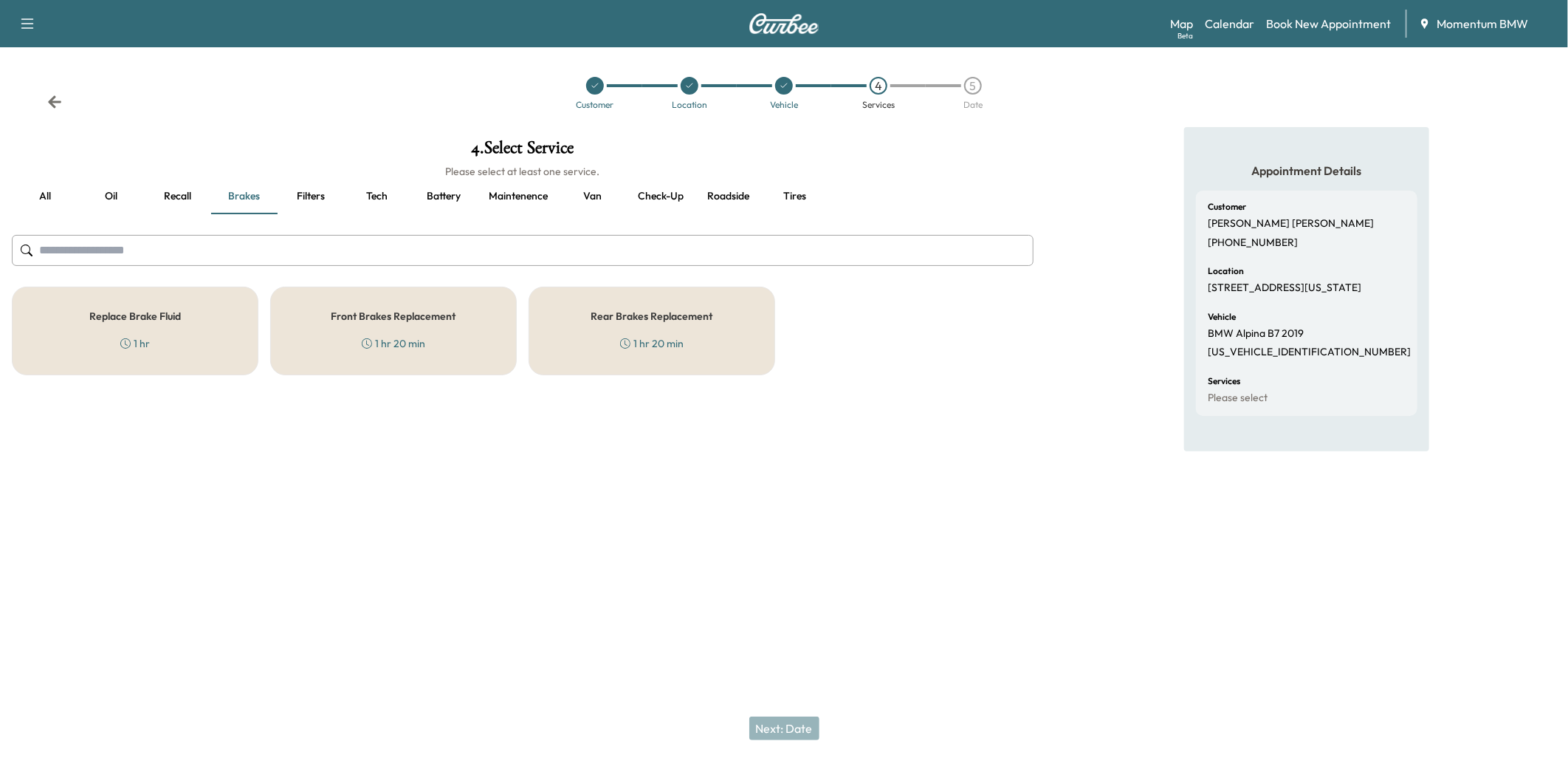
click at [167, 327] on div "Replace Brake Fluid 1 hr" at bounding box center [135, 331] width 247 height 88
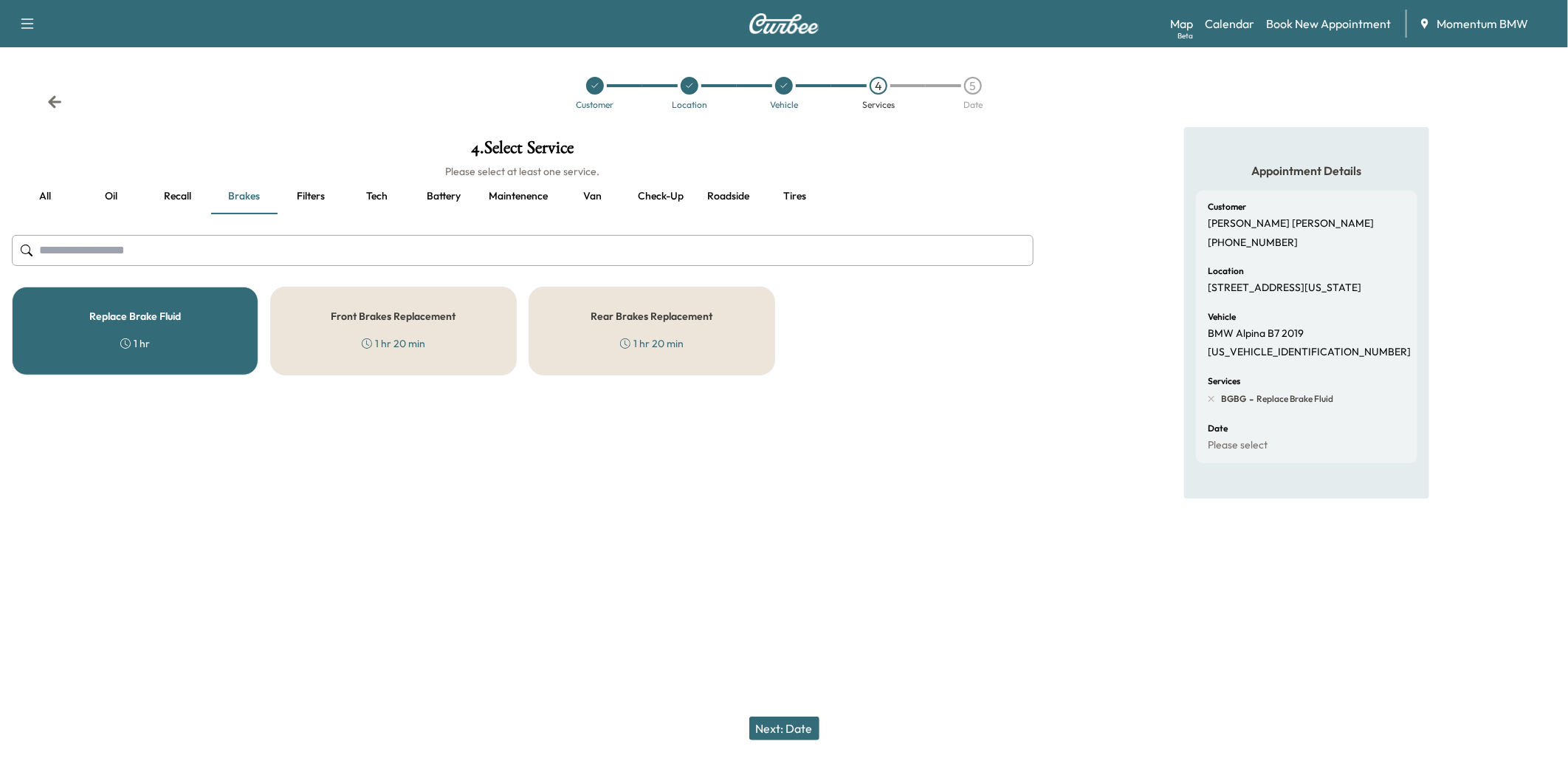
click at [777, 725] on button "Next: Date" at bounding box center [784, 729] width 70 height 24
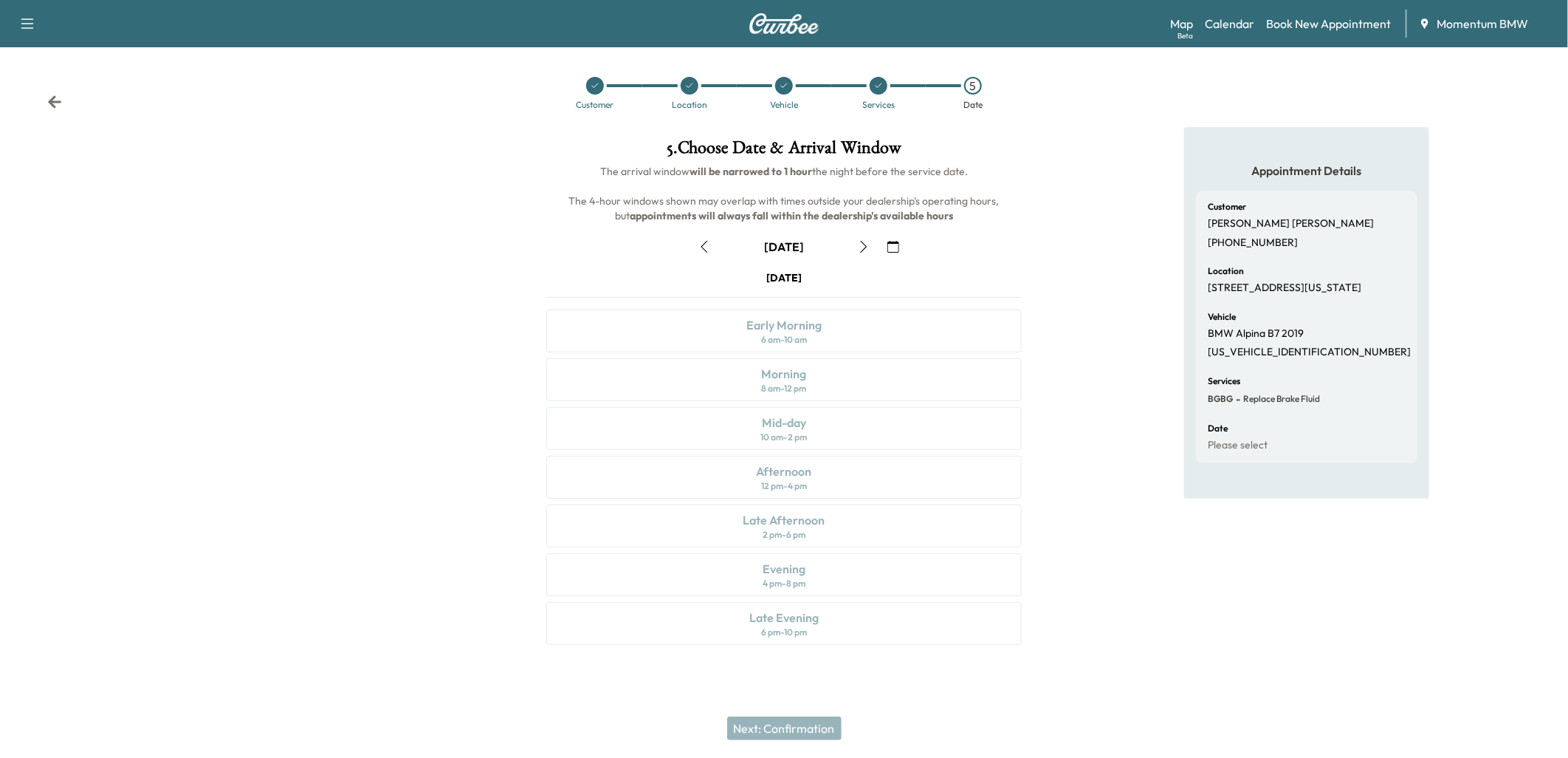
click at [891, 241] on icon "button" at bounding box center [893, 246] width 12 height 12
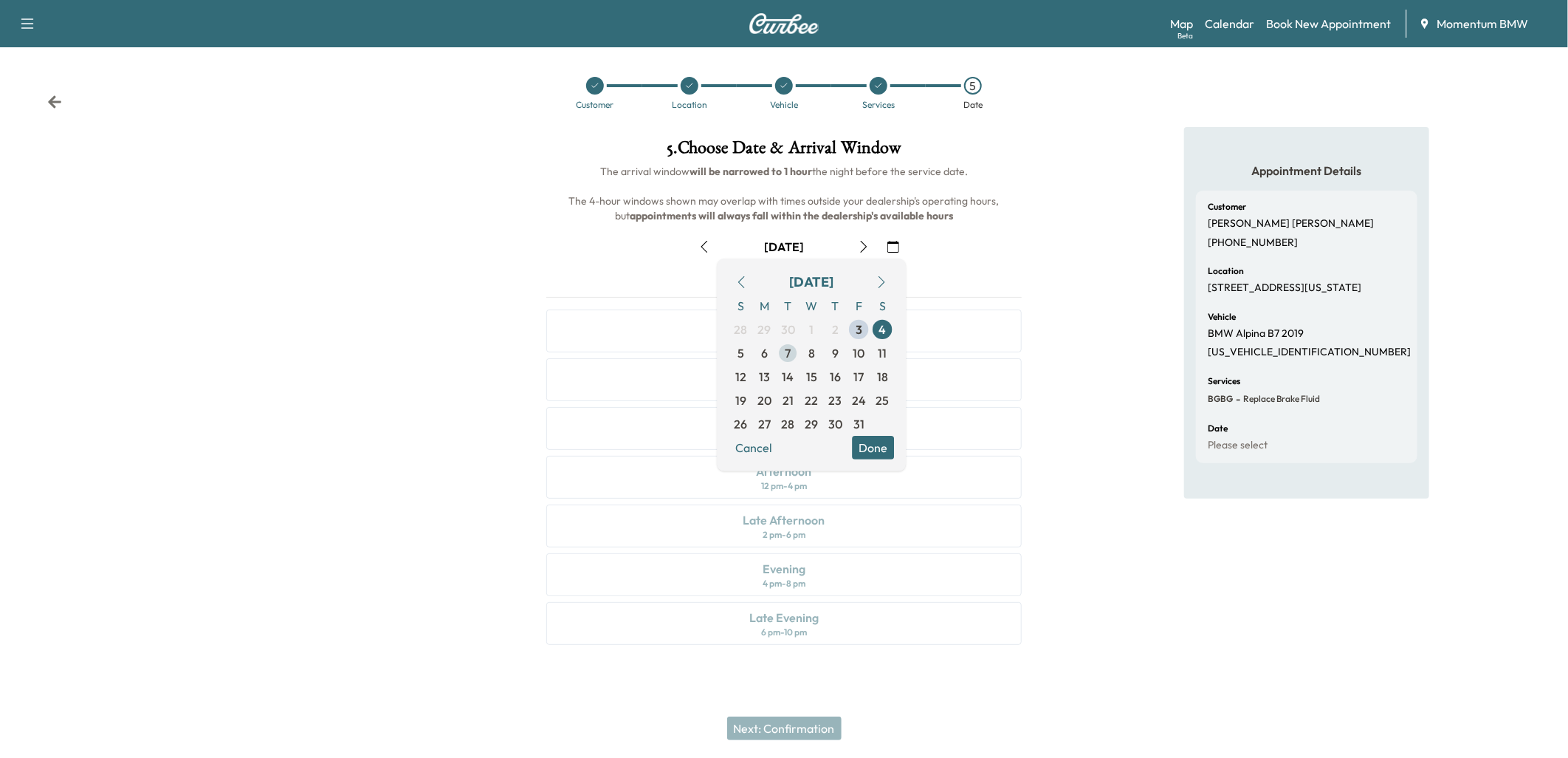
click at [786, 351] on span "7" at bounding box center [787, 353] width 6 height 17
click at [870, 448] on button "Done" at bounding box center [873, 448] width 42 height 24
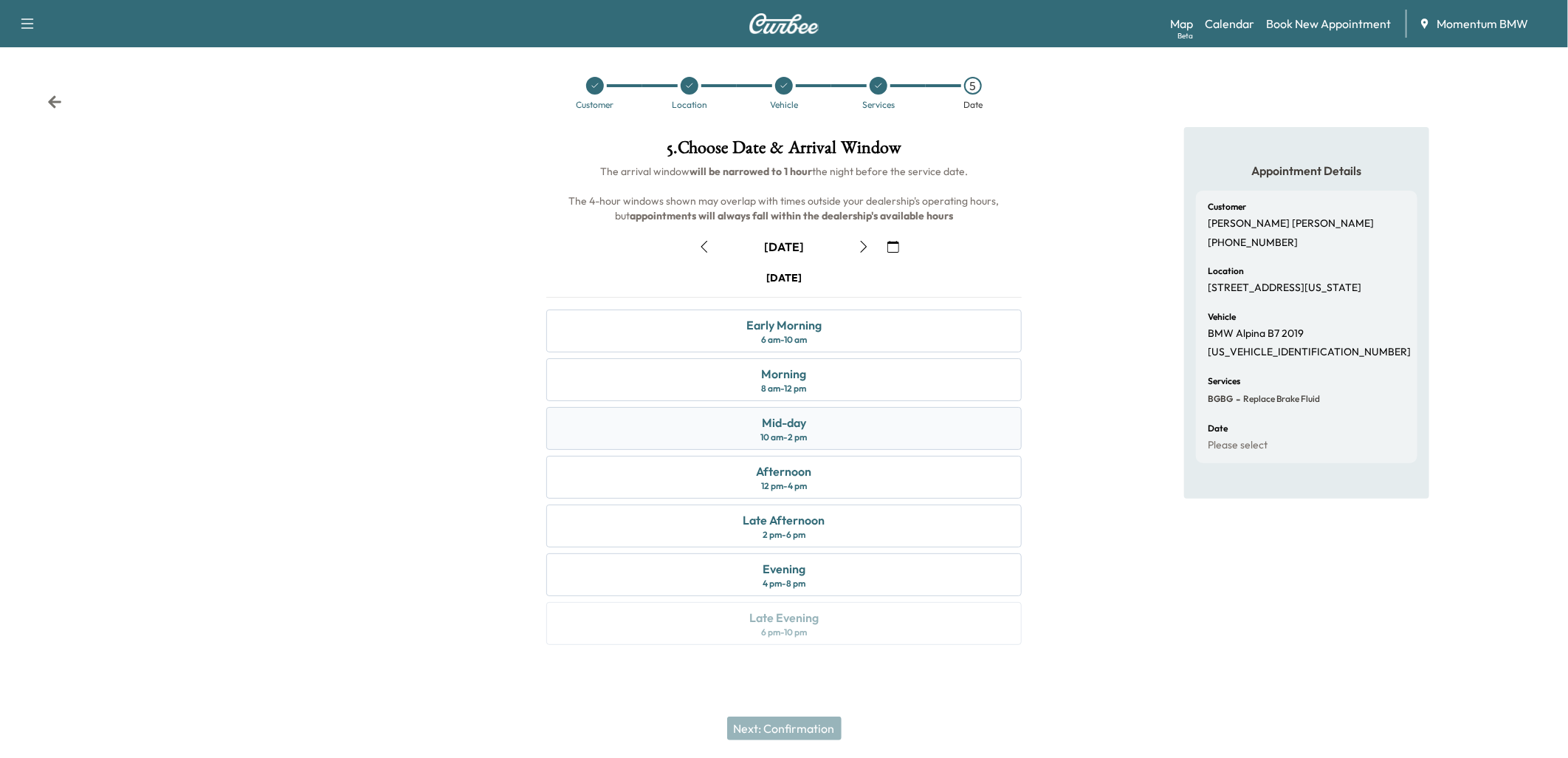
click at [823, 429] on div "Mid-day 10 am - 2 pm" at bounding box center [784, 428] width 475 height 43
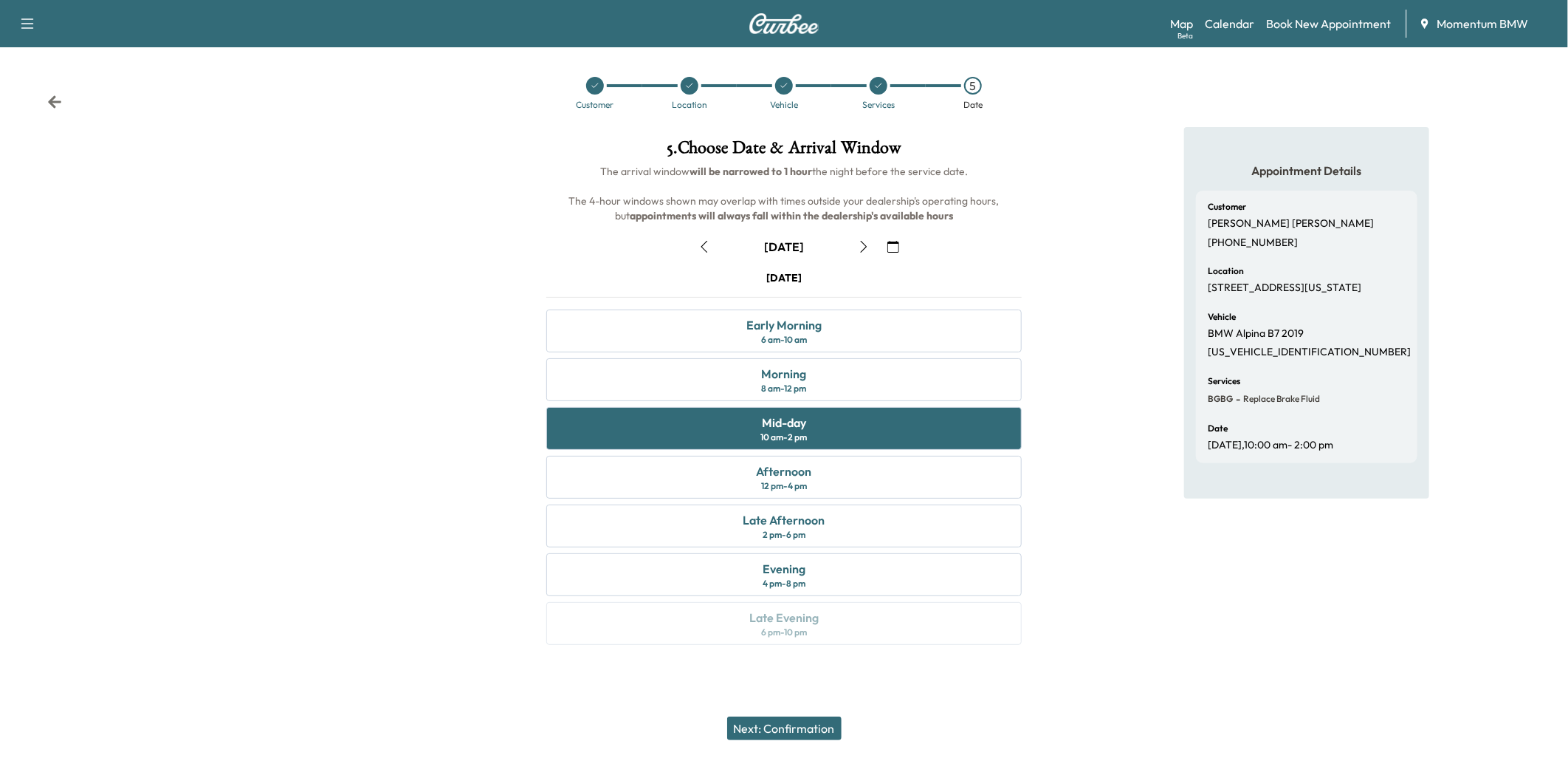
click at [808, 734] on button "Next: Confirmation" at bounding box center [784, 729] width 114 height 24
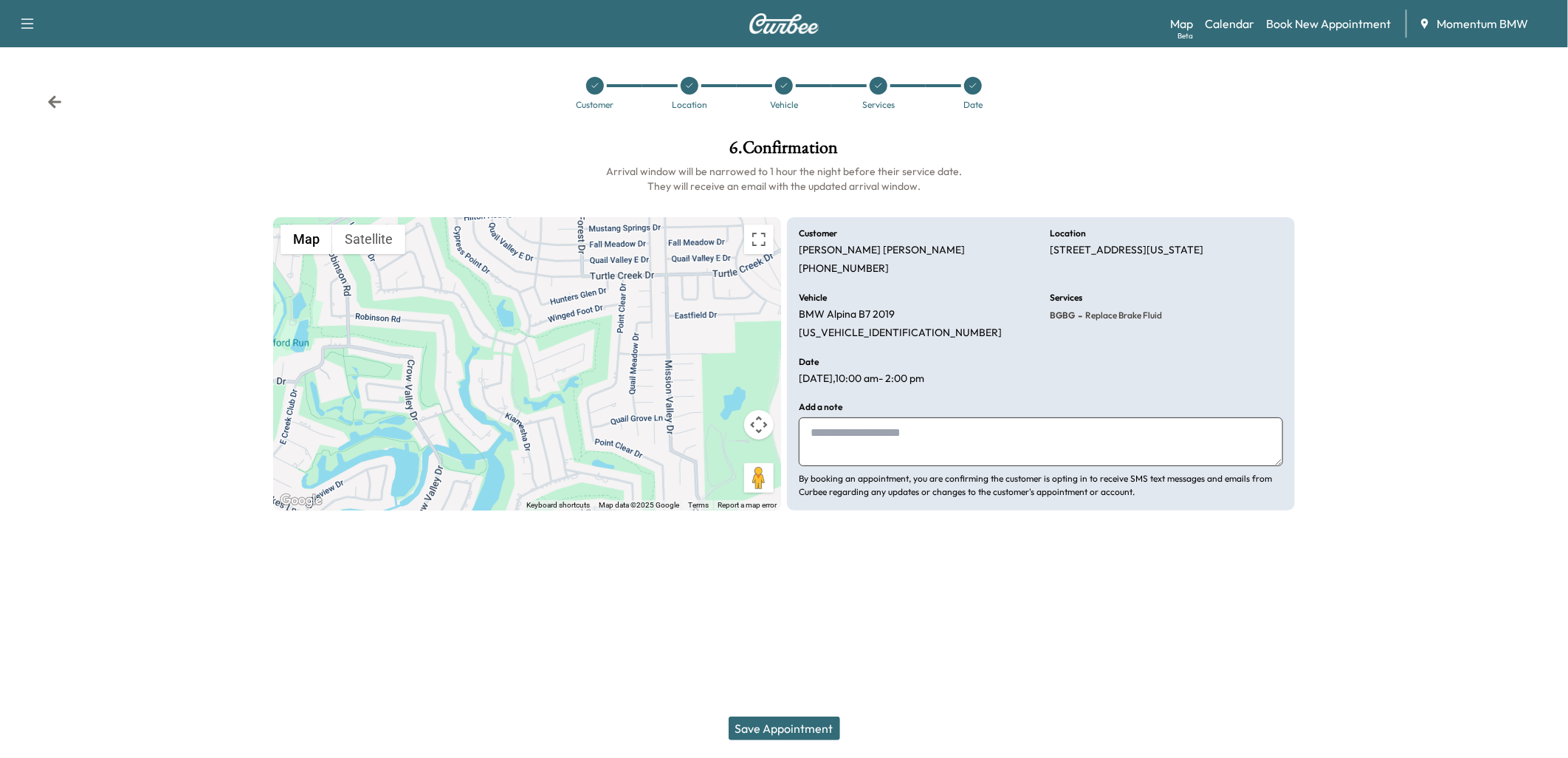
click at [836, 430] on textarea at bounding box center [1041, 441] width 484 height 49
type textarea "**********"
drag, startPoint x: 781, startPoint y: 729, endPoint x: 761, endPoint y: 725, distance: 20.4
click at [780, 729] on button "Save Appointment" at bounding box center [784, 729] width 111 height 24
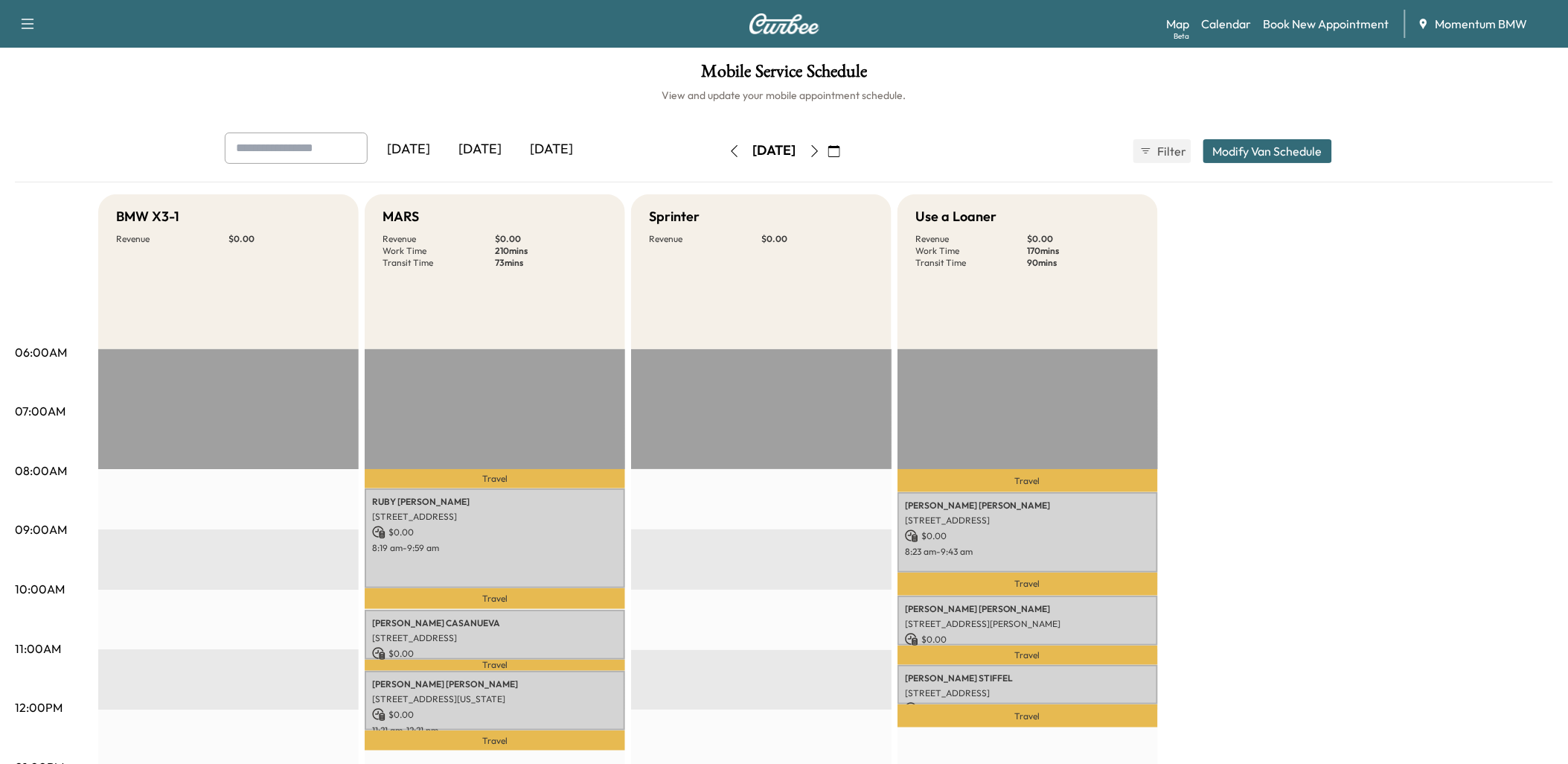
click at [731, 151] on icon "button" at bounding box center [733, 150] width 6 height 12
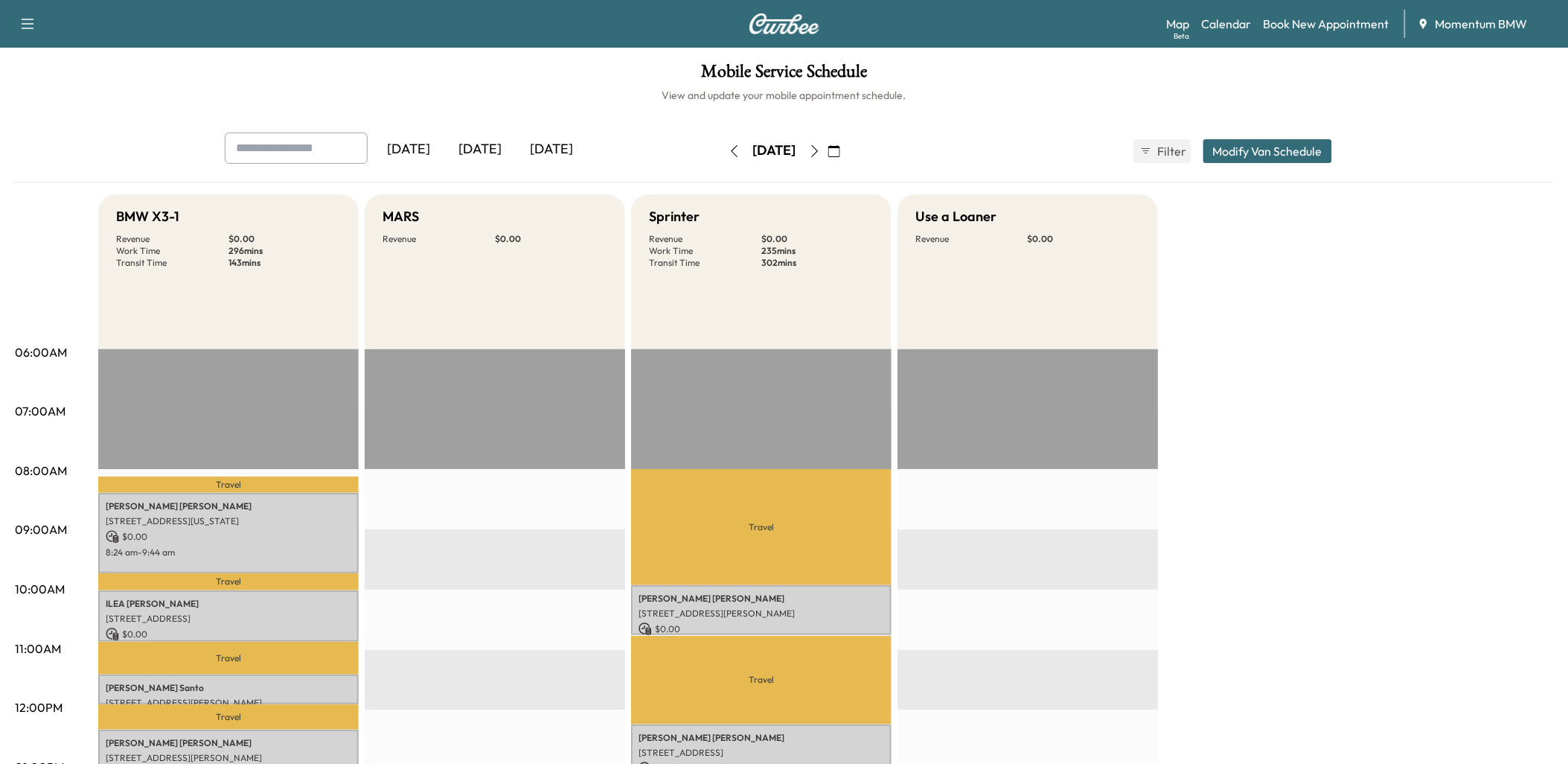
click at [729, 153] on icon "button" at bounding box center [734, 150] width 12 height 12
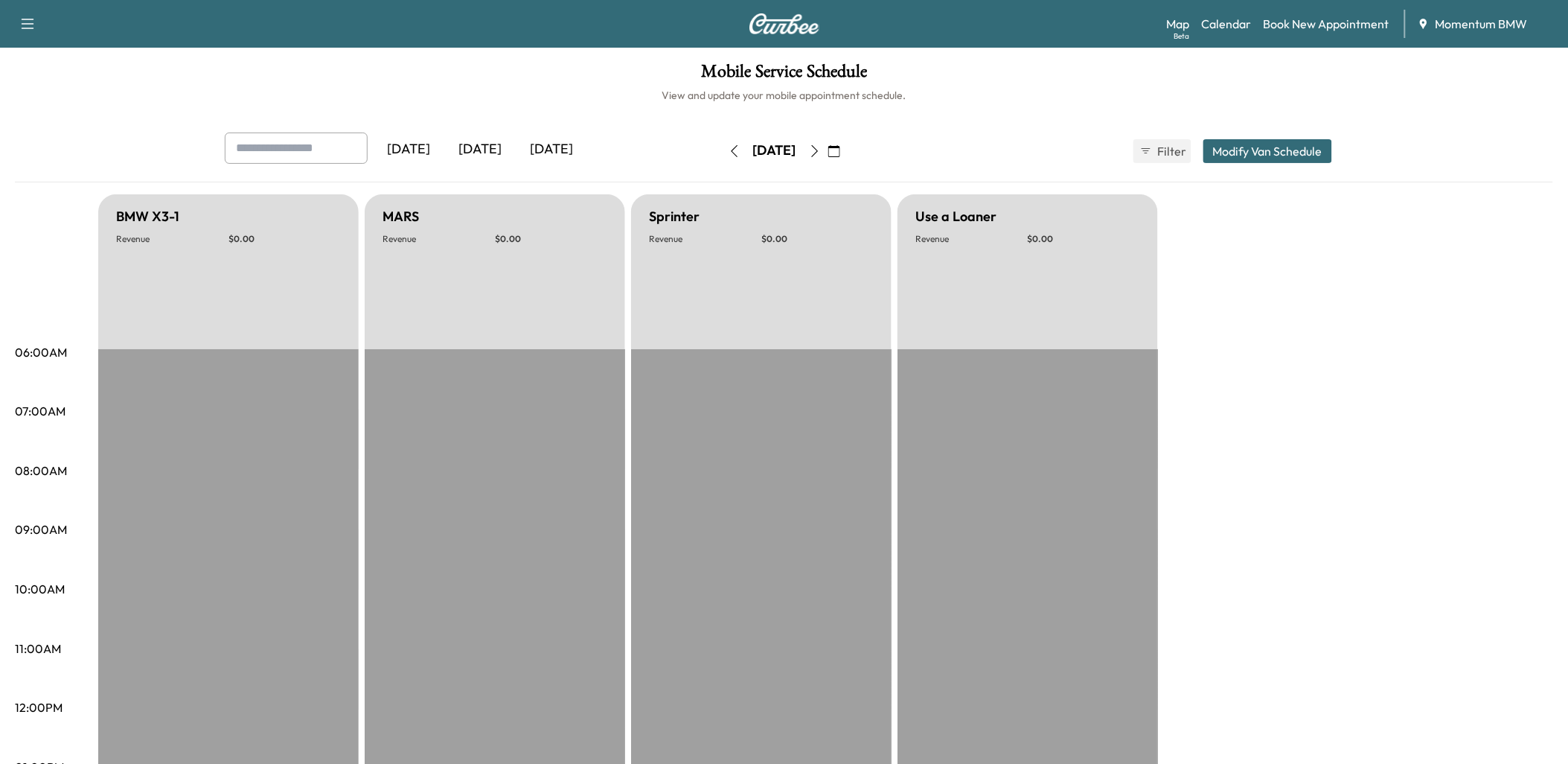
click at [729, 147] on icon "button" at bounding box center [734, 150] width 12 height 12
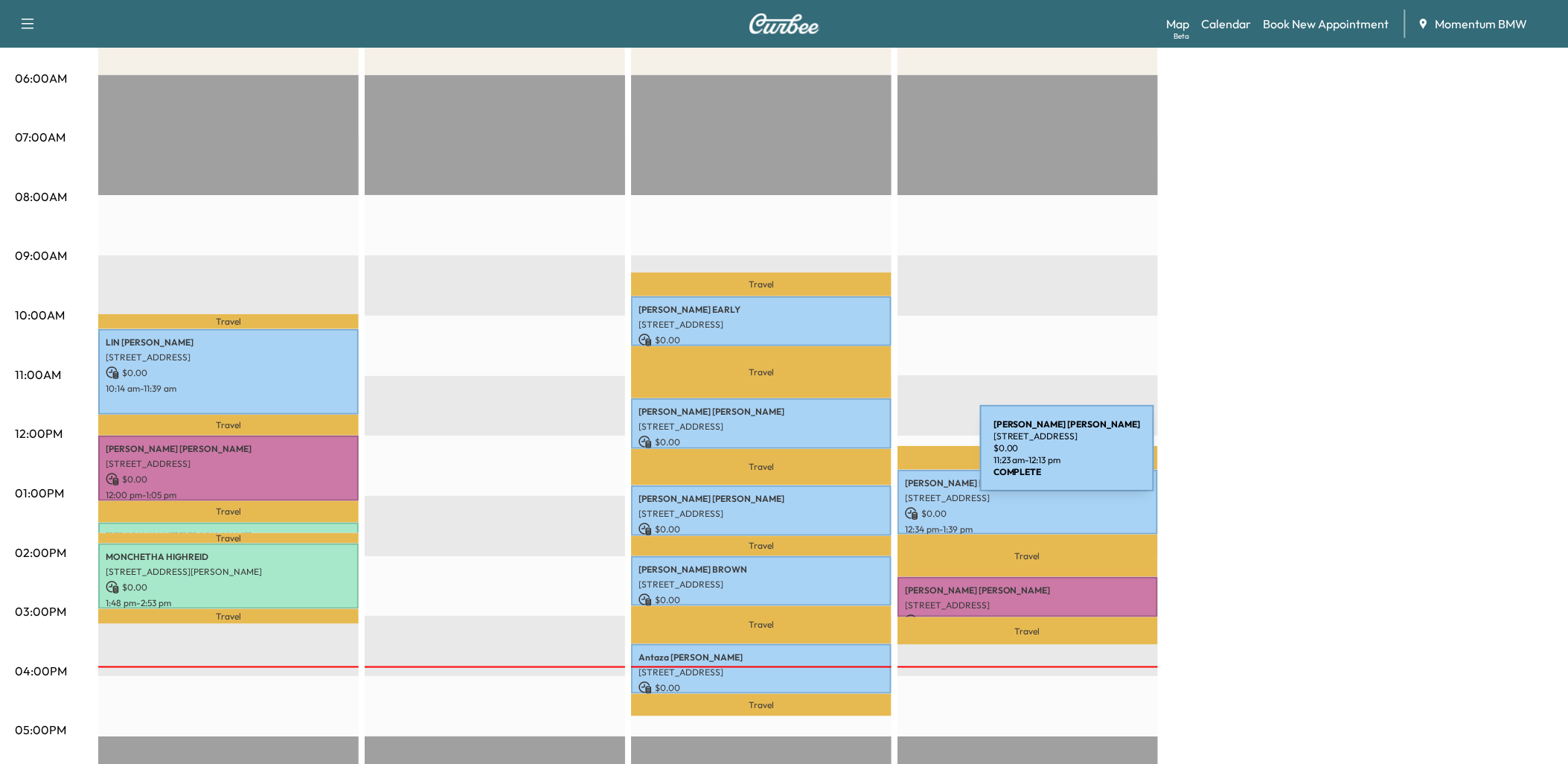
scroll to position [330, 0]
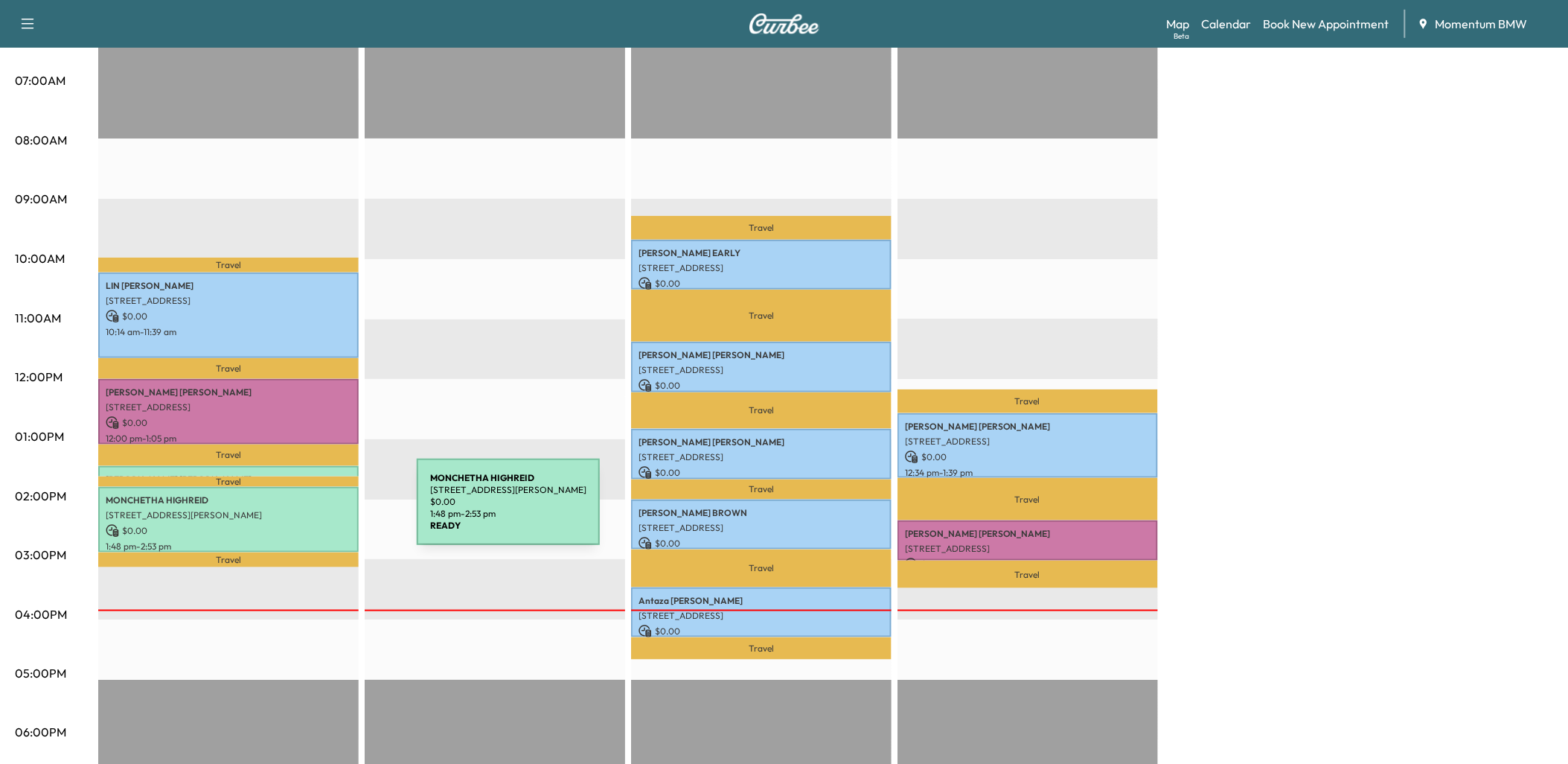
click at [305, 511] on p "[STREET_ADDRESS][PERSON_NAME]" at bounding box center [228, 514] width 246 height 12
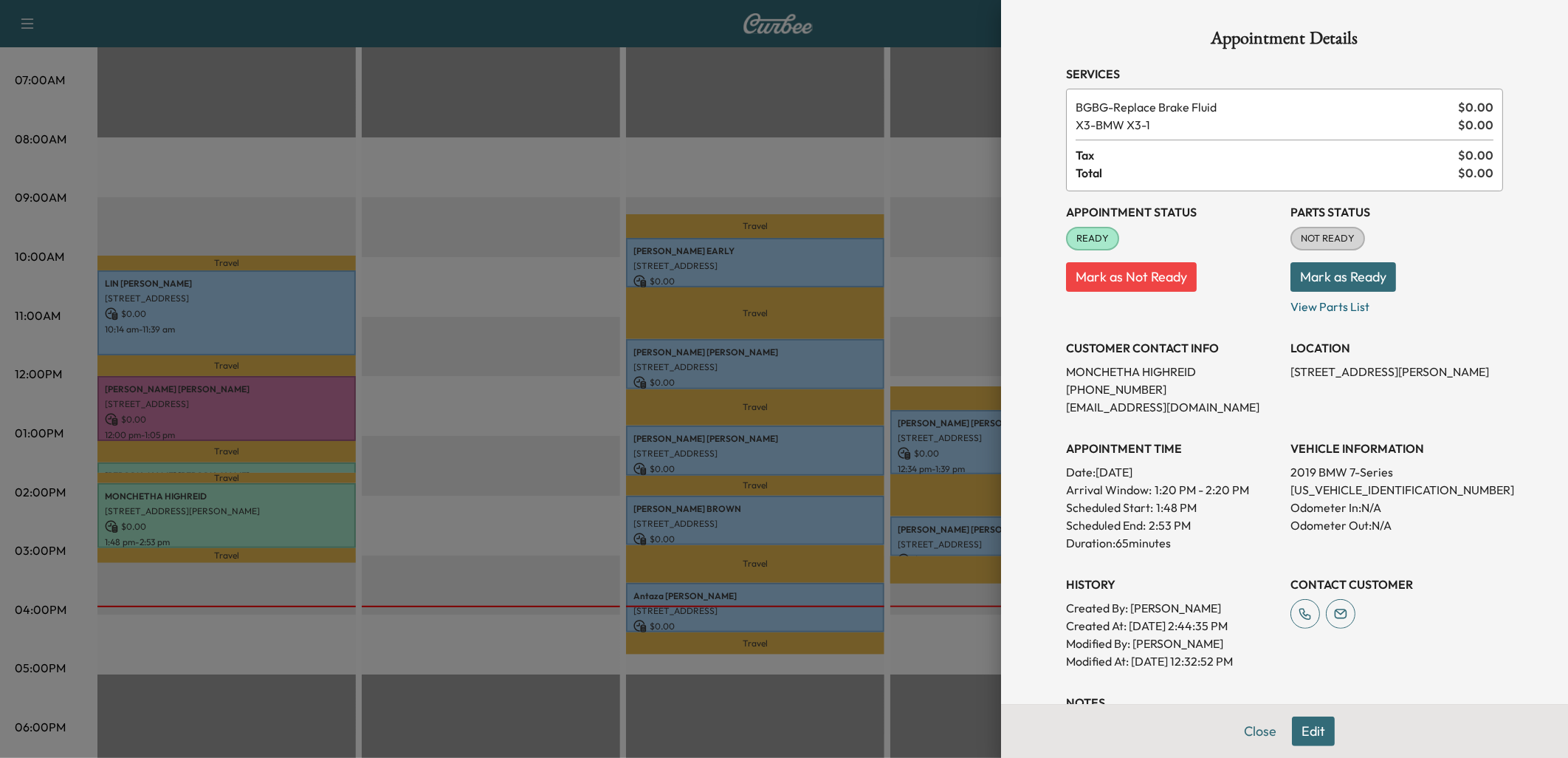
click at [1249, 726] on button "Close" at bounding box center [1260, 731] width 52 height 29
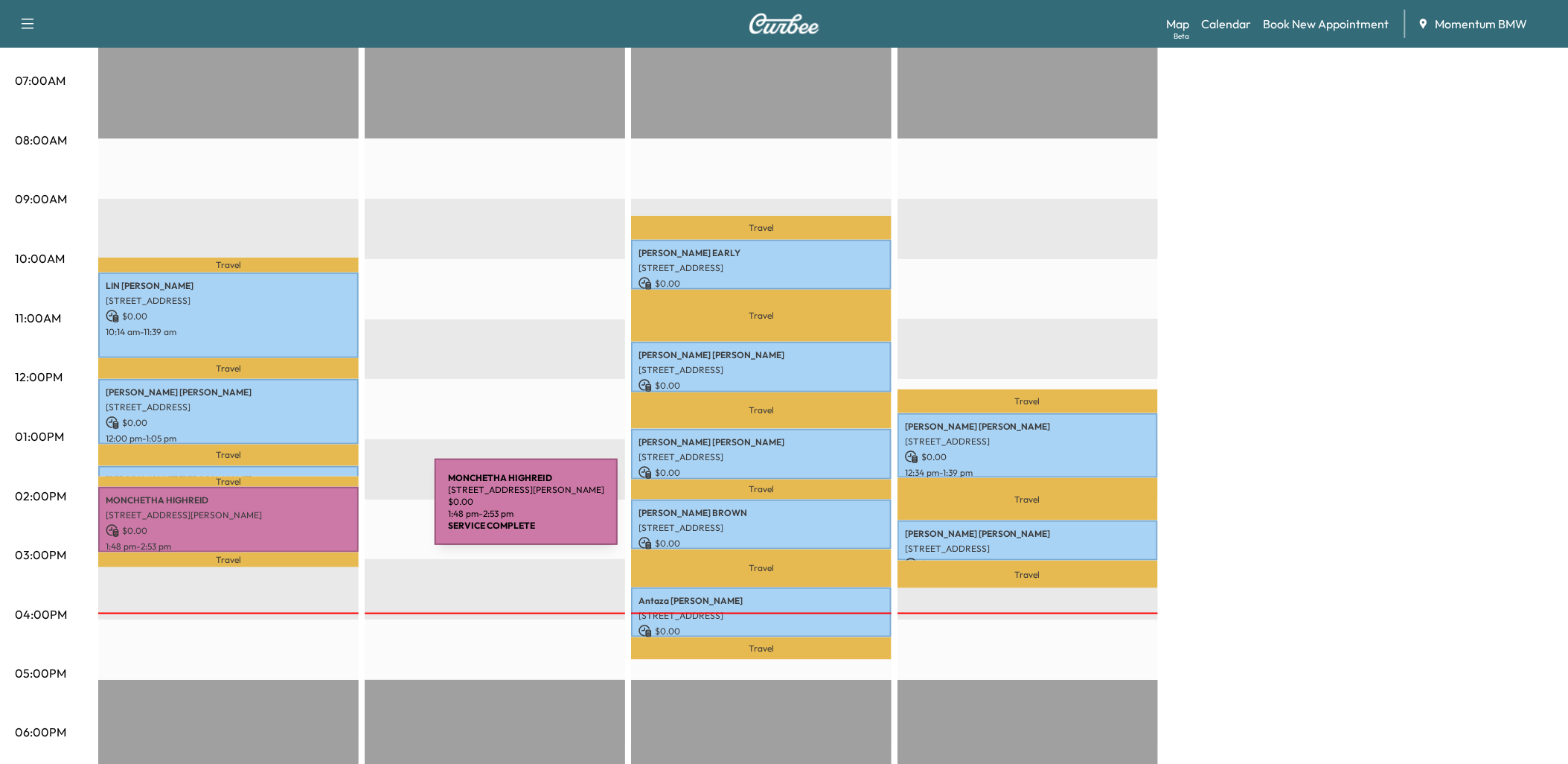
click at [323, 511] on p "[STREET_ADDRESS][PERSON_NAME]" at bounding box center [228, 514] width 246 height 12
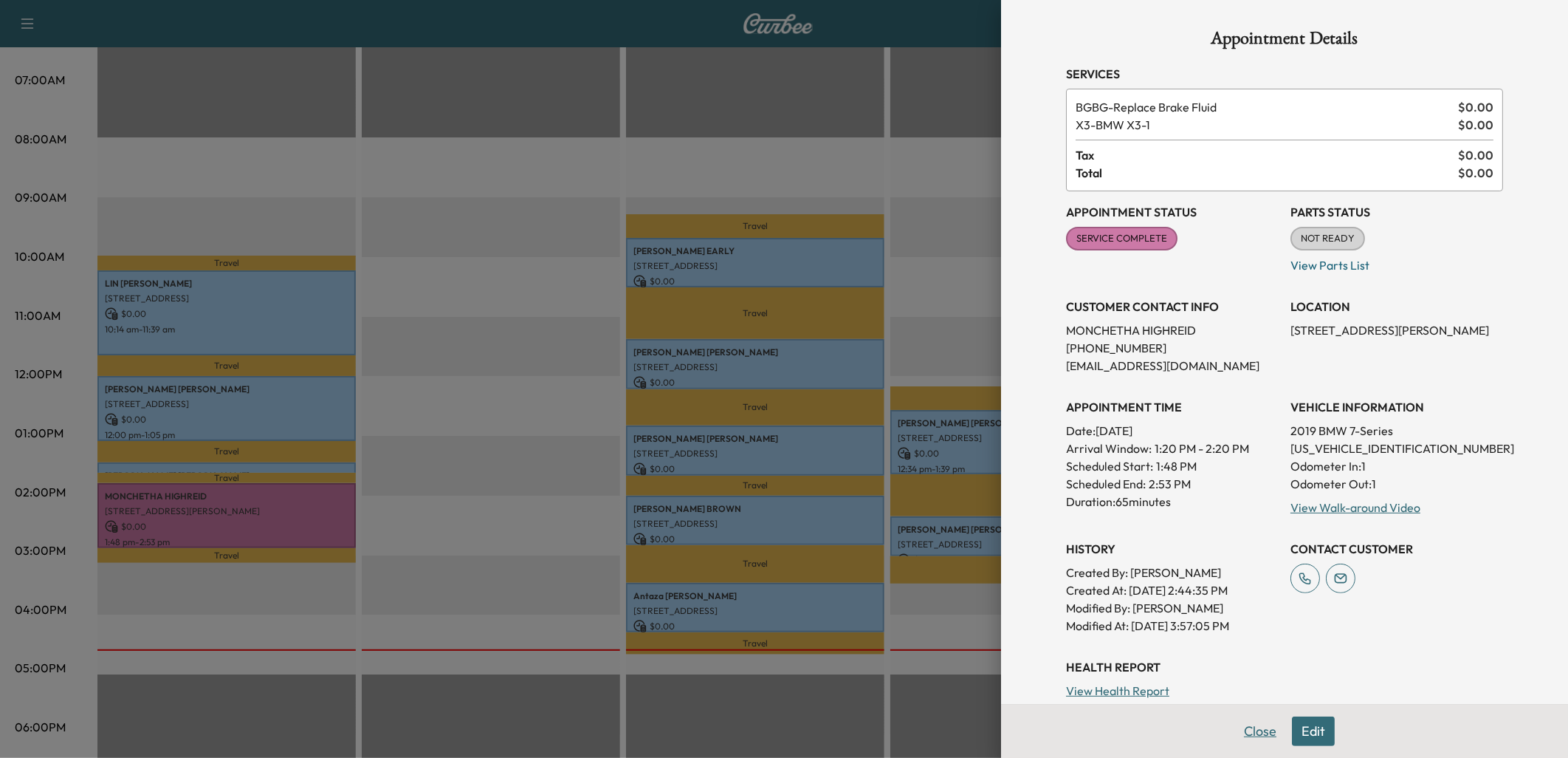
click at [1249, 729] on button "Close" at bounding box center [1260, 731] width 52 height 29
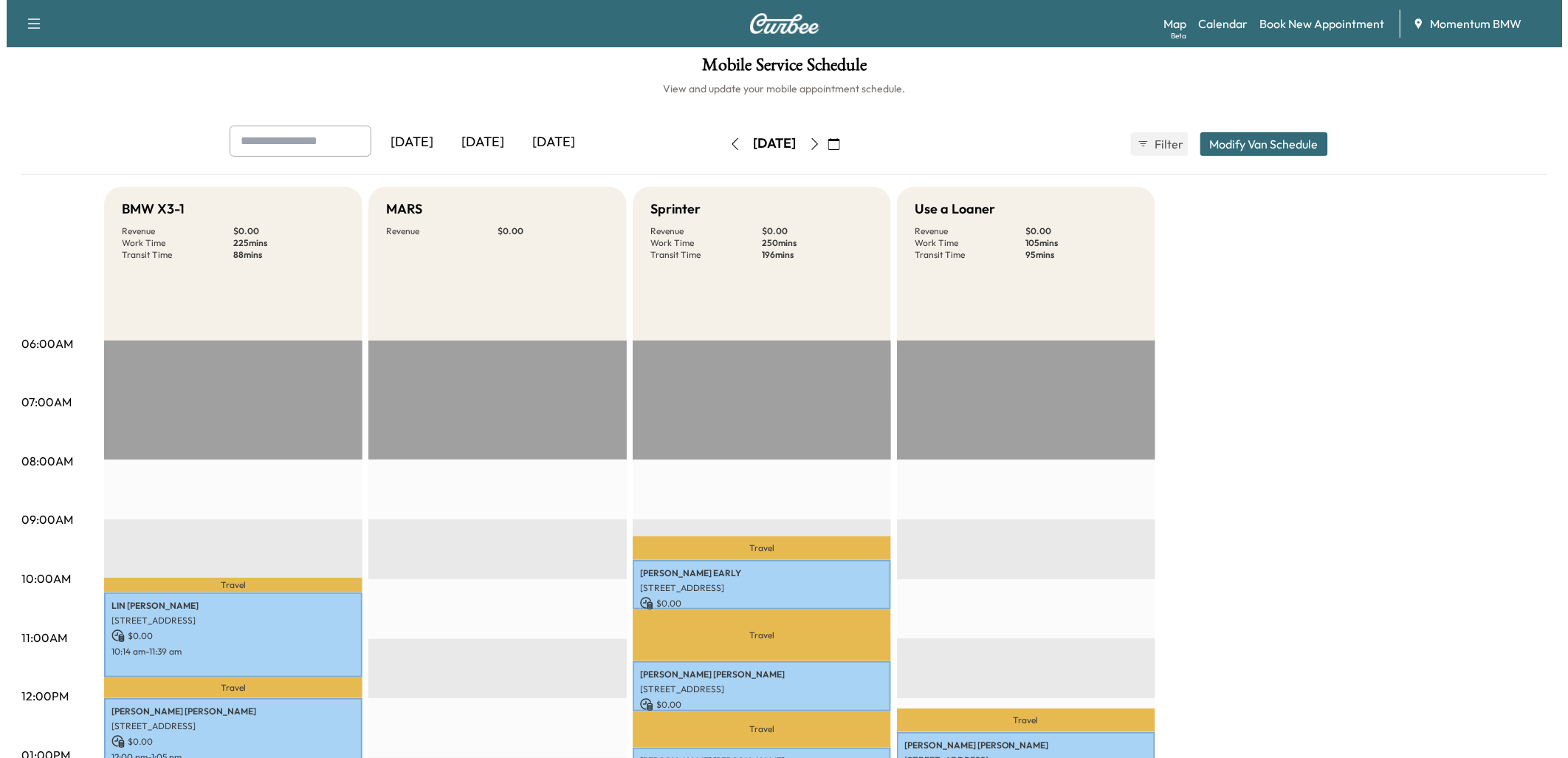
scroll to position [0, 0]
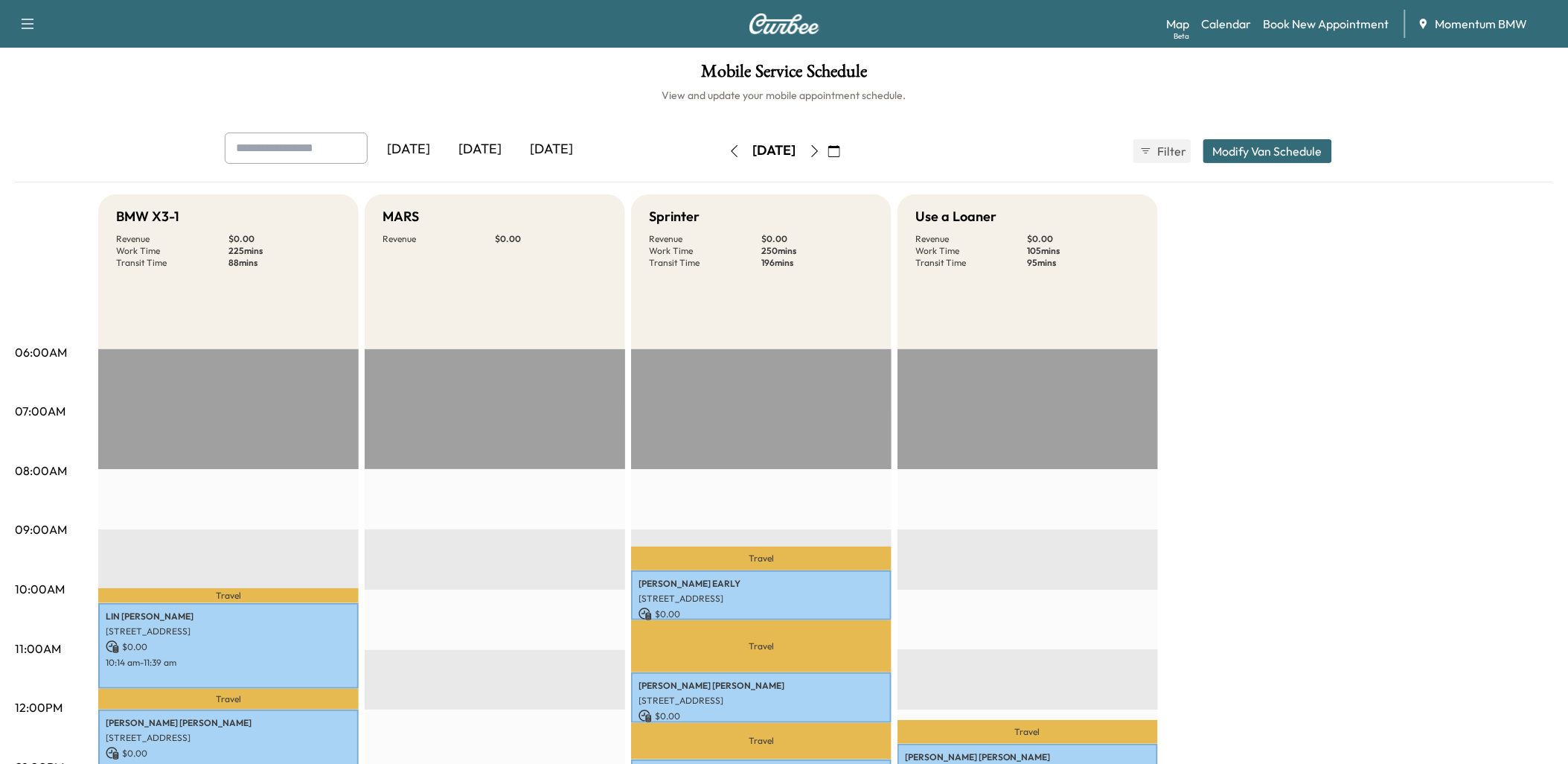
click at [840, 147] on icon "button" at bounding box center [834, 150] width 12 height 12
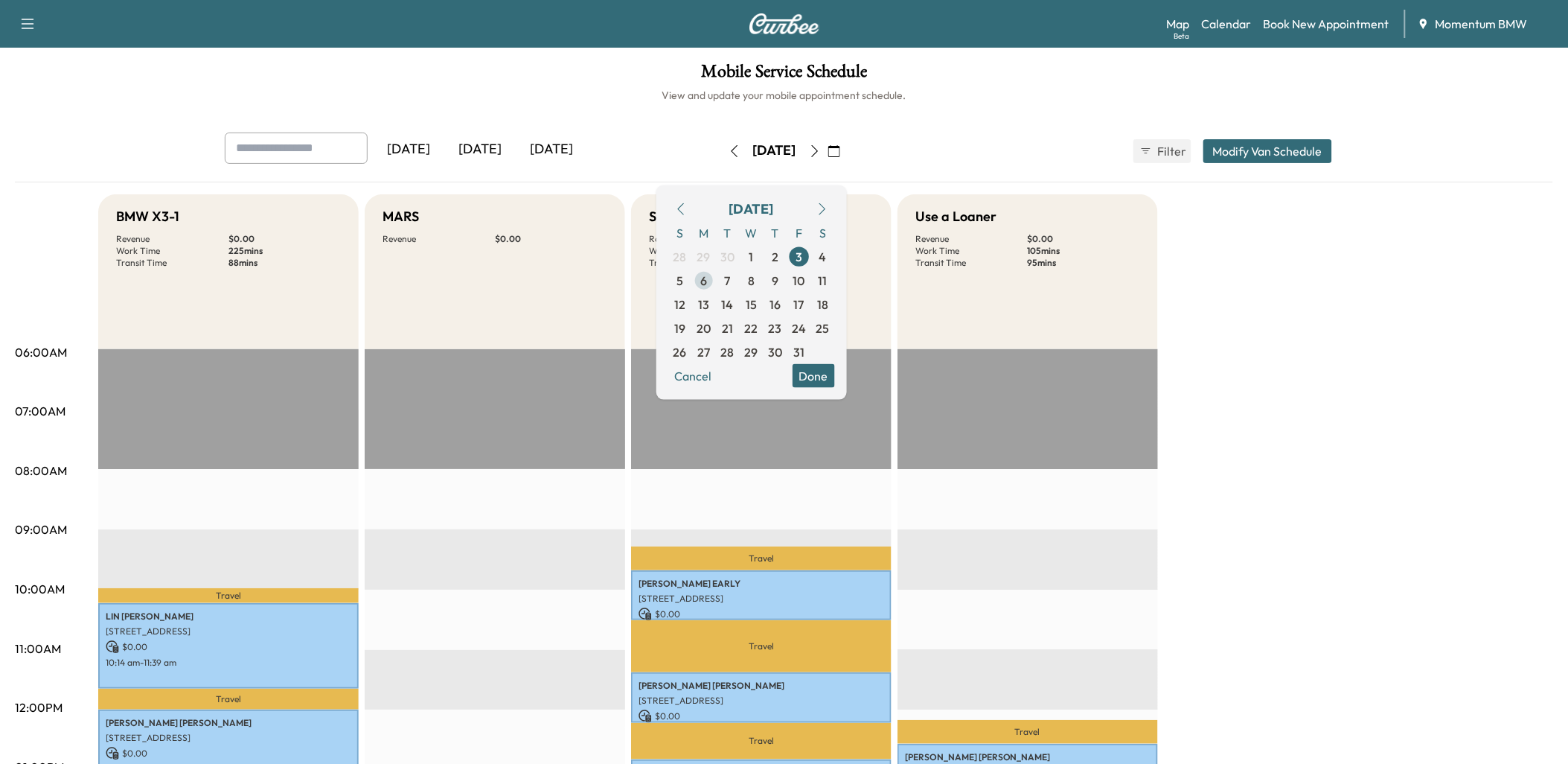
click at [707, 278] on span "6" at bounding box center [704, 279] width 6 height 18
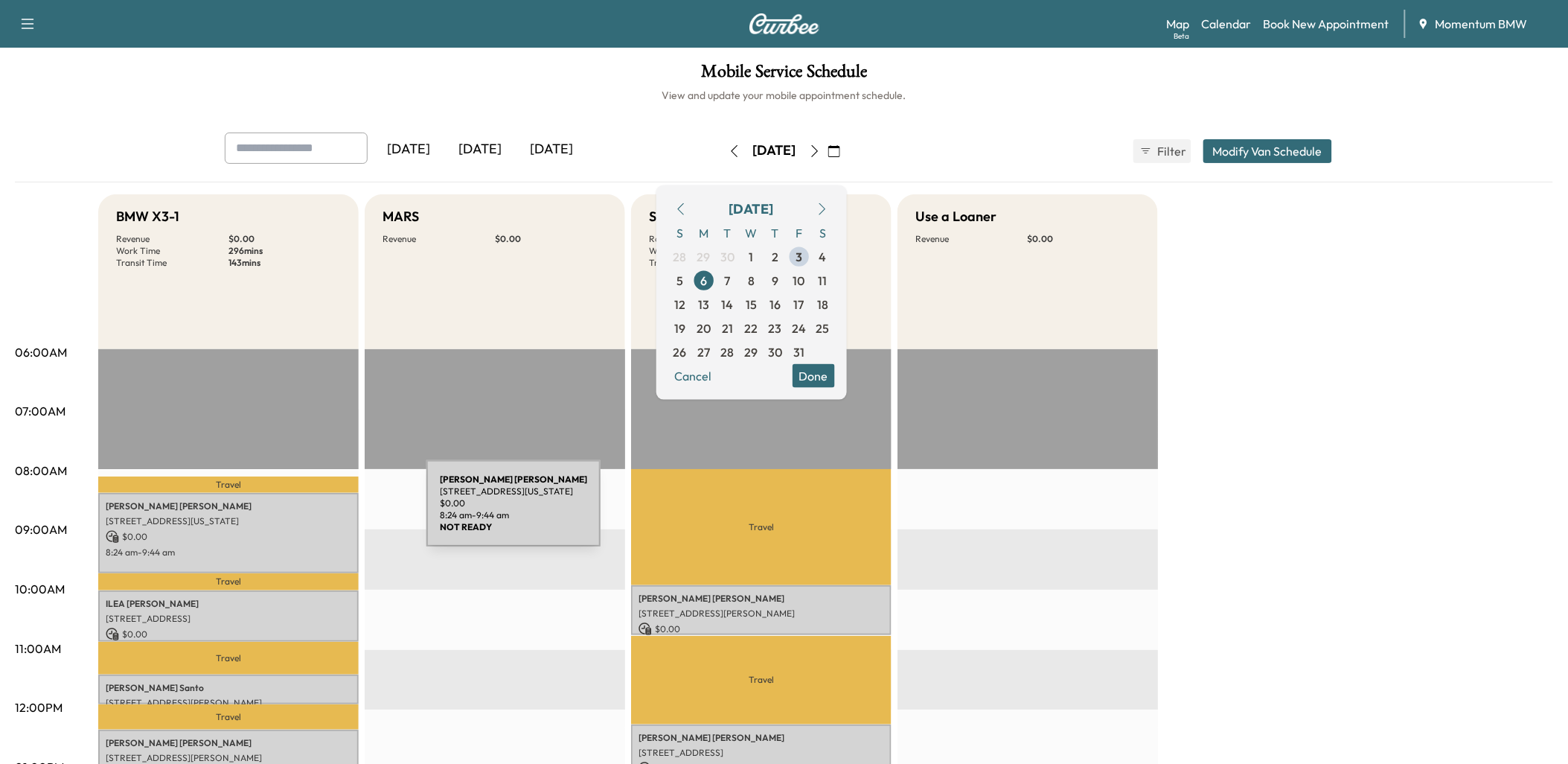
click at [315, 515] on p "[STREET_ADDRESS][US_STATE]" at bounding box center [228, 521] width 246 height 12
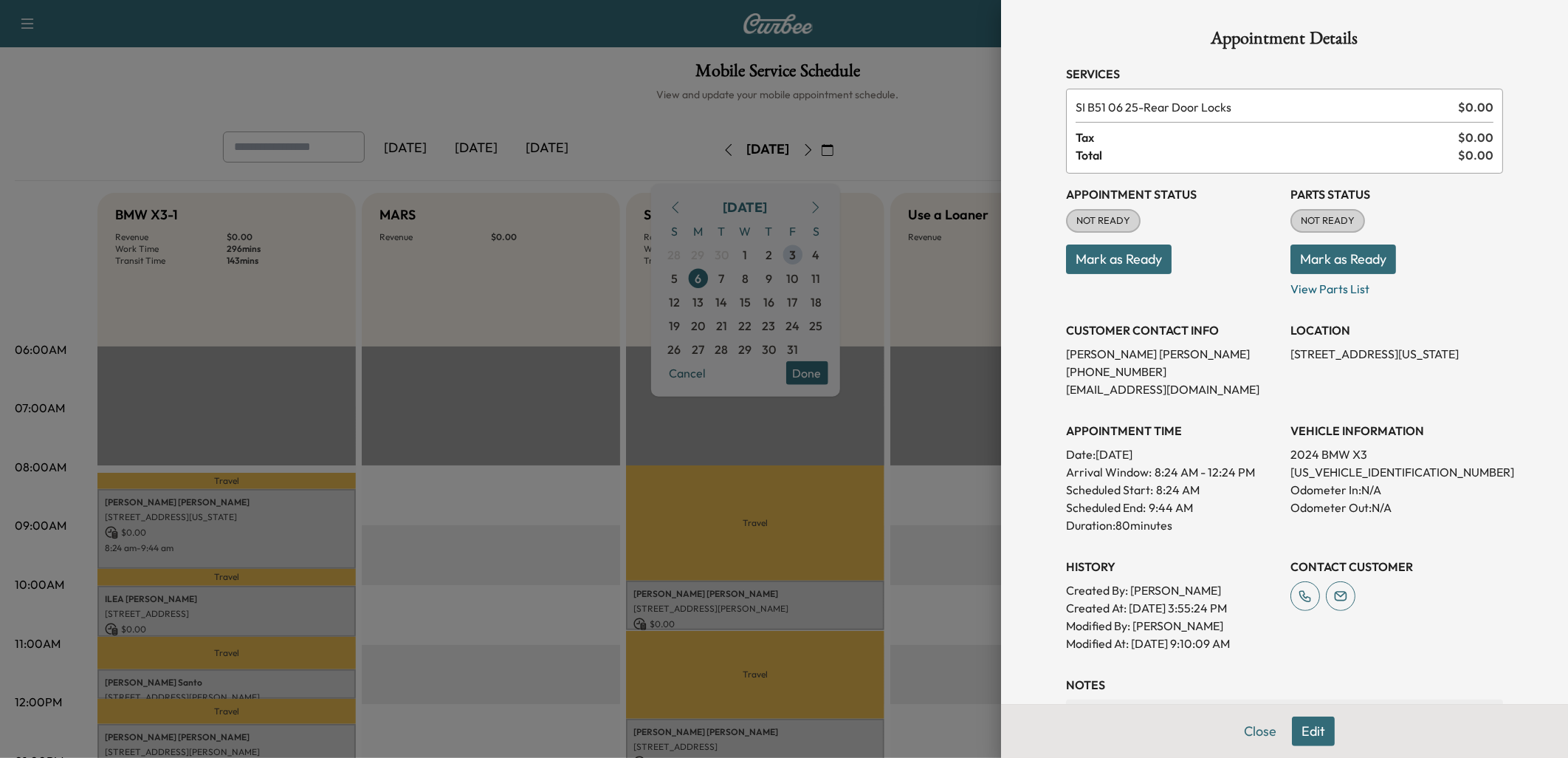
click at [1109, 256] on button "Mark as Ready" at bounding box center [1119, 259] width 106 height 29
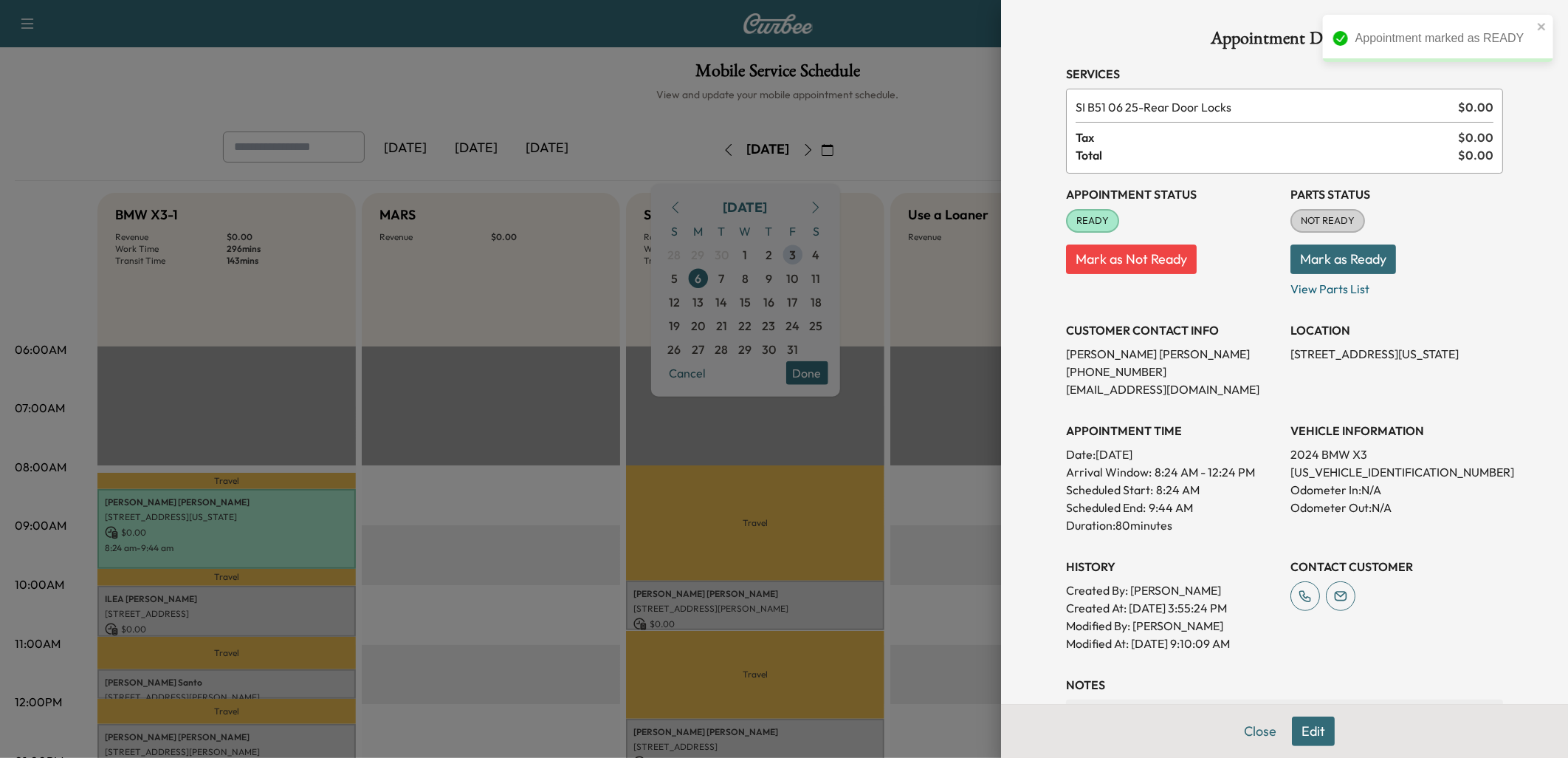
click at [330, 610] on div at bounding box center [784, 379] width 1568 height 758
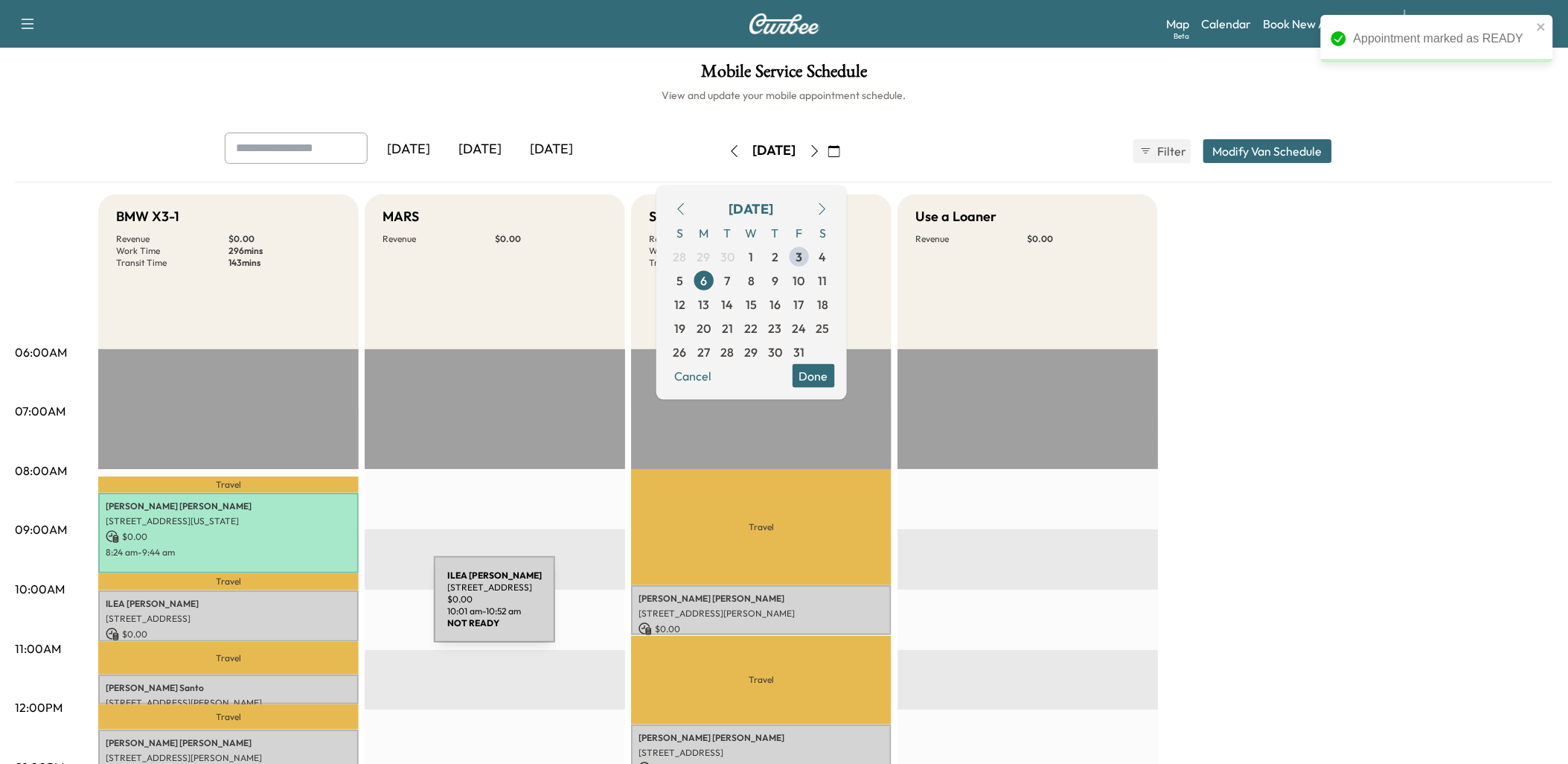
click at [322, 613] on p "[STREET_ADDRESS]" at bounding box center [228, 618] width 246 height 12
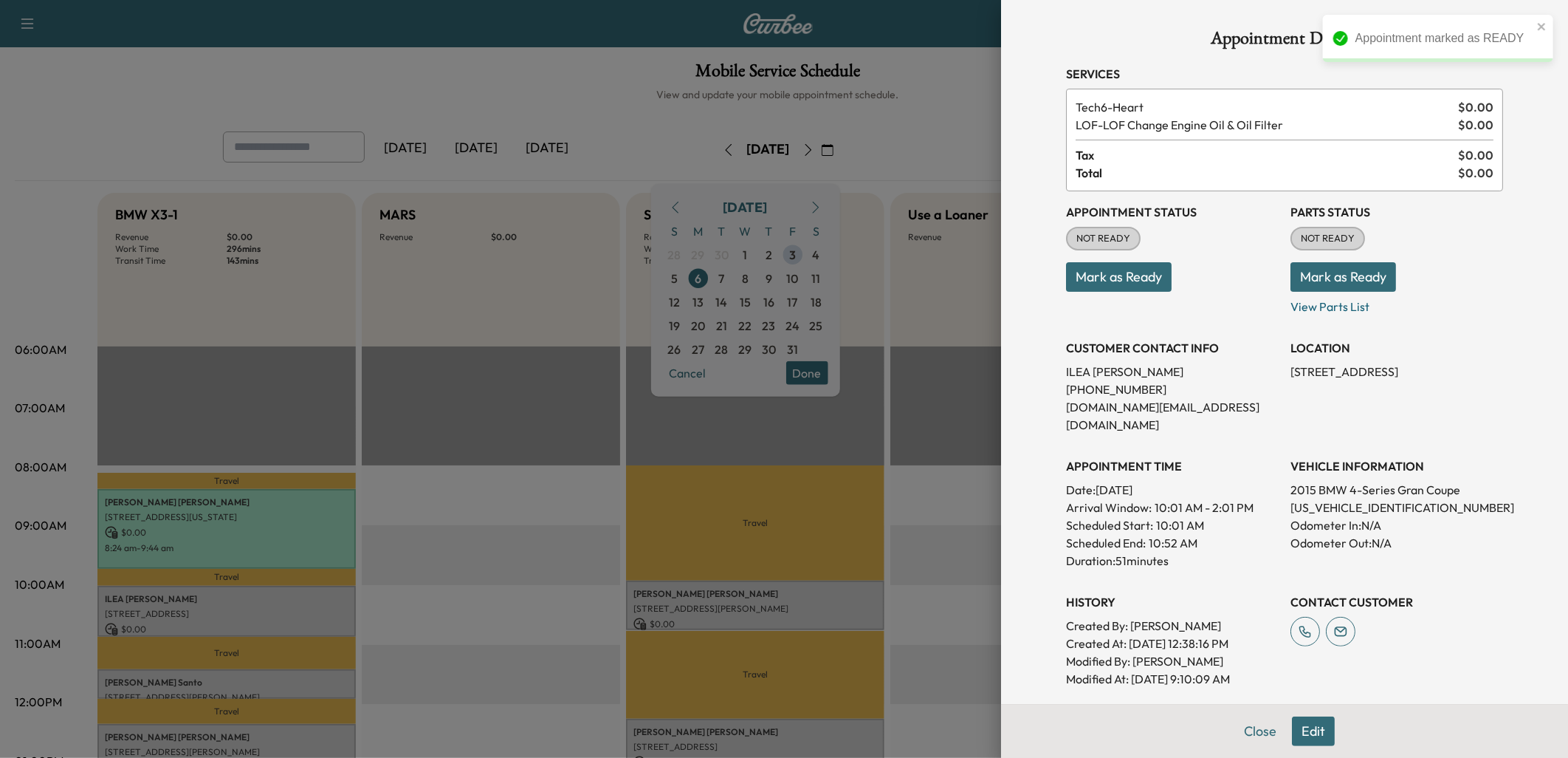
drag, startPoint x: 1101, startPoint y: 270, endPoint x: 1093, endPoint y: 288, distance: 19.7
click at [1101, 270] on button "Mark as Ready" at bounding box center [1119, 277] width 106 height 29
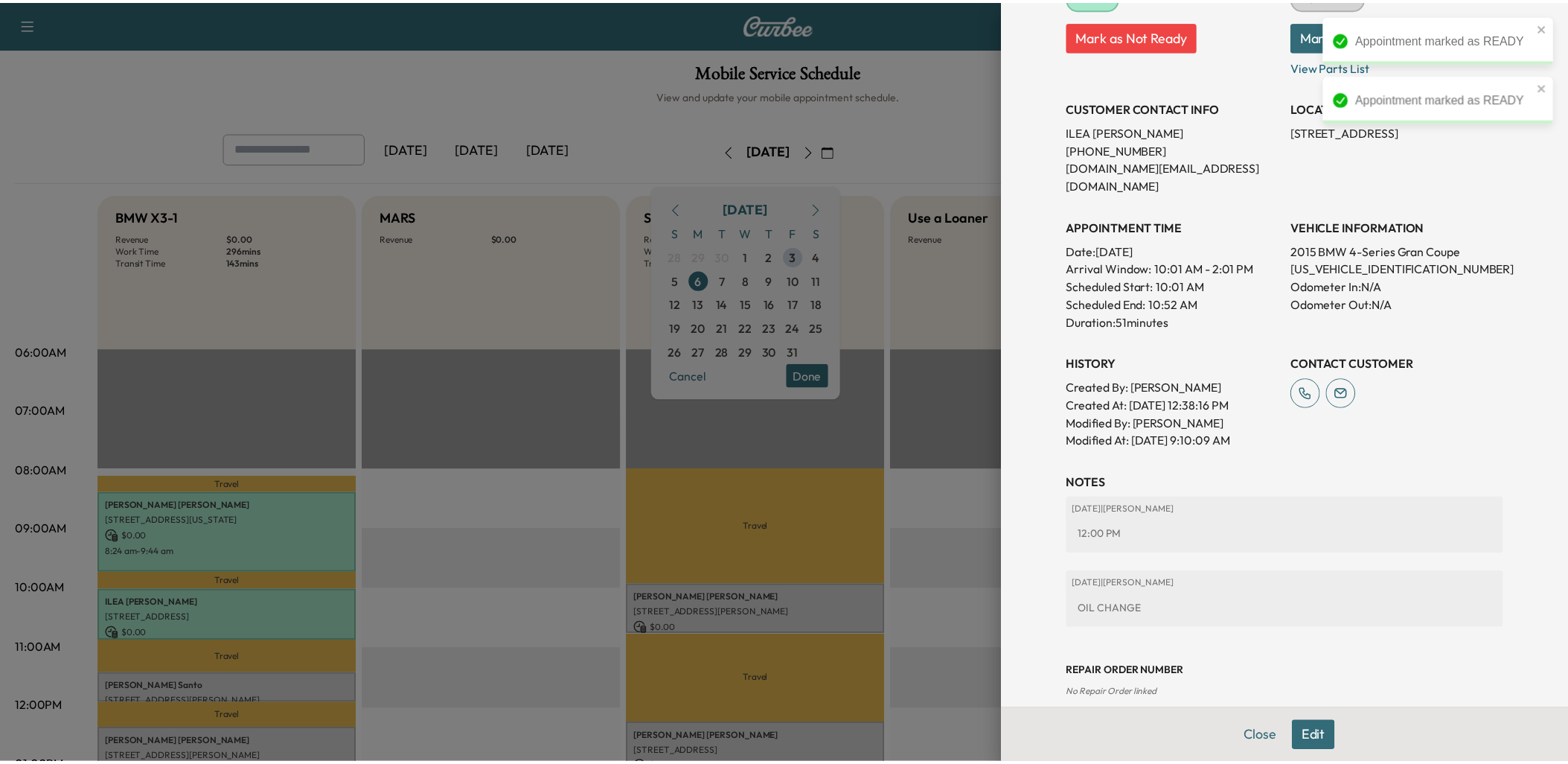
scroll to position [246, 0]
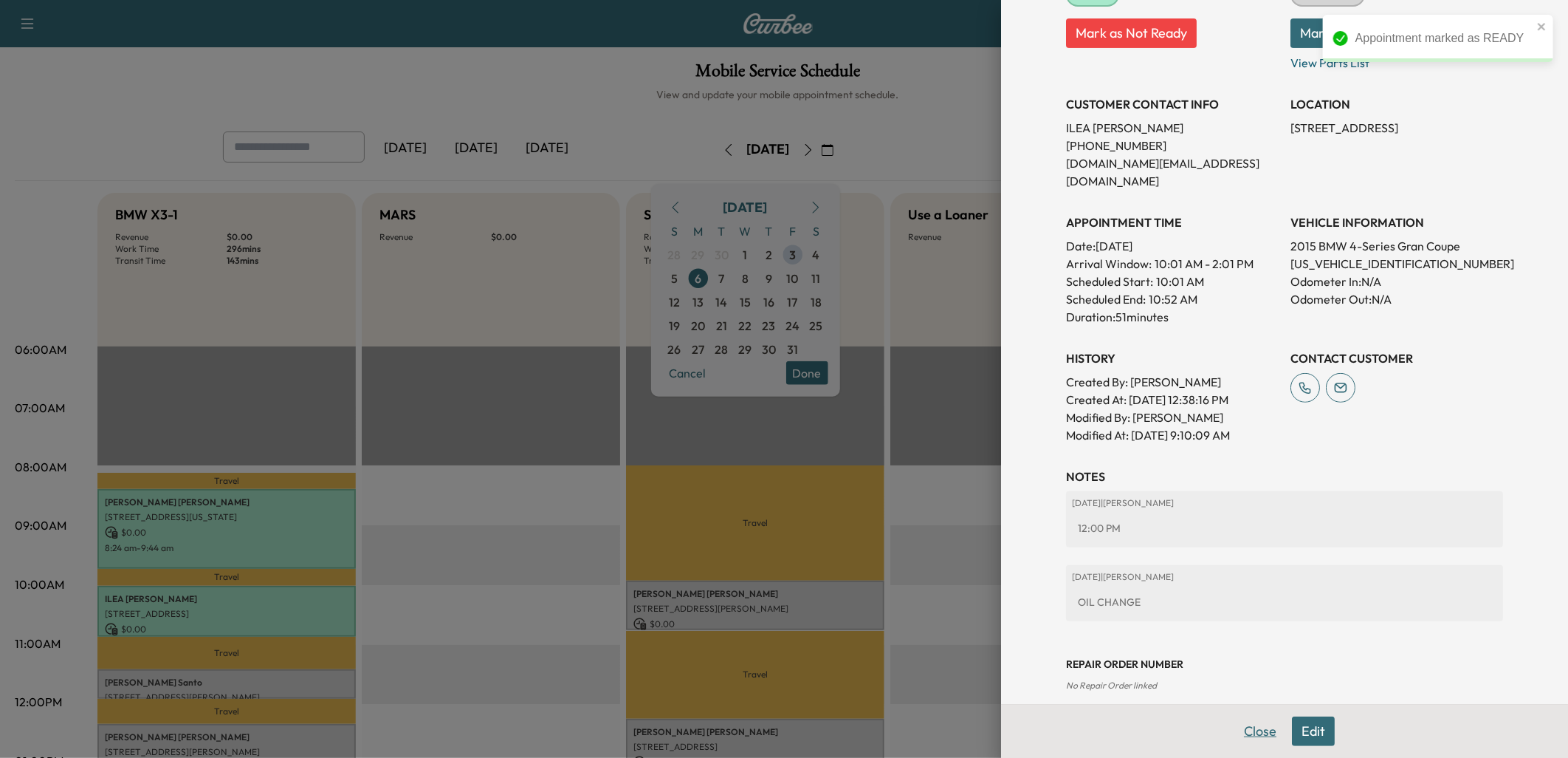
click at [1248, 728] on button "Close" at bounding box center [1260, 731] width 52 height 29
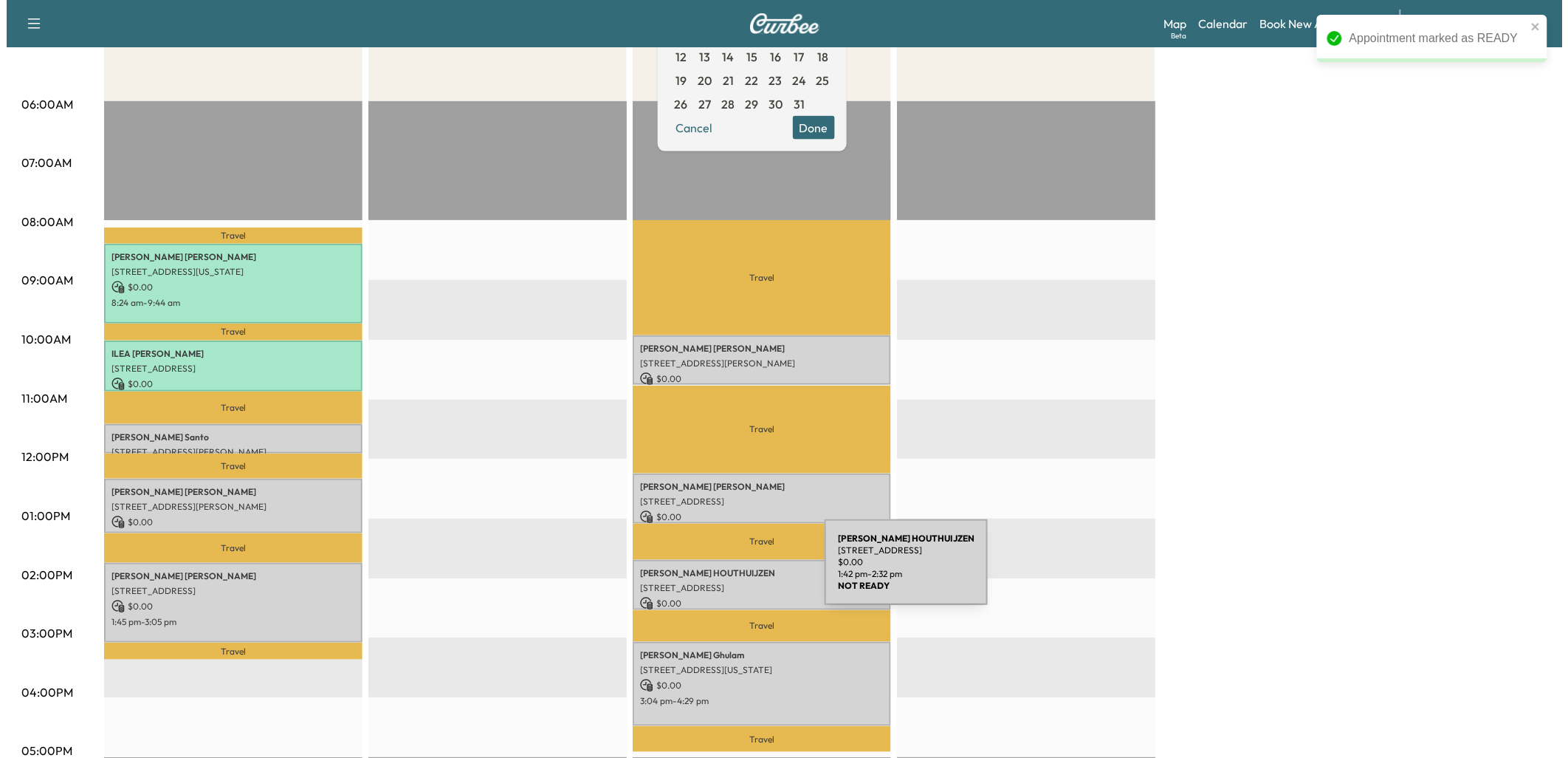
scroll to position [246, 0]
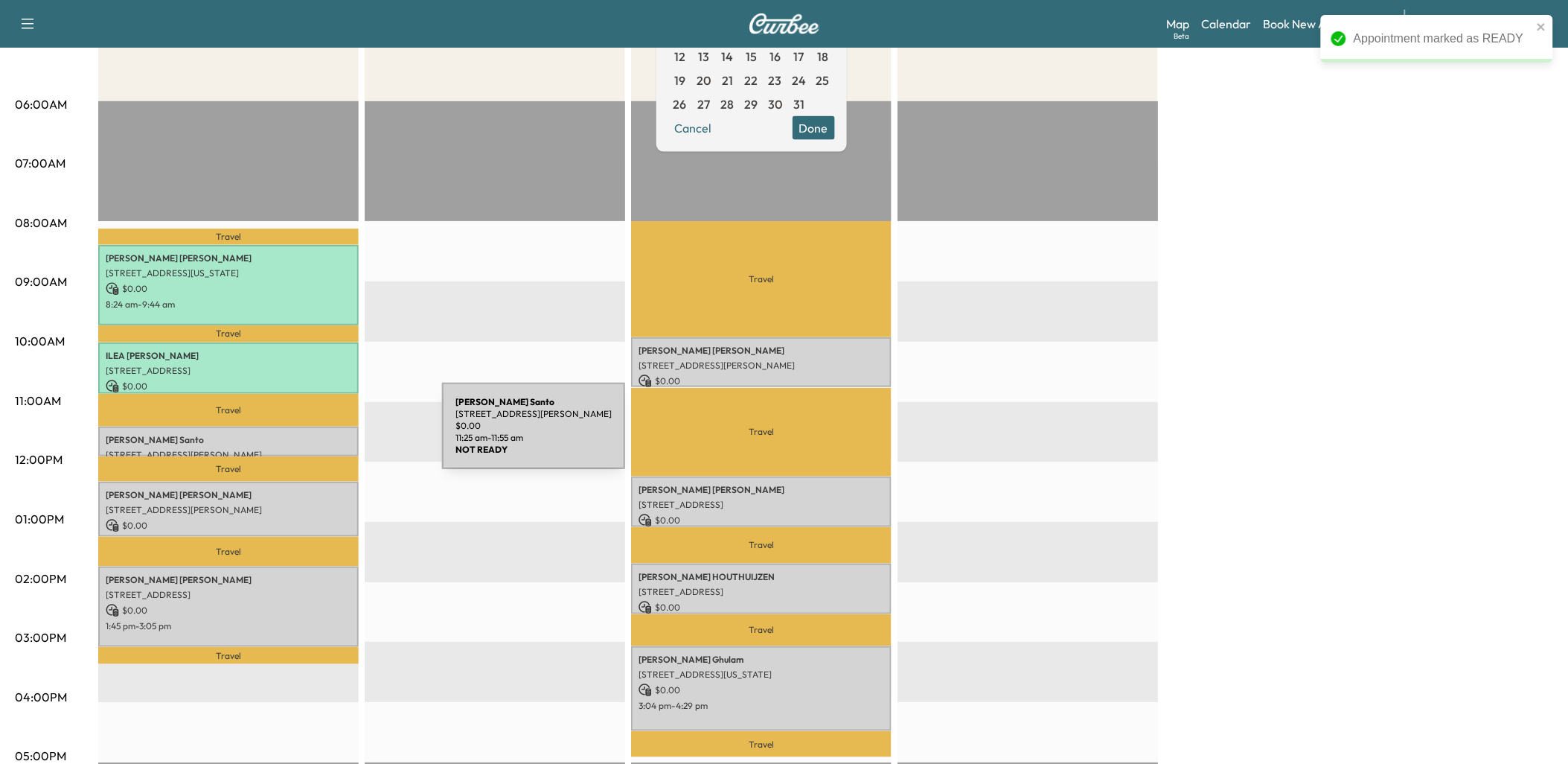
click at [330, 434] on p "[PERSON_NAME]" at bounding box center [228, 439] width 246 height 12
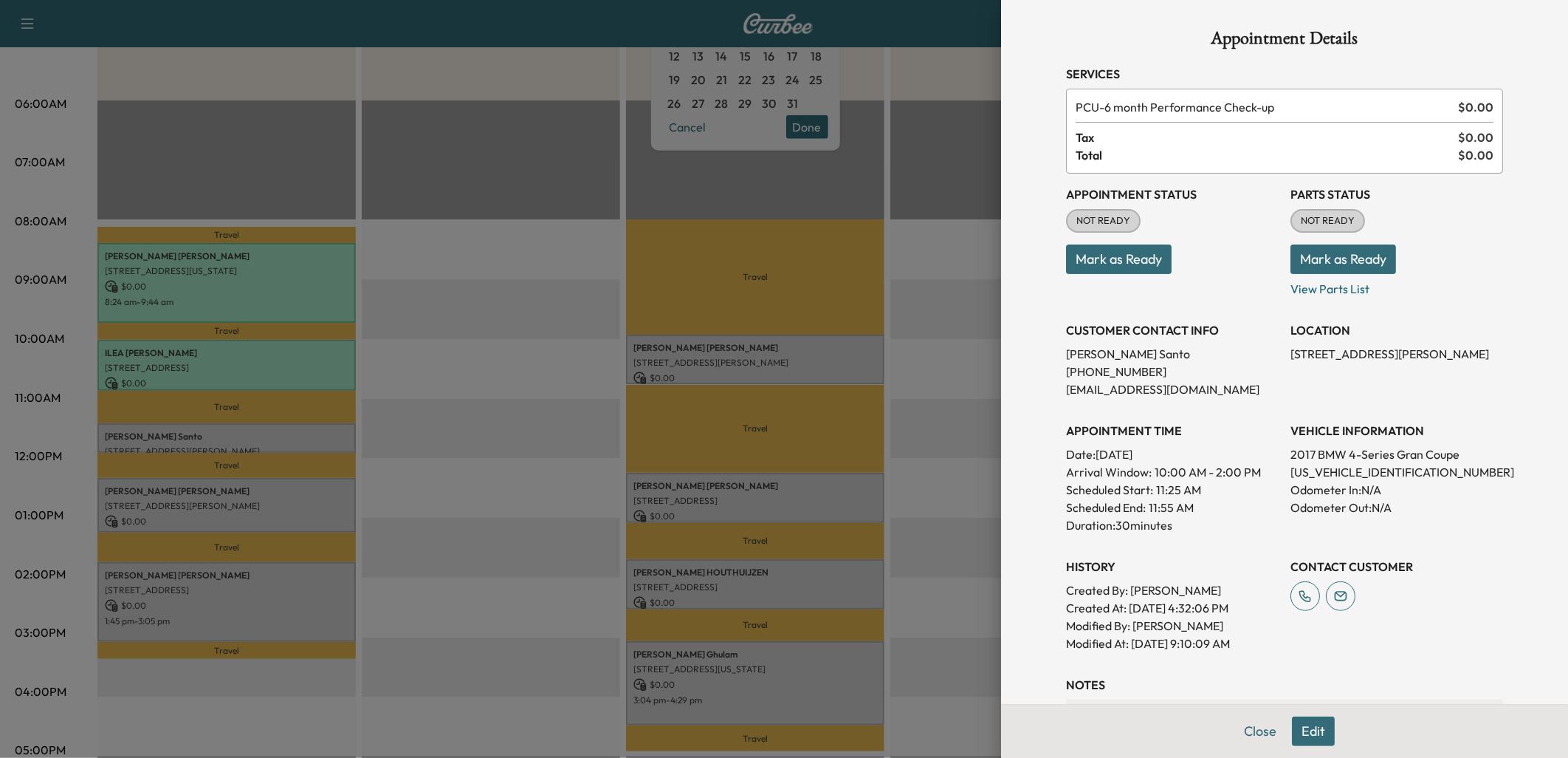
click at [1104, 254] on button "Mark as Ready" at bounding box center [1119, 259] width 106 height 29
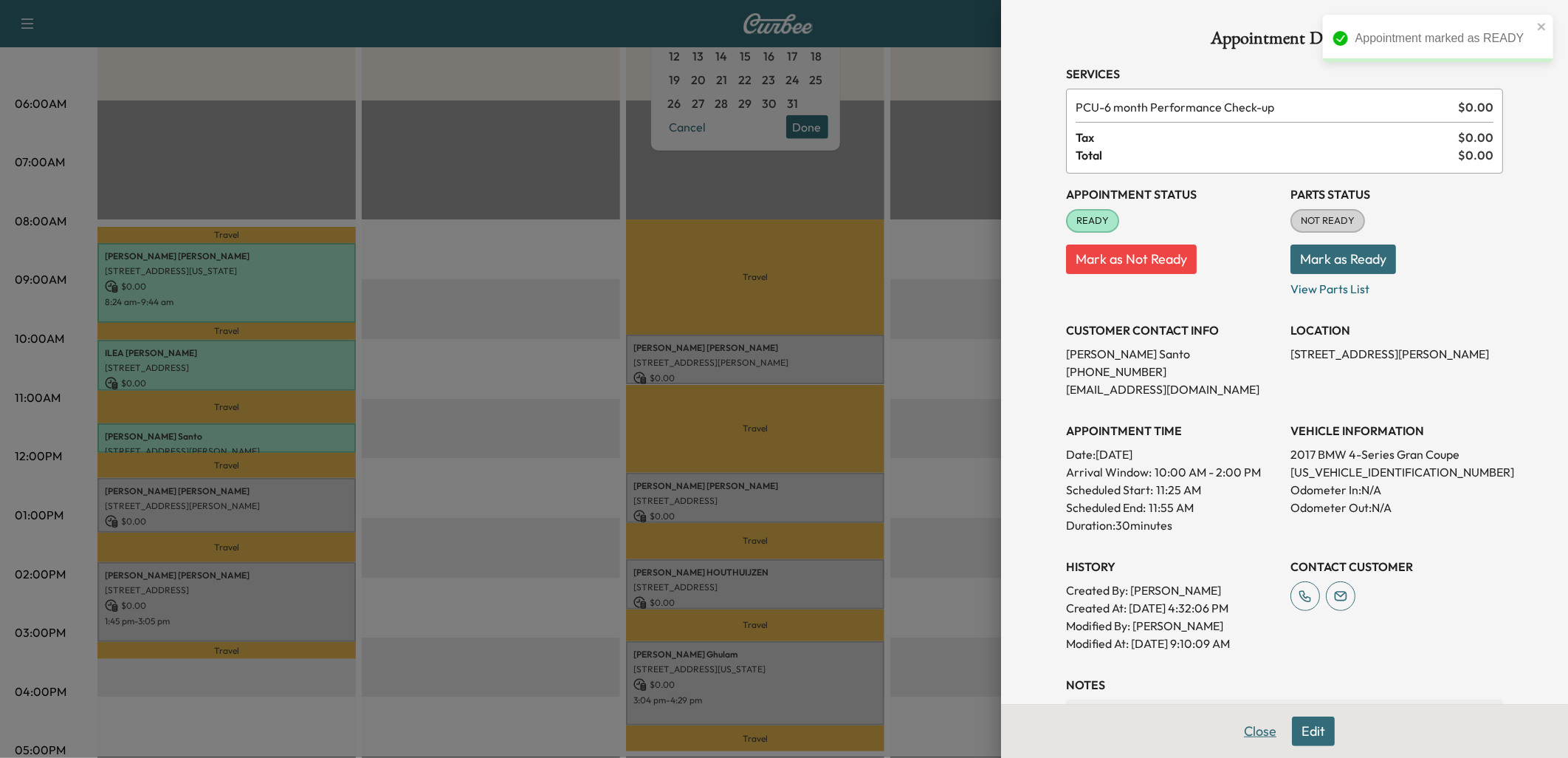
click at [1237, 729] on button "Close" at bounding box center [1260, 731] width 52 height 29
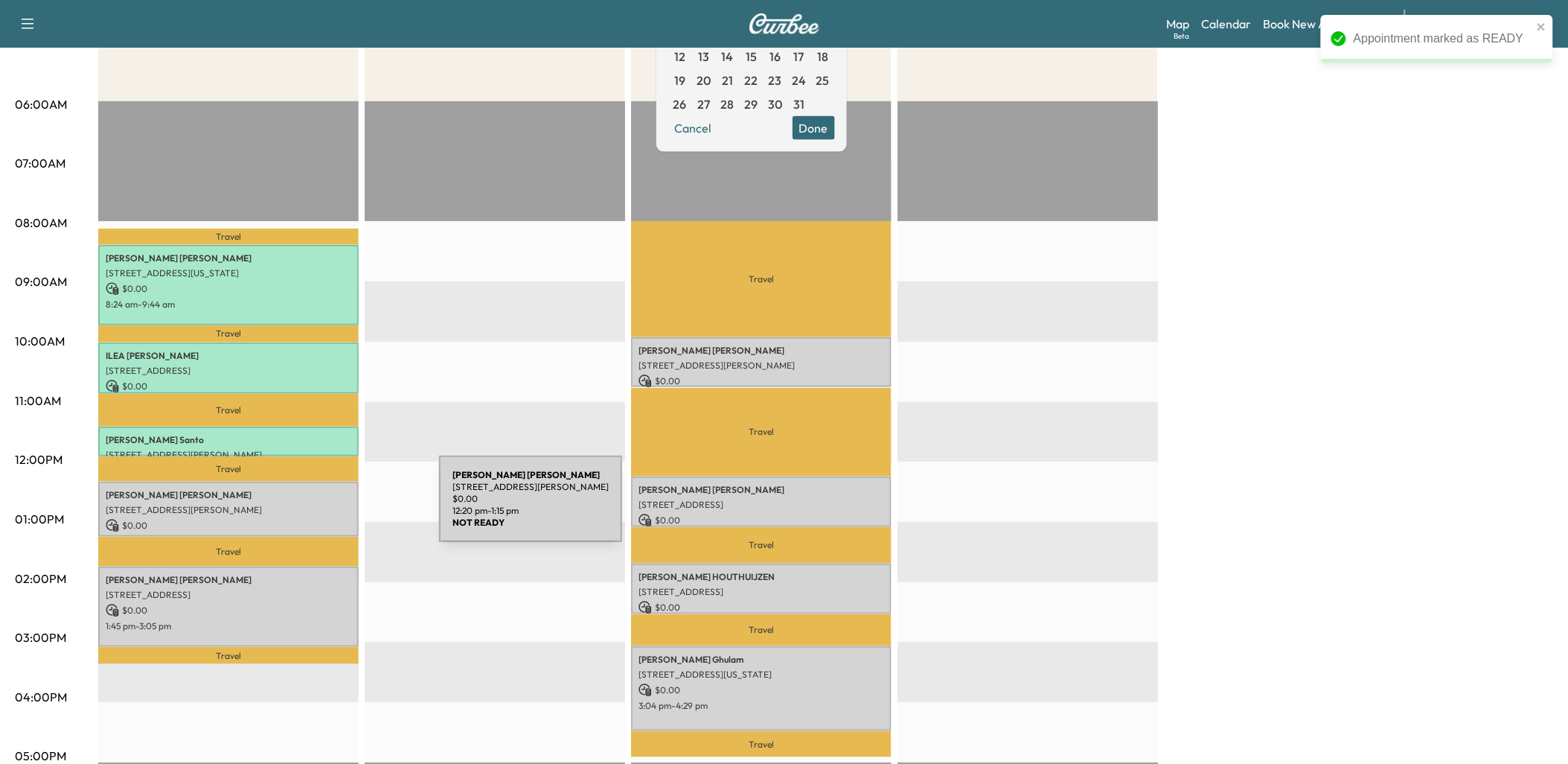
click at [328, 508] on p "[STREET_ADDRESS][PERSON_NAME]" at bounding box center [228, 510] width 246 height 12
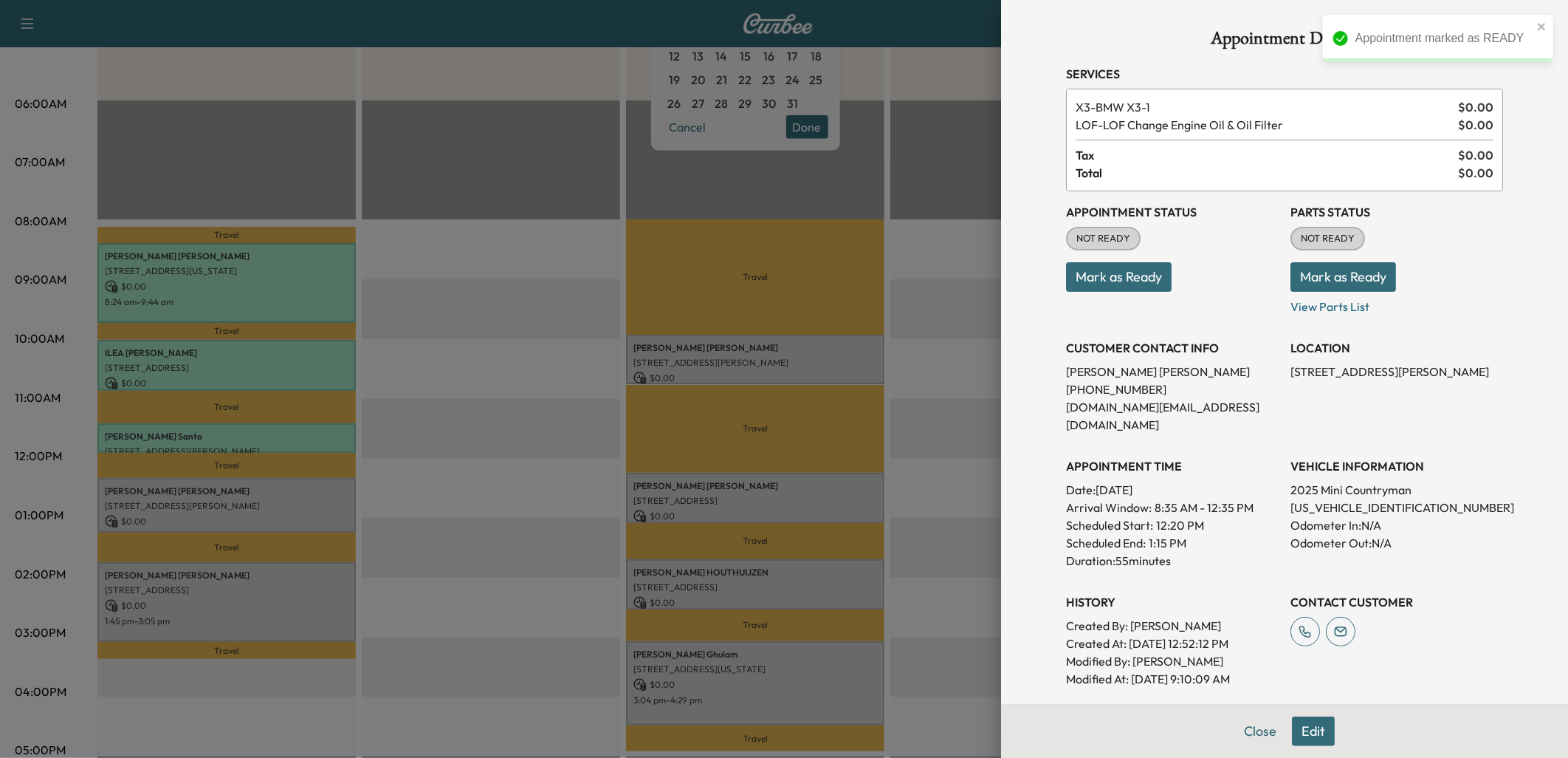
click at [1084, 278] on button "Mark as Ready" at bounding box center [1119, 277] width 106 height 29
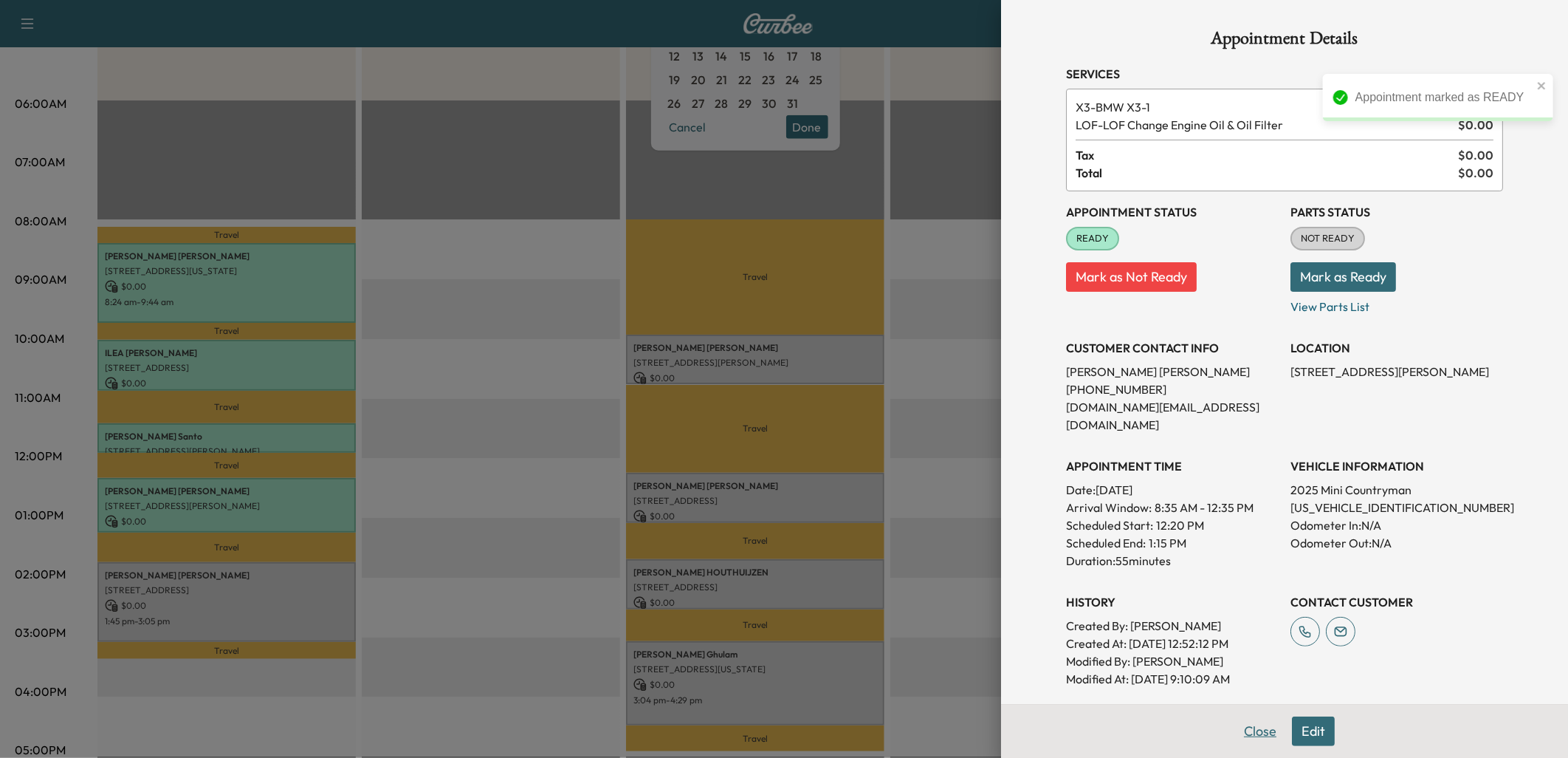
drag, startPoint x: 1246, startPoint y: 729, endPoint x: 1235, endPoint y: 717, distance: 16.3
click at [1246, 729] on button "Close" at bounding box center [1260, 731] width 52 height 29
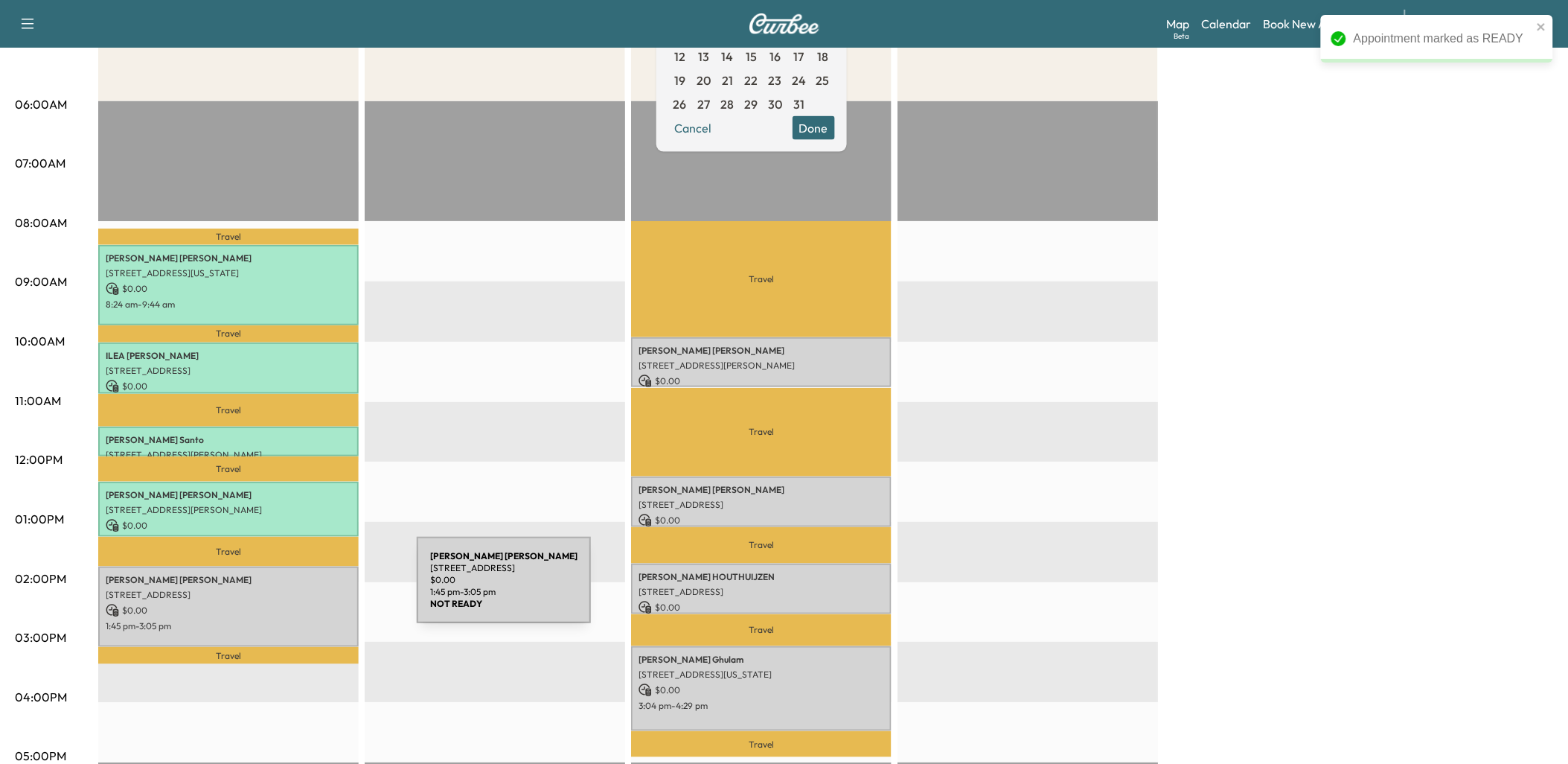
click at [305, 589] on p "[STREET_ADDRESS]" at bounding box center [228, 594] width 246 height 12
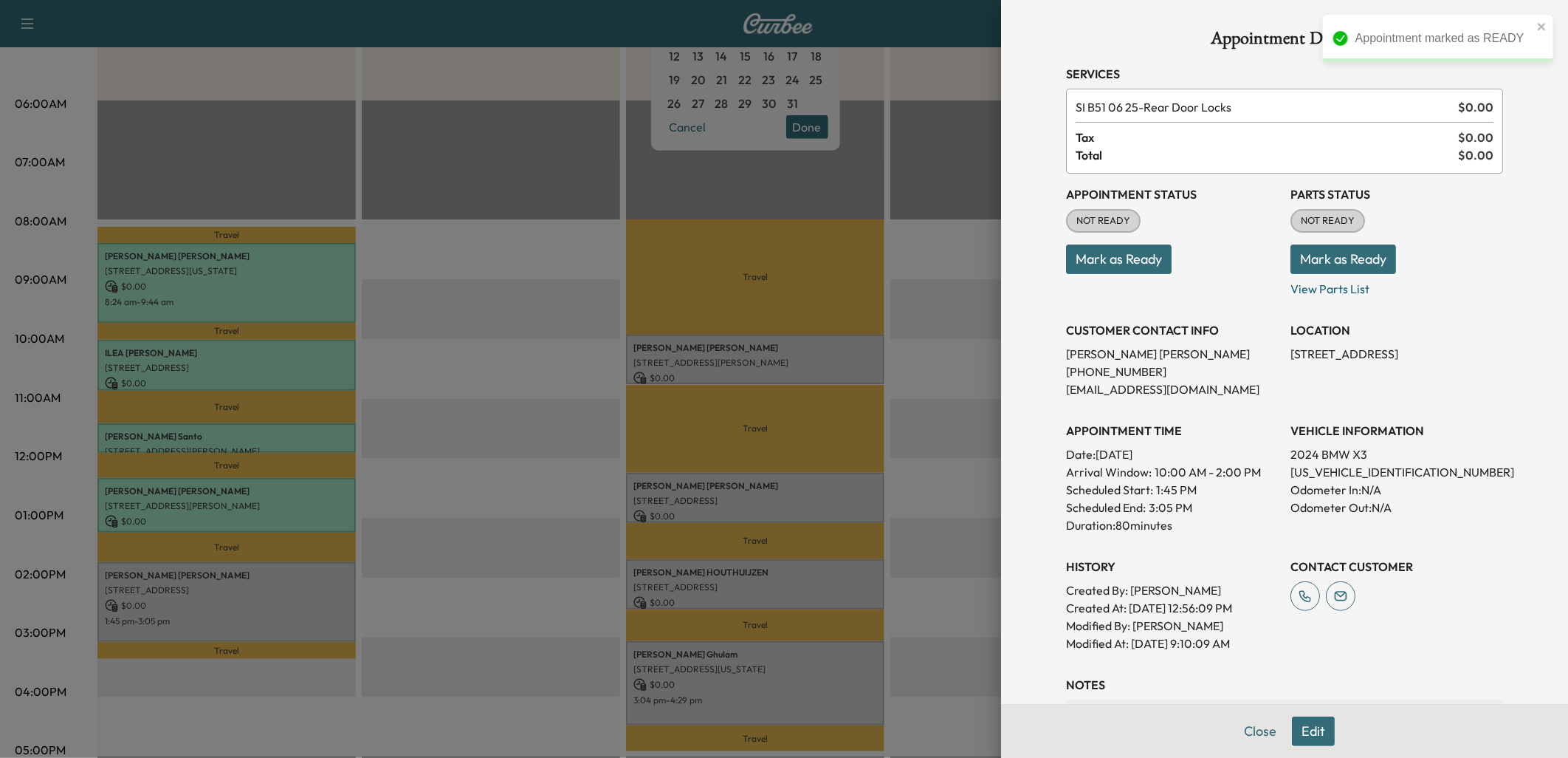
click at [1110, 254] on button "Mark as Ready" at bounding box center [1119, 259] width 106 height 29
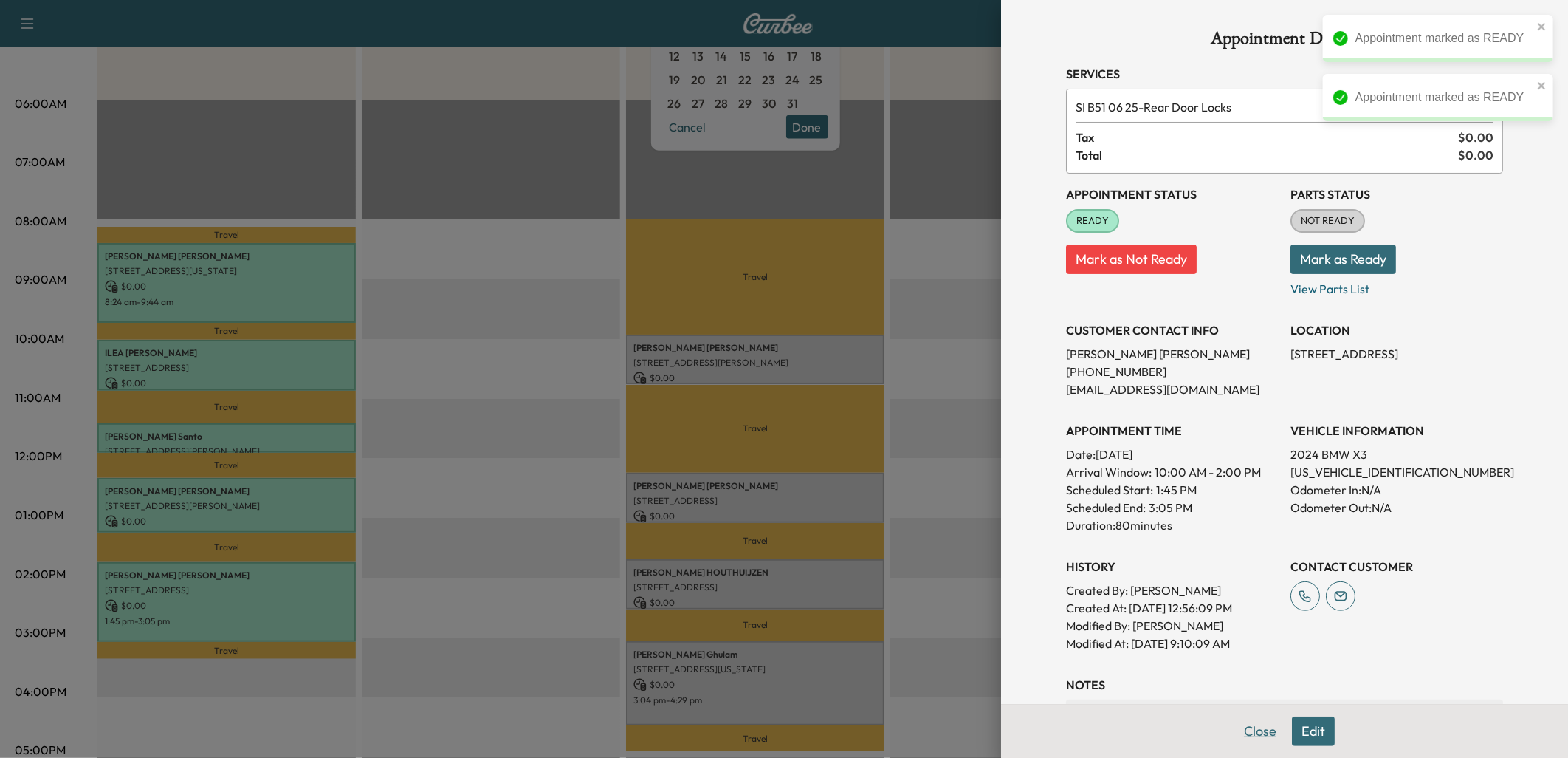
drag, startPoint x: 1250, startPoint y: 729, endPoint x: 1231, endPoint y: 691, distance: 42.5
click at [1250, 729] on button "Close" at bounding box center [1260, 731] width 52 height 29
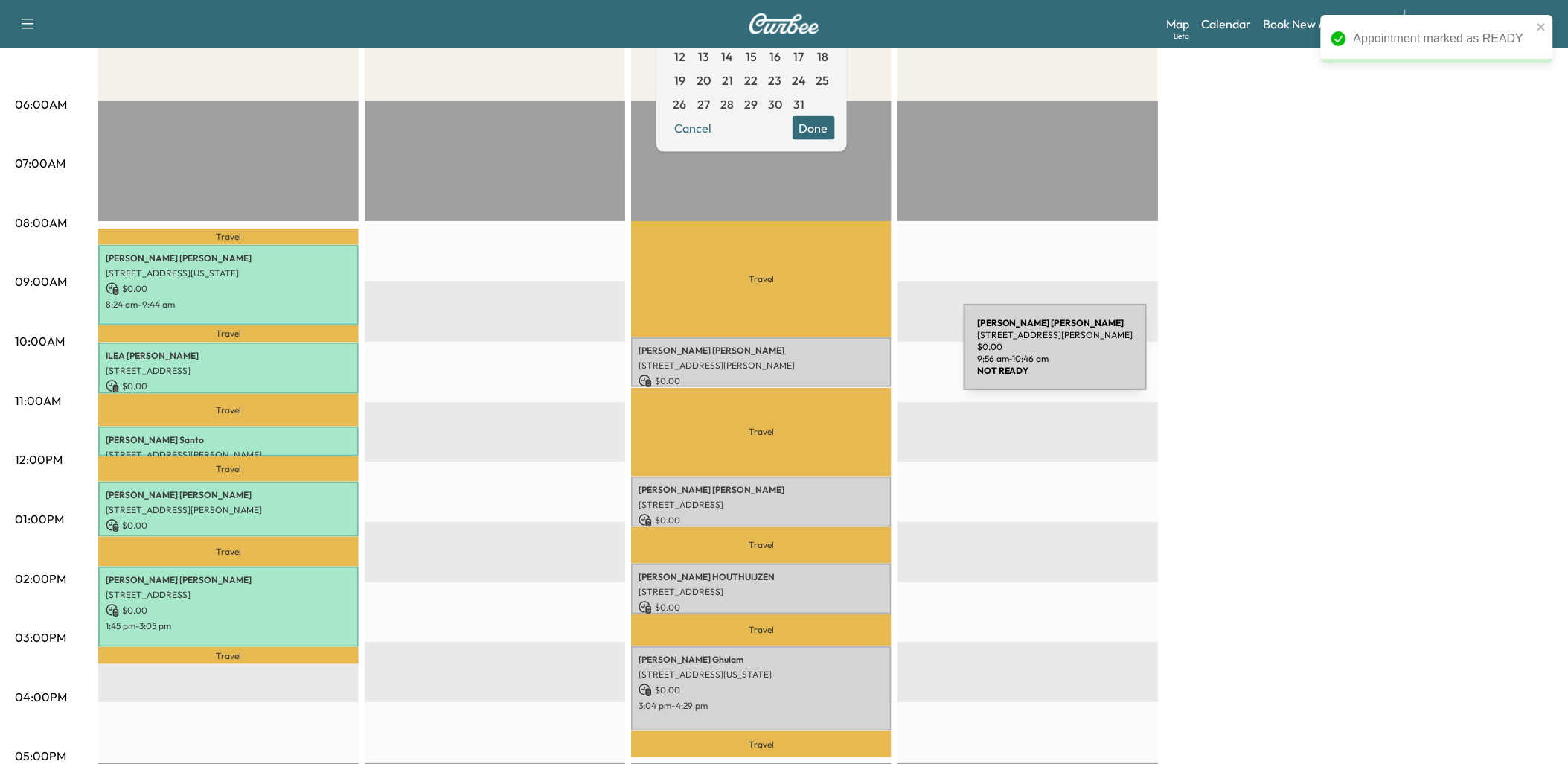
click at [852, 359] on p "[STREET_ADDRESS][PERSON_NAME]" at bounding box center [761, 365] width 246 height 12
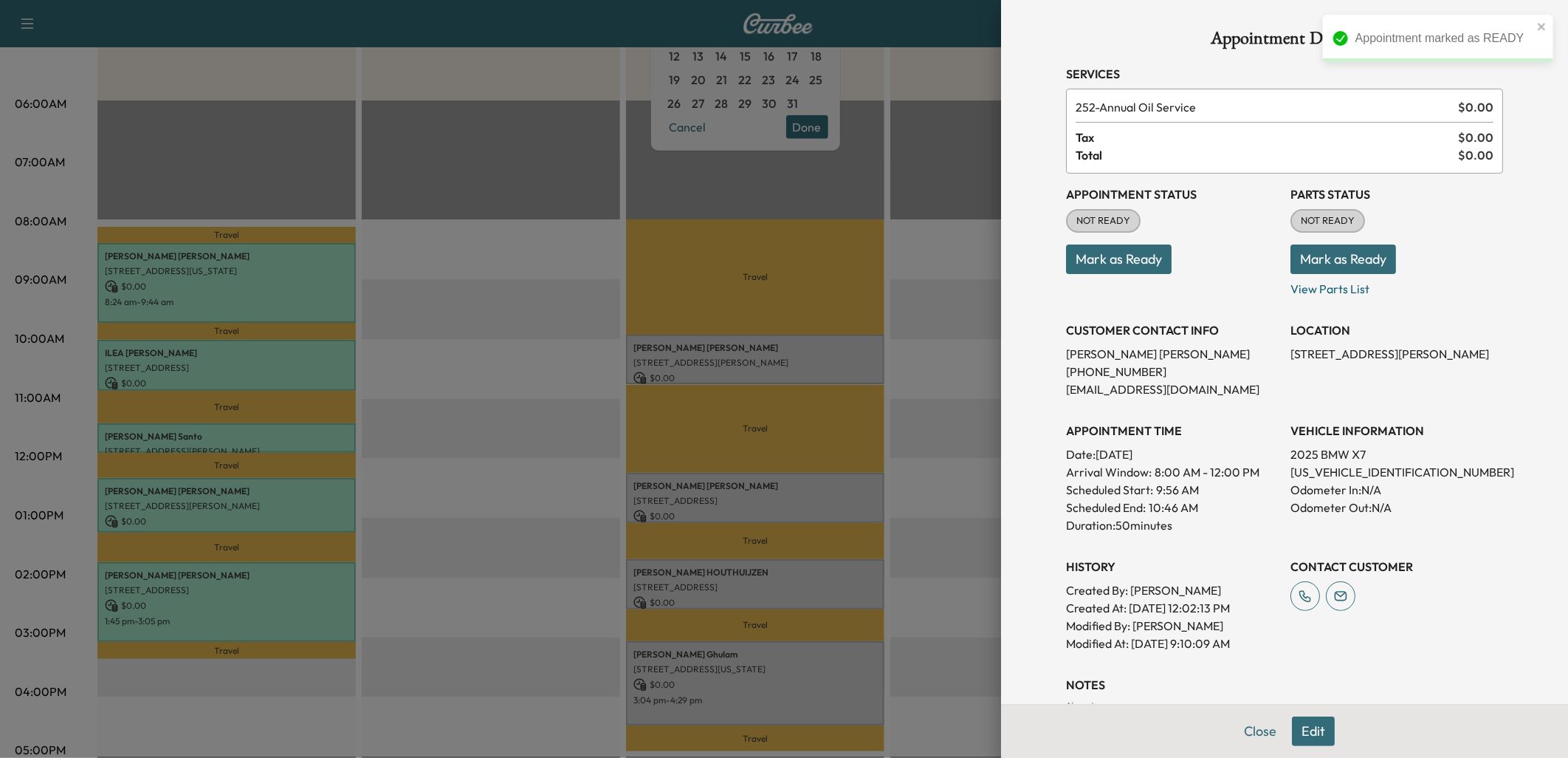
click at [1123, 257] on button "Mark as Ready" at bounding box center [1119, 259] width 106 height 29
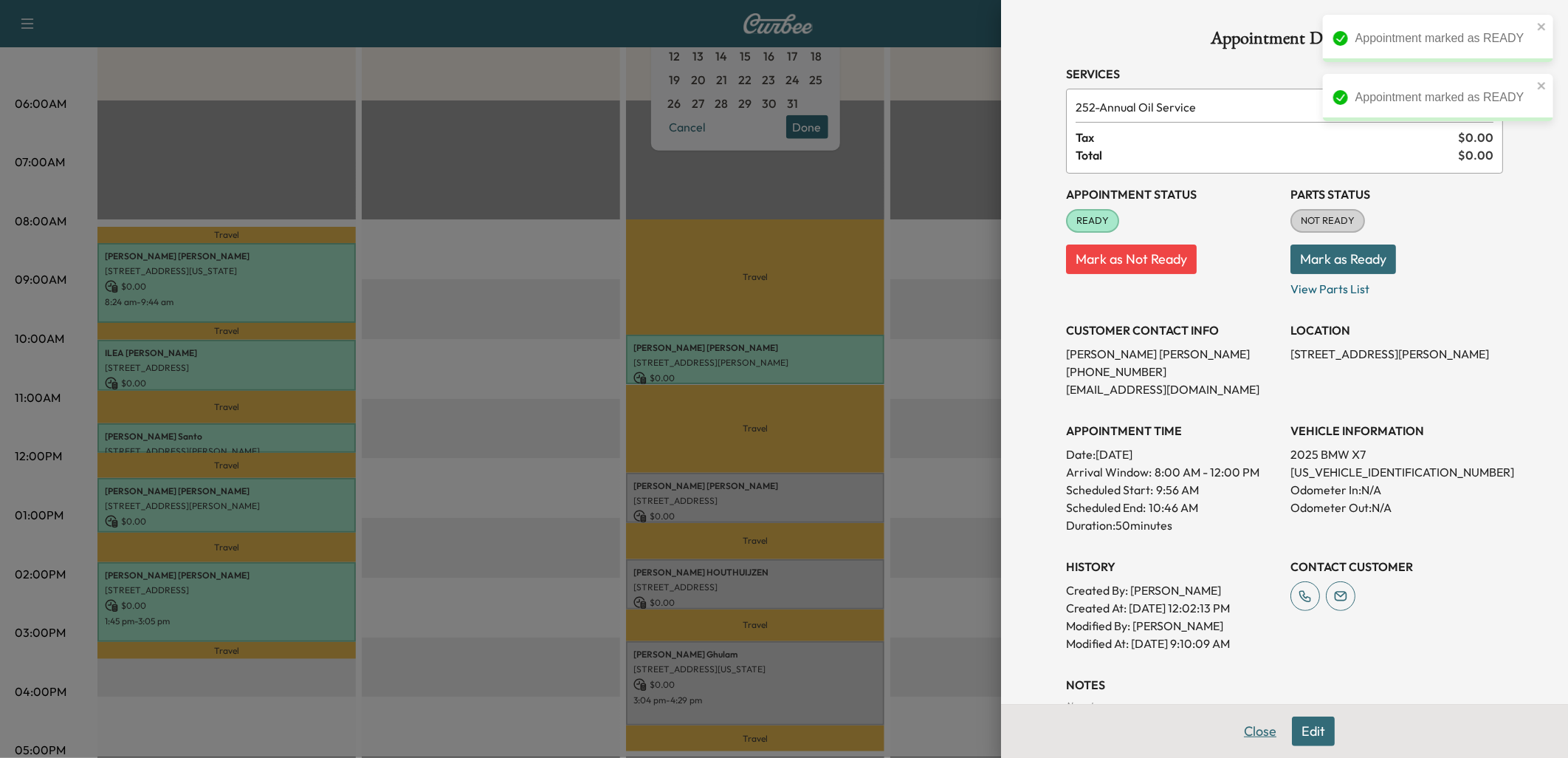
click at [1248, 724] on button "Close" at bounding box center [1260, 731] width 52 height 29
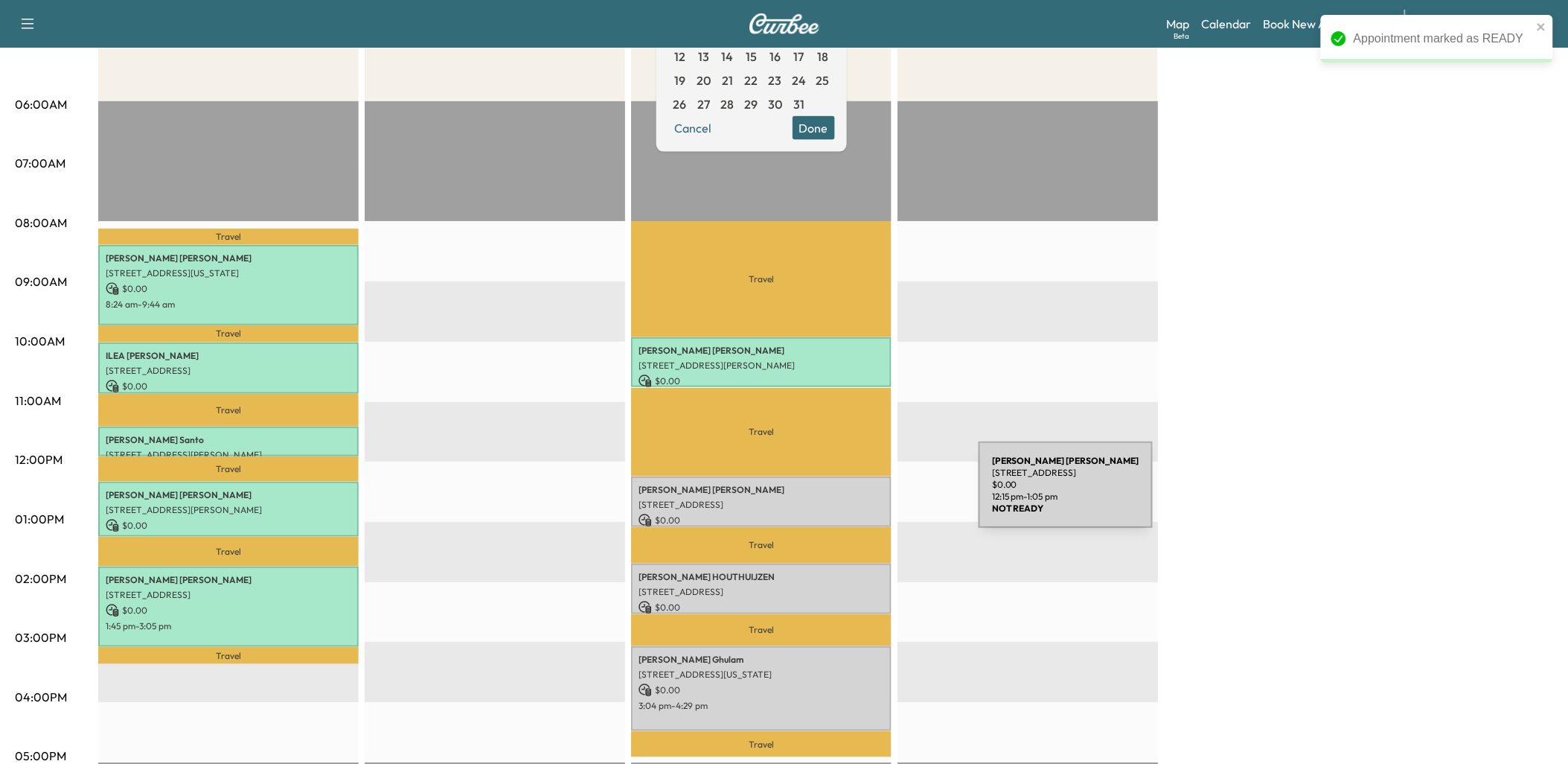
click at [867, 499] on p "[STREET_ADDRESS]" at bounding box center [761, 504] width 246 height 12
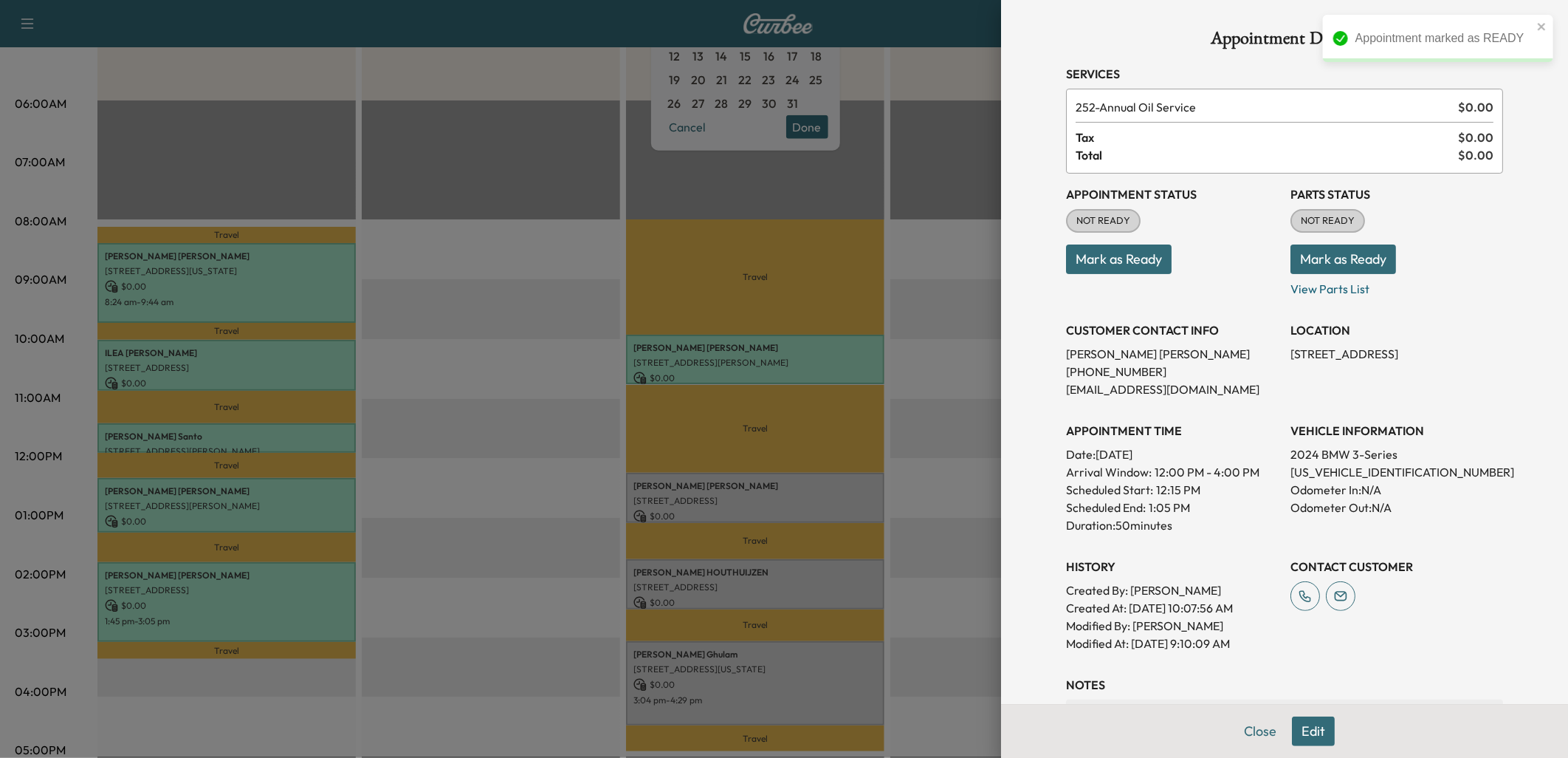
click at [1113, 252] on button "Mark as Ready" at bounding box center [1119, 259] width 106 height 29
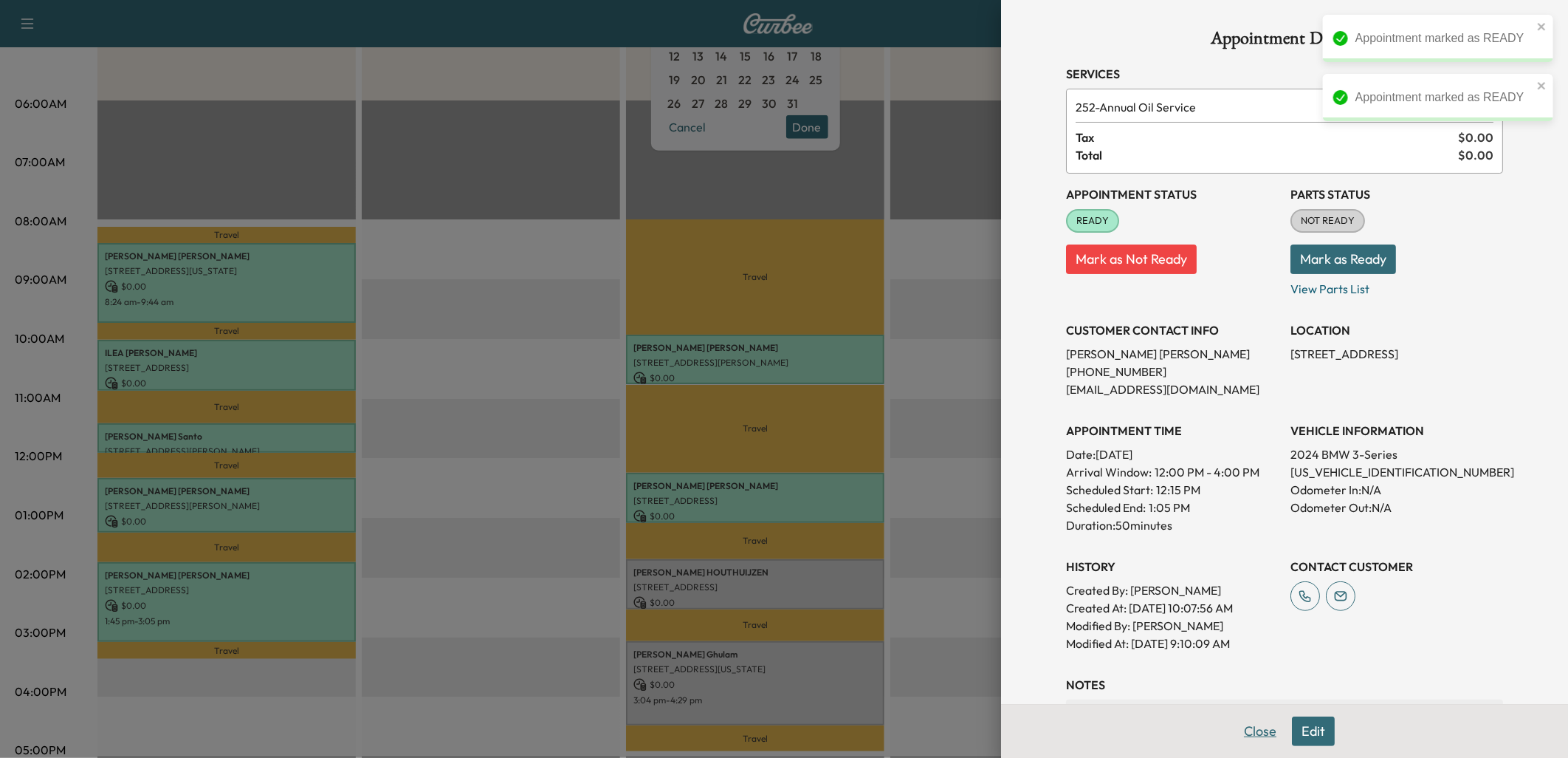
click at [1250, 732] on button "Close" at bounding box center [1260, 731] width 52 height 29
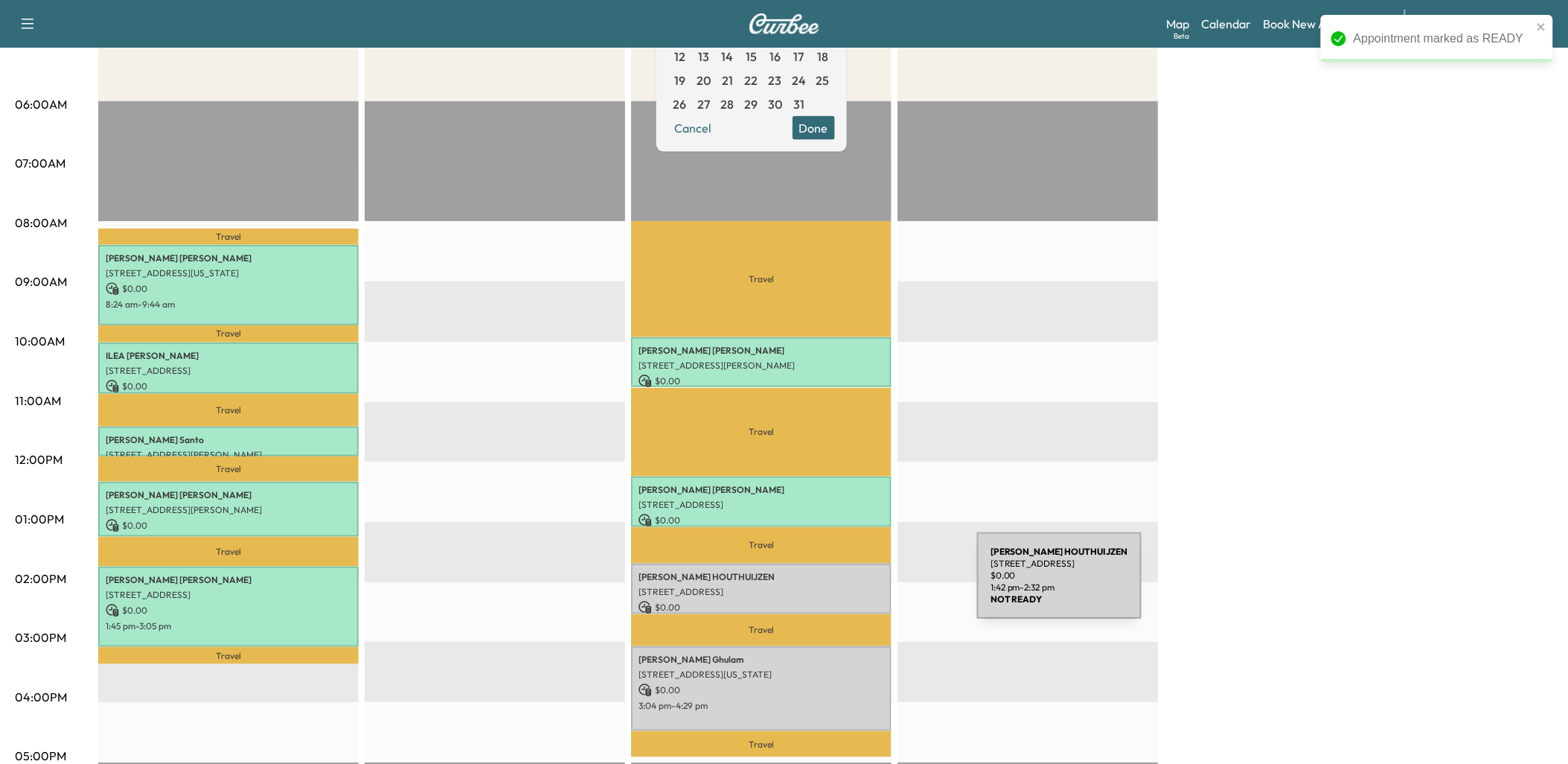
click at [866, 586] on p "[STREET_ADDRESS]" at bounding box center [761, 591] width 246 height 12
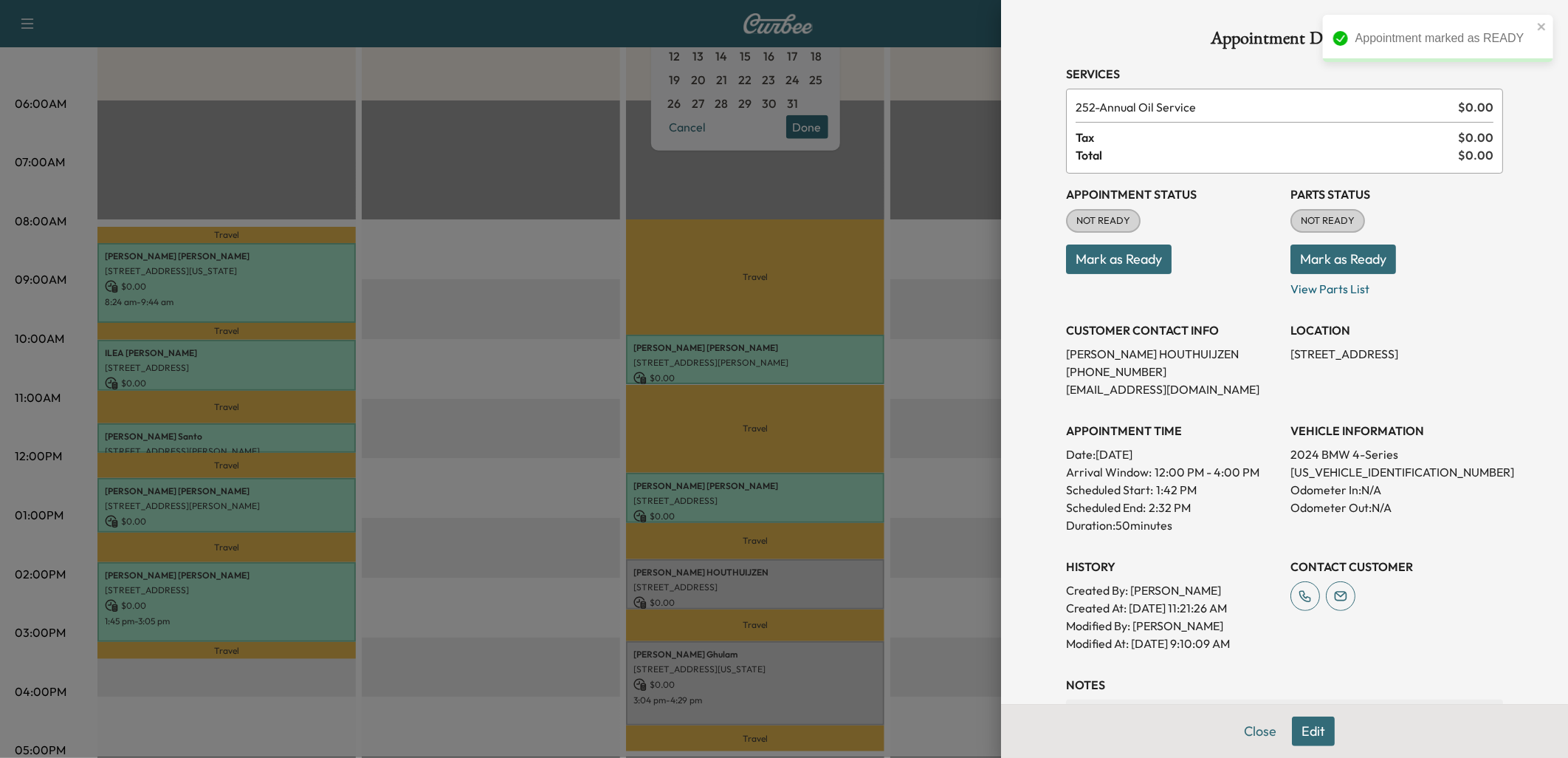
click at [1123, 255] on button "Mark as Ready" at bounding box center [1119, 259] width 106 height 29
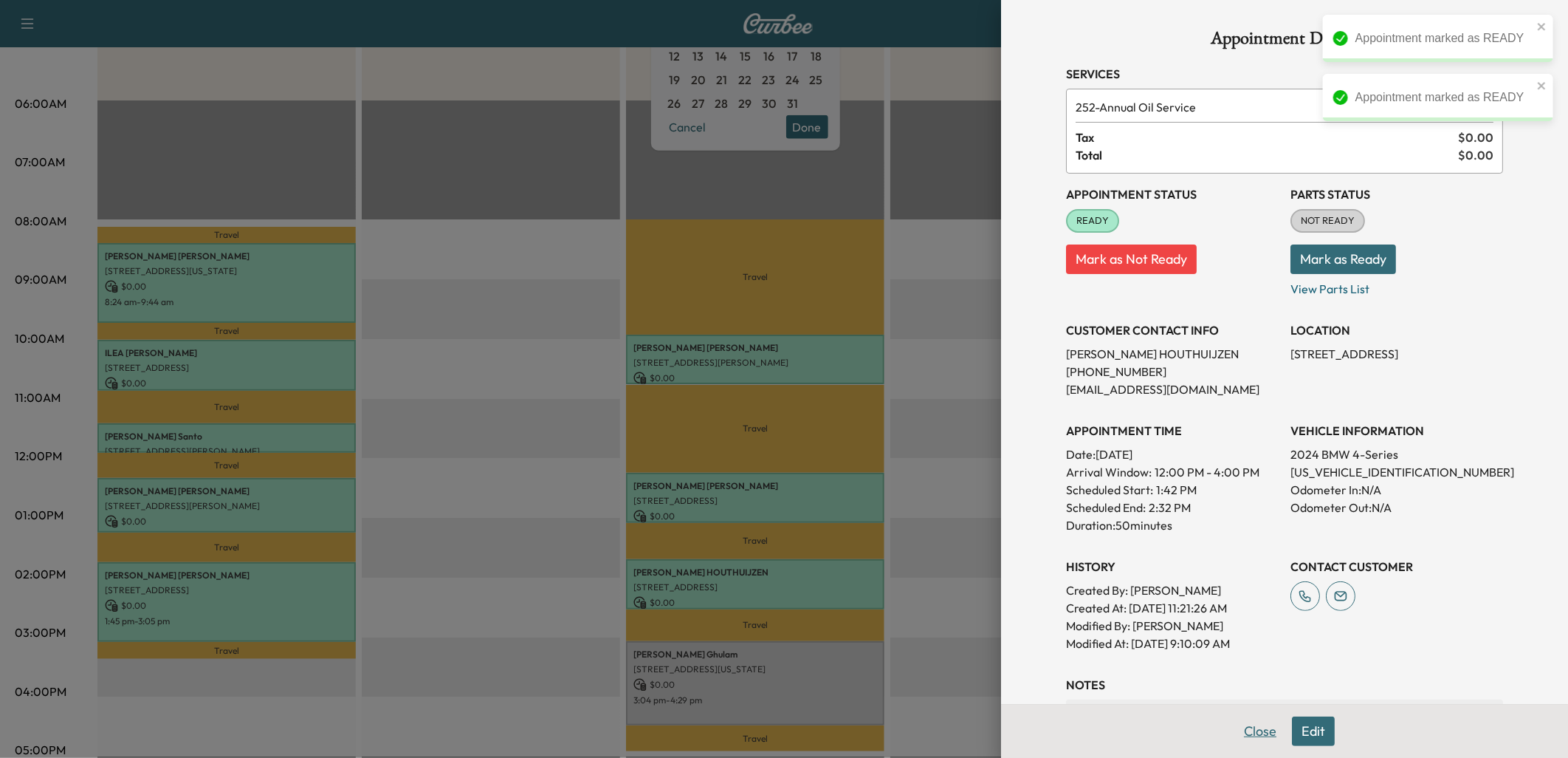
click at [1250, 732] on button "Close" at bounding box center [1260, 731] width 52 height 29
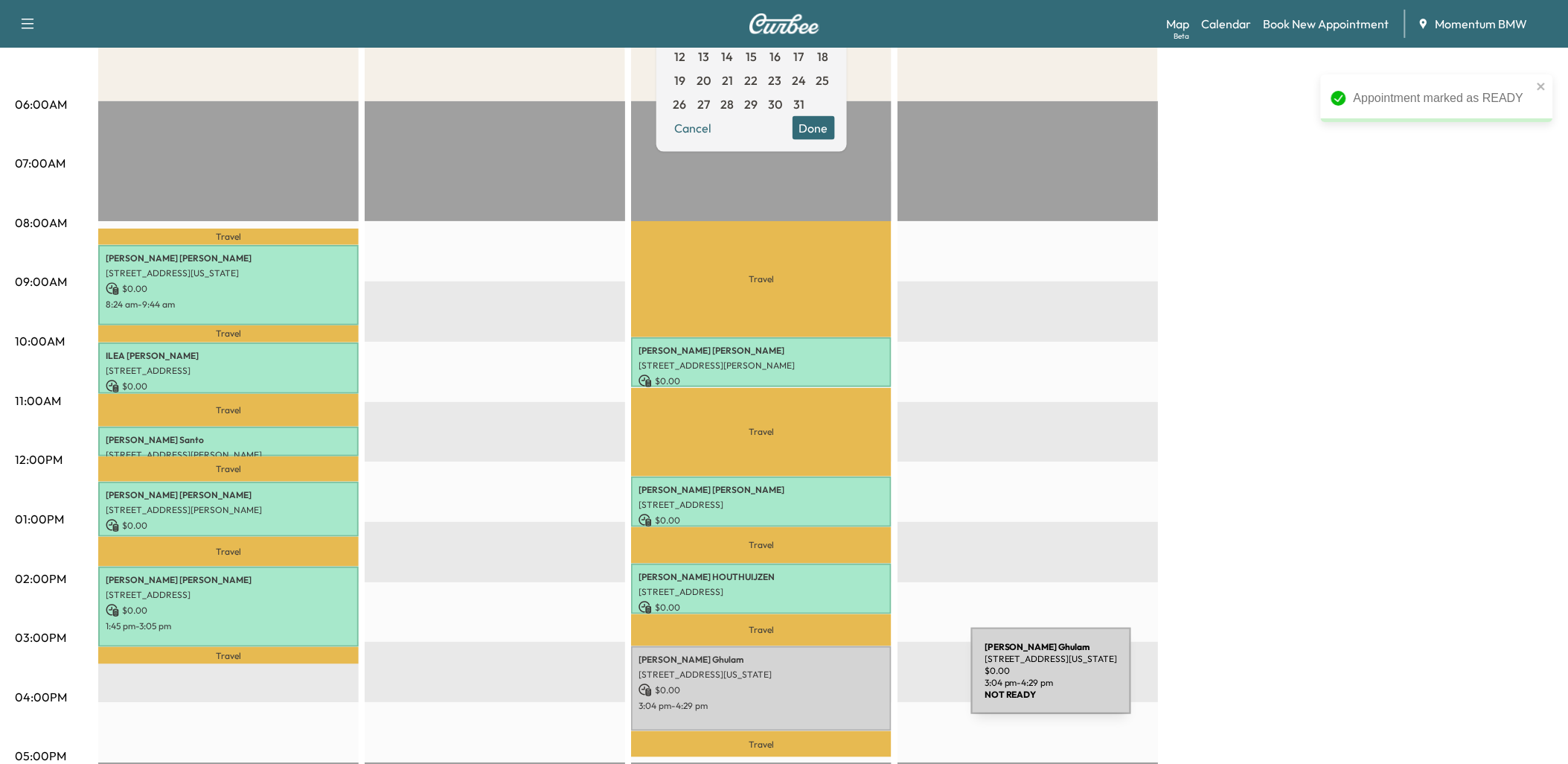
click at [860, 683] on p "$ 0.00" at bounding box center [761, 690] width 246 height 13
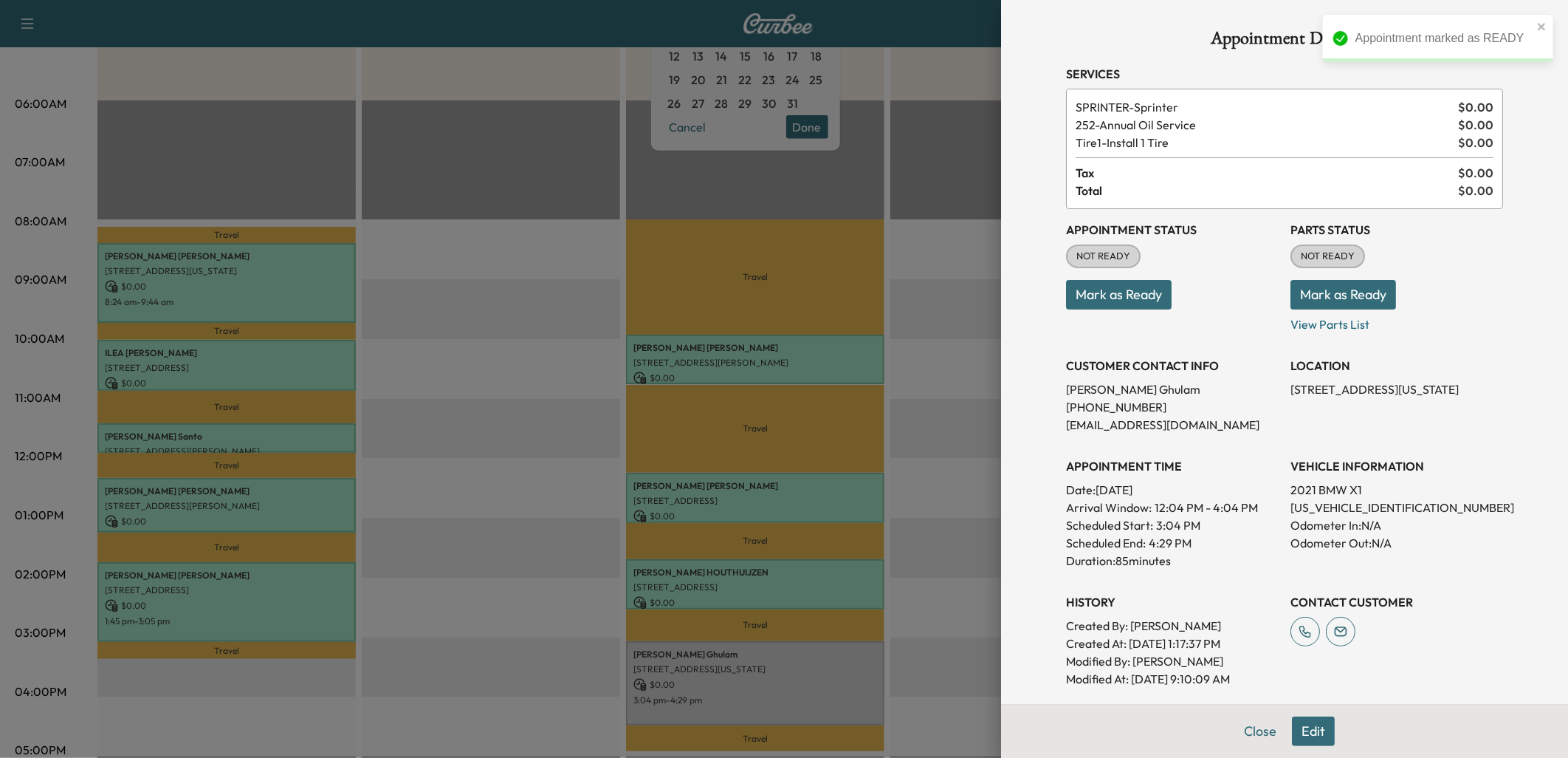
click at [1123, 288] on button "Mark as Ready" at bounding box center [1119, 295] width 106 height 29
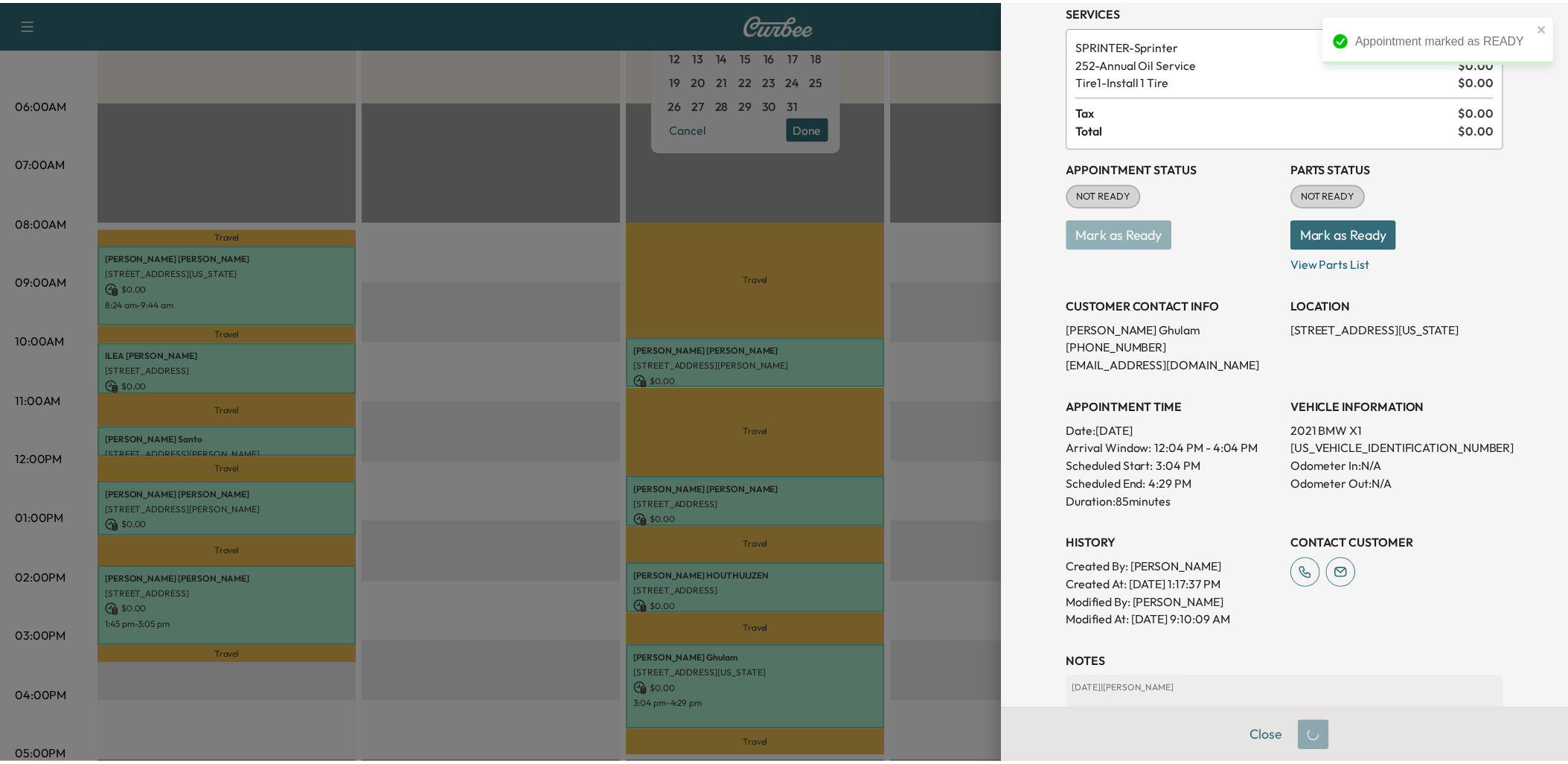
scroll to position [83, 0]
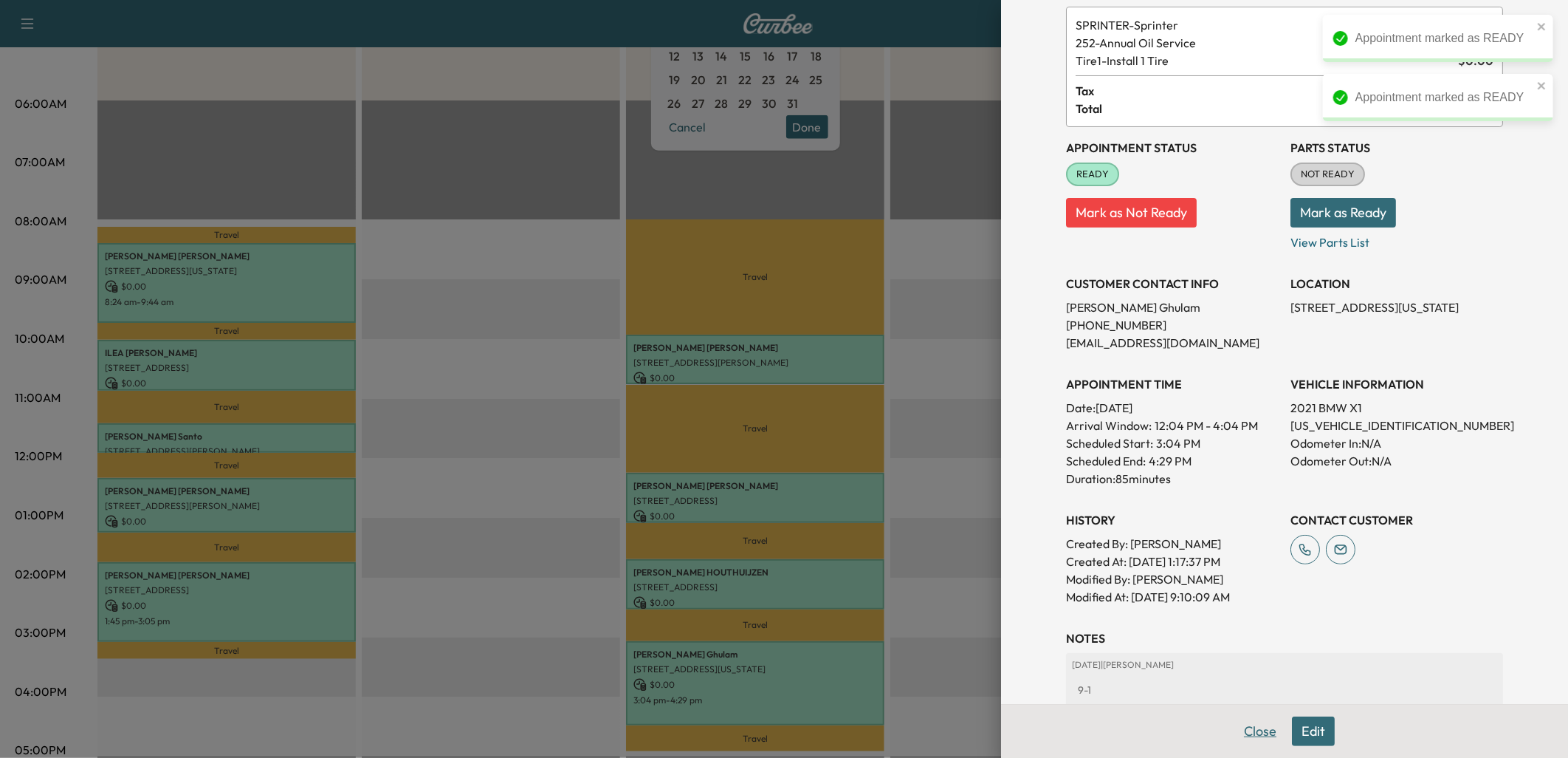
drag, startPoint x: 1238, startPoint y: 724, endPoint x: 1157, endPoint y: 669, distance: 97.9
click at [1237, 720] on button "Close" at bounding box center [1260, 731] width 52 height 29
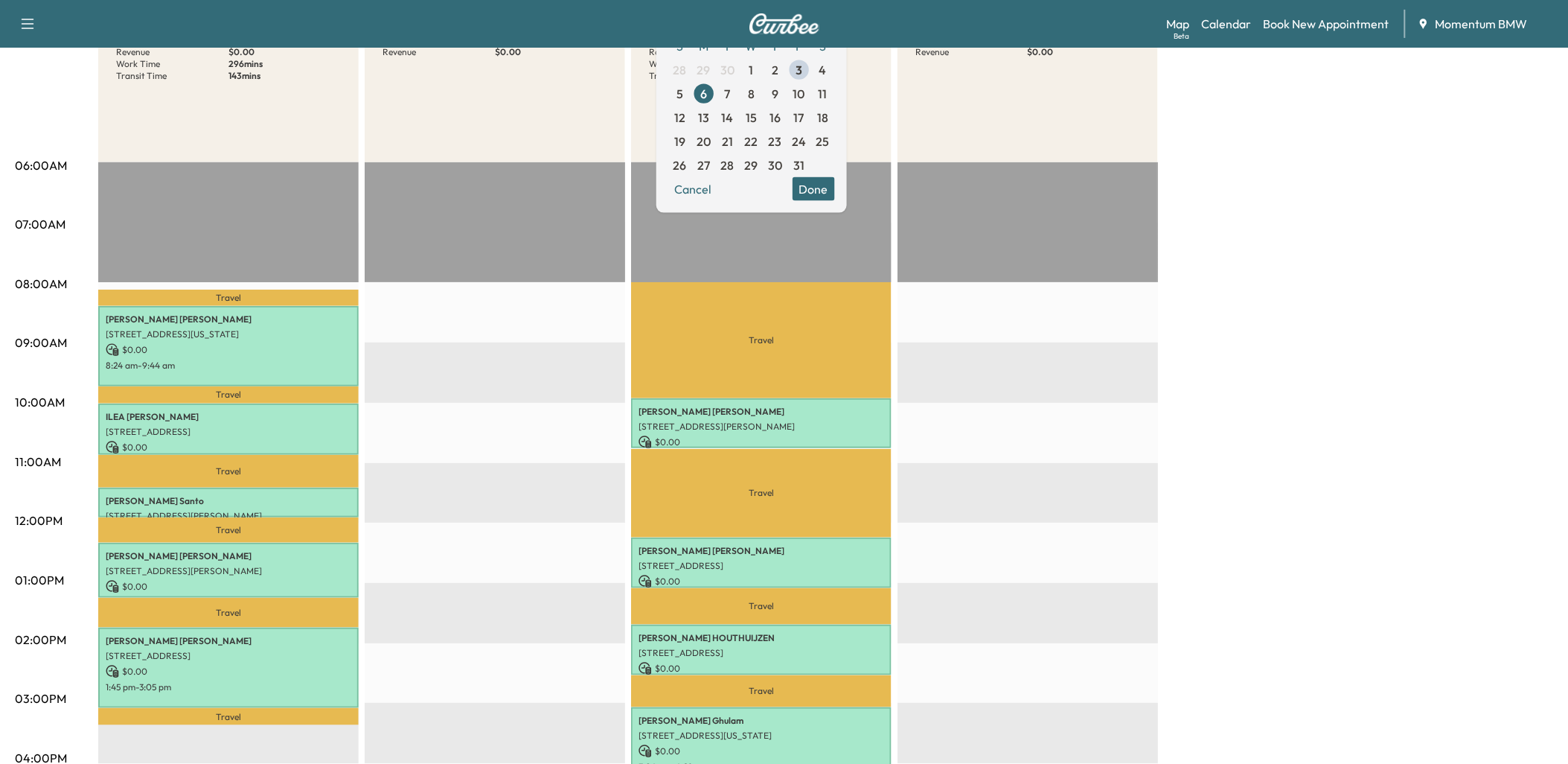
scroll to position [0, 0]
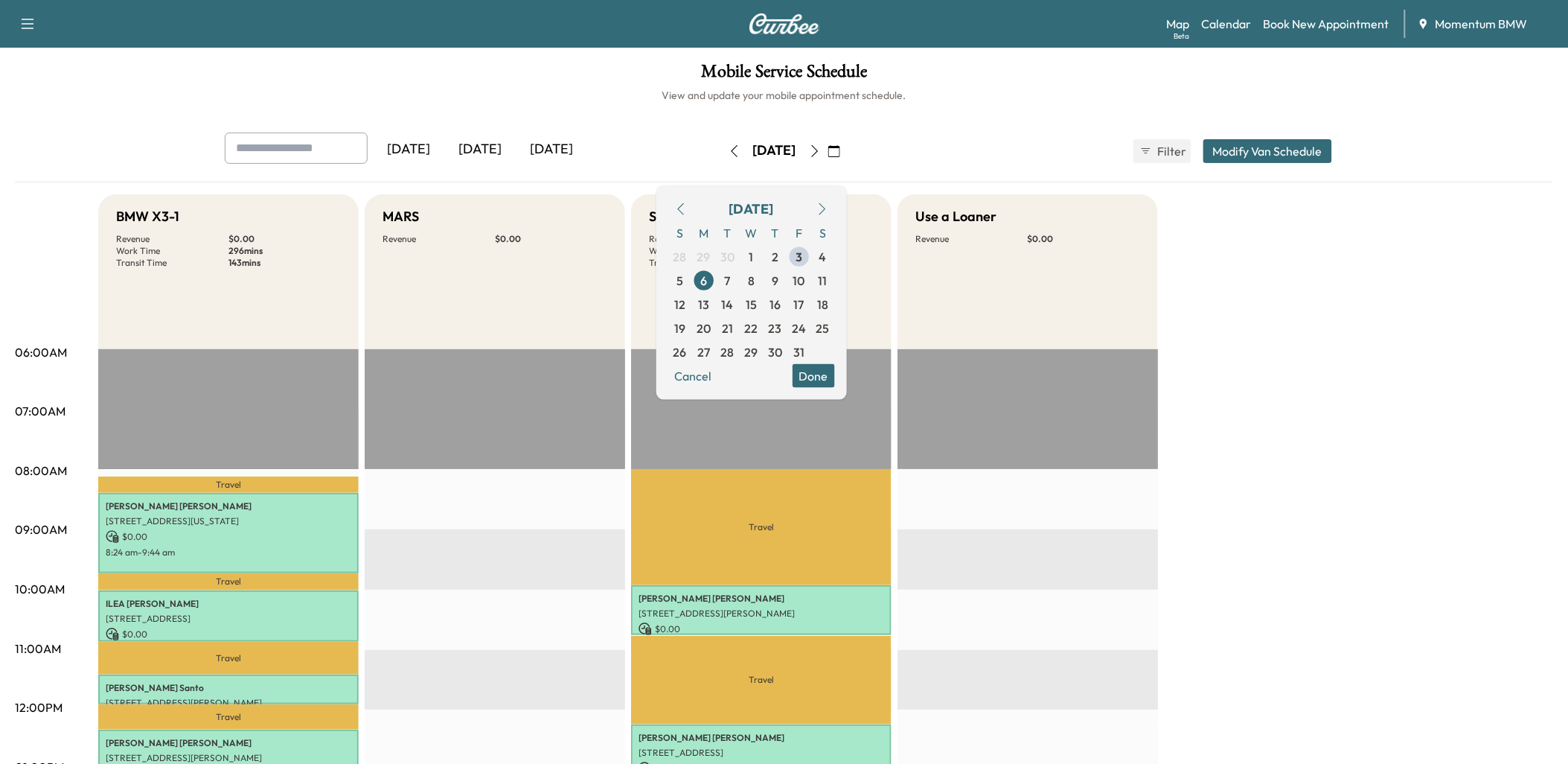
click at [821, 149] on icon "button" at bounding box center [815, 150] width 12 height 12
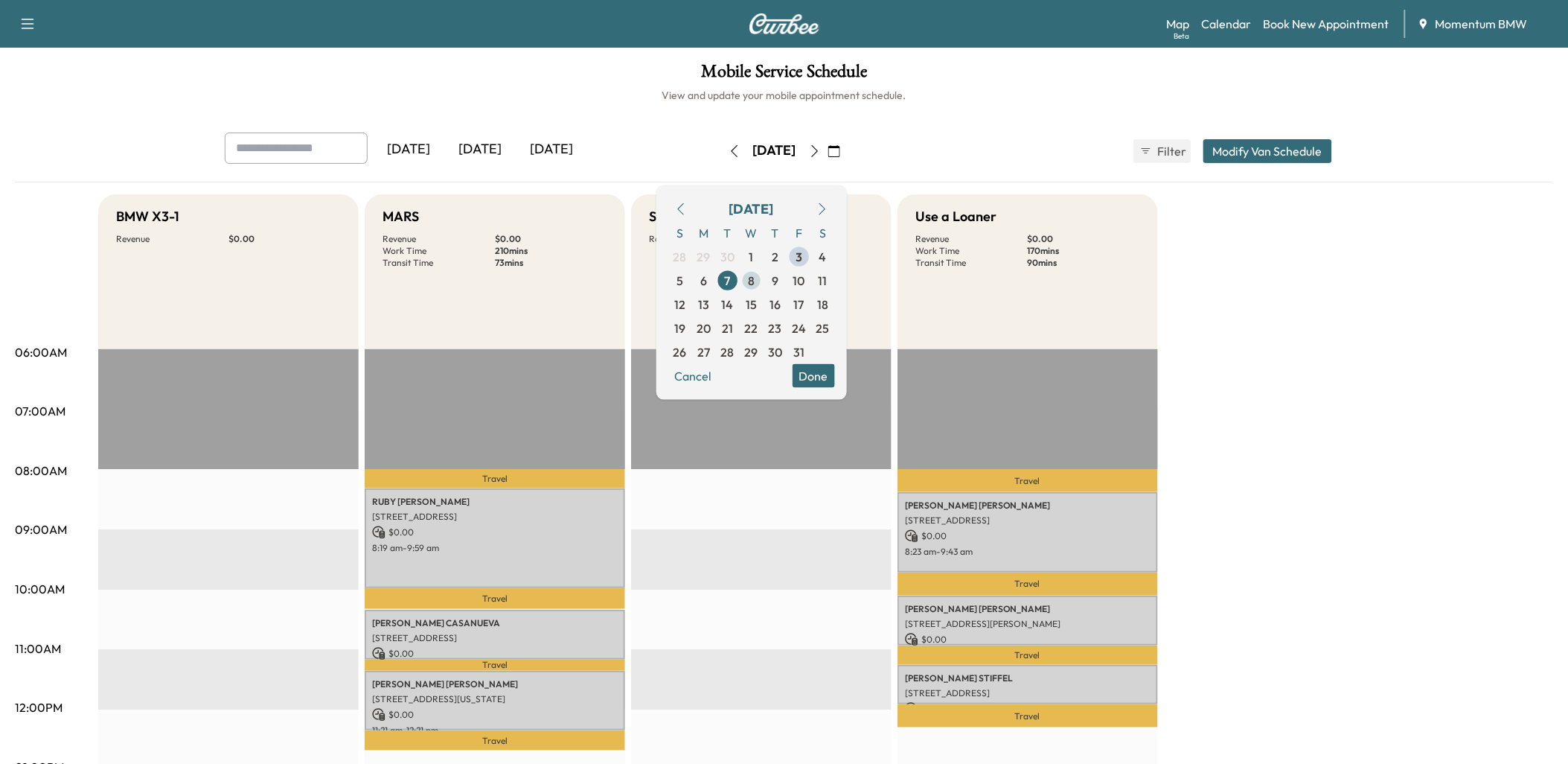
click at [755, 277] on span "8" at bounding box center [751, 279] width 6 height 18
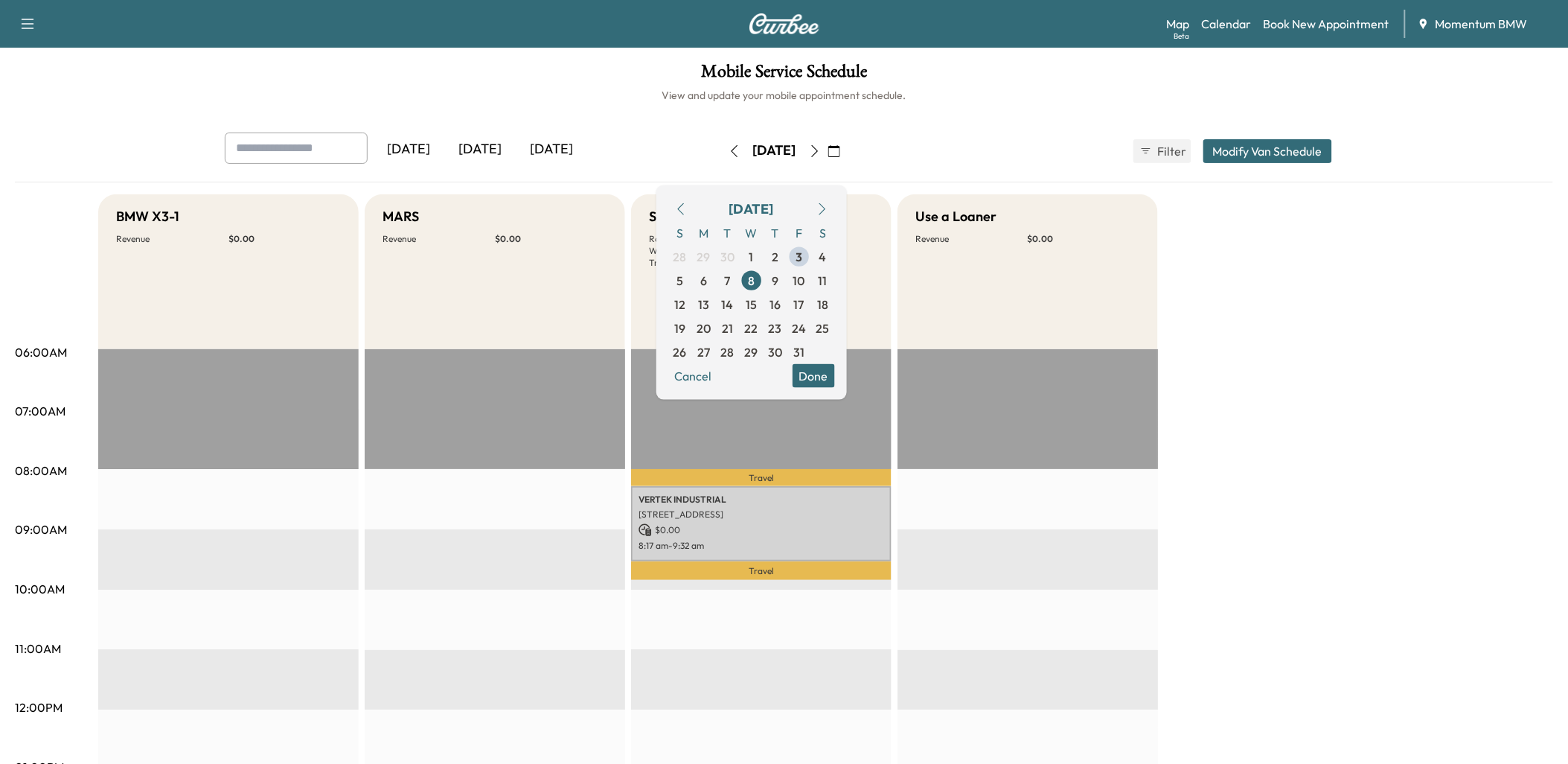
click at [840, 145] on icon "button" at bounding box center [834, 150] width 12 height 12
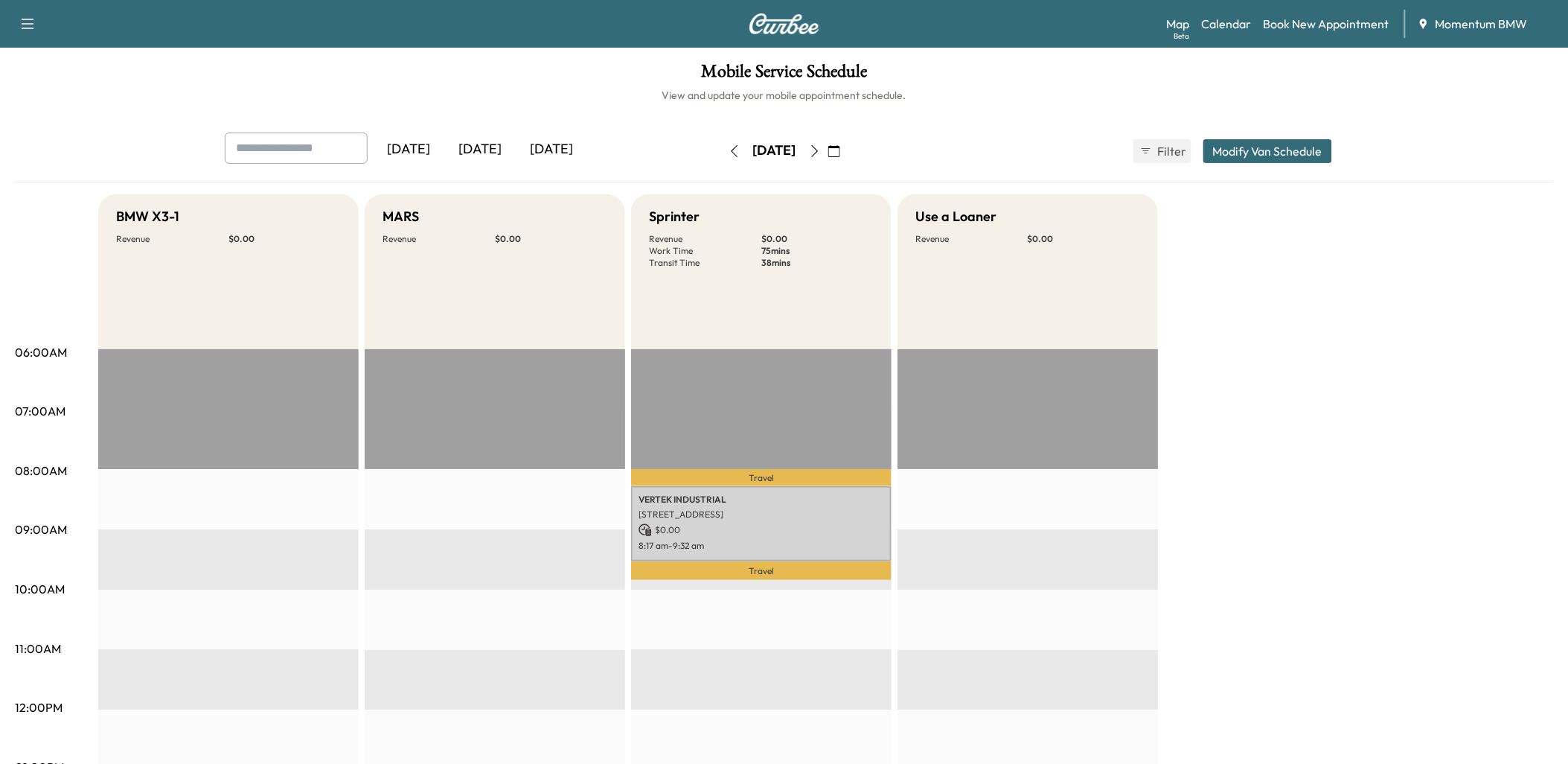
click at [840, 149] on icon "button" at bounding box center [834, 150] width 12 height 12
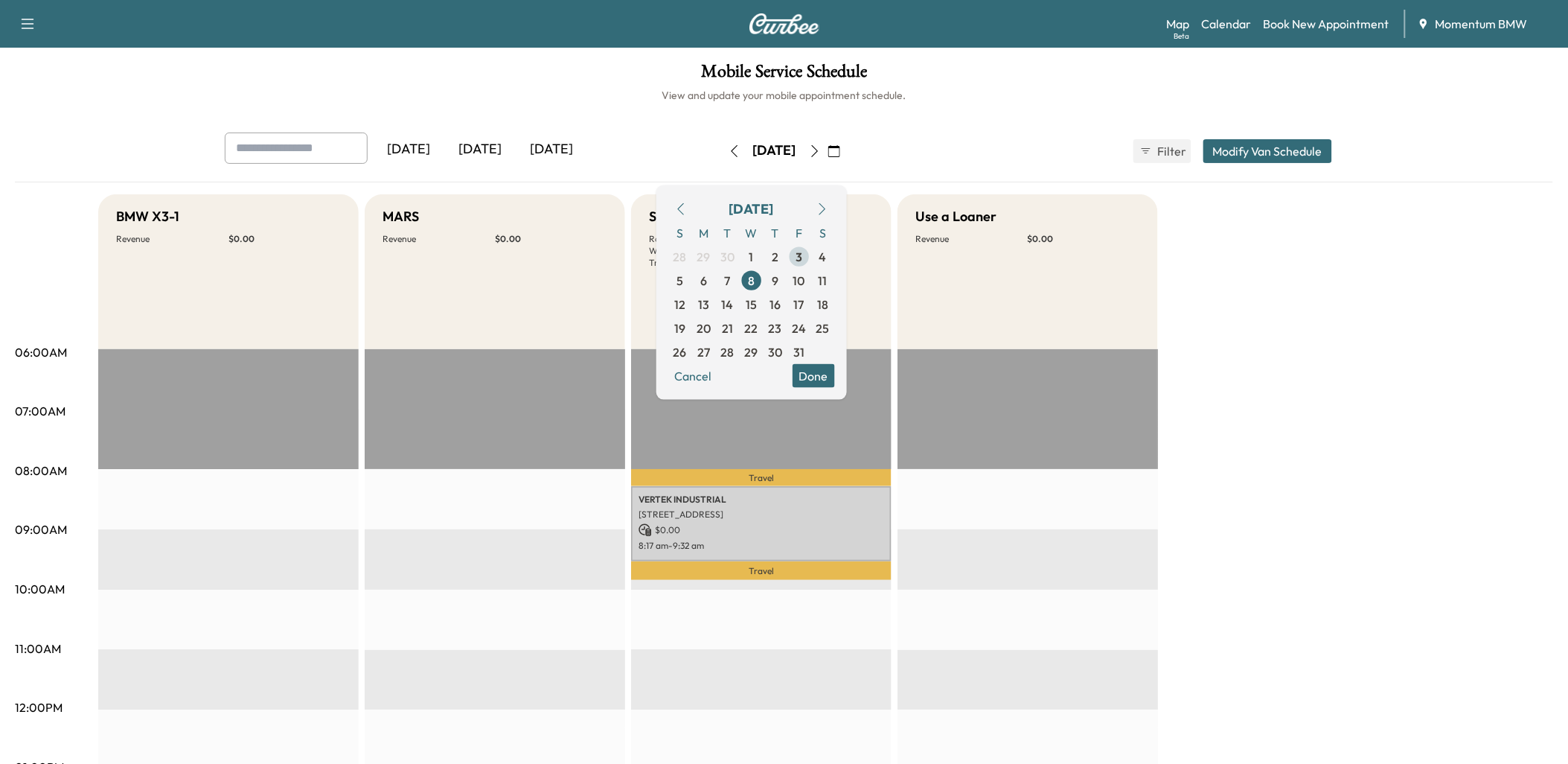
click at [802, 254] on span "3" at bounding box center [798, 255] width 6 height 18
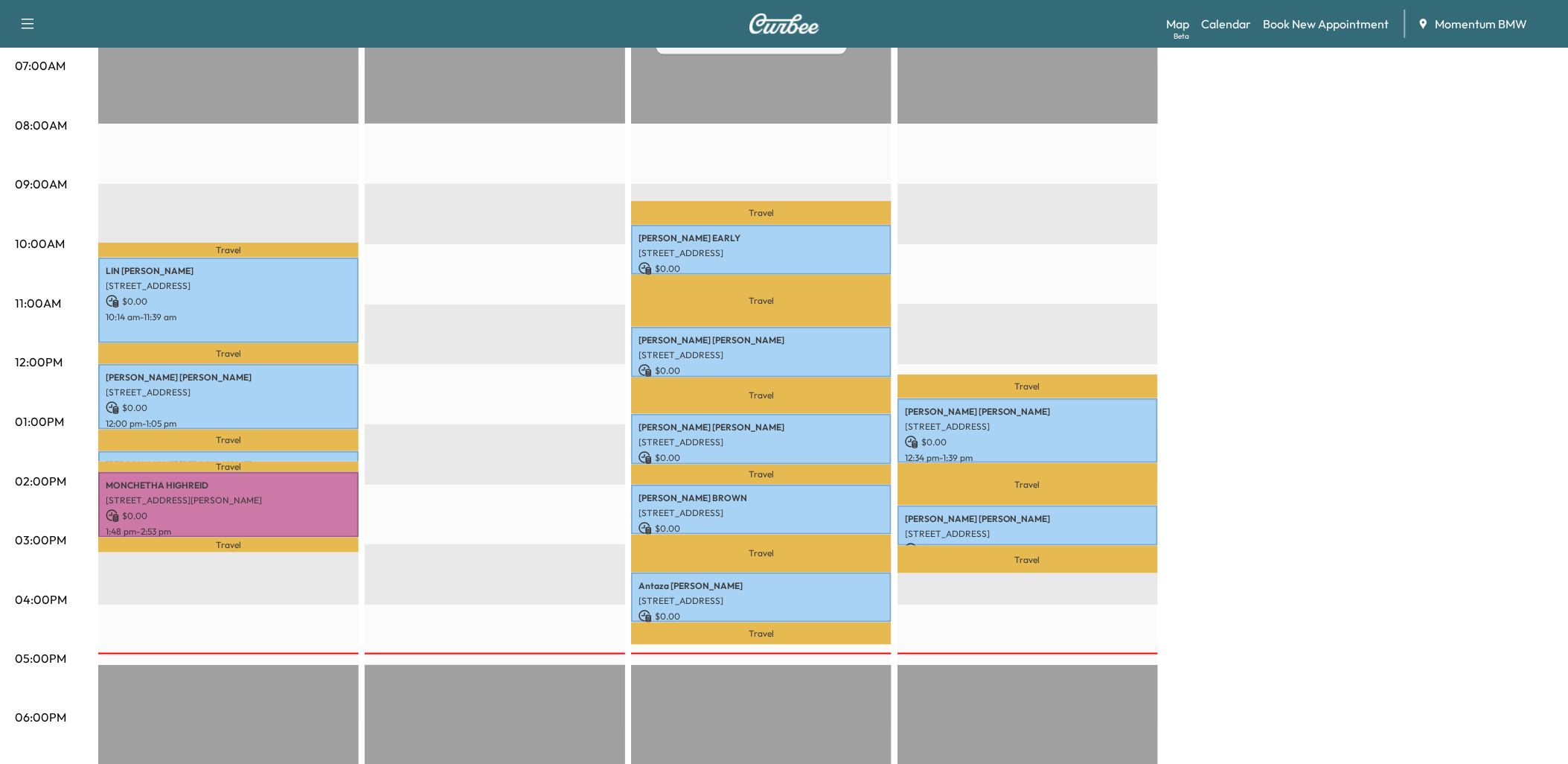
scroll to position [413, 0]
